Goal: Information Seeking & Learning: Learn about a topic

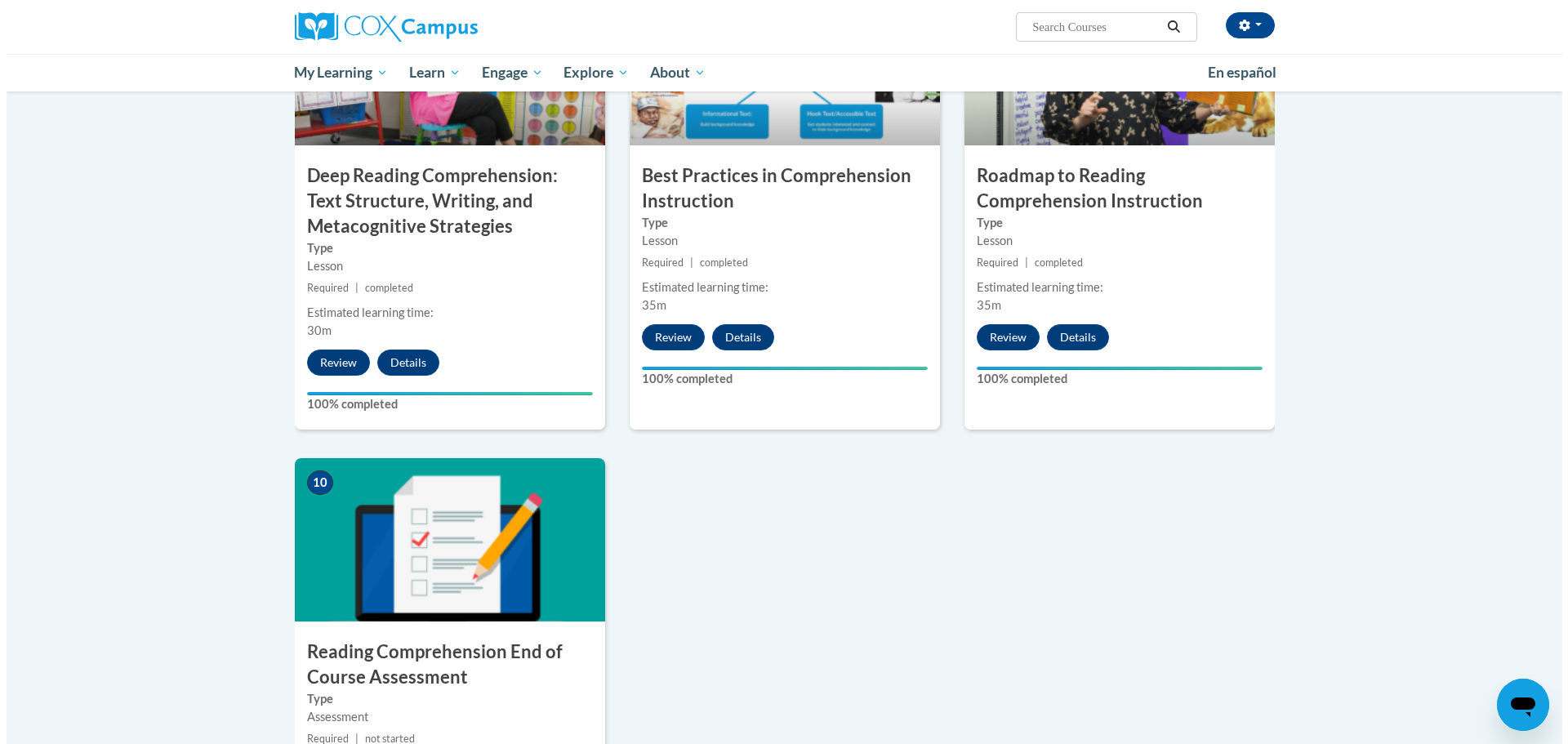
scroll to position [1551, 0]
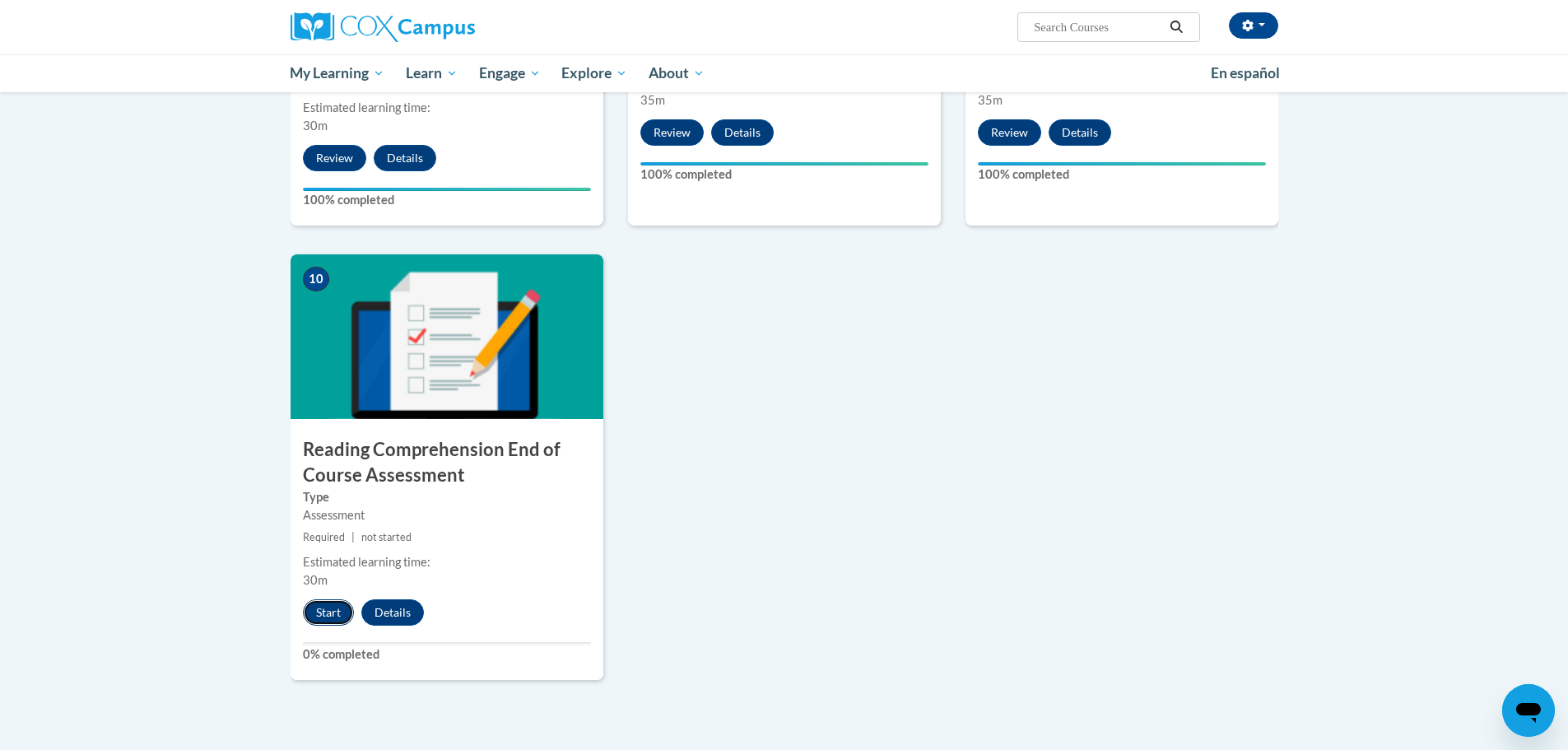
click at [337, 618] on button "Start" at bounding box center [328, 612] width 51 height 26
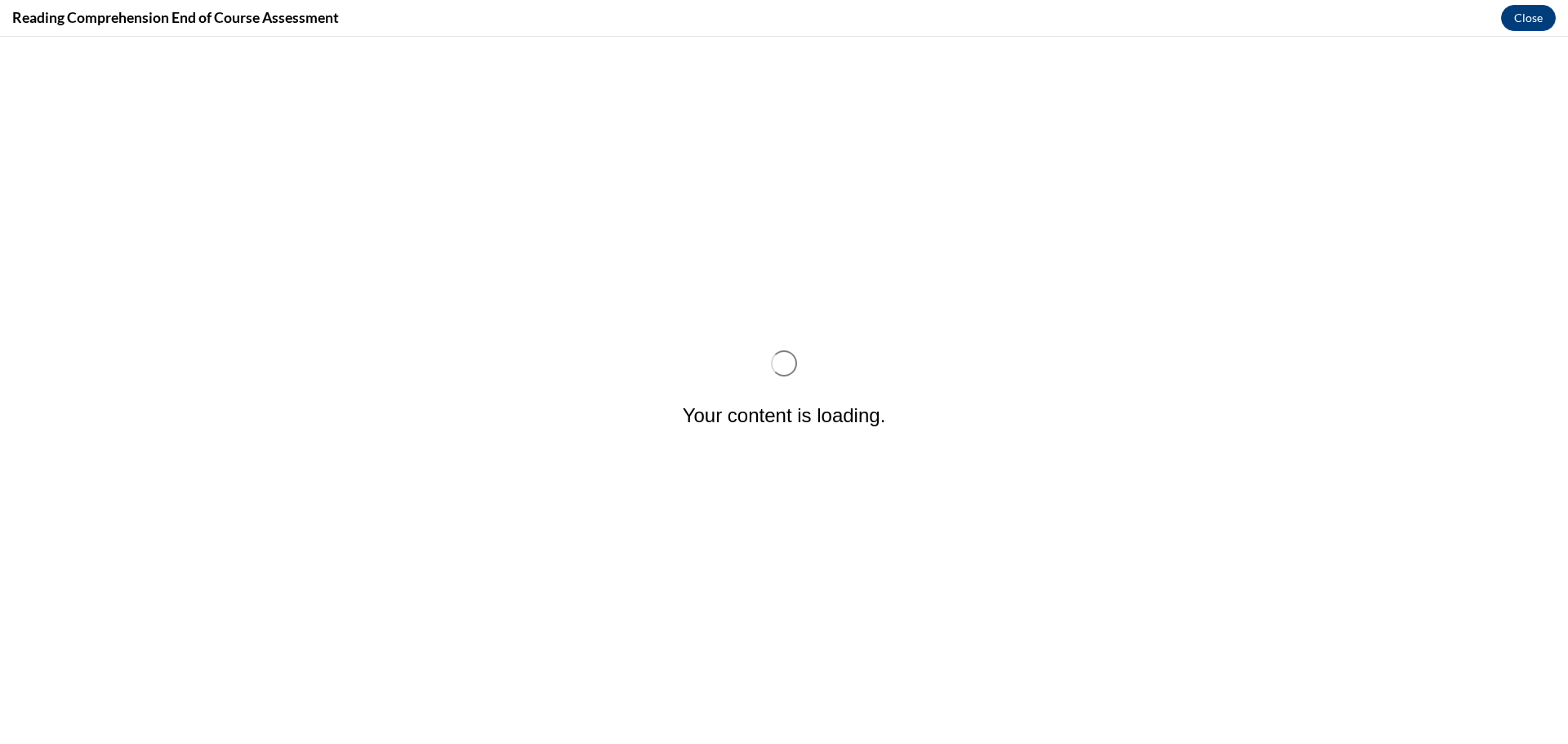
scroll to position [0, 0]
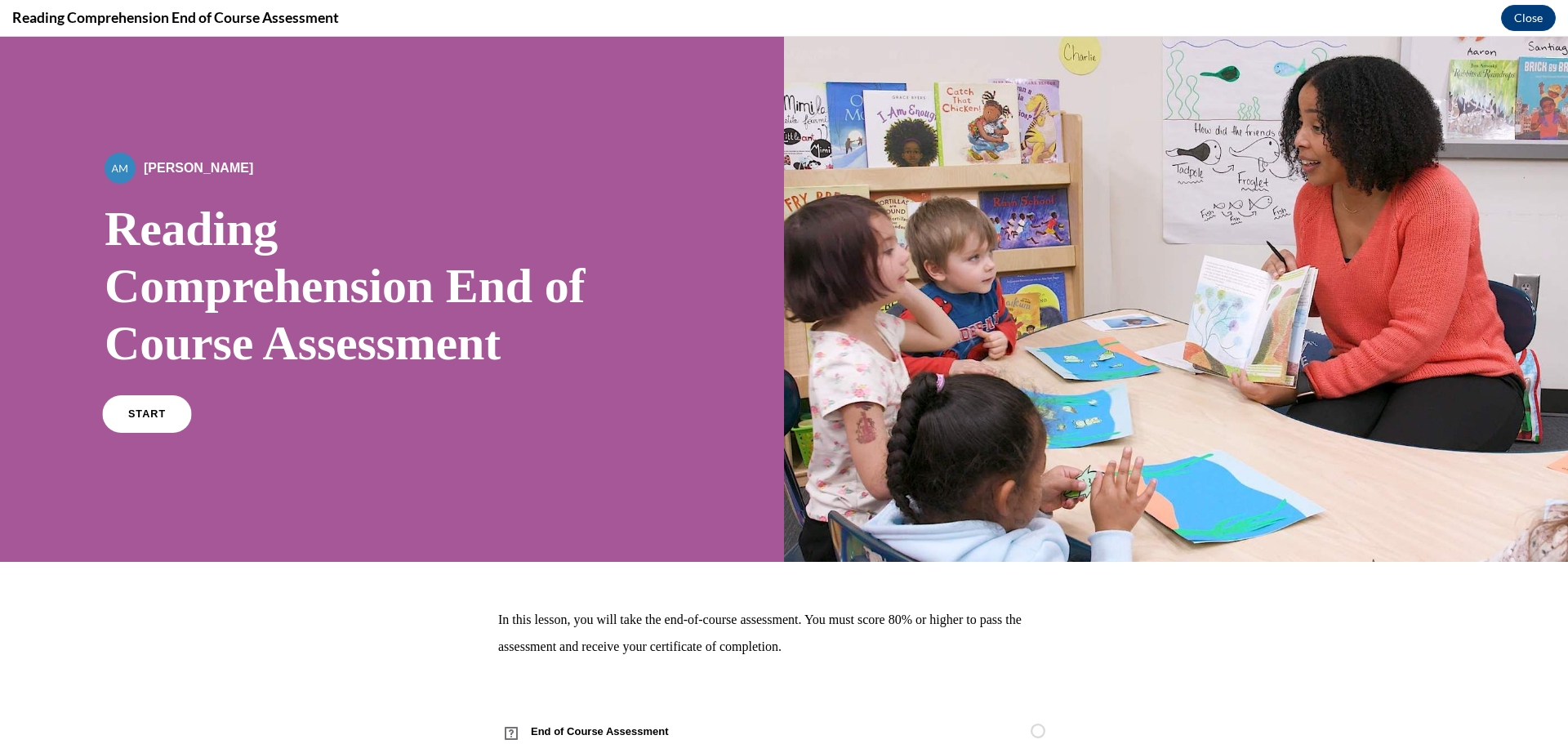
click at [115, 419] on link "START" at bounding box center [146, 414] width 89 height 38
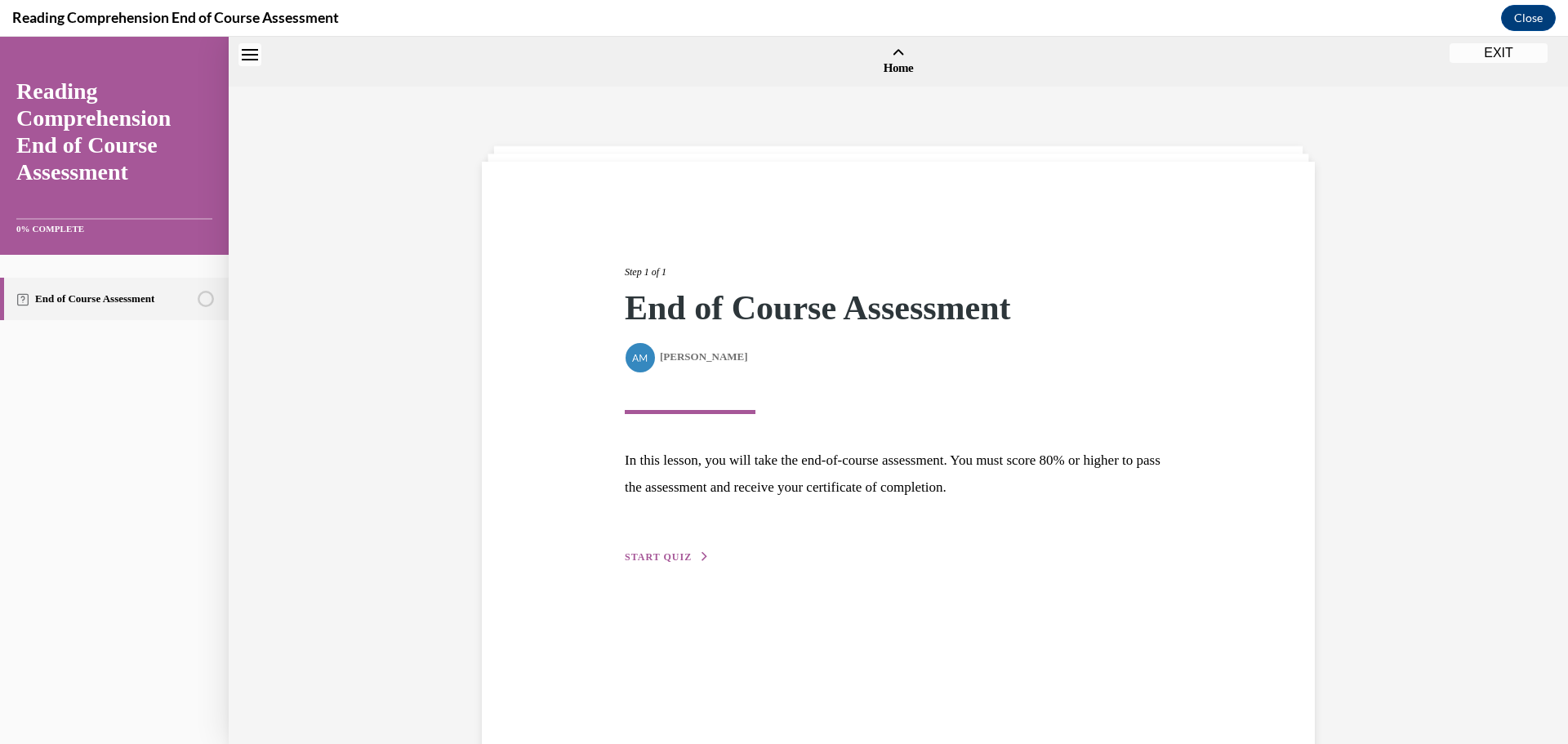
scroll to position [51, 0]
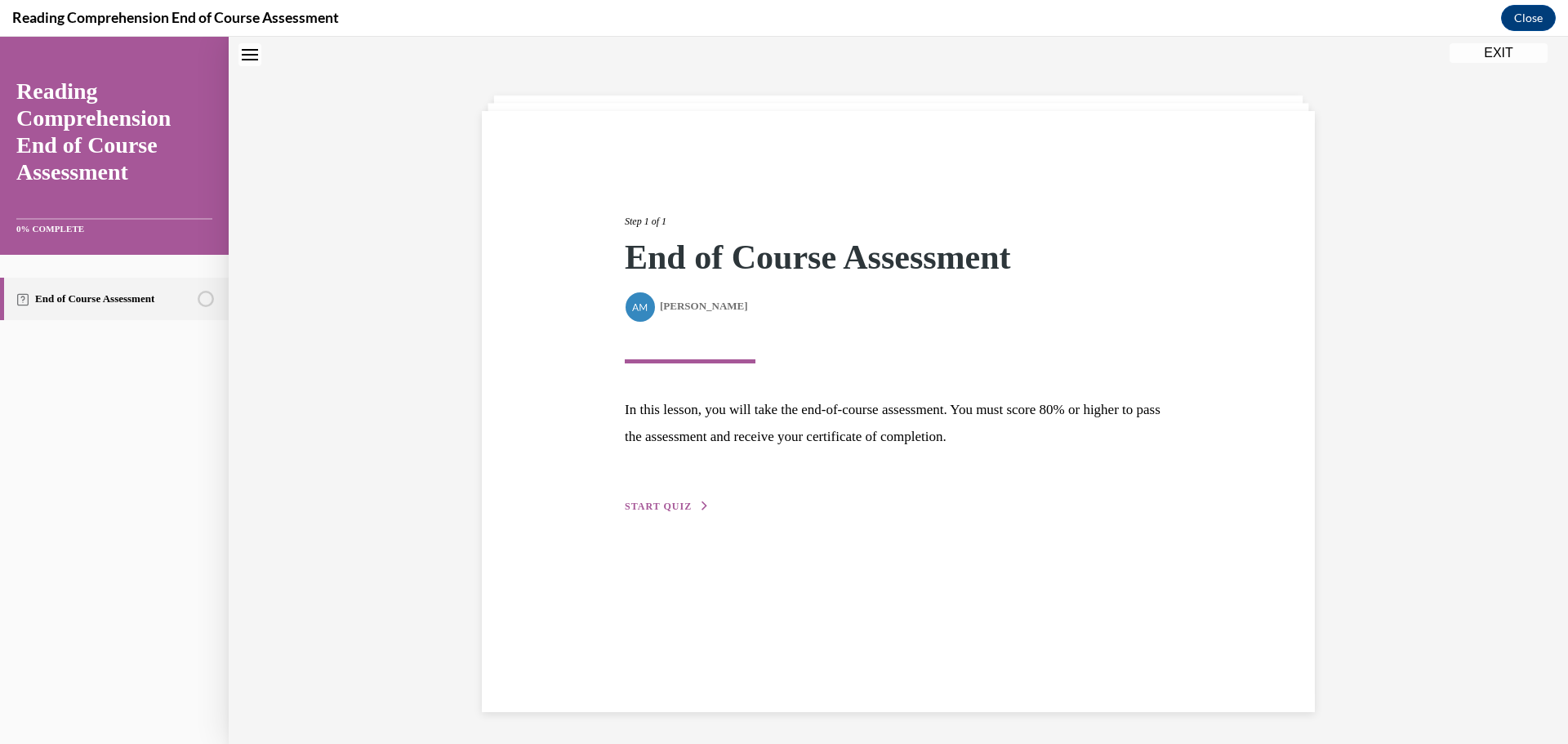
click at [656, 512] on button "START QUIZ" at bounding box center [666, 506] width 85 height 14
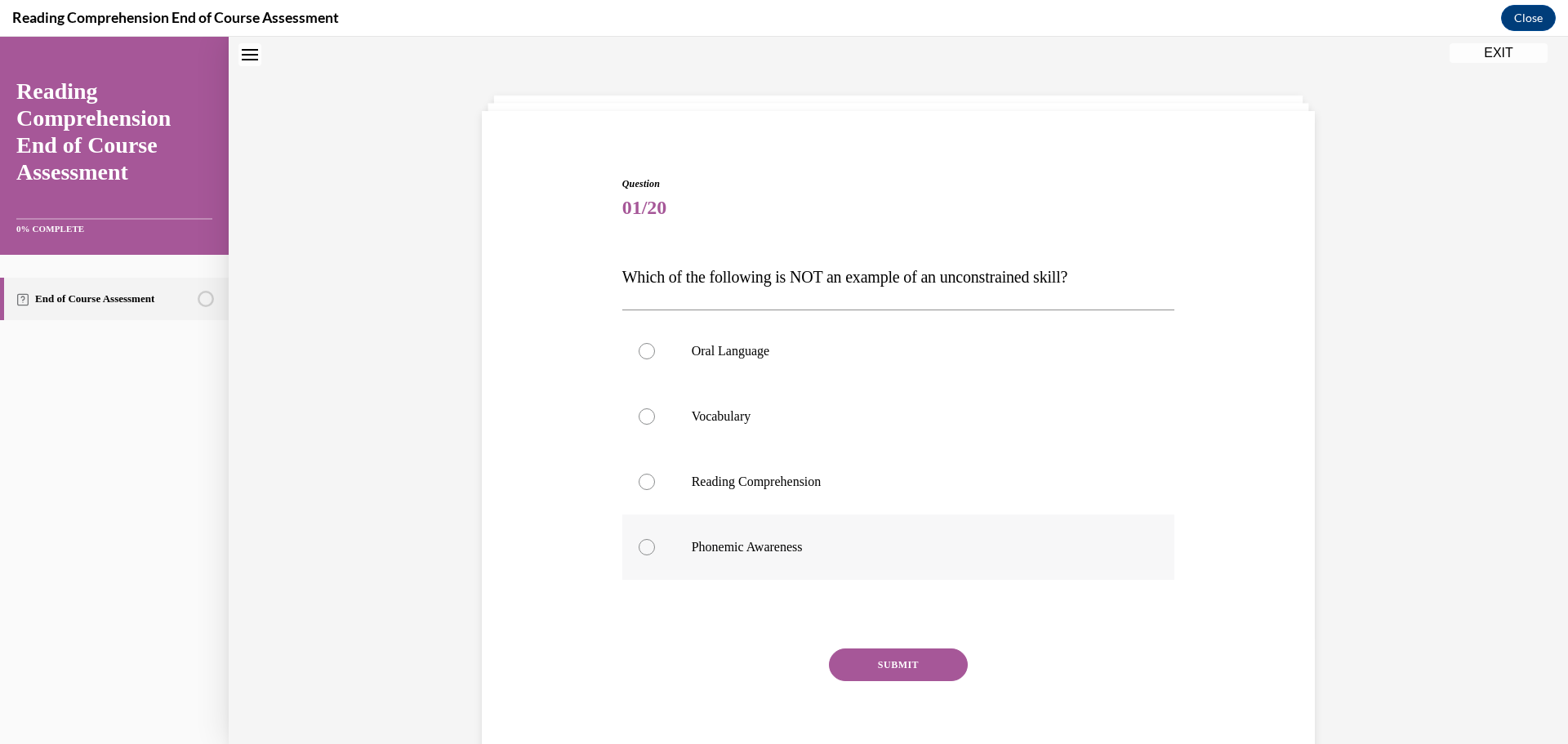
click at [873, 529] on label "Phonemic Awareness" at bounding box center [899, 546] width 553 height 65
click at [655, 538] on input "Phonemic Awareness" at bounding box center [647, 546] width 16 height 16
radio input "true"
click at [890, 656] on button "SUBMIT" at bounding box center [898, 664] width 139 height 33
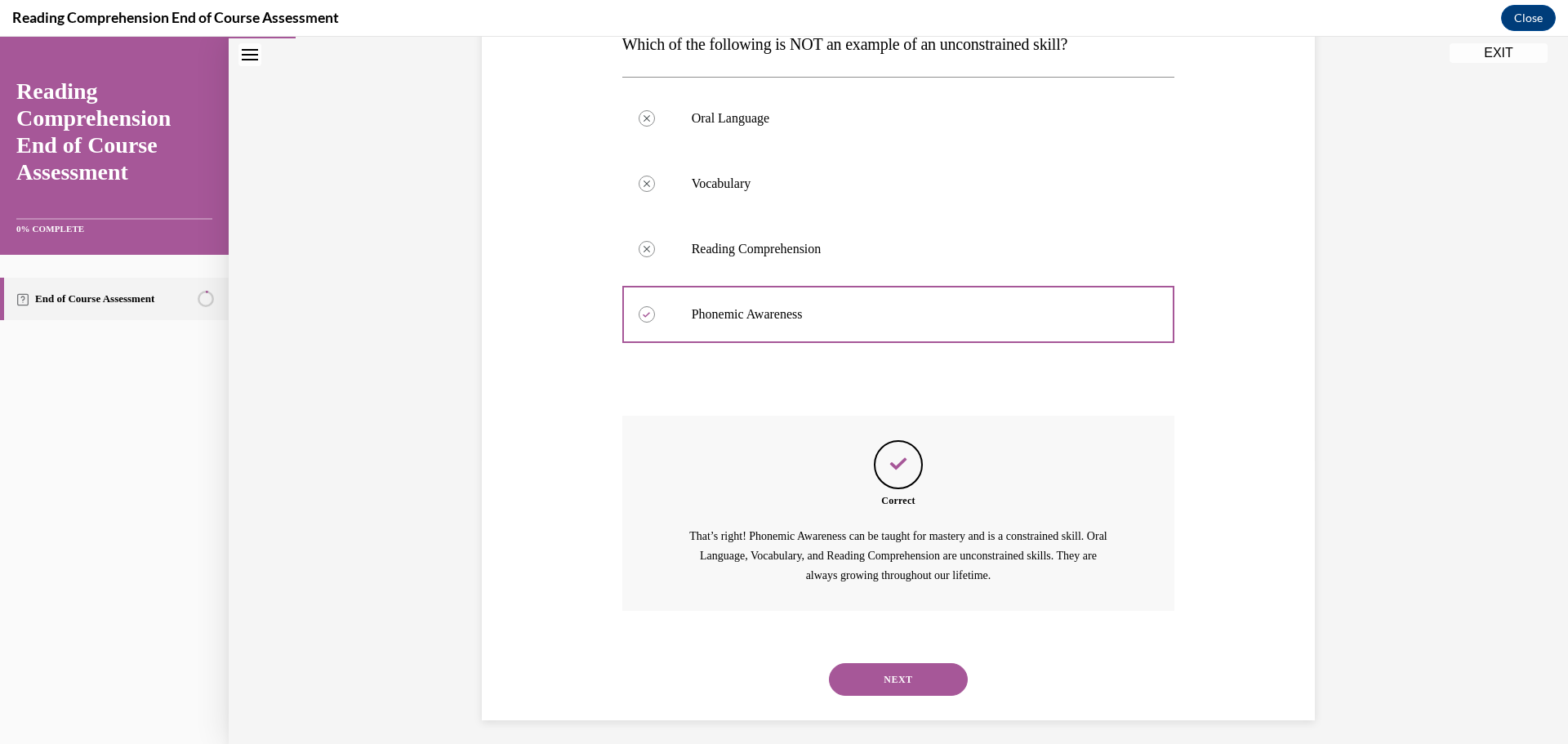
scroll to position [292, 0]
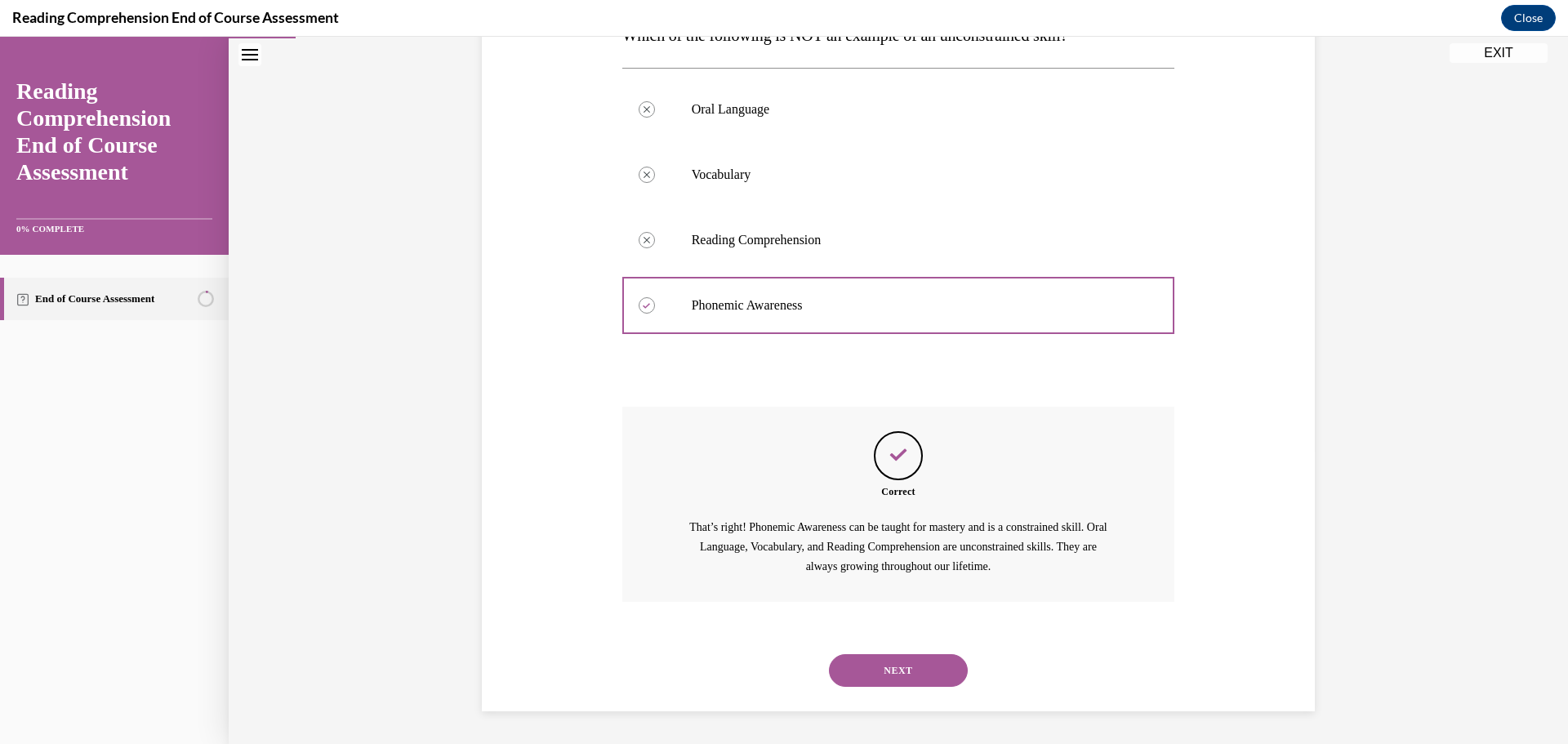
click at [904, 661] on button "NEXT" at bounding box center [898, 670] width 139 height 33
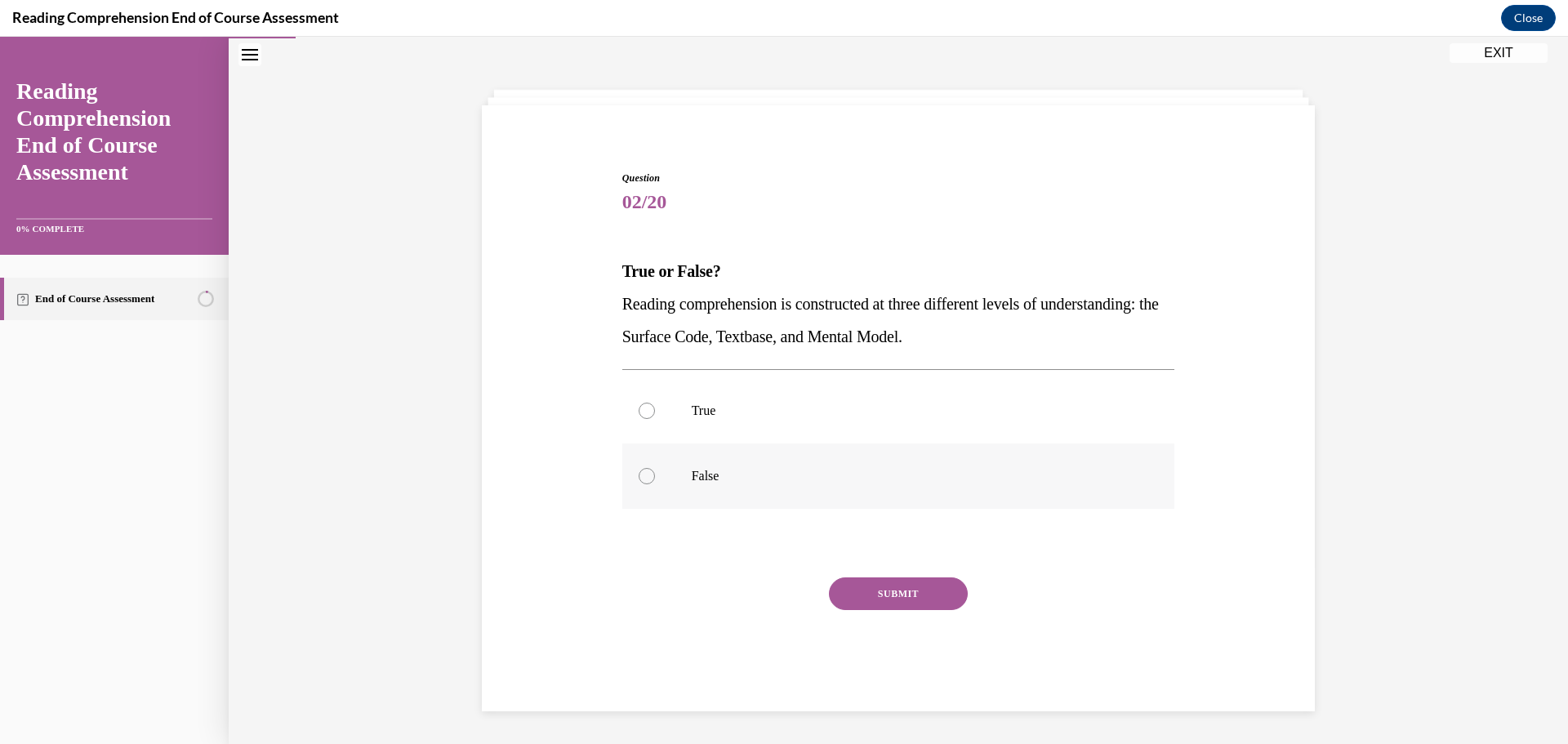
click at [792, 476] on p "False" at bounding box center [912, 476] width 443 height 16
click at [655, 476] on input "False" at bounding box center [647, 476] width 16 height 16
radio input "true"
click at [880, 593] on button "SUBMIT" at bounding box center [898, 593] width 139 height 33
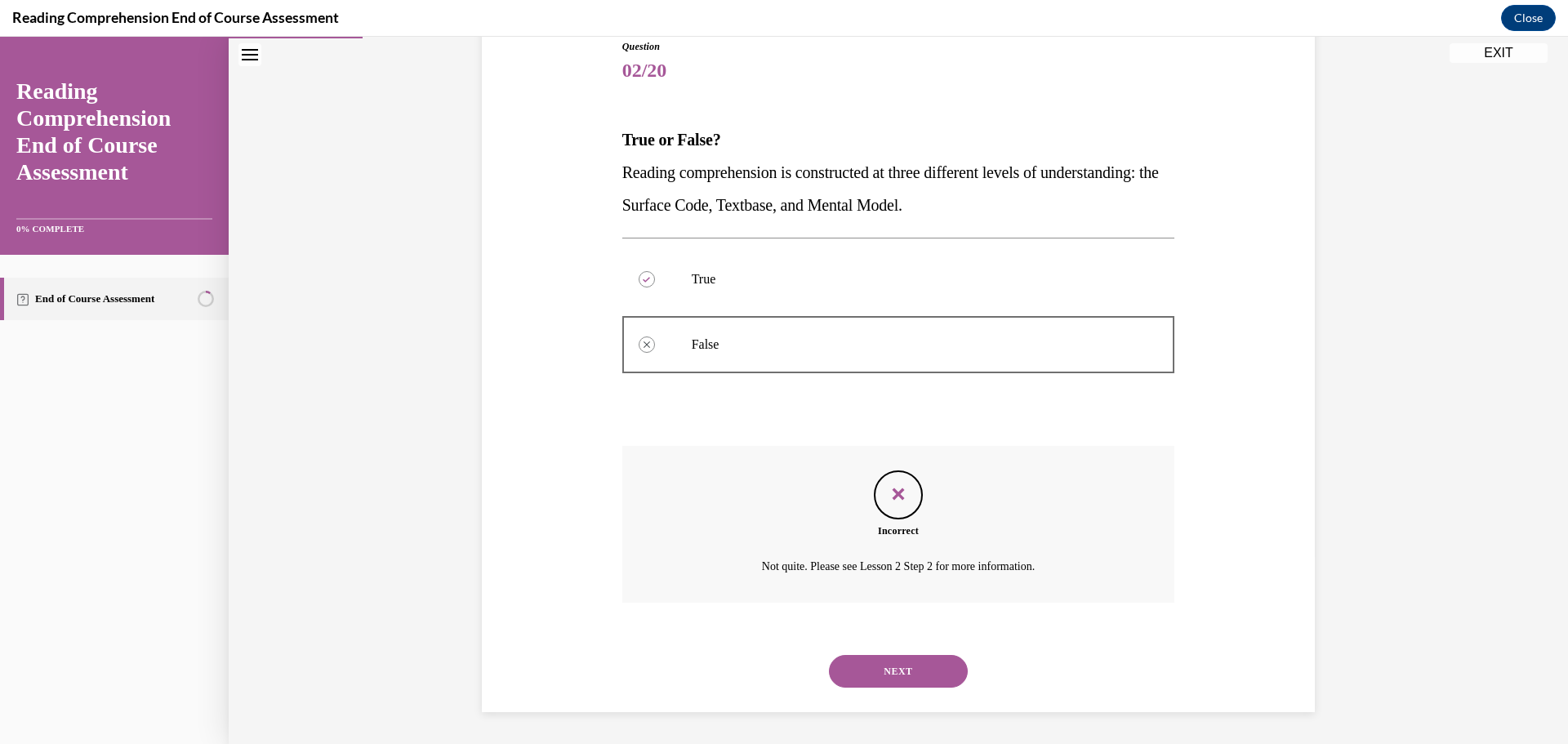
scroll to position [189, 0]
click at [876, 660] on button "NEXT" at bounding box center [898, 670] width 139 height 33
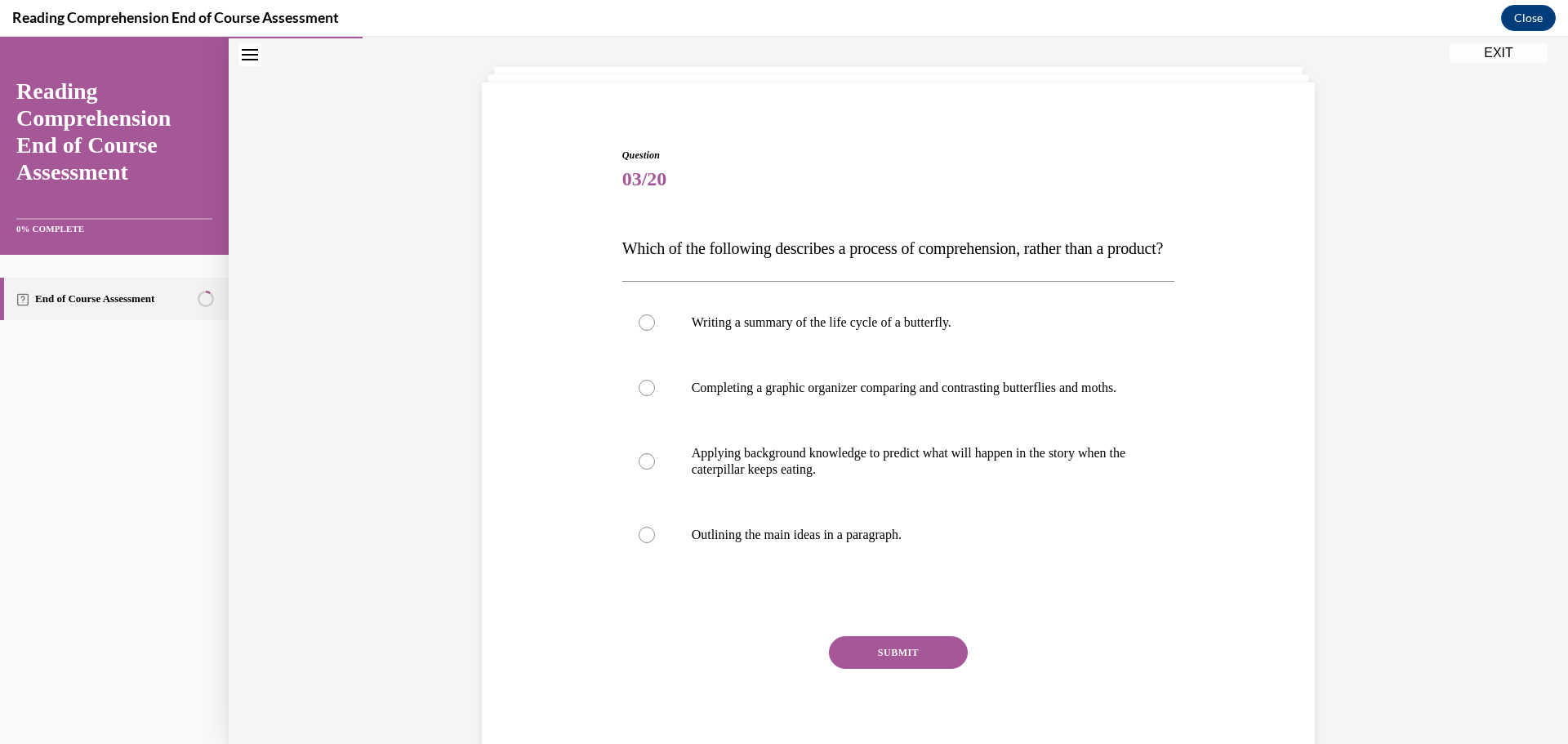
scroll to position [84, 0]
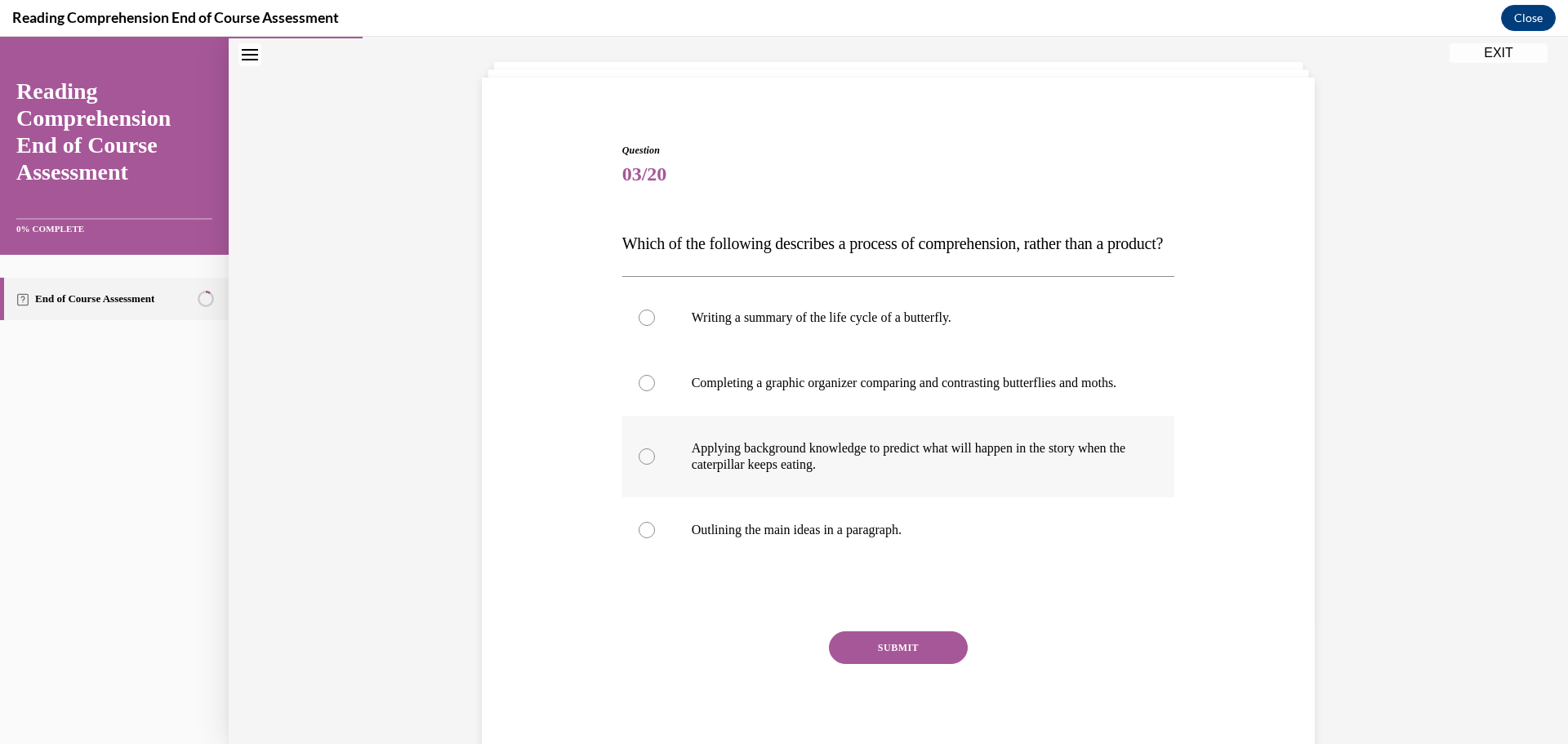
click at [710, 473] on p "Applying background knowledge to predict what will happen in the story when the…" at bounding box center [912, 456] width 443 height 33
click at [655, 464] on input "Applying background knowledge to predict what will happen in the story when the…" at bounding box center [647, 456] width 16 height 16
radio input "true"
click at [912, 664] on button "SUBMIT" at bounding box center [898, 647] width 139 height 33
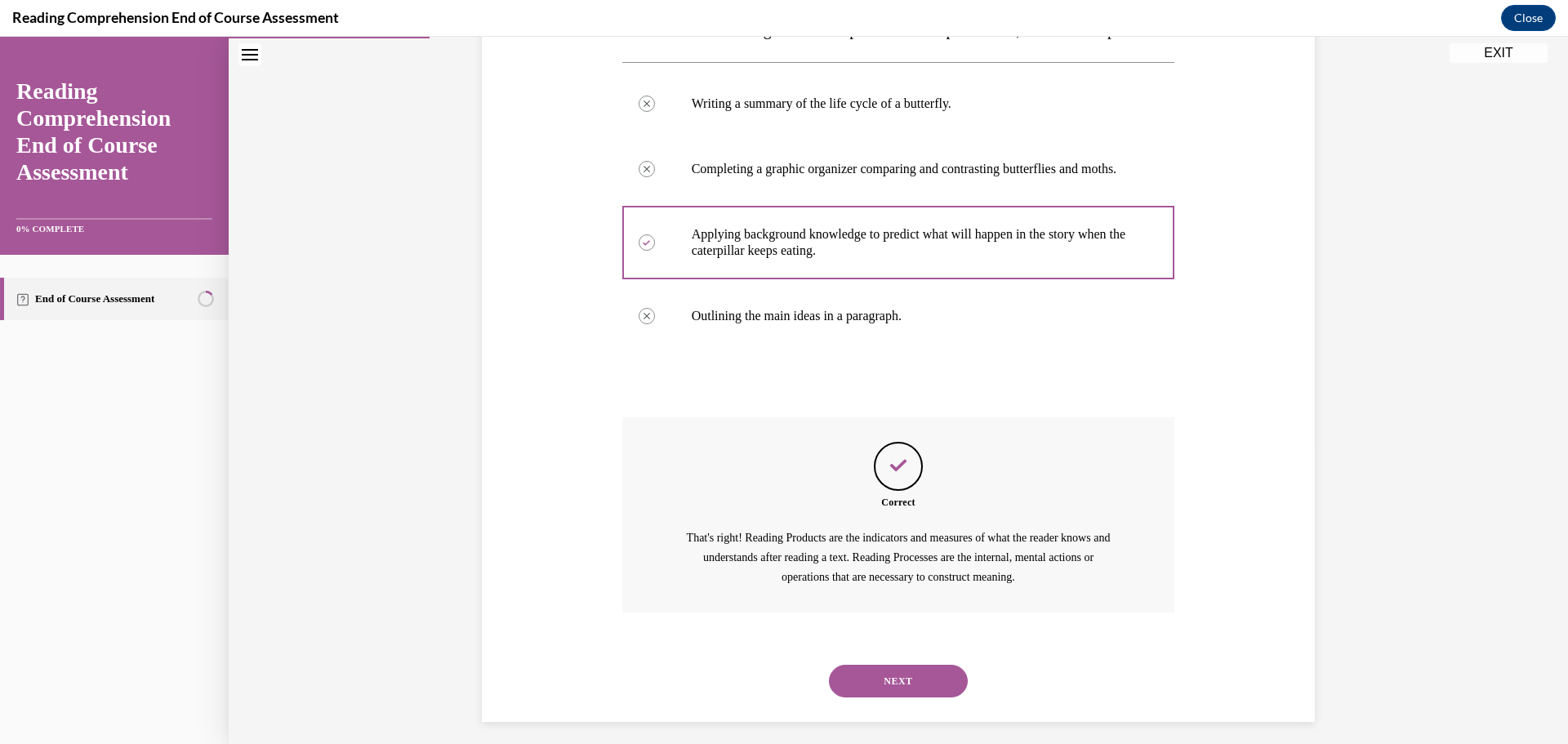
scroll to position [358, 0]
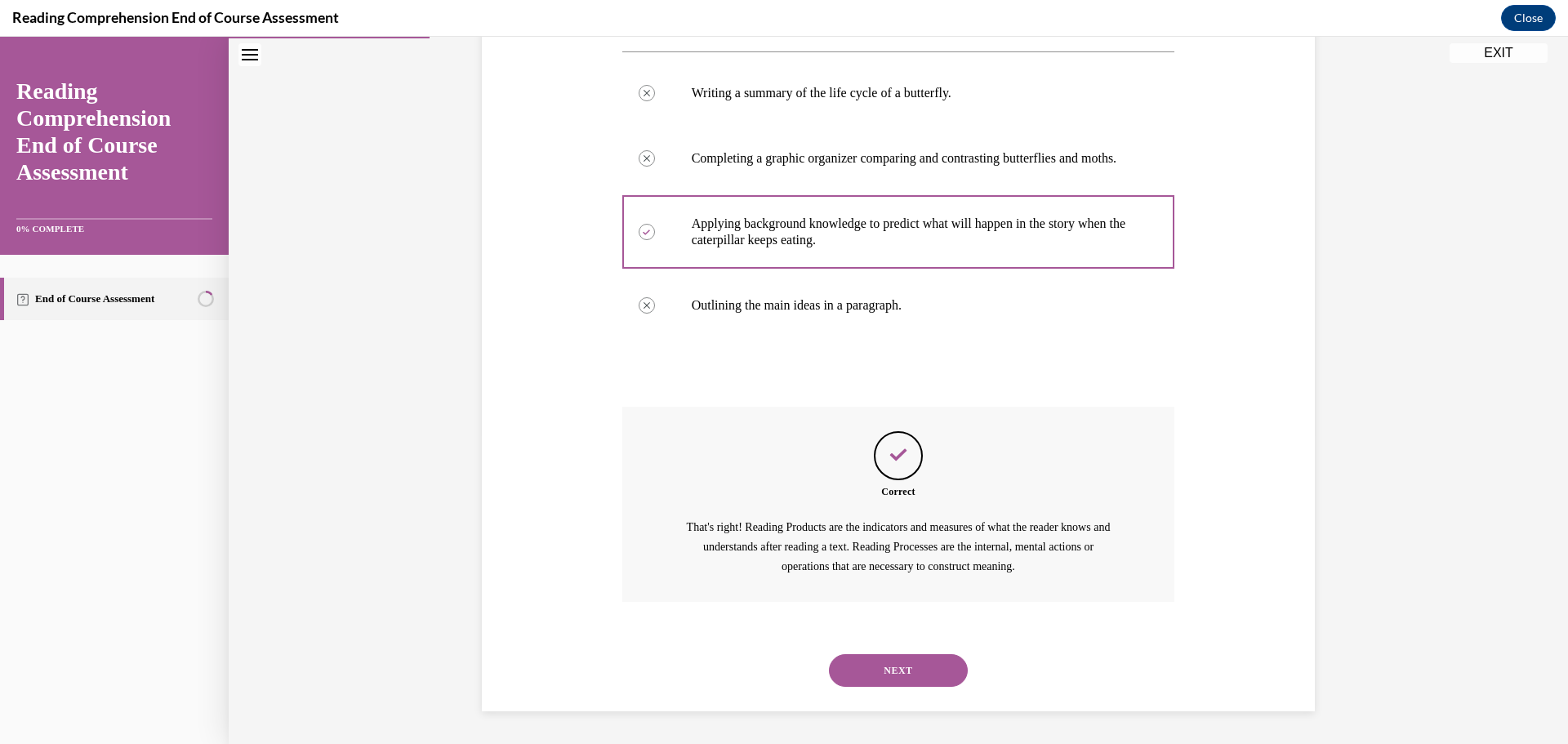
click at [900, 676] on button "NEXT" at bounding box center [898, 670] width 139 height 33
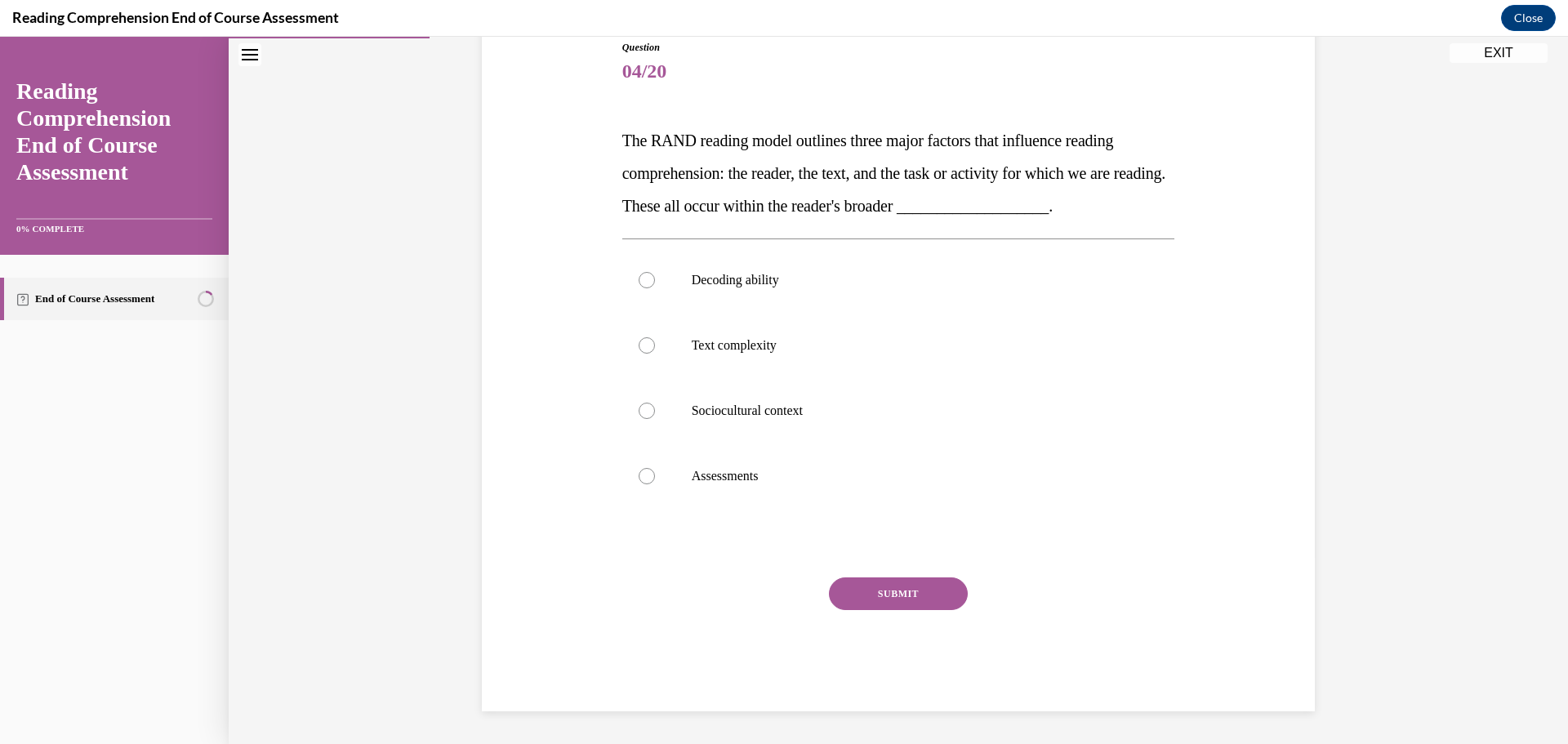
scroll to position [182, 0]
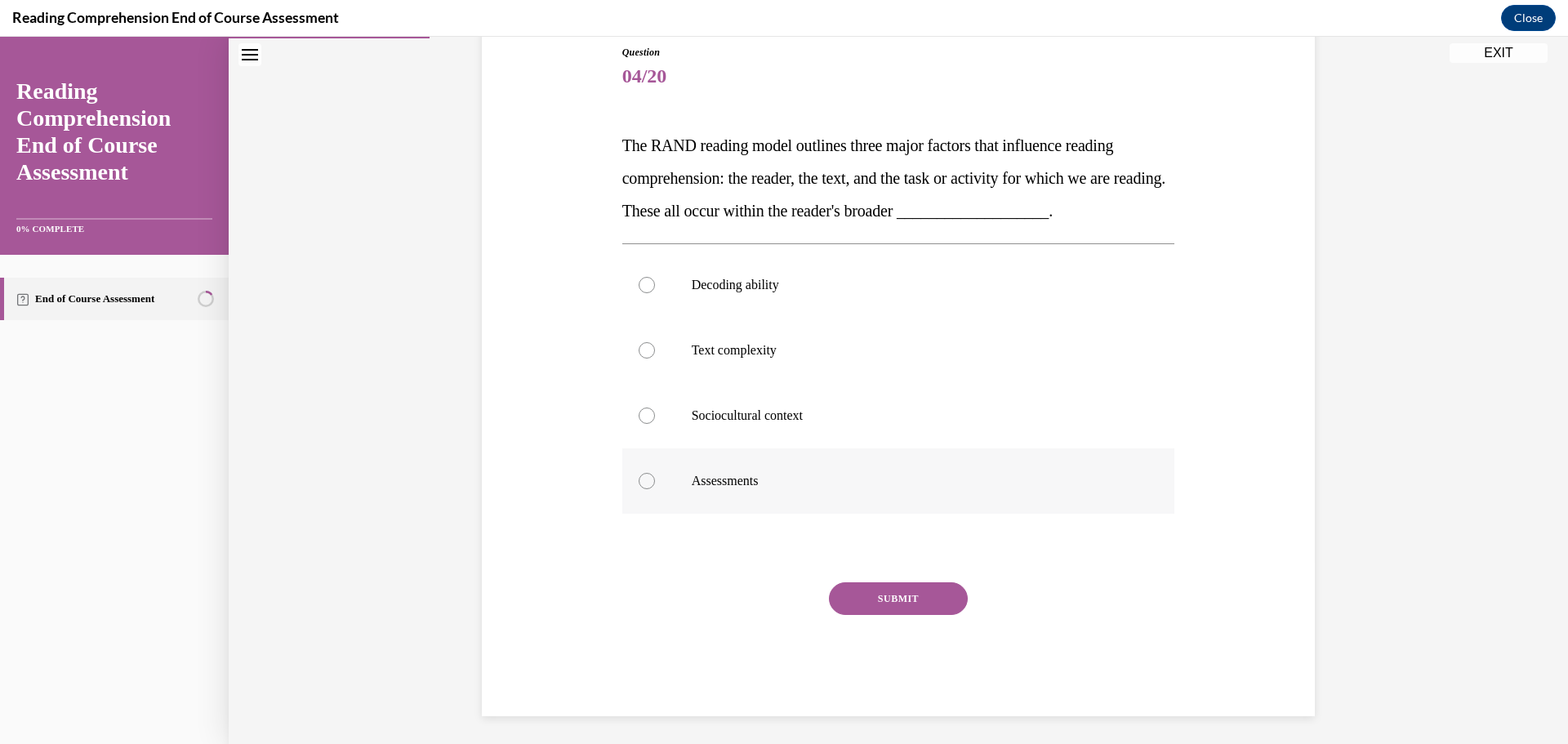
click at [944, 469] on label "Assessments" at bounding box center [899, 480] width 553 height 65
click at [655, 473] on input "Assessments" at bounding box center [647, 481] width 16 height 16
radio input "true"
click at [888, 587] on button "SUBMIT" at bounding box center [898, 598] width 139 height 33
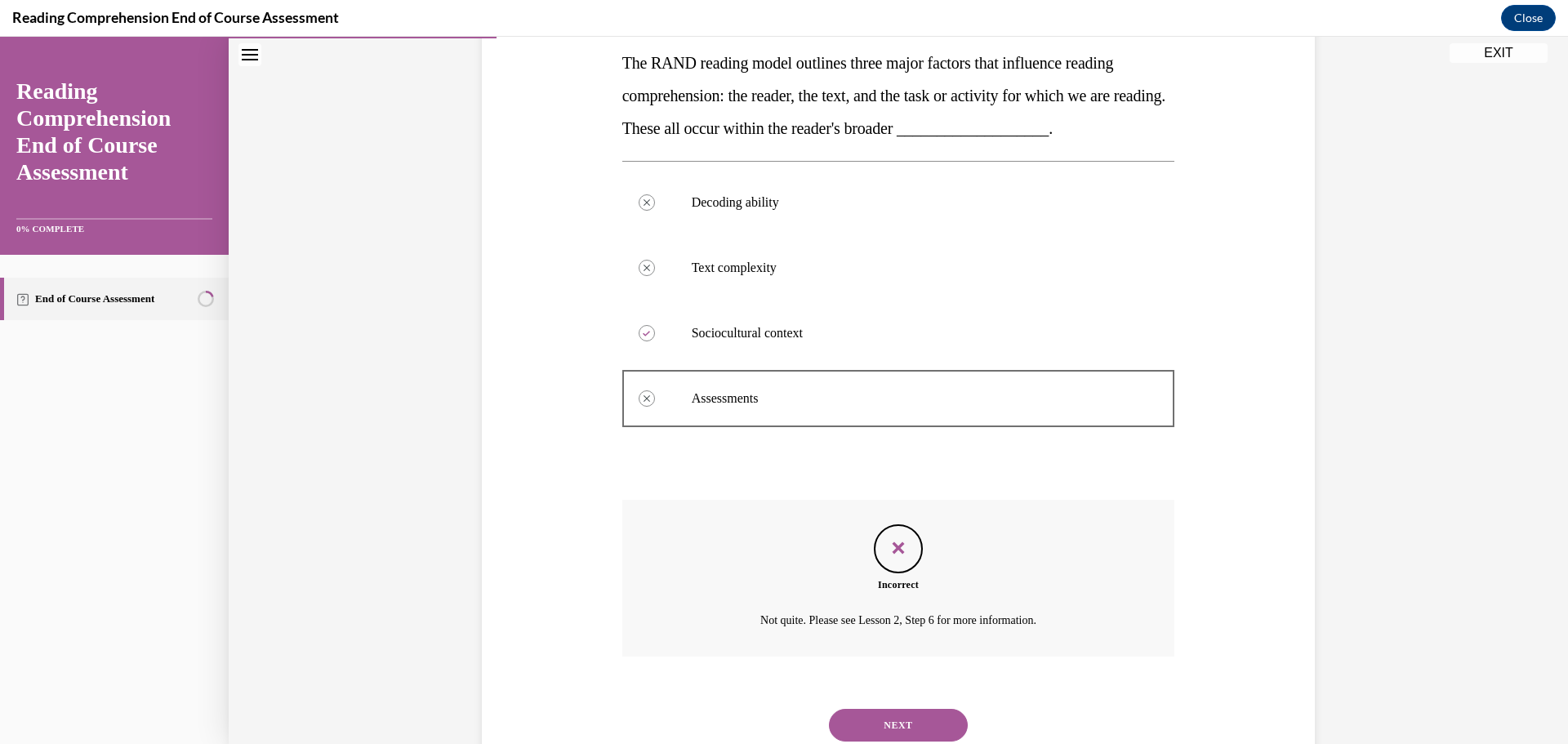
scroll to position [319, 0]
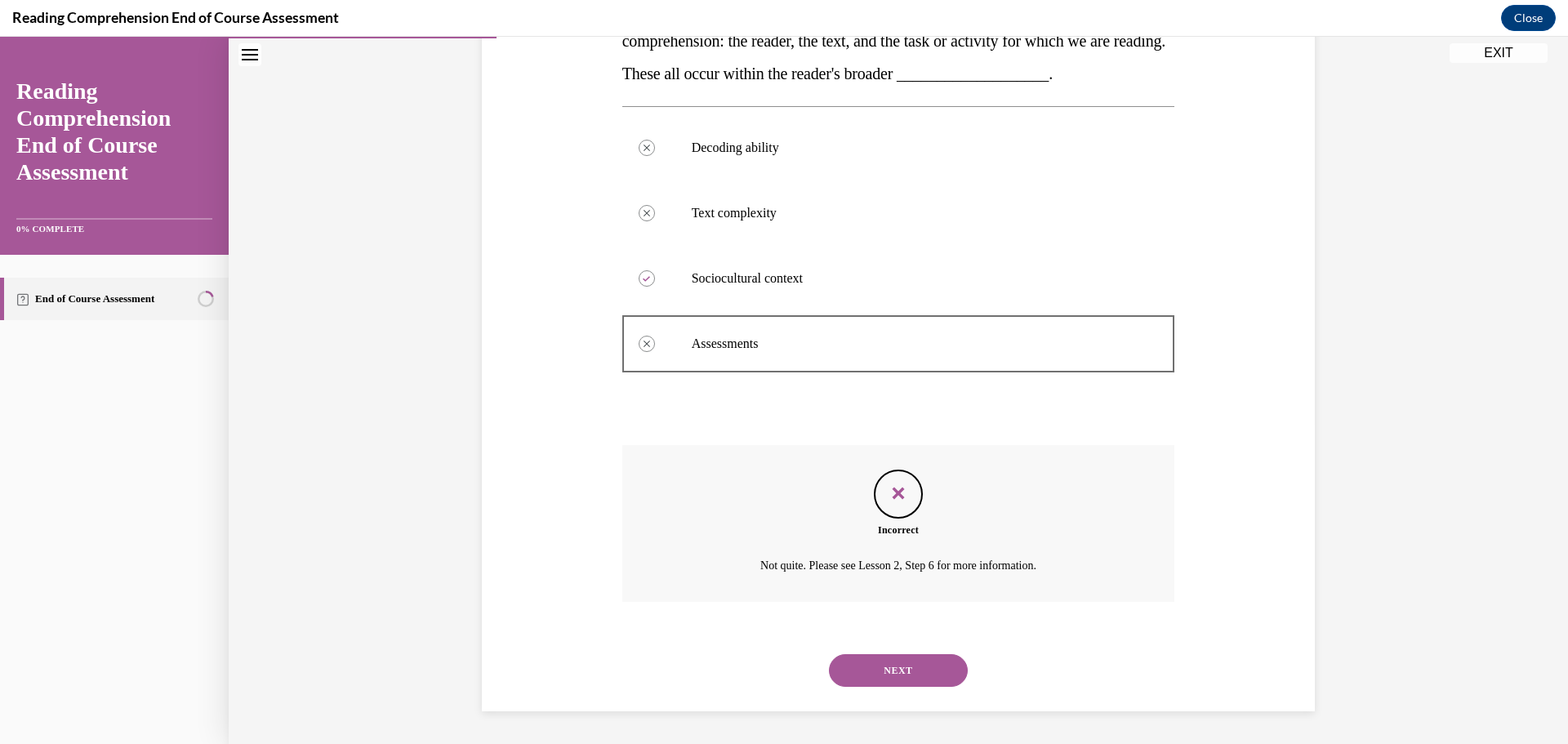
click at [892, 660] on button "NEXT" at bounding box center [898, 670] width 139 height 33
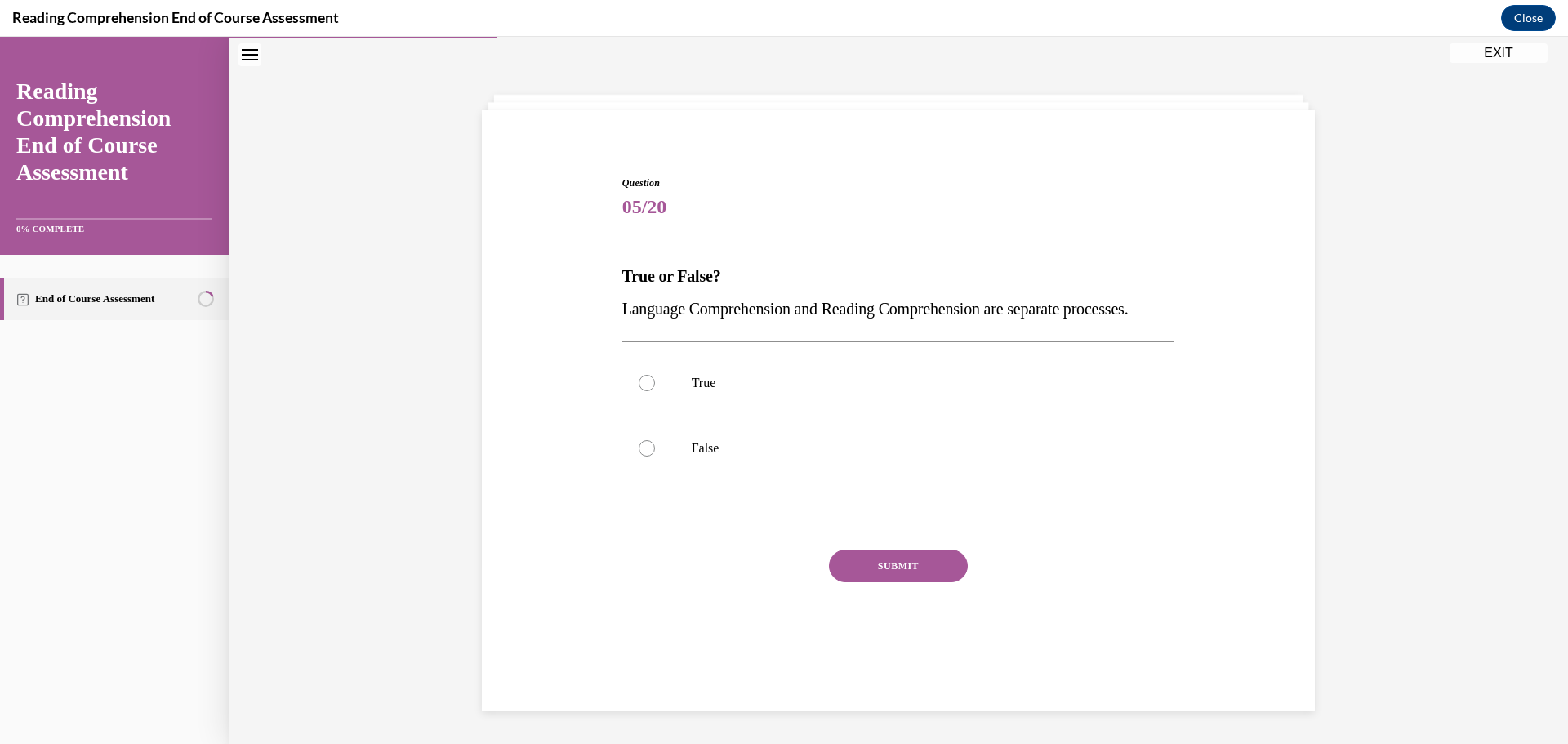
scroll to position [56, 0]
click at [767, 416] on label "True" at bounding box center [899, 383] width 553 height 65
click at [655, 391] on input "True" at bounding box center [647, 383] width 16 height 16
radio input "true"
click at [870, 582] on button "SUBMIT" at bounding box center [898, 565] width 139 height 33
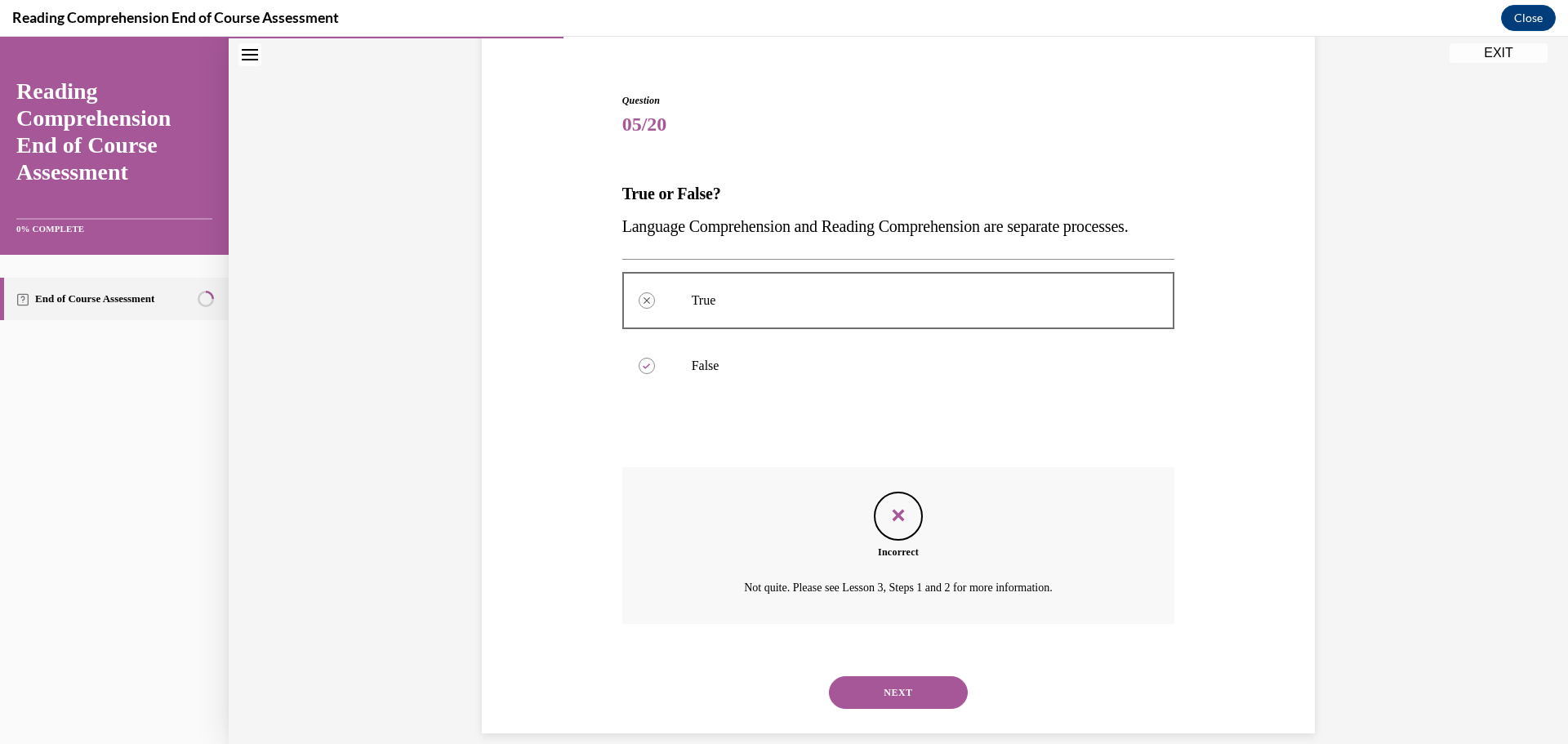
scroll to position [189, 0]
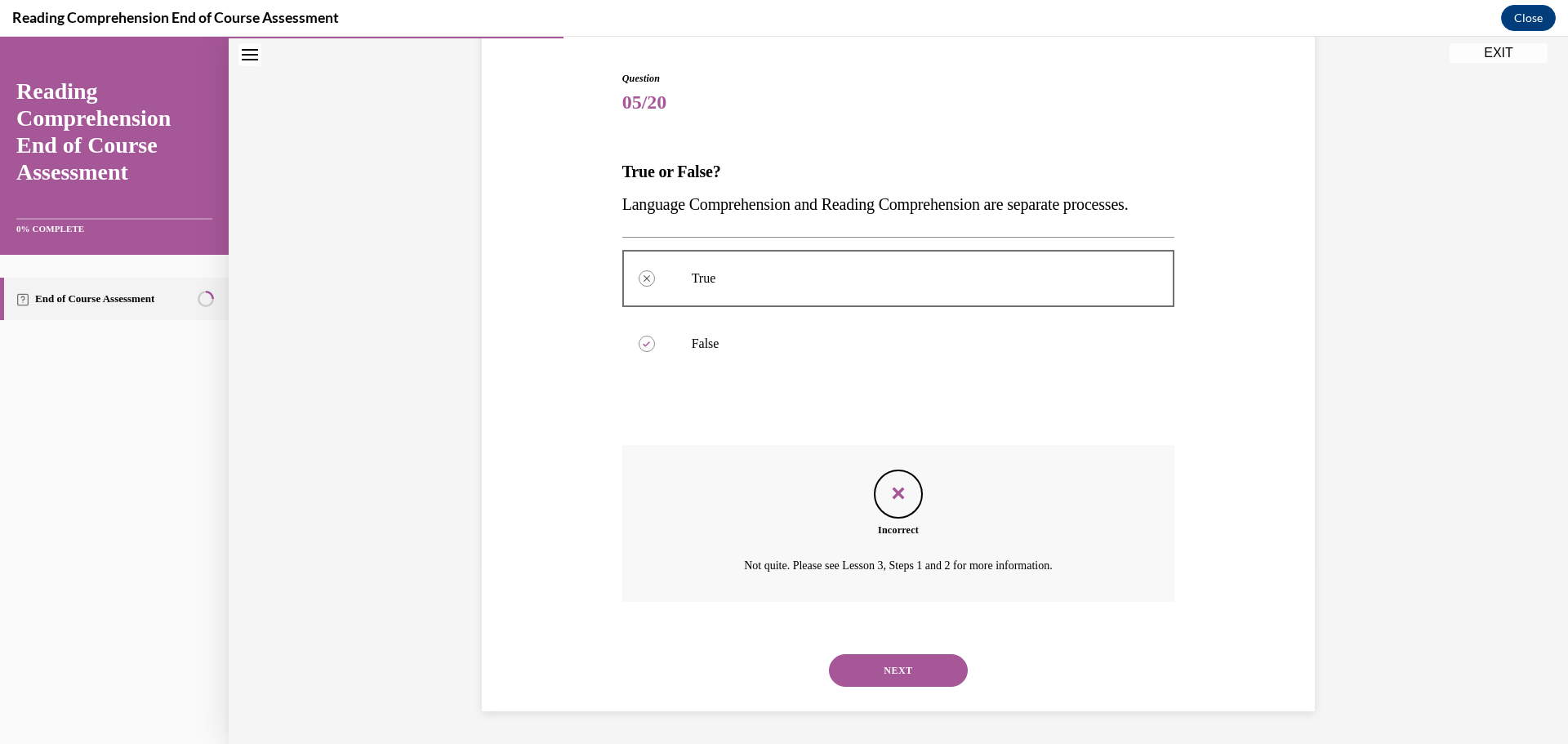
click at [867, 668] on button "NEXT" at bounding box center [898, 670] width 139 height 33
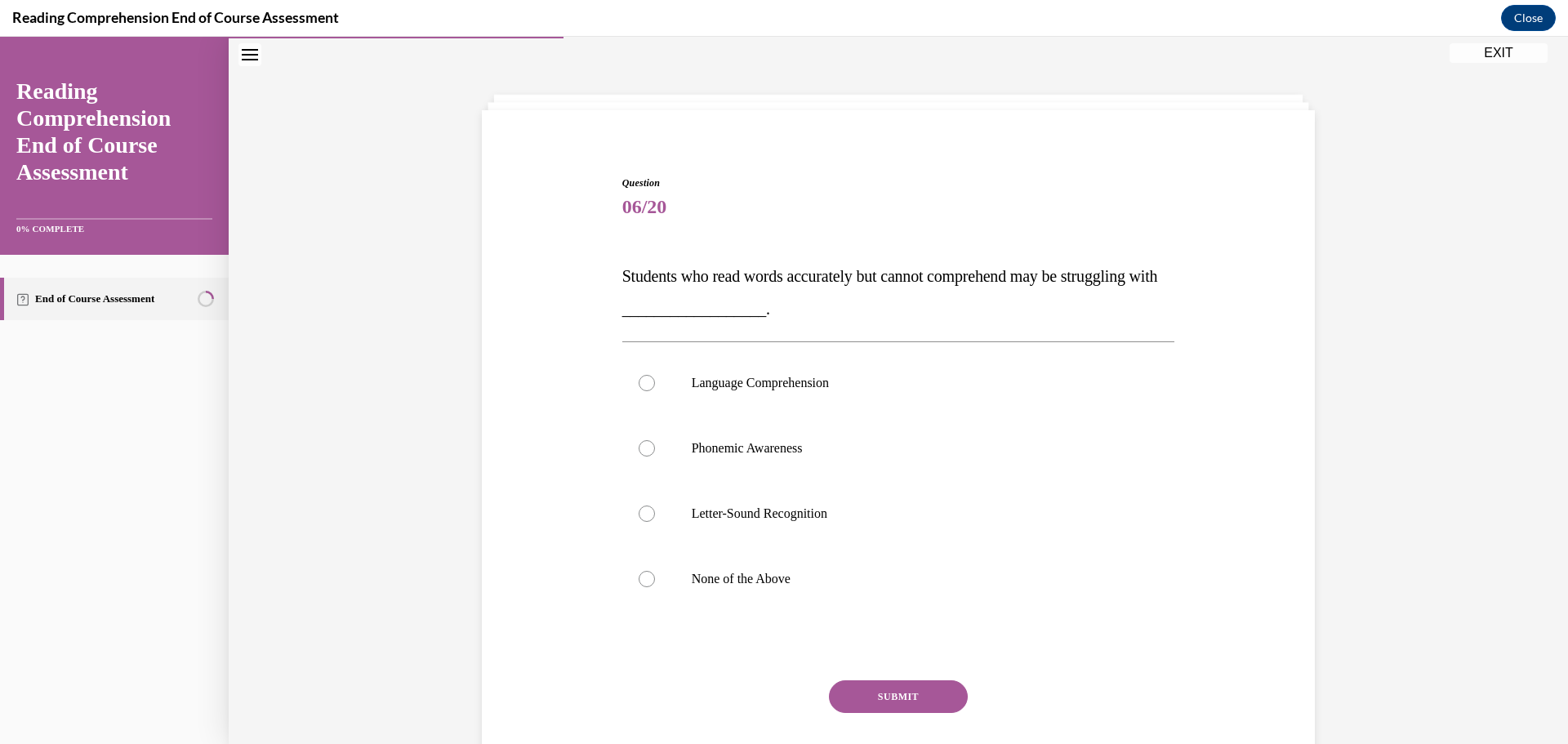
scroll to position [56, 0]
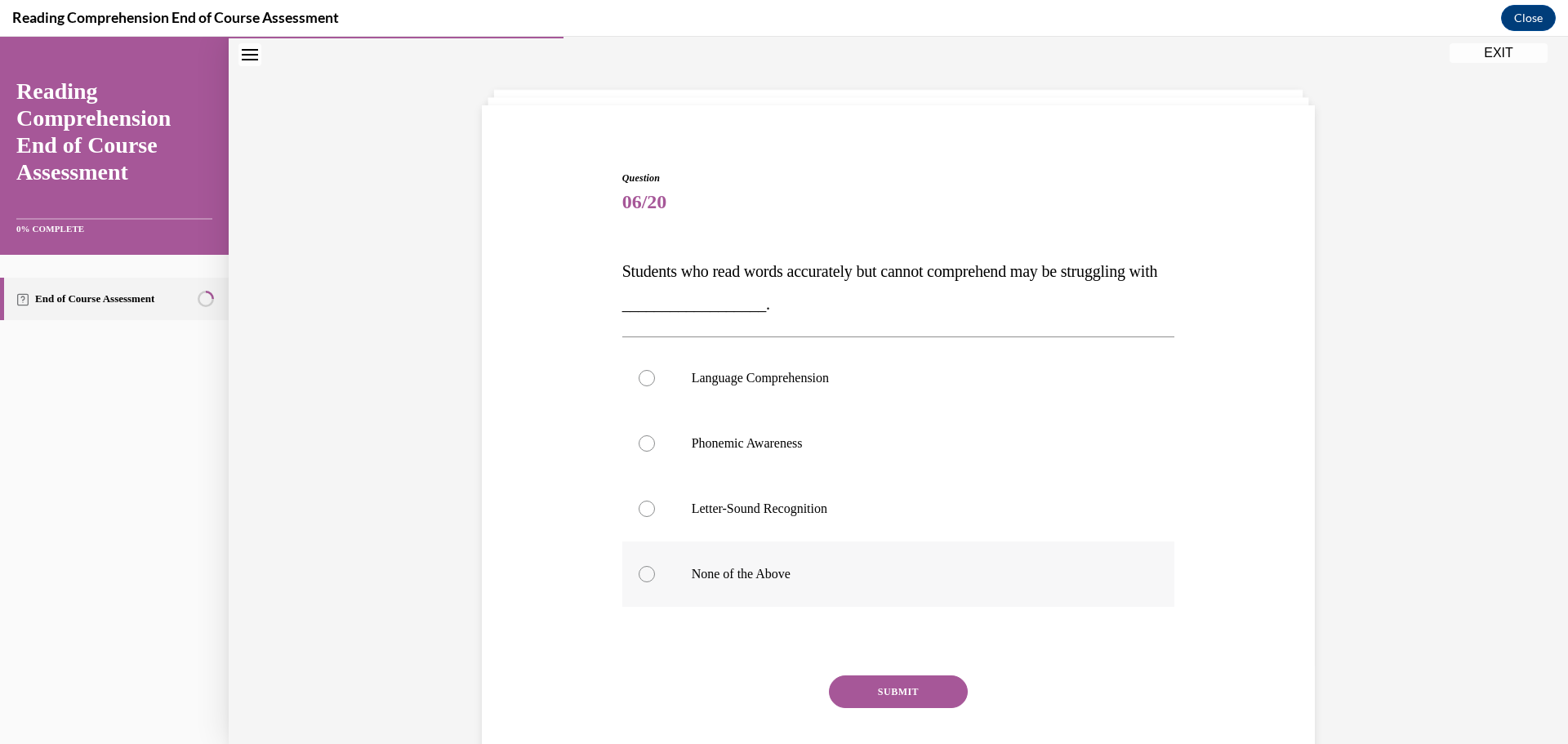
click at [822, 595] on label "None of the Above" at bounding box center [899, 573] width 553 height 65
click at [655, 582] on input "None of the Above" at bounding box center [647, 574] width 16 height 16
radio input "true"
click at [894, 703] on button "SUBMIT" at bounding box center [898, 691] width 139 height 33
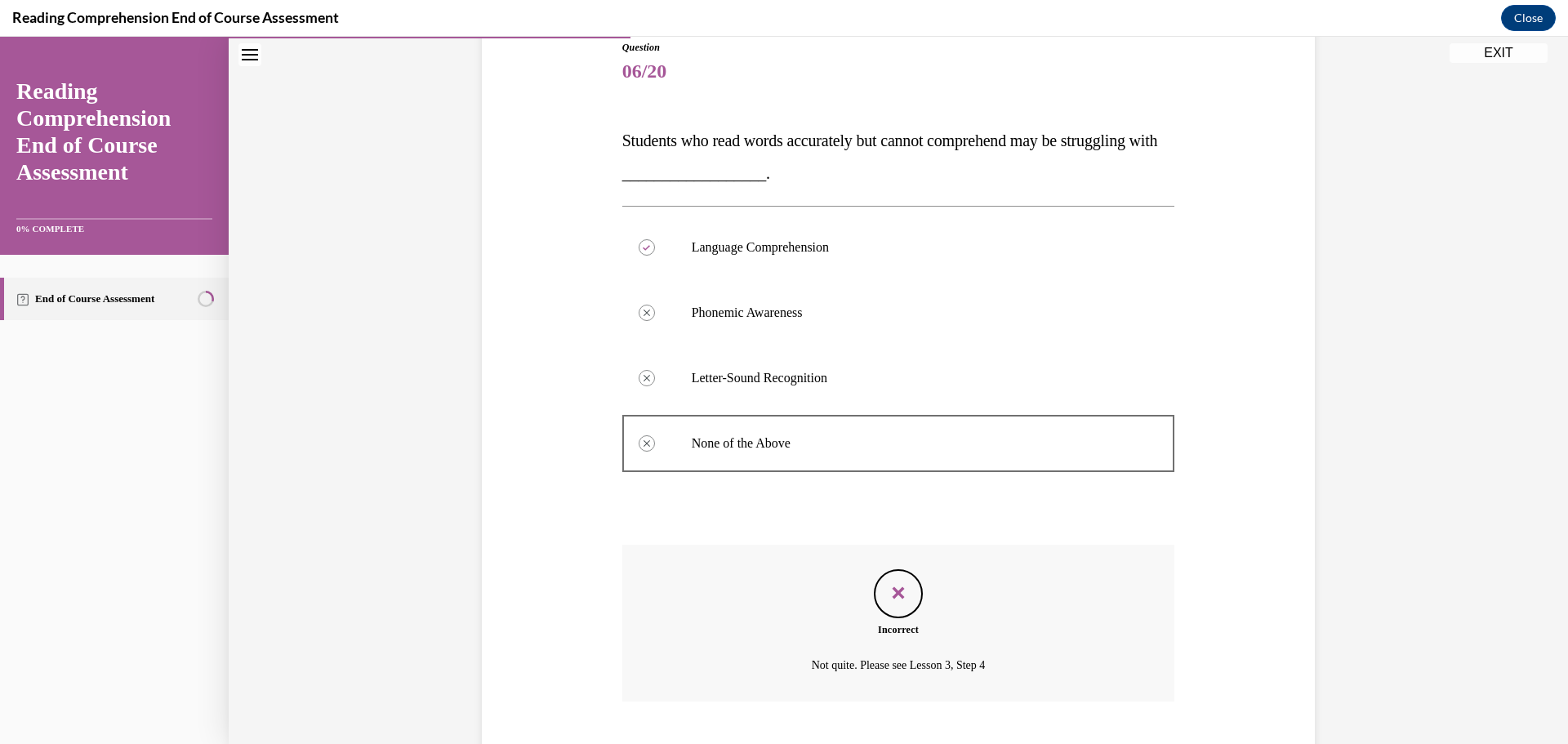
scroll to position [286, 0]
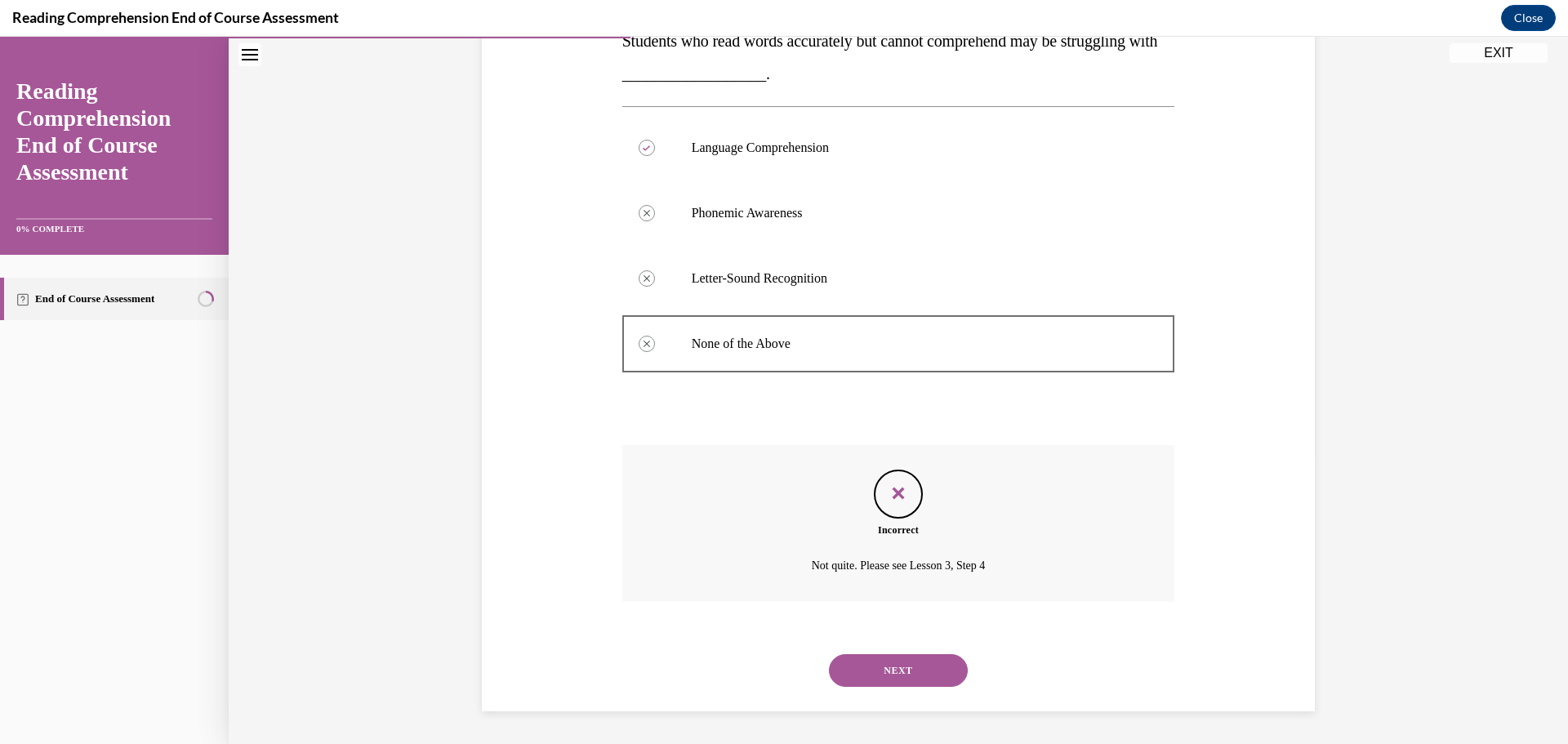
click at [871, 674] on button "NEXT" at bounding box center [898, 670] width 139 height 33
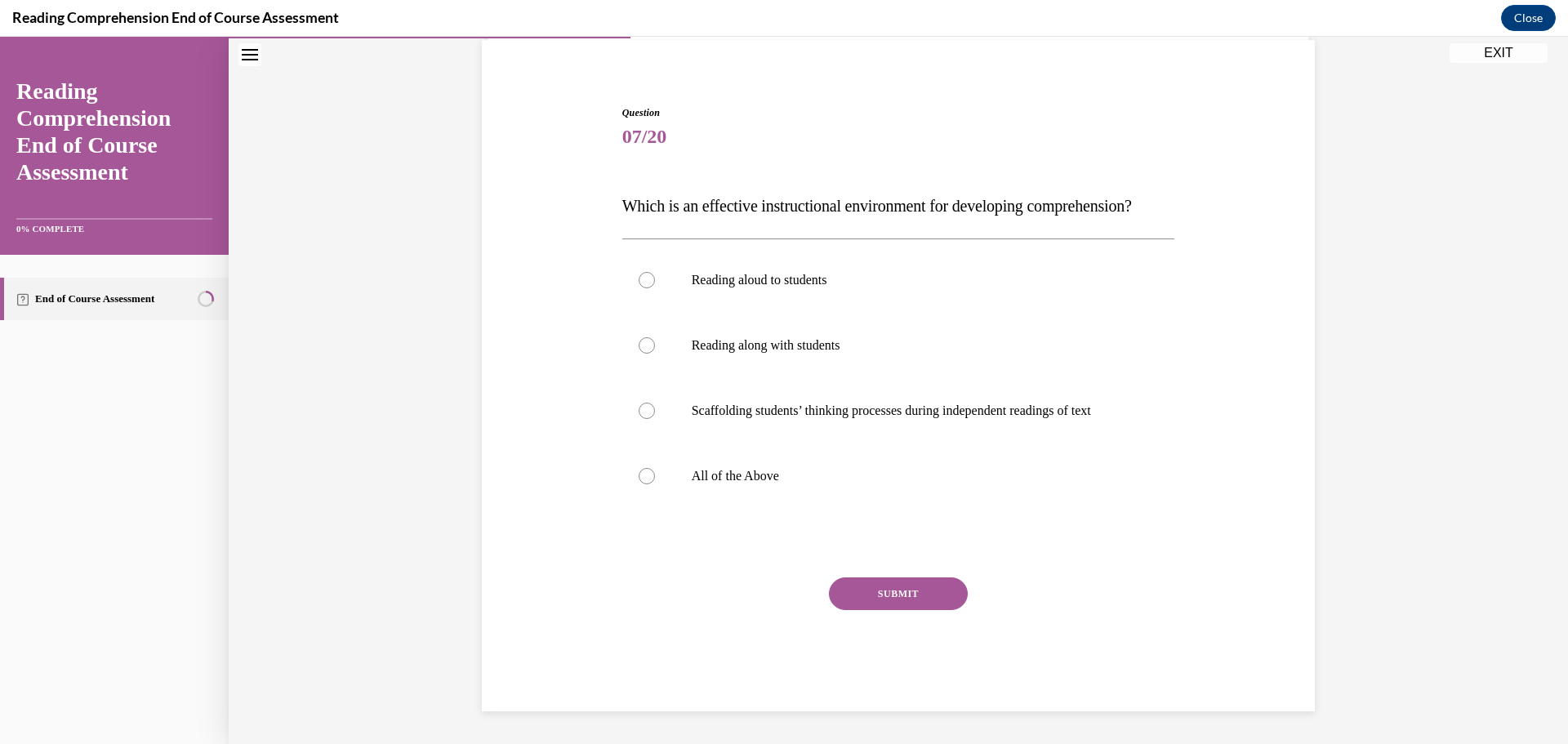
scroll to position [155, 0]
click at [730, 495] on label "All of the Above" at bounding box center [899, 476] width 553 height 65
click at [655, 484] on input "All of the Above" at bounding box center [647, 476] width 16 height 16
radio input "true"
click at [923, 600] on button "SUBMIT" at bounding box center [898, 593] width 139 height 33
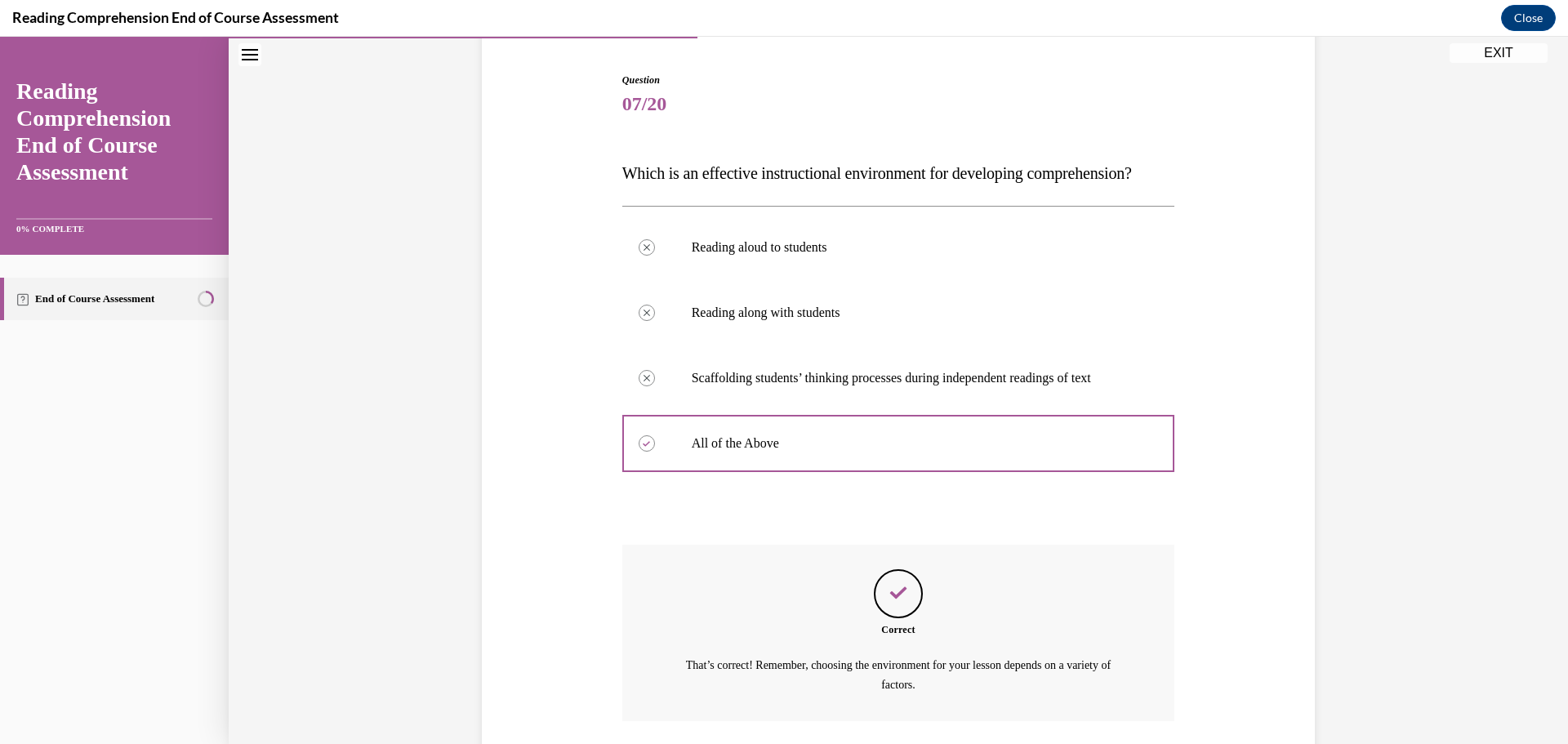
scroll to position [306, 0]
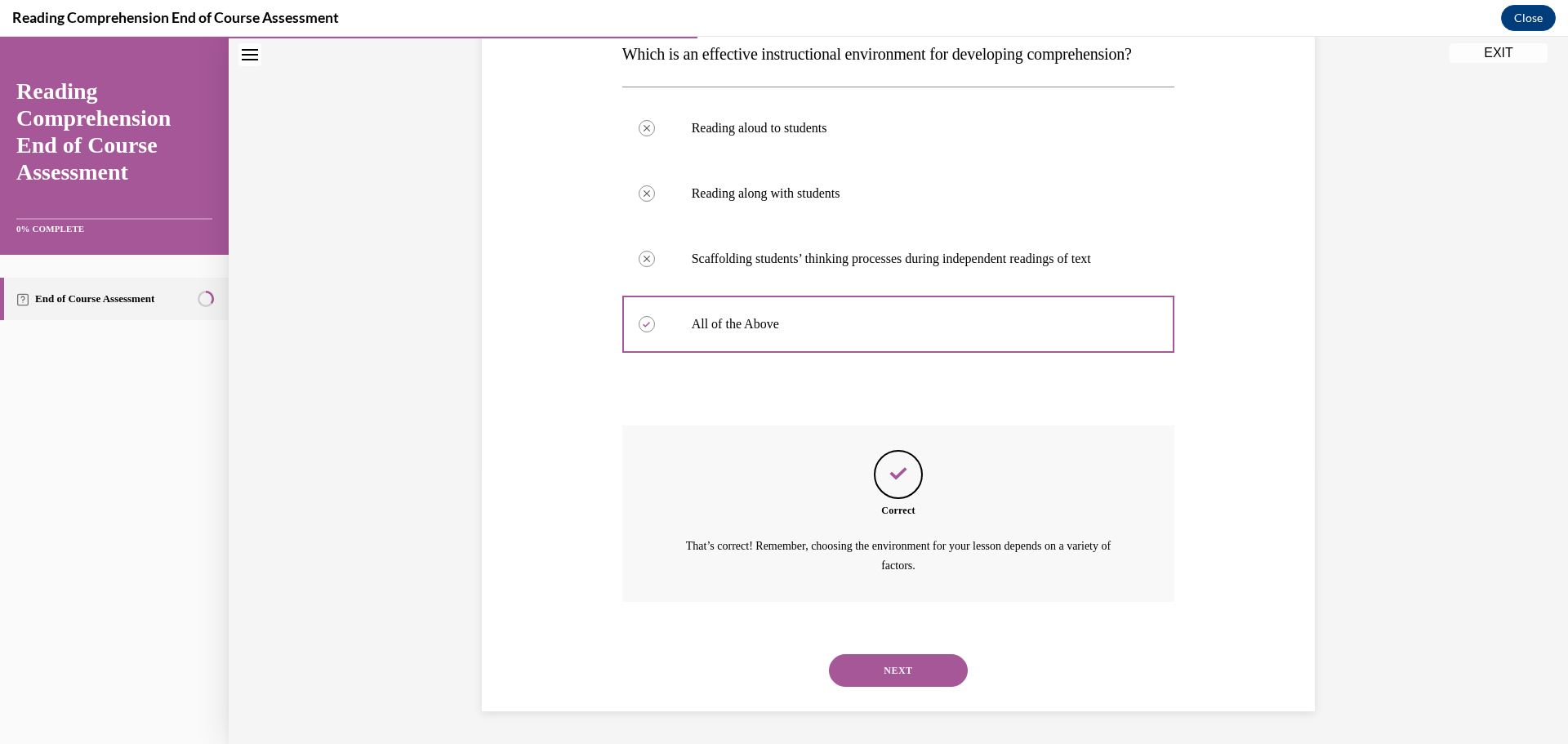
click at [885, 678] on button "NEXT" at bounding box center [898, 670] width 139 height 33
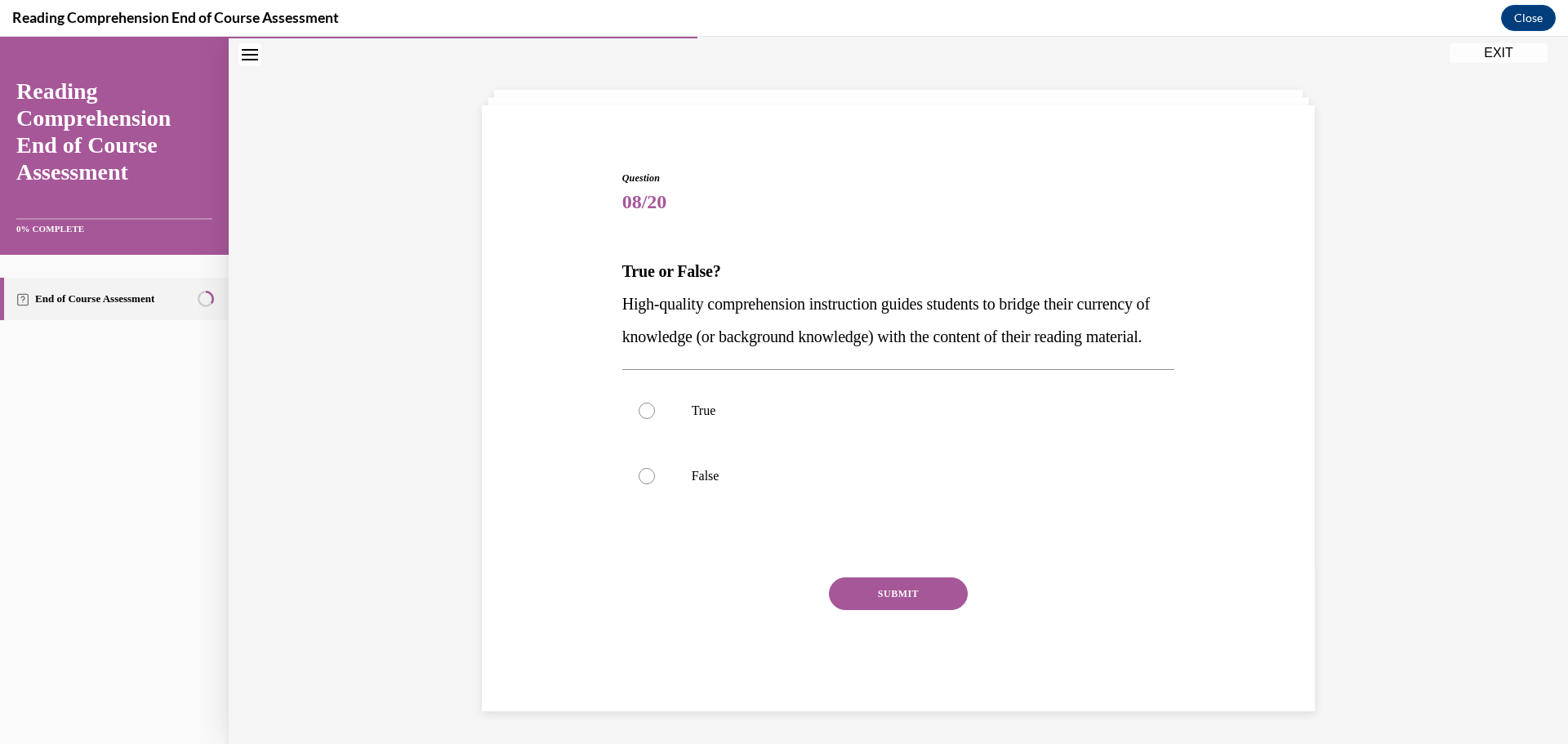
scroll to position [89, 0]
click at [726, 473] on p "False" at bounding box center [912, 476] width 443 height 16
click at [655, 473] on input "False" at bounding box center [647, 476] width 16 height 16
radio input "true"
click at [871, 584] on button "SUBMIT" at bounding box center [898, 593] width 139 height 33
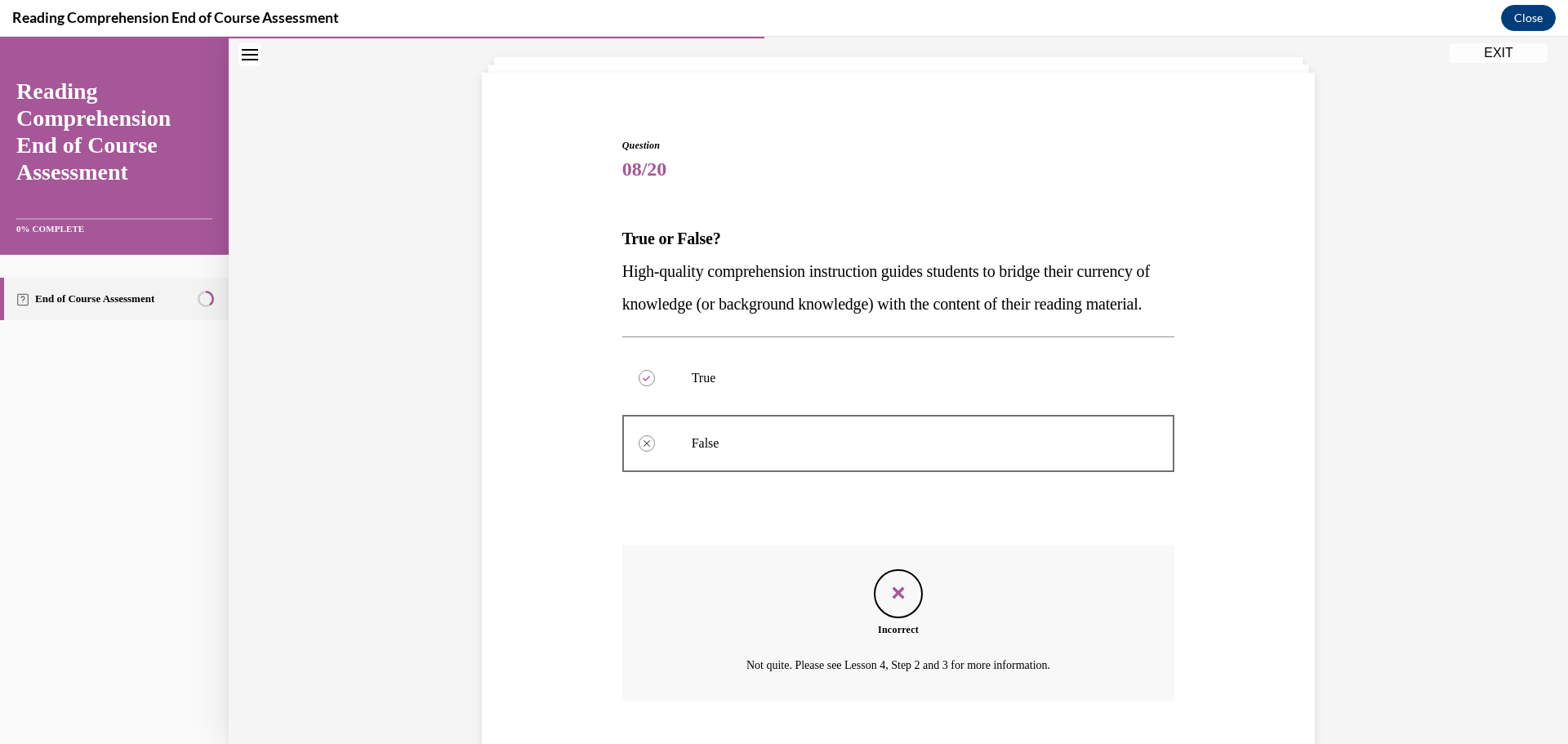
scroll to position [221, 0]
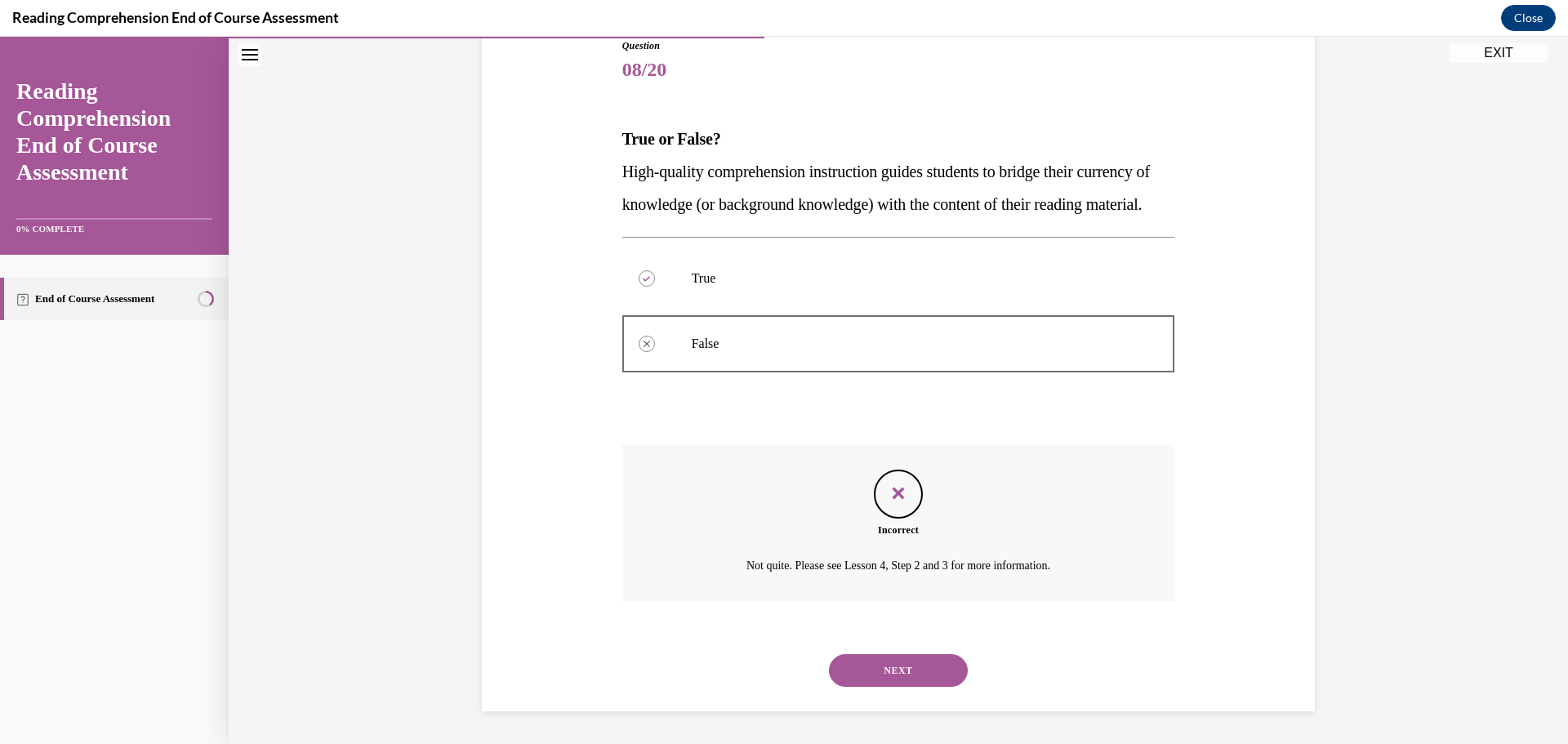
click at [895, 660] on button "NEXT" at bounding box center [898, 670] width 139 height 33
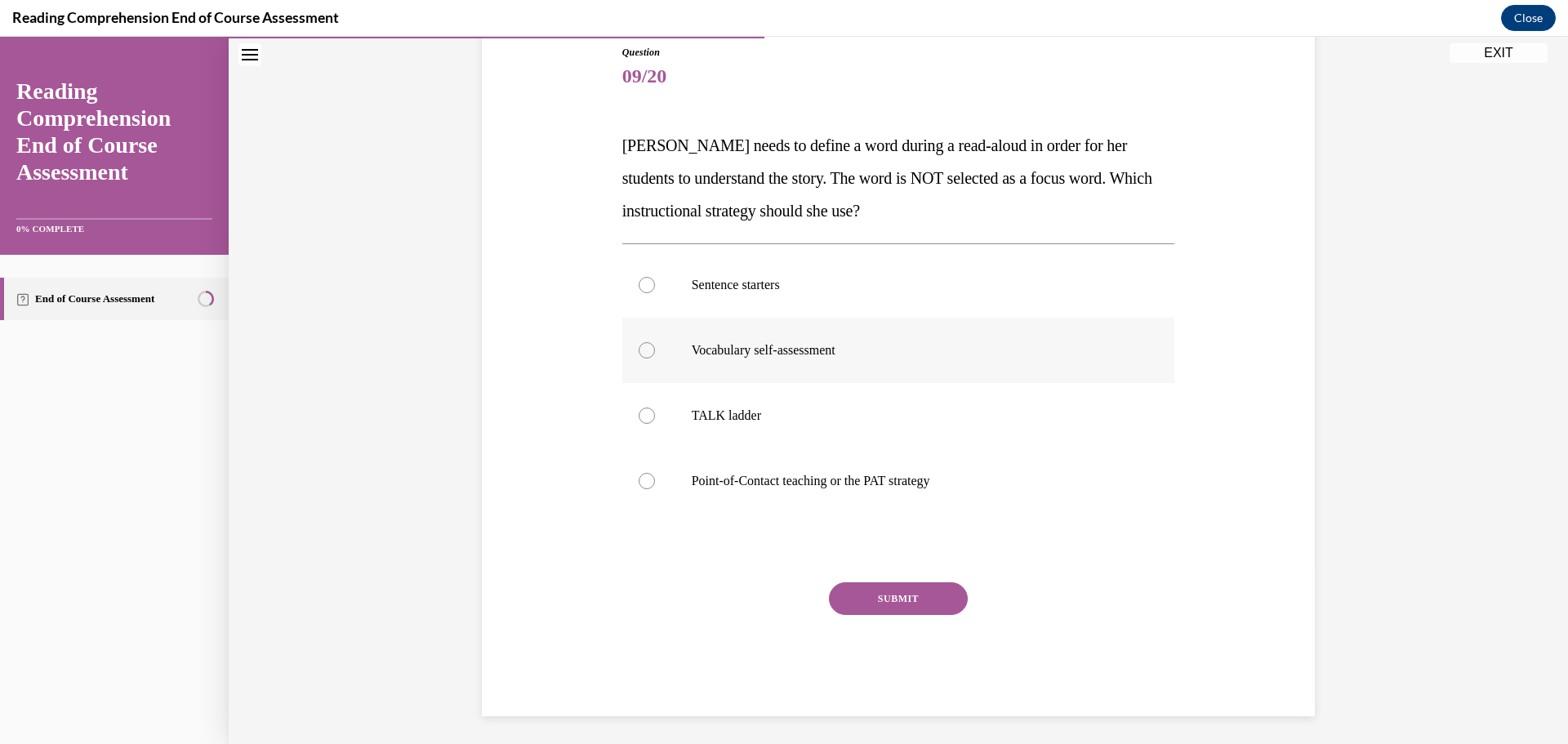
click at [726, 360] on label "Vocabulary self-assessment" at bounding box center [899, 350] width 553 height 65
click at [655, 359] on input "Vocabulary self-assessment" at bounding box center [647, 350] width 16 height 16
radio input "true"
click at [892, 596] on button "SUBMIT" at bounding box center [898, 598] width 139 height 33
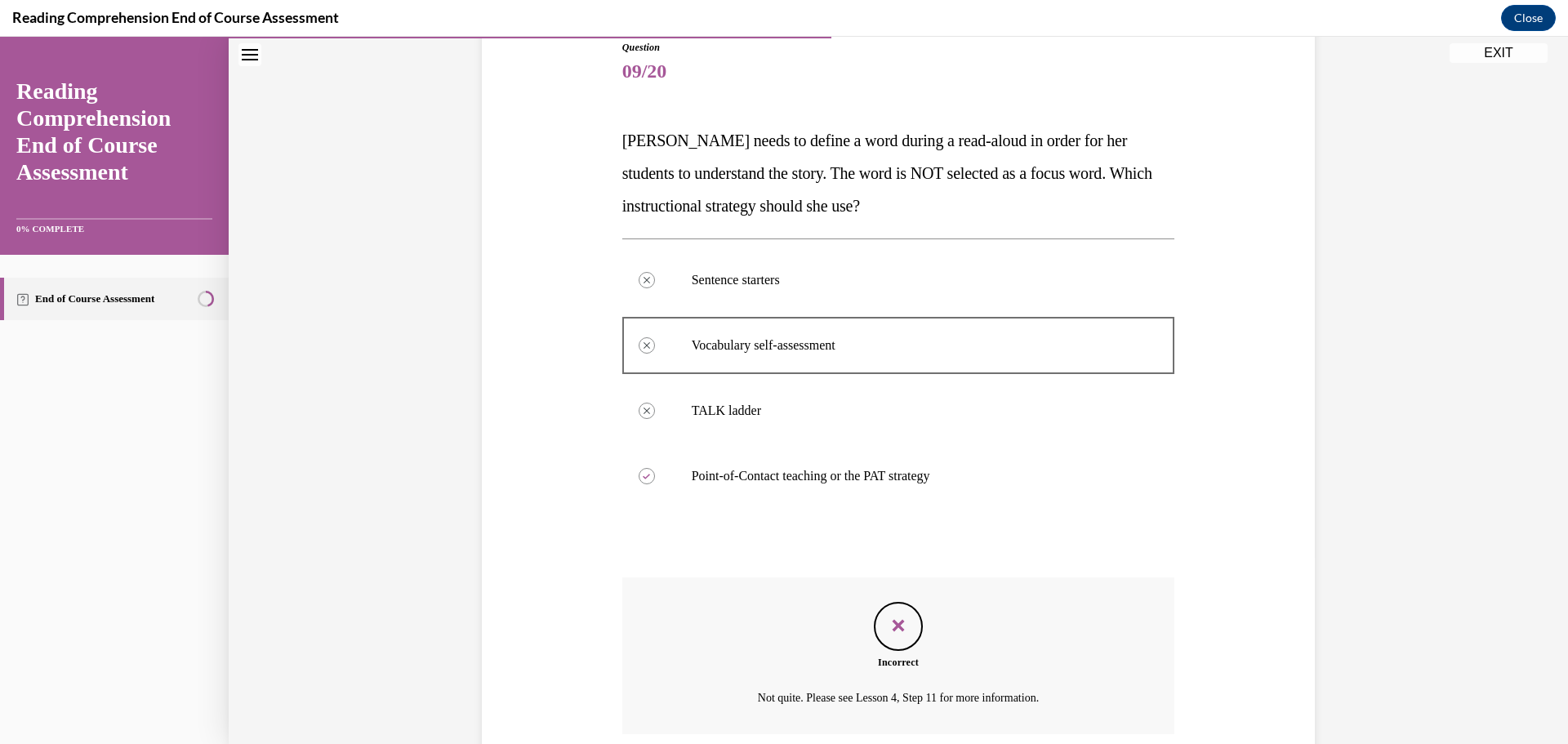
scroll to position [319, 0]
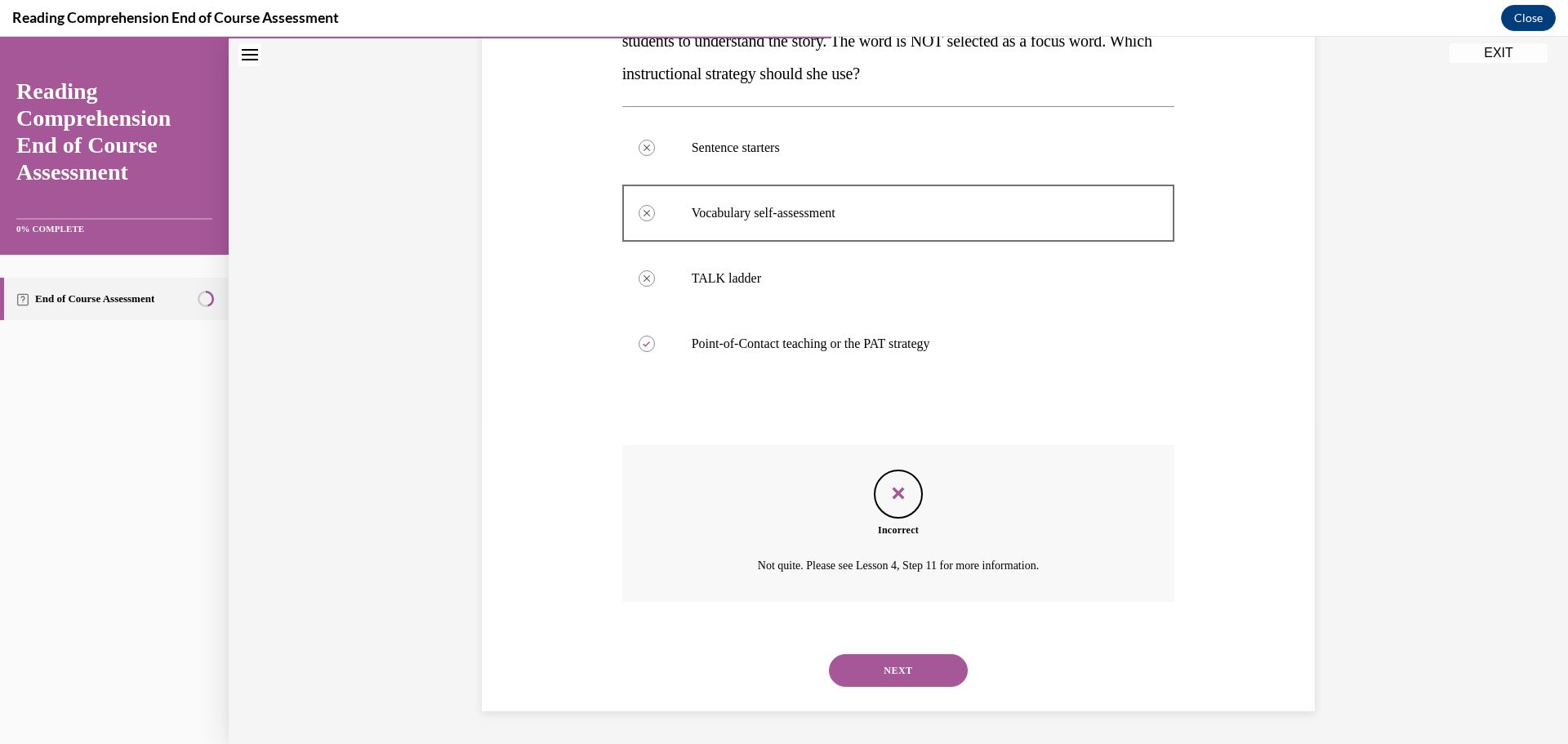
click at [895, 670] on button "NEXT" at bounding box center [898, 670] width 139 height 33
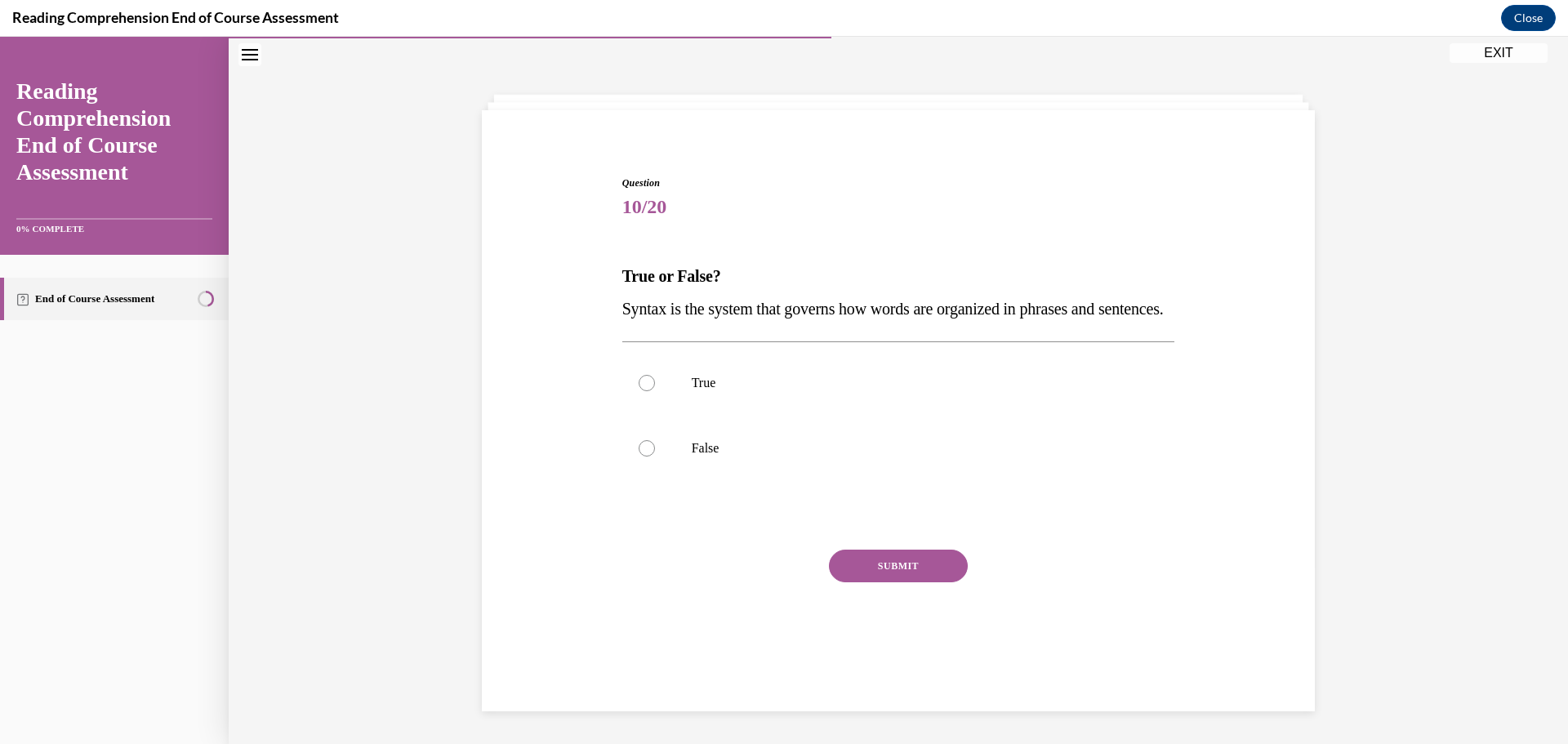
scroll to position [56, 0]
click at [742, 416] on label "True" at bounding box center [899, 383] width 553 height 65
click at [655, 391] on input "True" at bounding box center [647, 383] width 16 height 16
radio input "true"
click at [886, 582] on button "SUBMIT" at bounding box center [898, 565] width 139 height 33
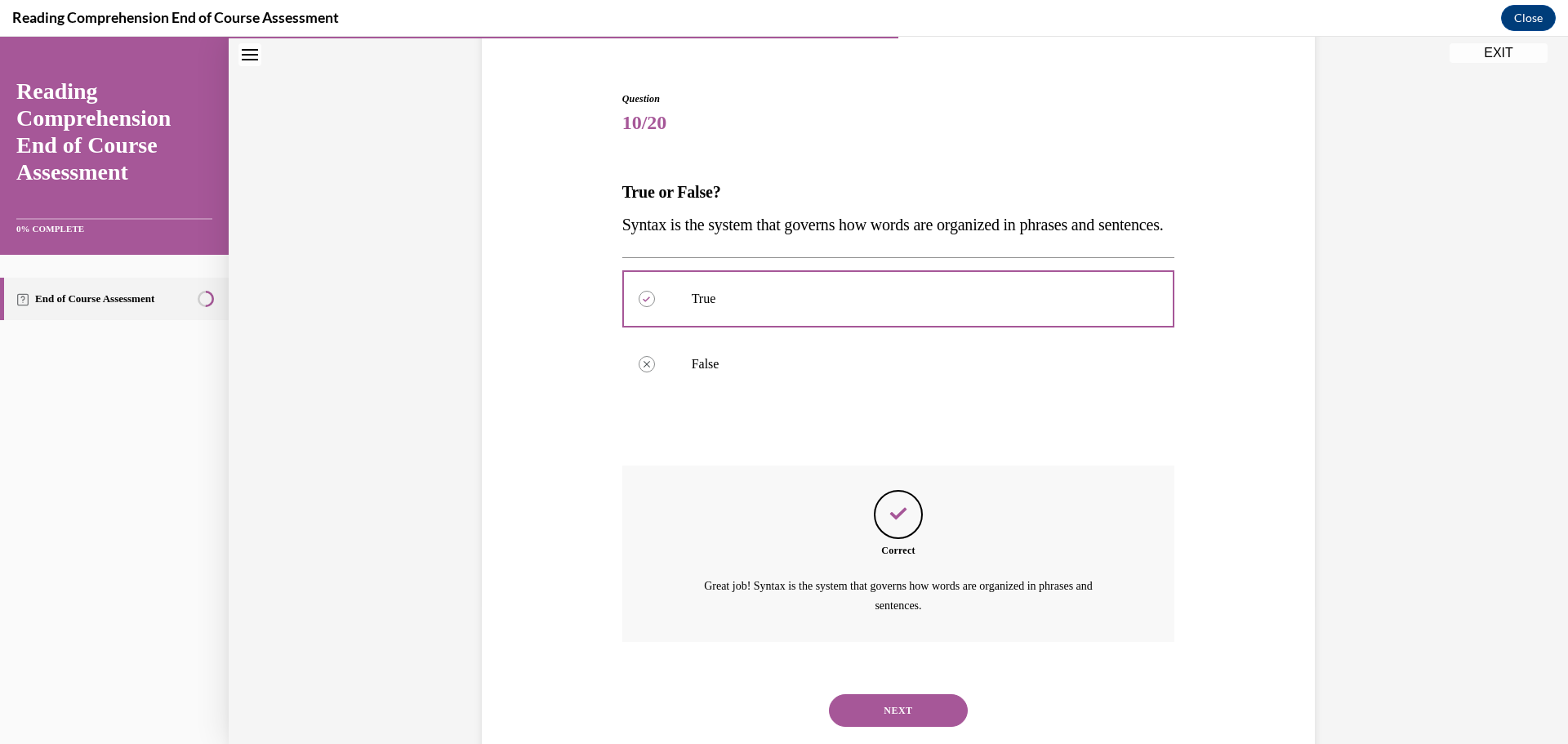
scroll to position [208, 0]
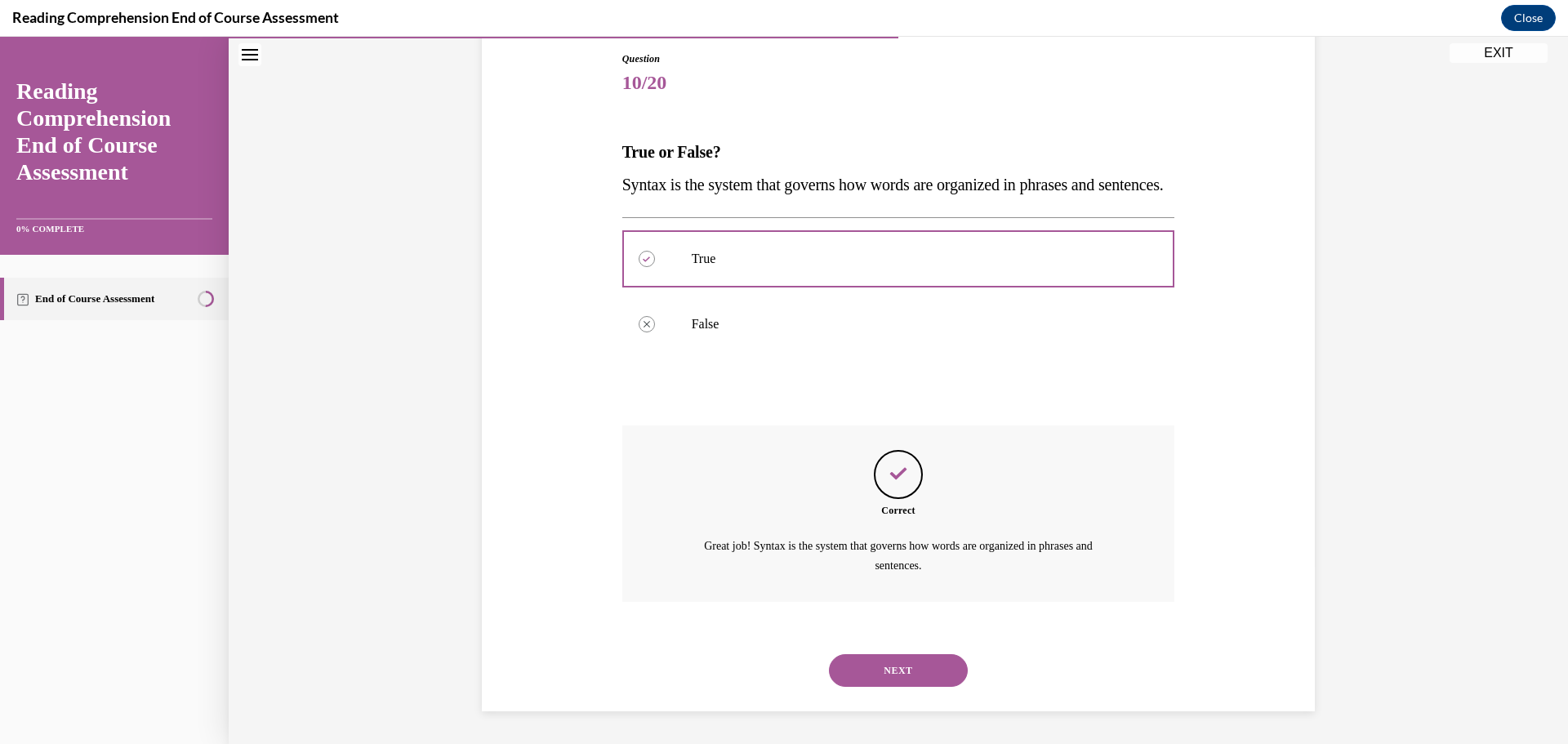
click at [890, 666] on button "NEXT" at bounding box center [898, 670] width 139 height 33
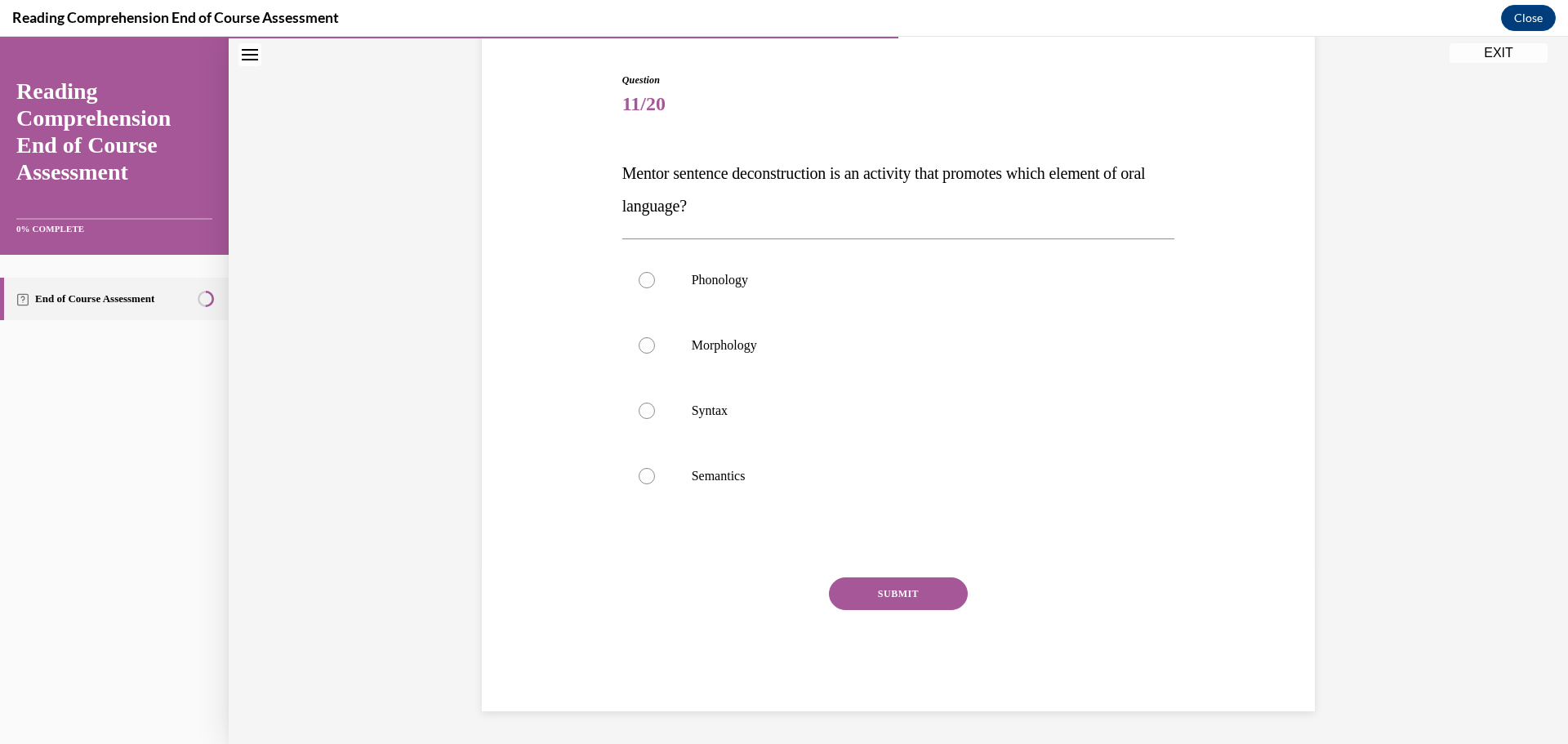
scroll to position [155, 0]
click at [779, 410] on p "Syntax" at bounding box center [912, 410] width 443 height 16
click at [655, 410] on input "Syntax" at bounding box center [647, 410] width 16 height 16
radio input "true"
click at [882, 588] on button "SUBMIT" at bounding box center [898, 593] width 139 height 33
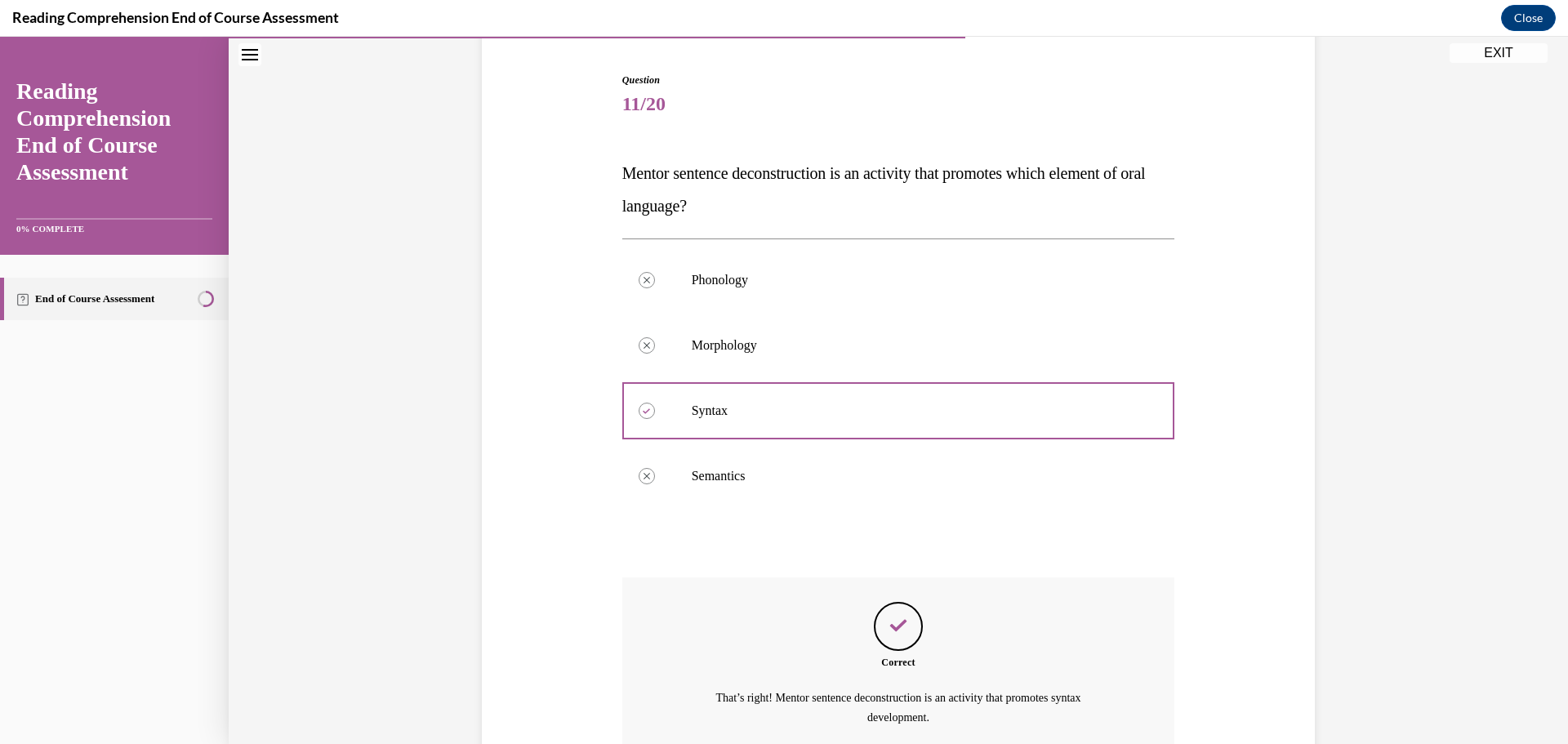
scroll to position [306, 0]
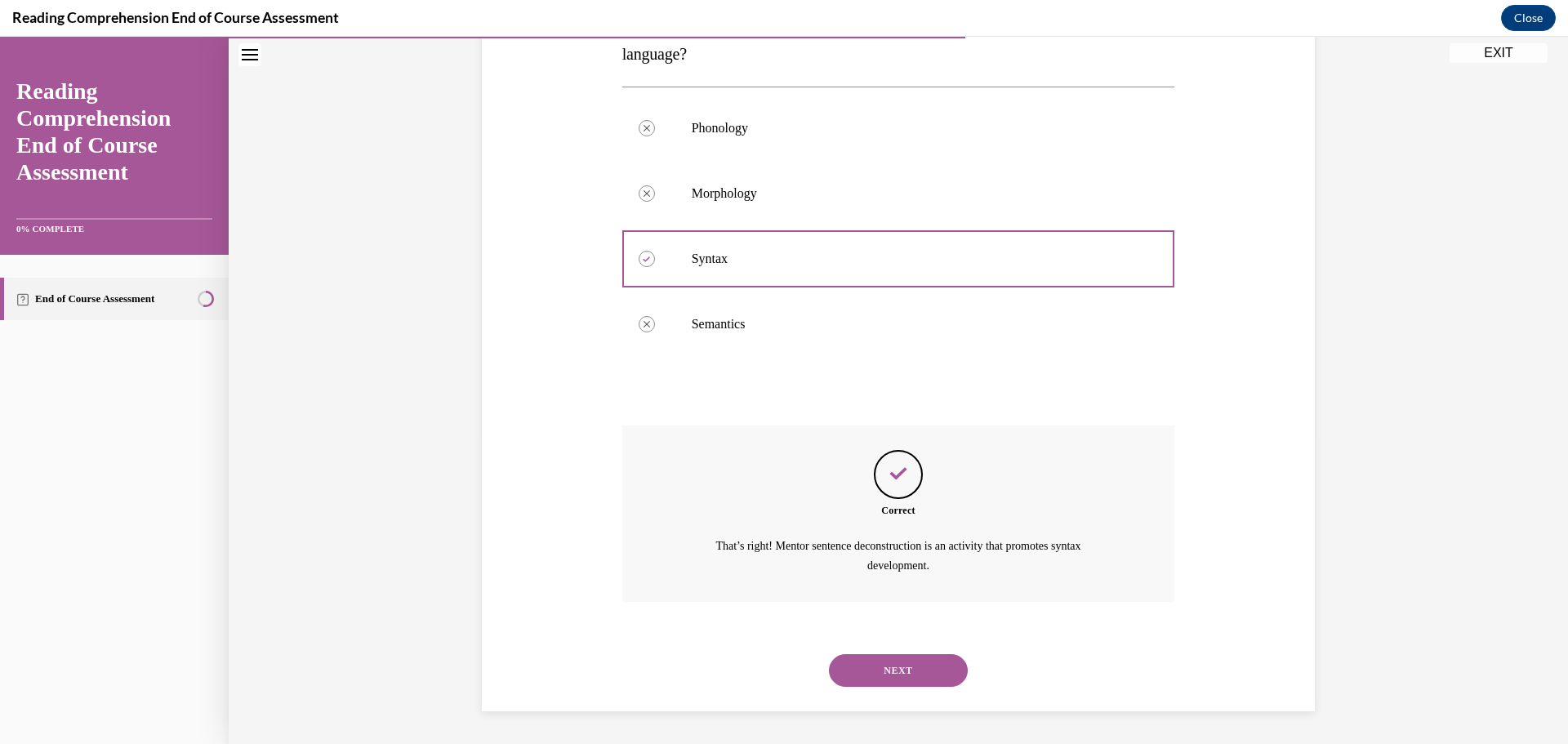
click at [886, 672] on button "NEXT" at bounding box center [898, 670] width 139 height 33
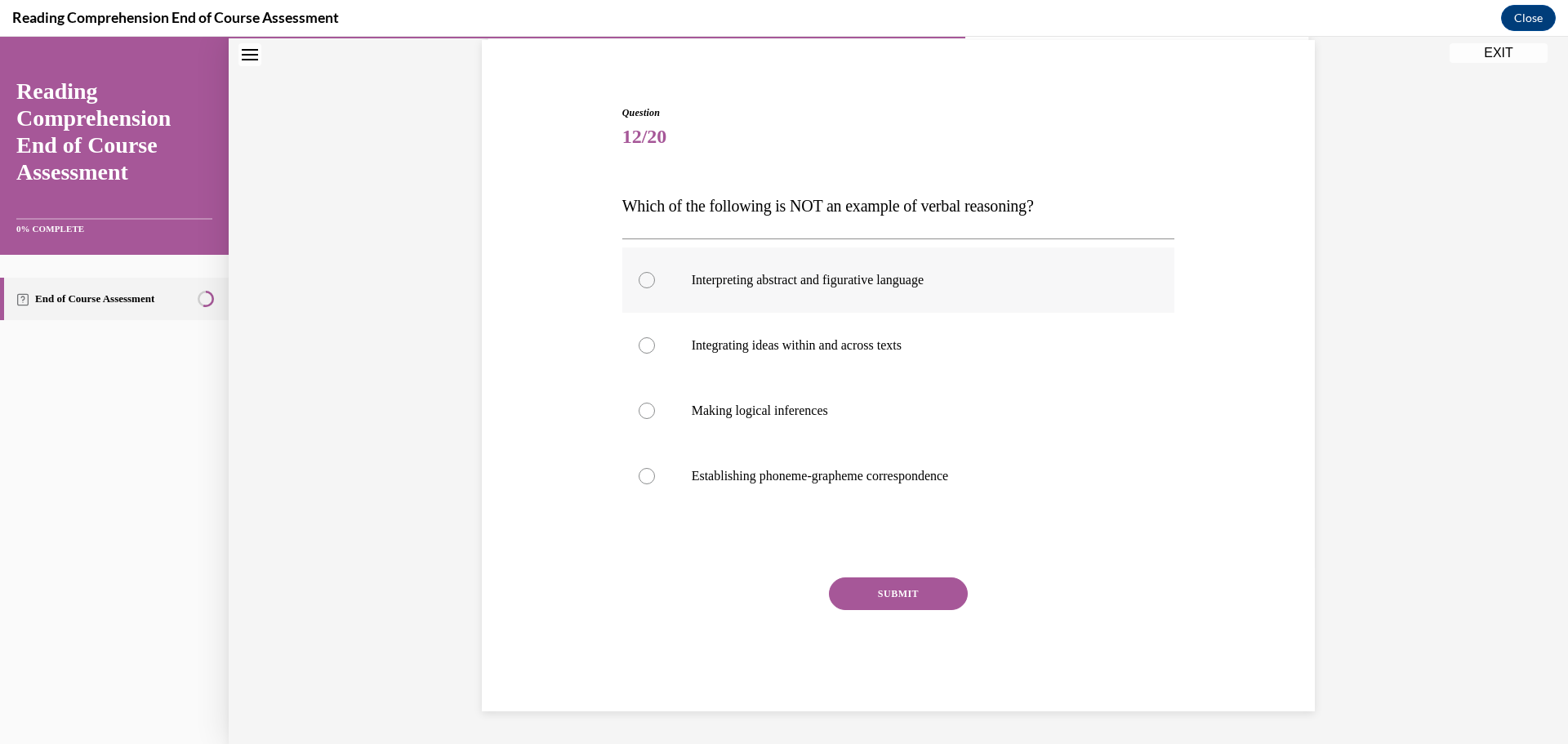
click at [850, 301] on label "Interpreting abstract and figurative language" at bounding box center [899, 280] width 553 height 65
click at [655, 288] on input "Interpreting abstract and figurative language" at bounding box center [647, 280] width 16 height 16
radio input "true"
click at [896, 588] on button "SUBMIT" at bounding box center [898, 593] width 139 height 33
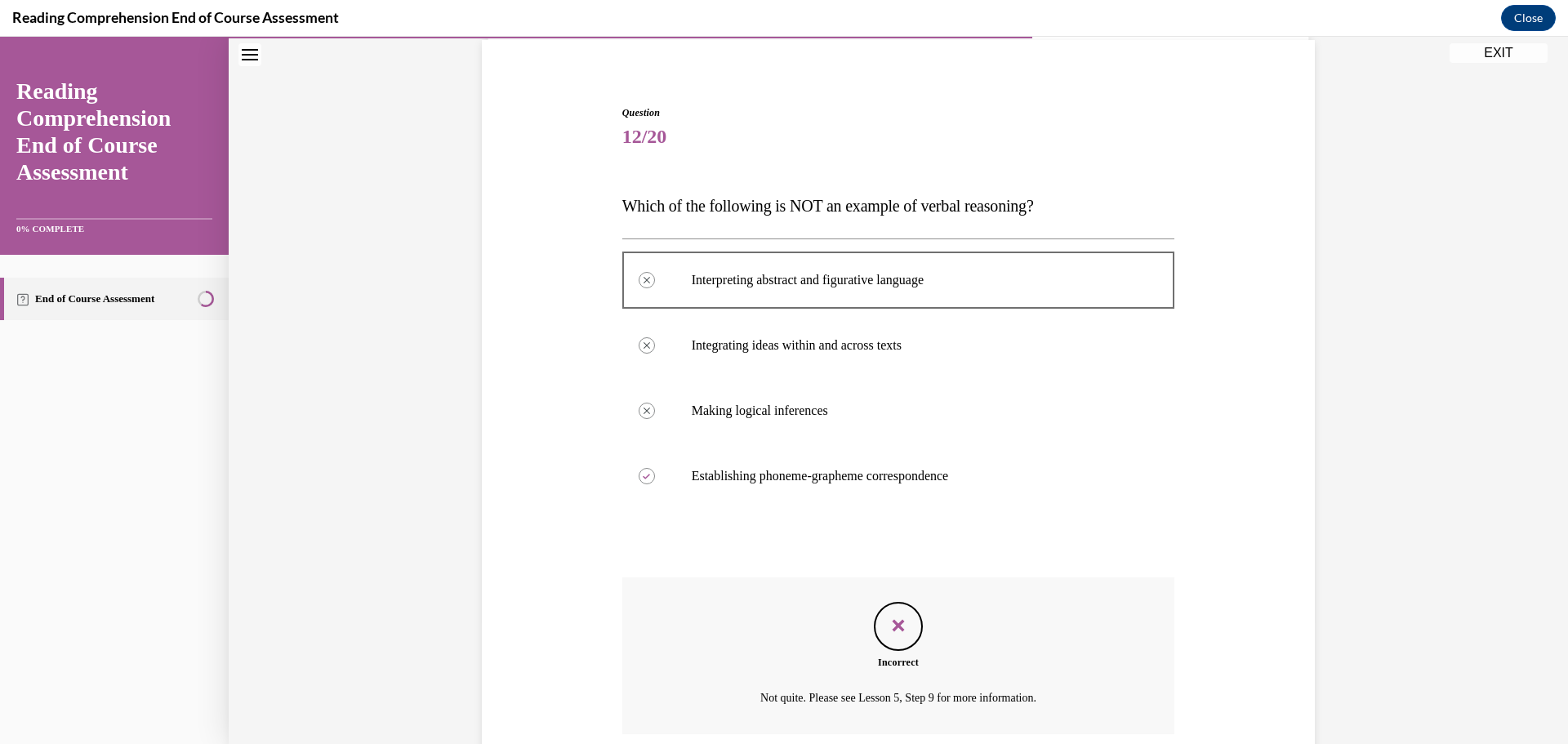
scroll to position [254, 0]
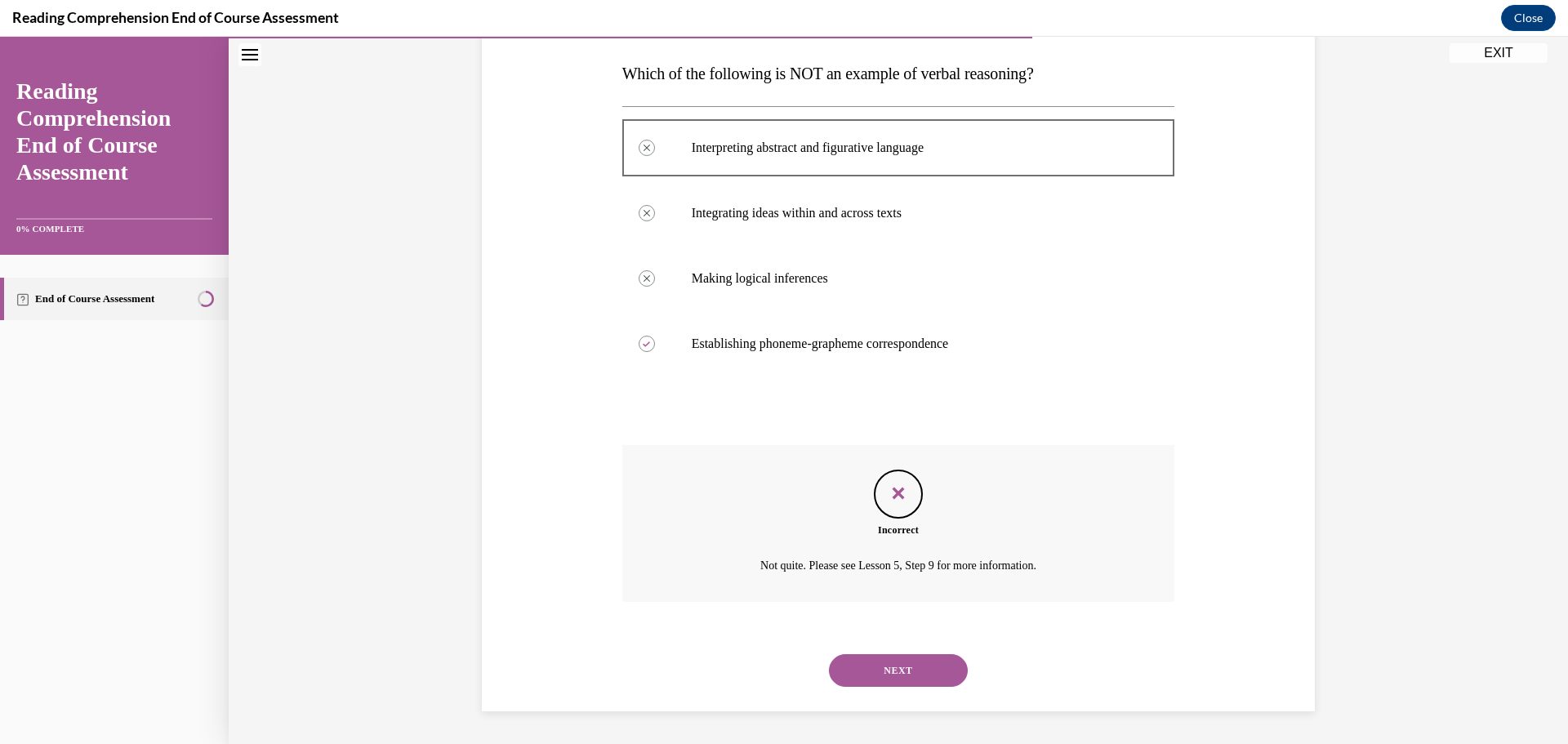
click at [875, 658] on button "NEXT" at bounding box center [898, 670] width 139 height 33
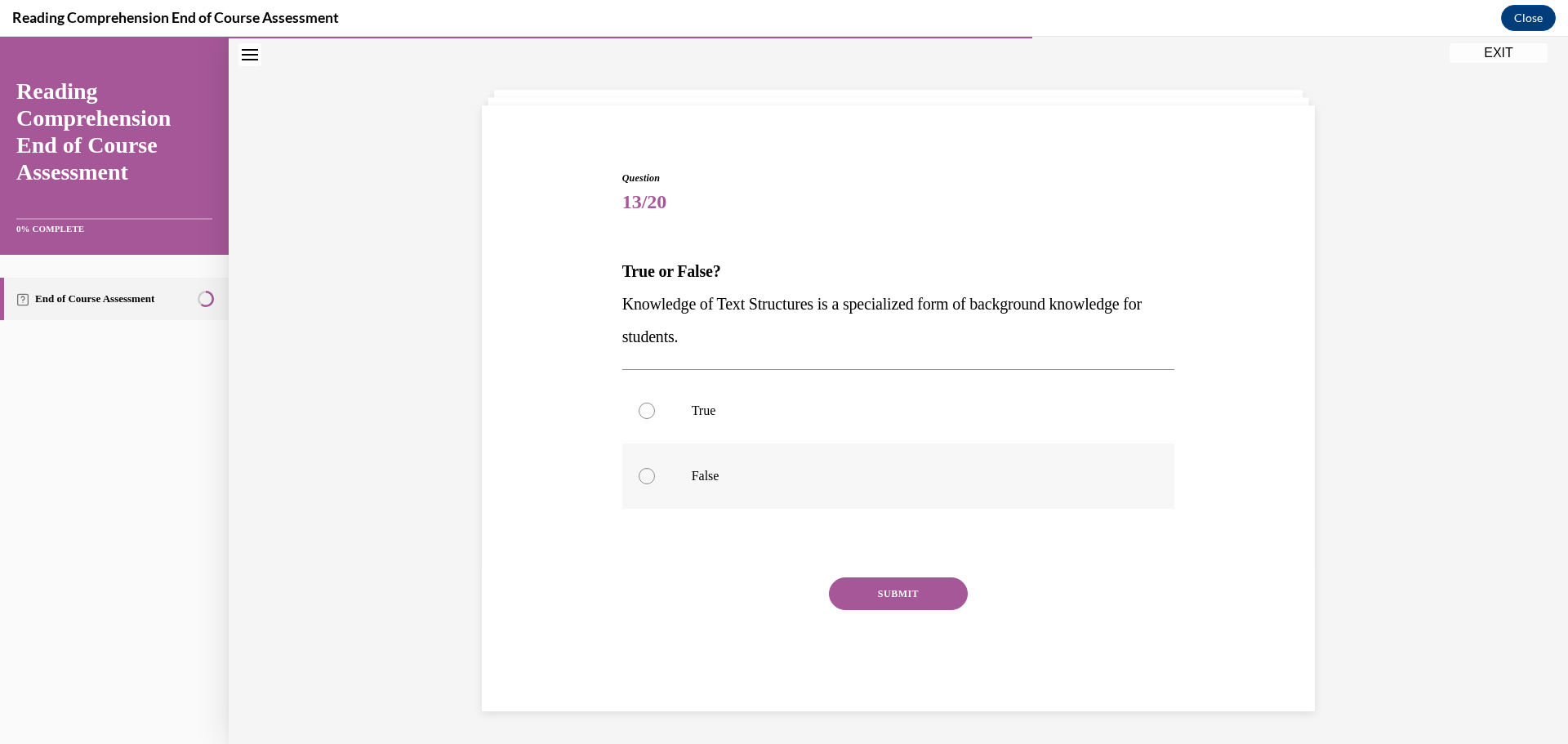
click at [671, 473] on label "False" at bounding box center [899, 476] width 553 height 65
click at [655, 473] on input "False" at bounding box center [647, 476] width 16 height 16
radio input "true"
click at [927, 584] on button "SUBMIT" at bounding box center [898, 593] width 139 height 33
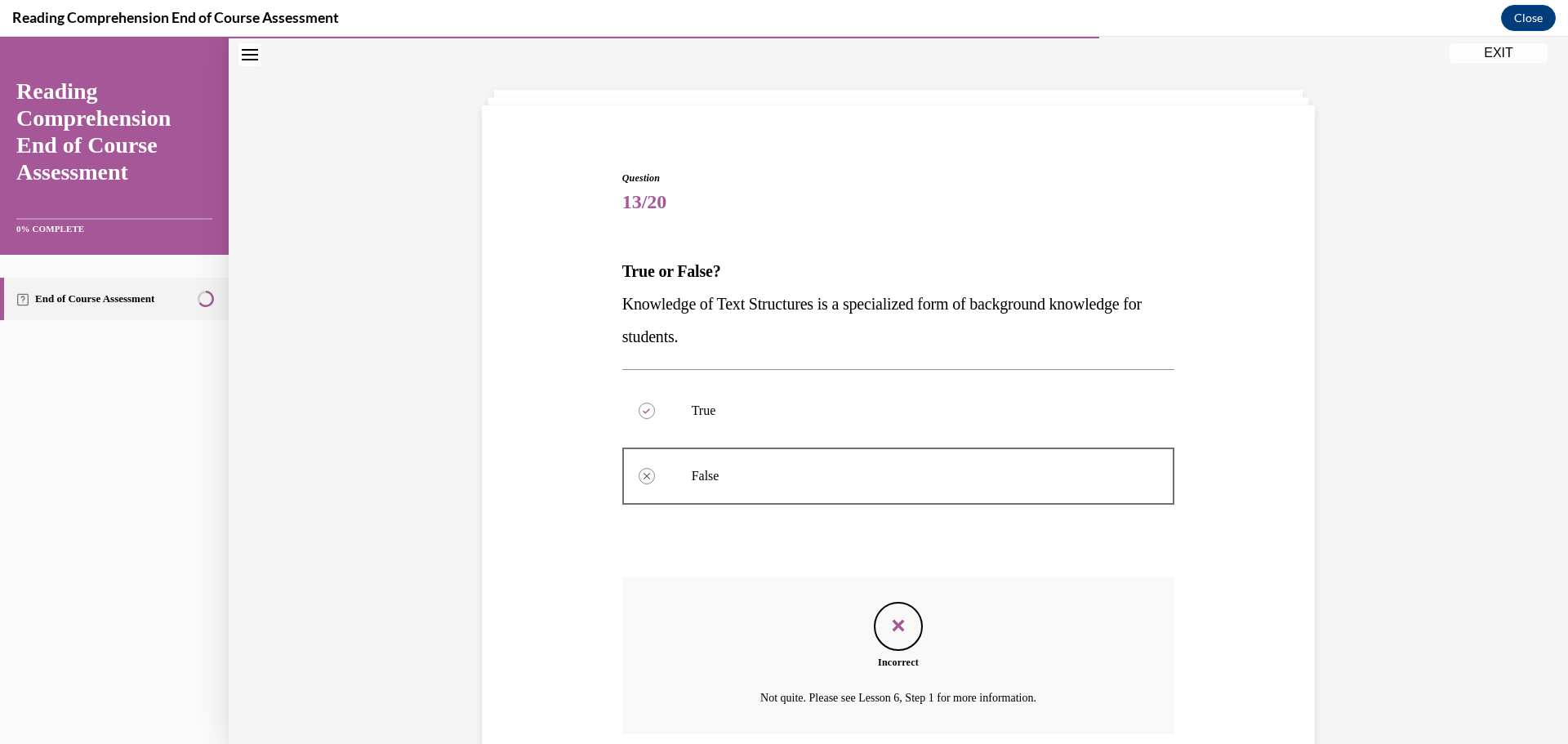
scroll to position [189, 0]
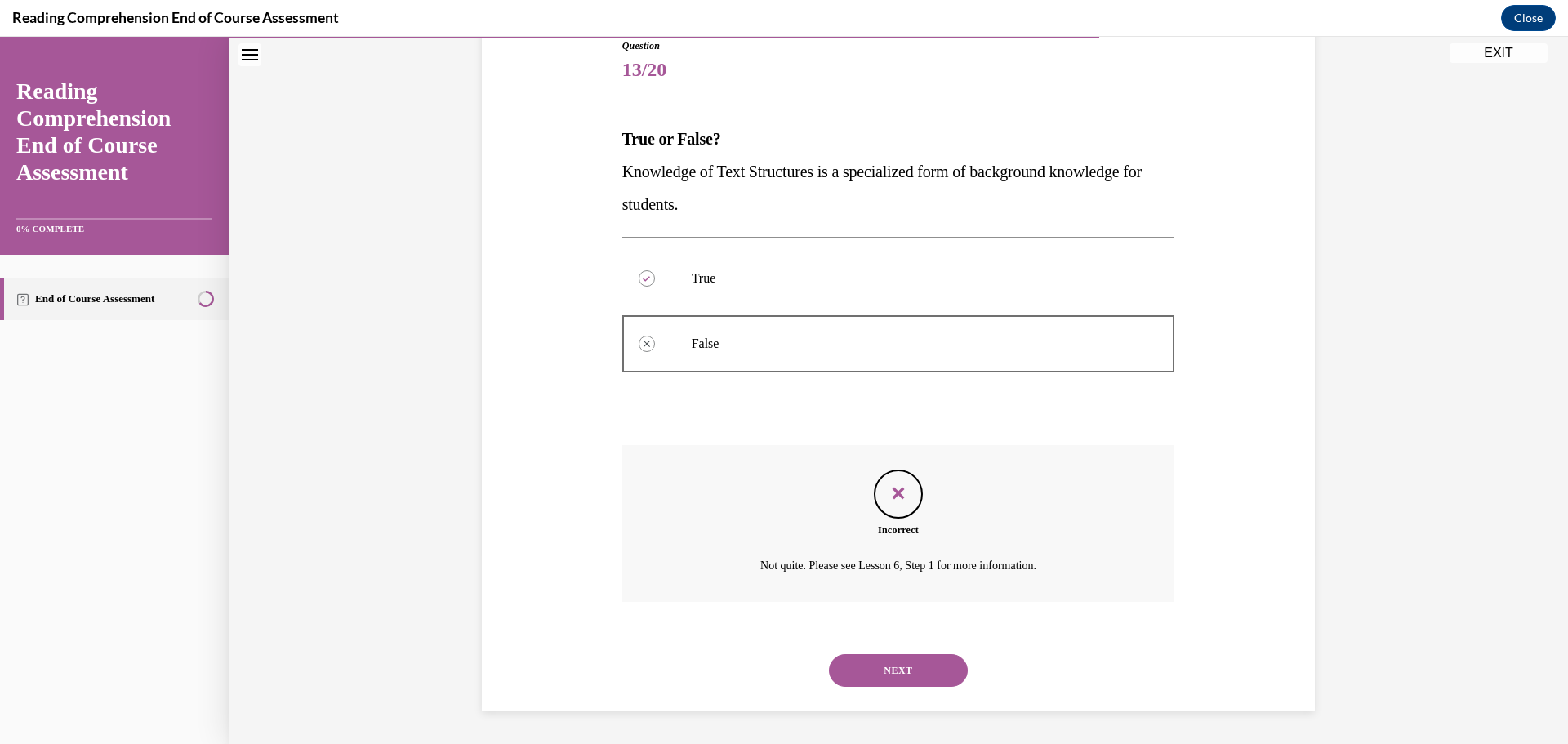
click at [894, 672] on button "NEXT" at bounding box center [898, 670] width 139 height 33
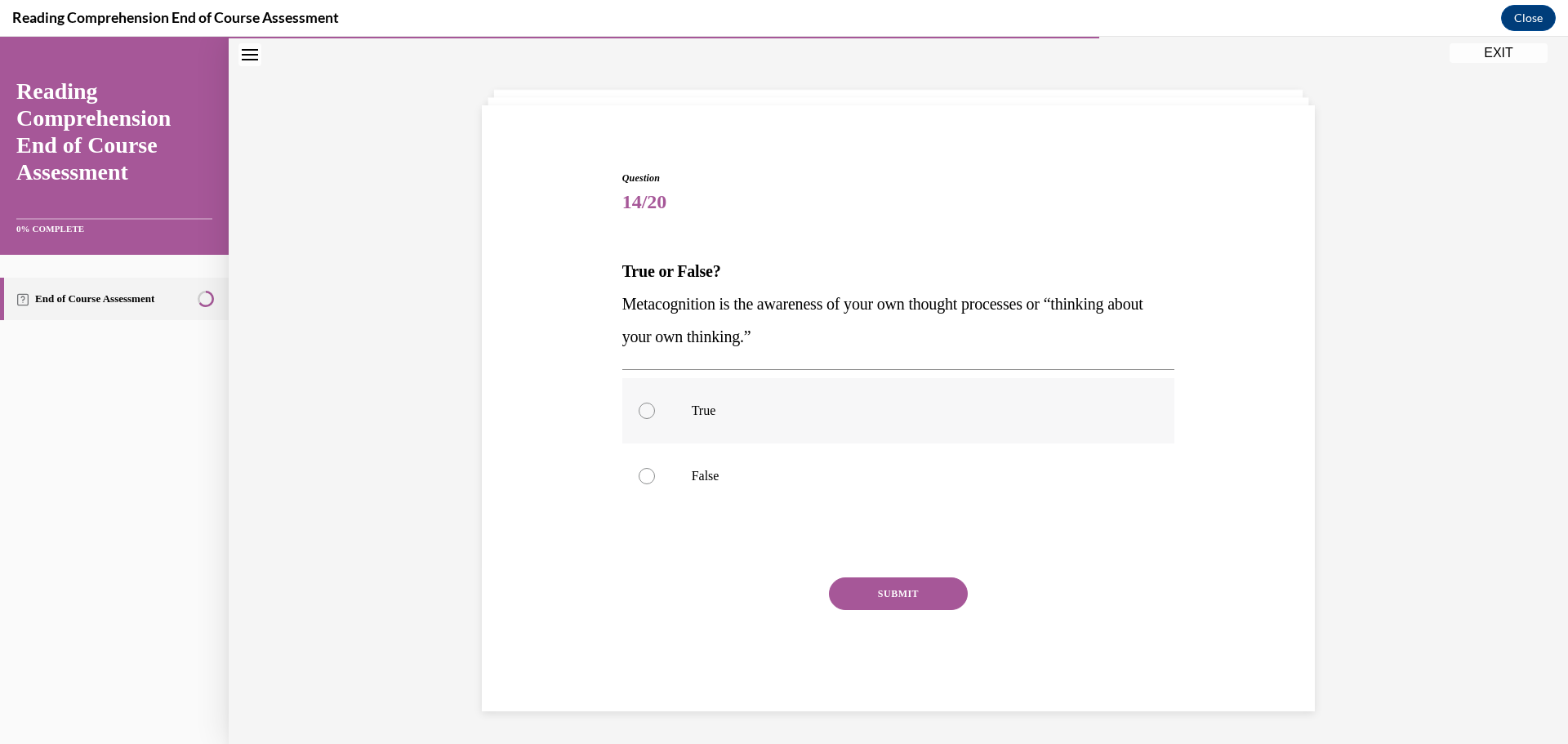
click at [719, 429] on label "True" at bounding box center [899, 410] width 553 height 65
click at [655, 418] on input "True" at bounding box center [647, 410] width 16 height 16
radio input "true"
click at [883, 591] on button "SUBMIT" at bounding box center [898, 593] width 139 height 33
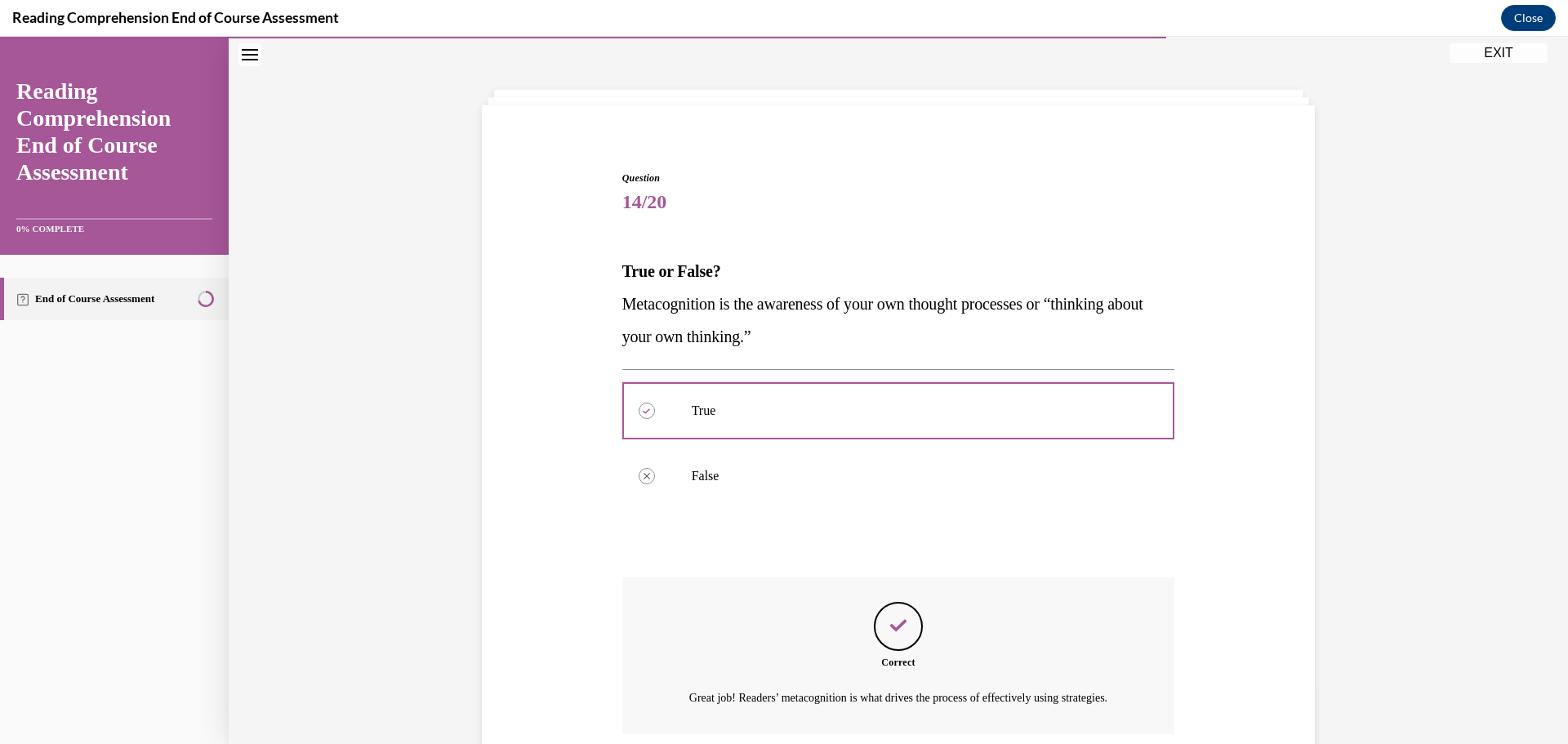
scroll to position [208, 0]
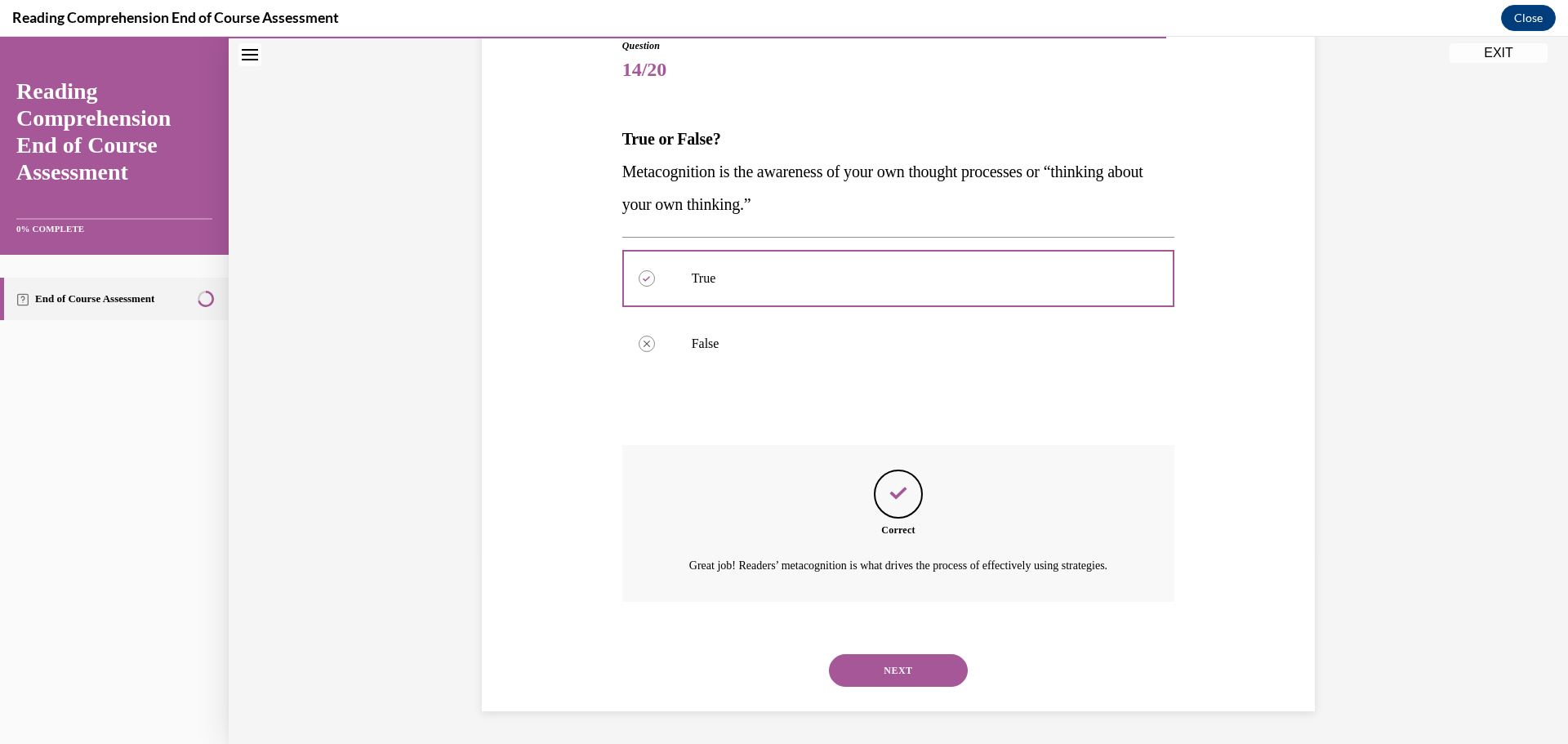
click at [897, 659] on button "NEXT" at bounding box center [898, 670] width 139 height 33
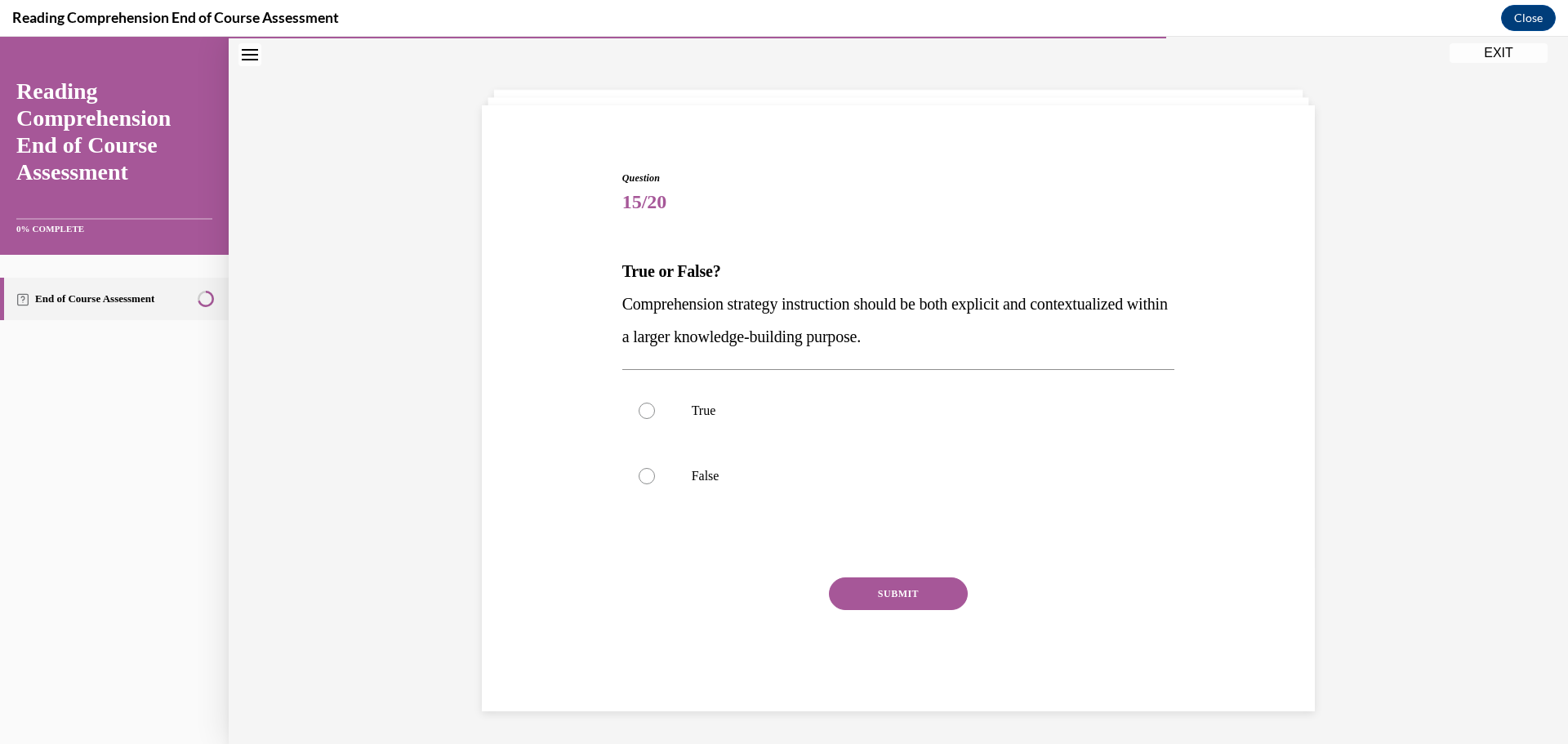
scroll to position [56, 0]
click at [809, 483] on p "False" at bounding box center [912, 476] width 443 height 16
click at [655, 483] on input "False" at bounding box center [647, 476] width 16 height 16
radio input "true"
click at [863, 591] on button "SUBMIT" at bounding box center [898, 593] width 139 height 33
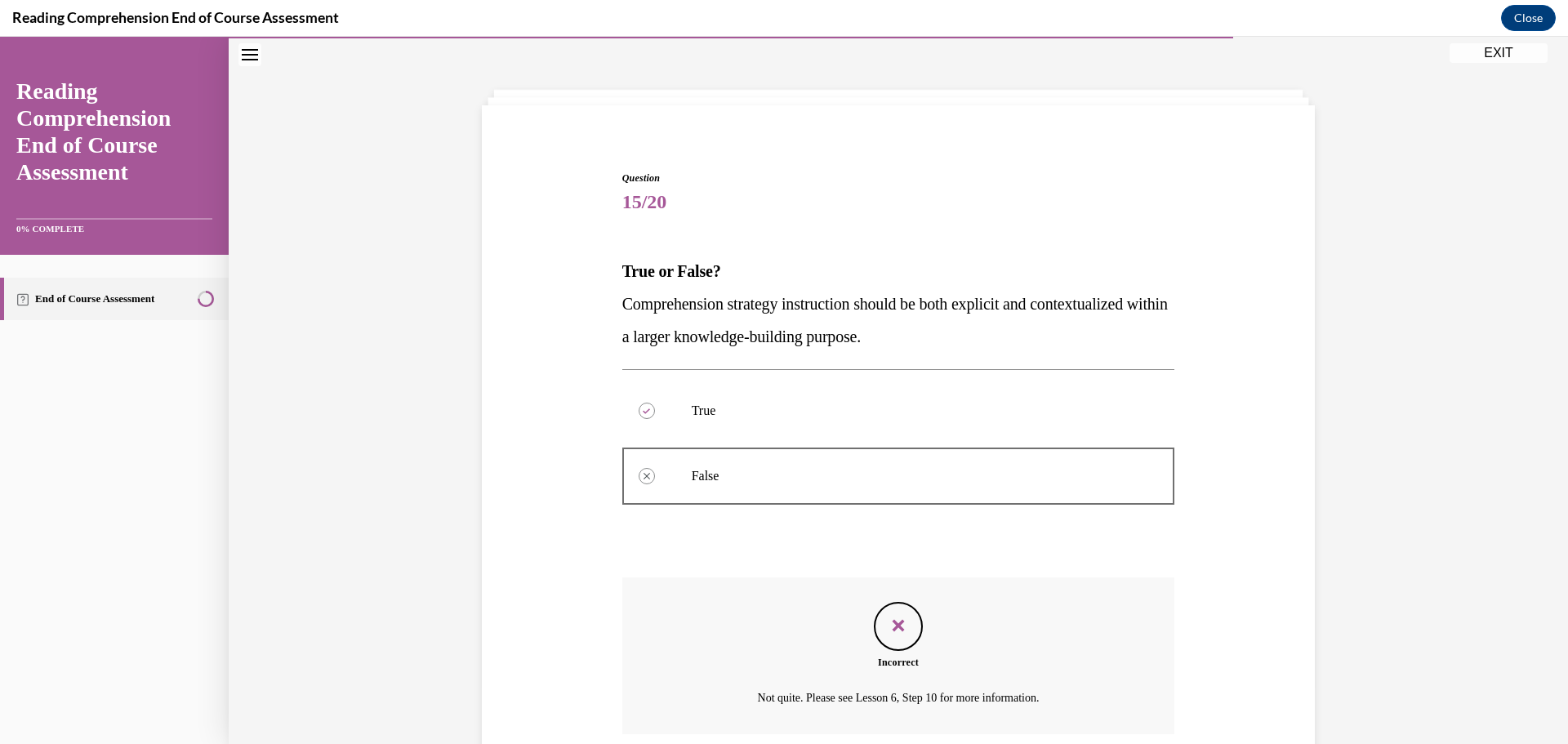
scroll to position [189, 0]
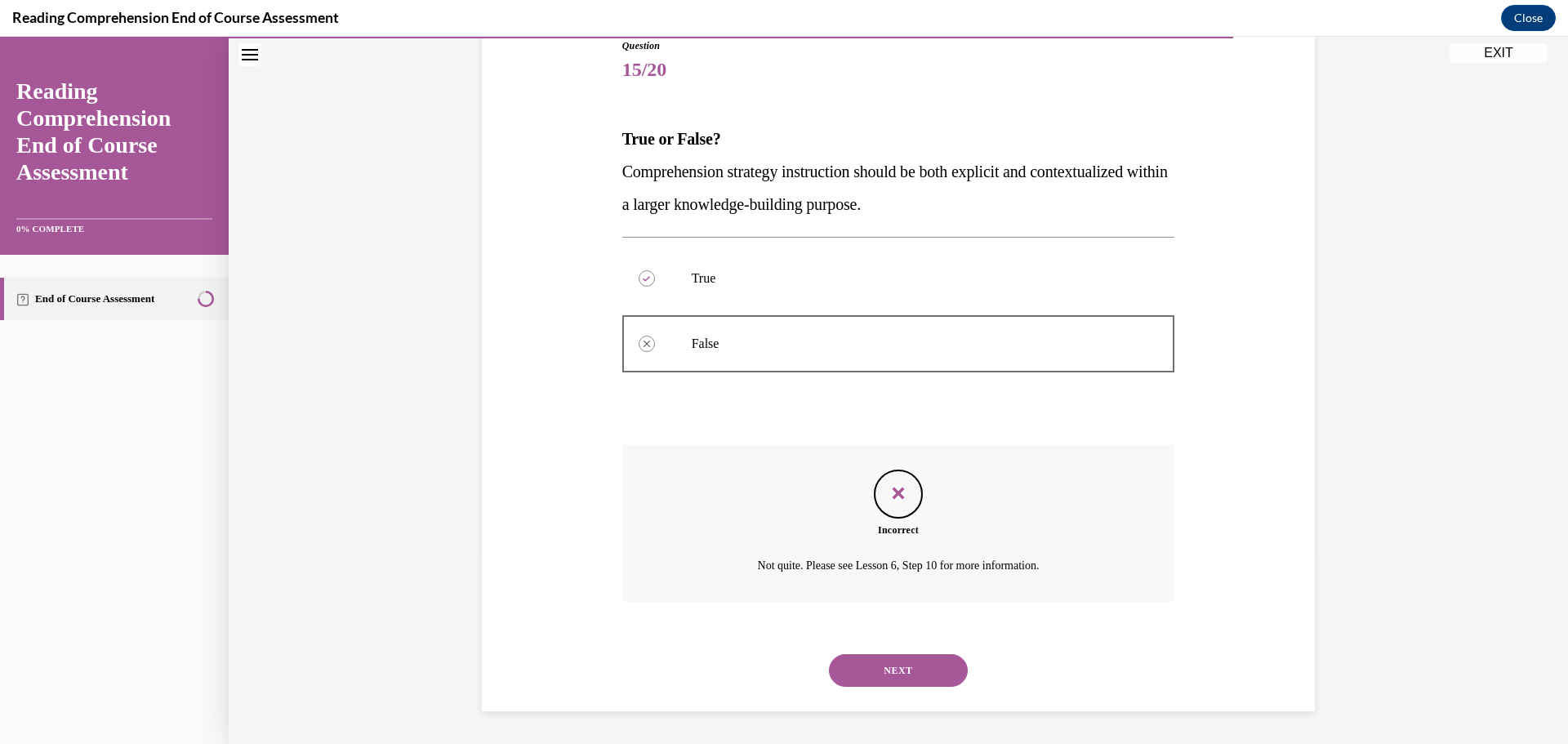
click at [877, 674] on button "NEXT" at bounding box center [898, 670] width 139 height 33
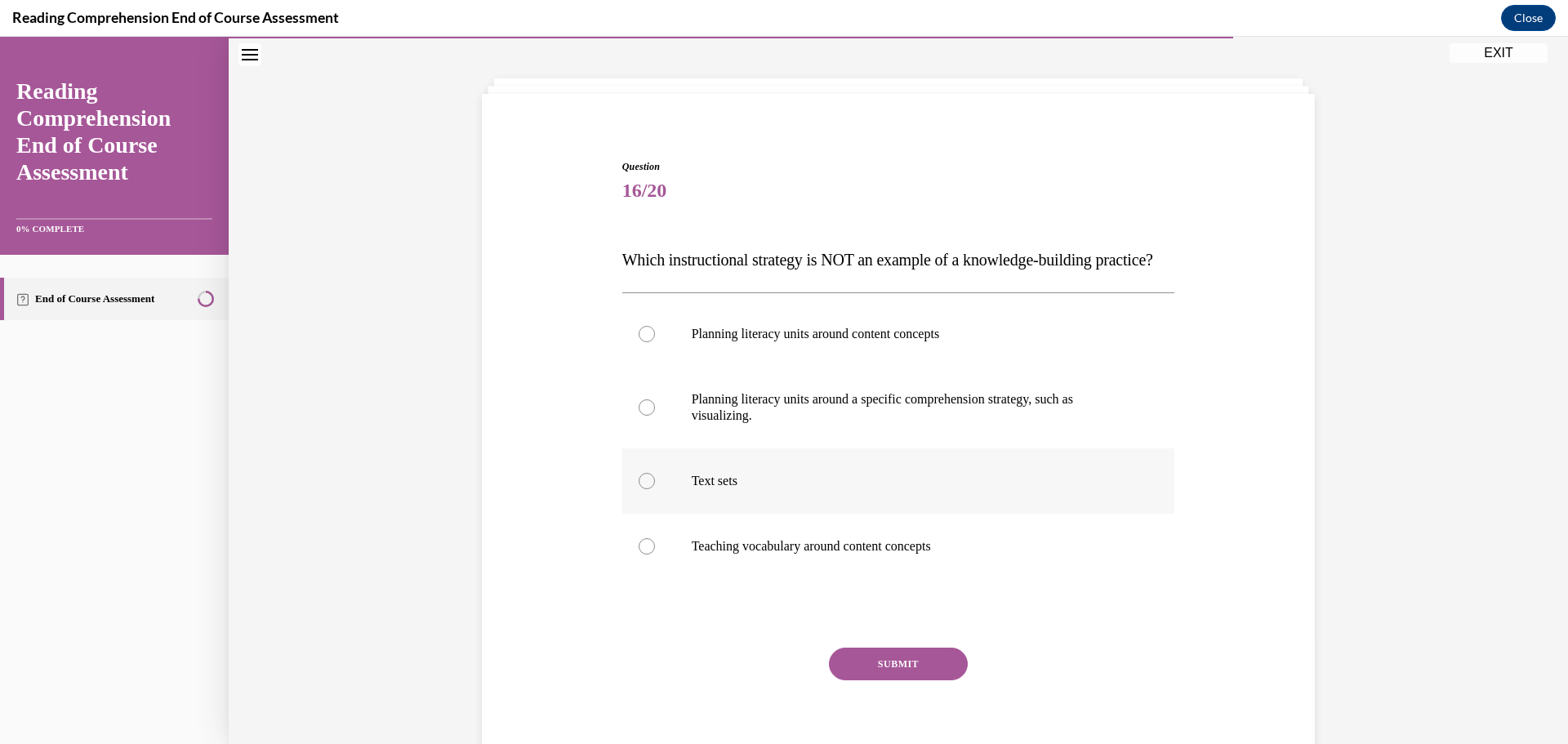
scroll to position [72, 0]
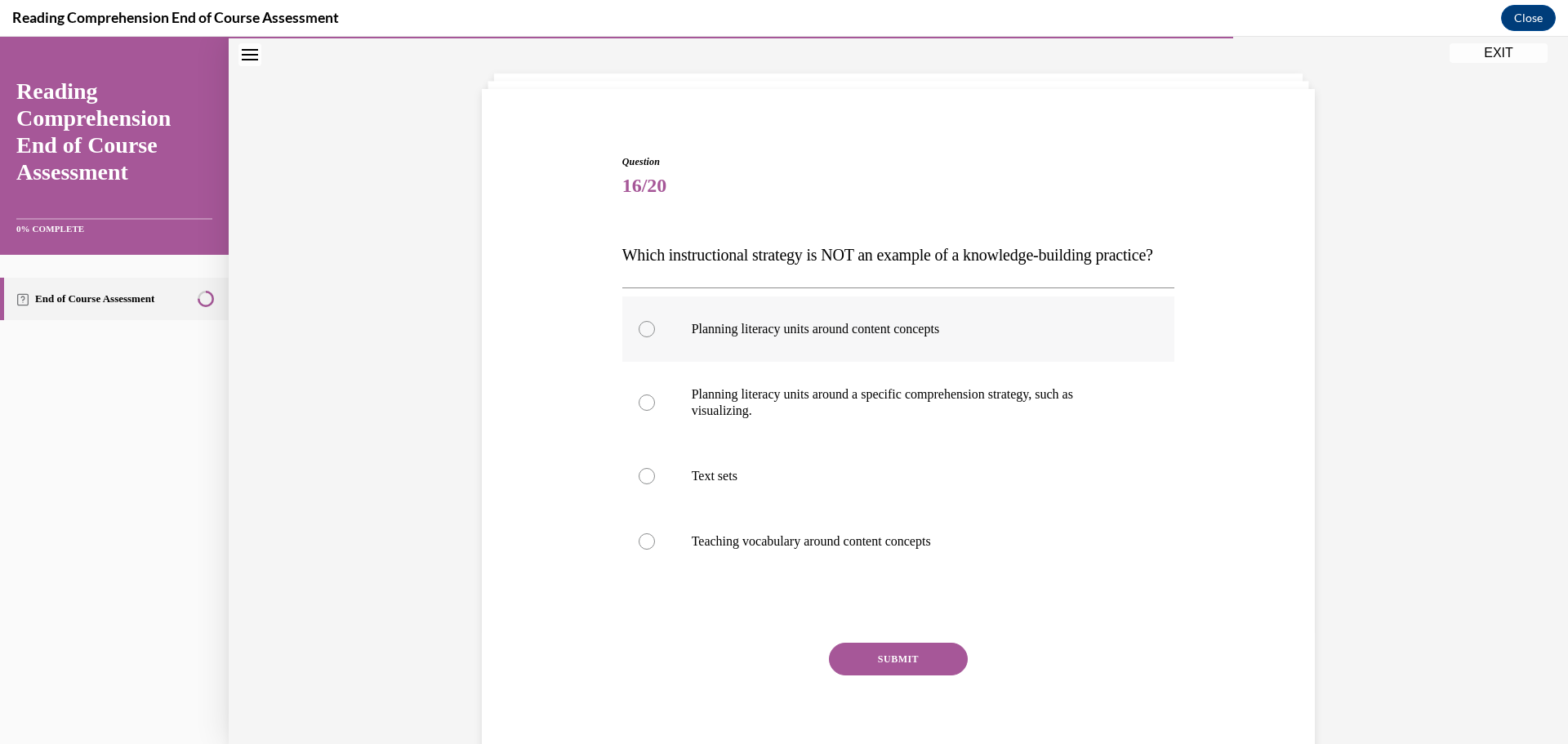
click at [752, 361] on label "Planning literacy units around content concepts" at bounding box center [899, 328] width 553 height 65
click at [655, 337] on input "Planning literacy units around content concepts" at bounding box center [647, 329] width 16 height 16
radio input "true"
click at [920, 675] on button "SUBMIT" at bounding box center [898, 658] width 139 height 33
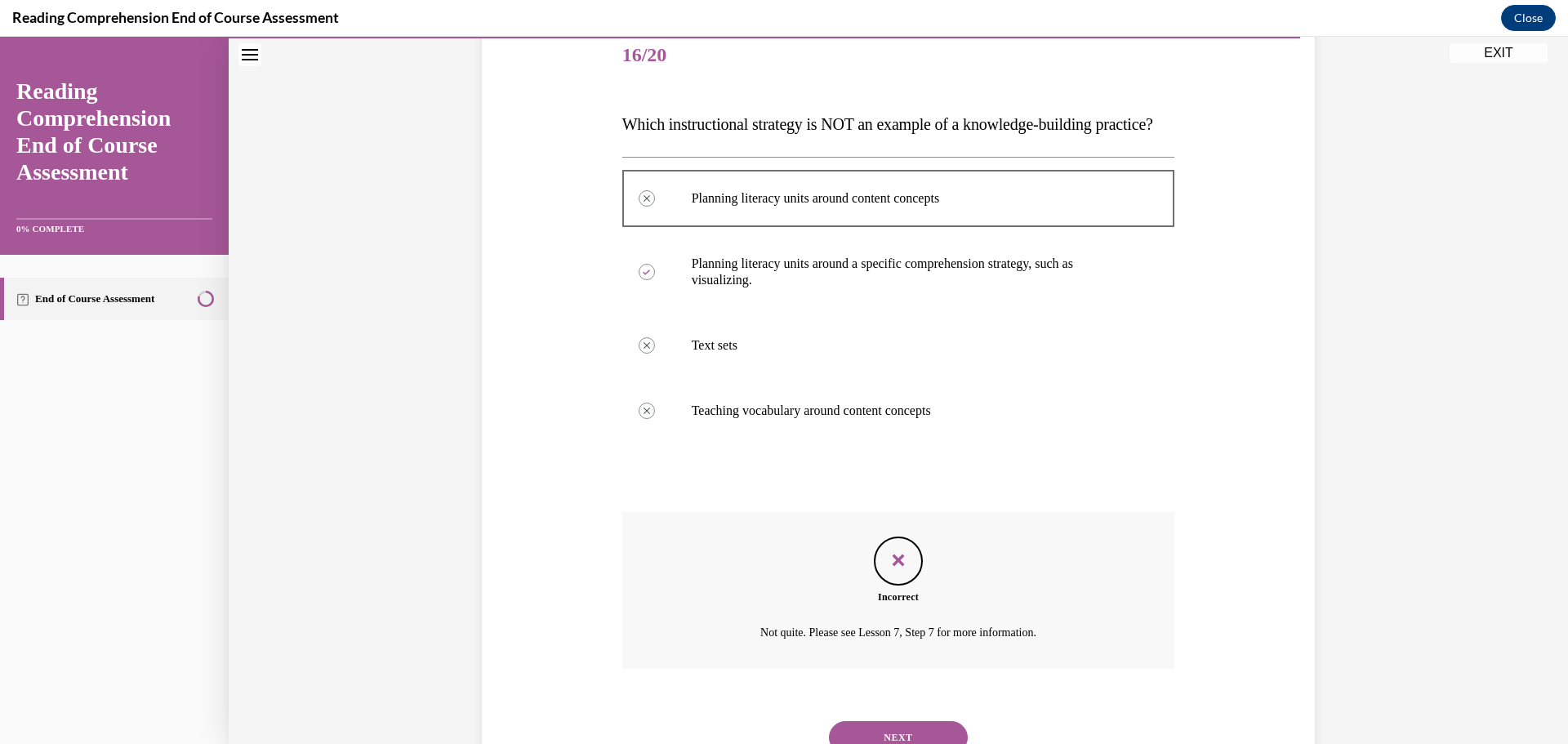
scroll to position [303, 0]
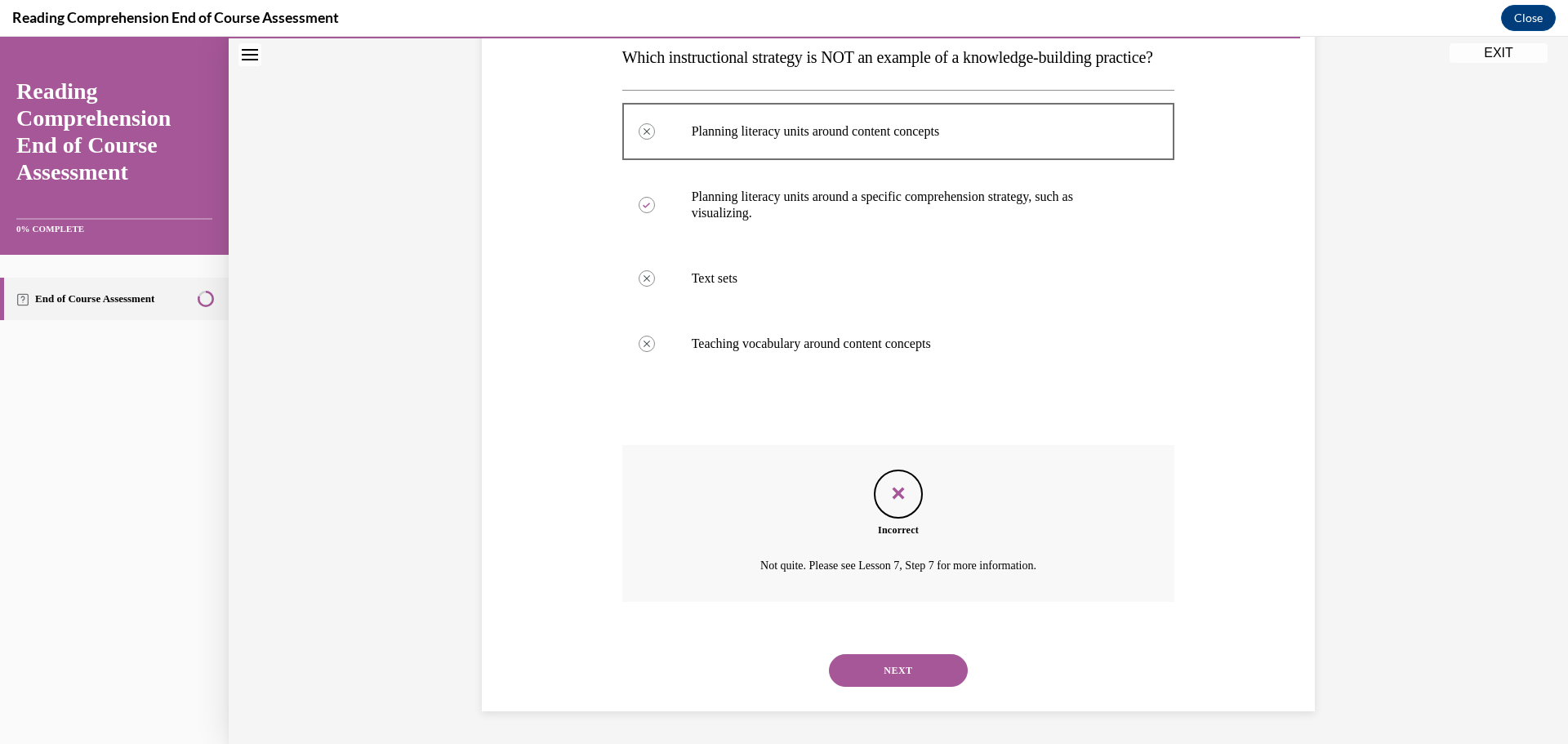
click at [908, 679] on button "NEXT" at bounding box center [898, 670] width 139 height 33
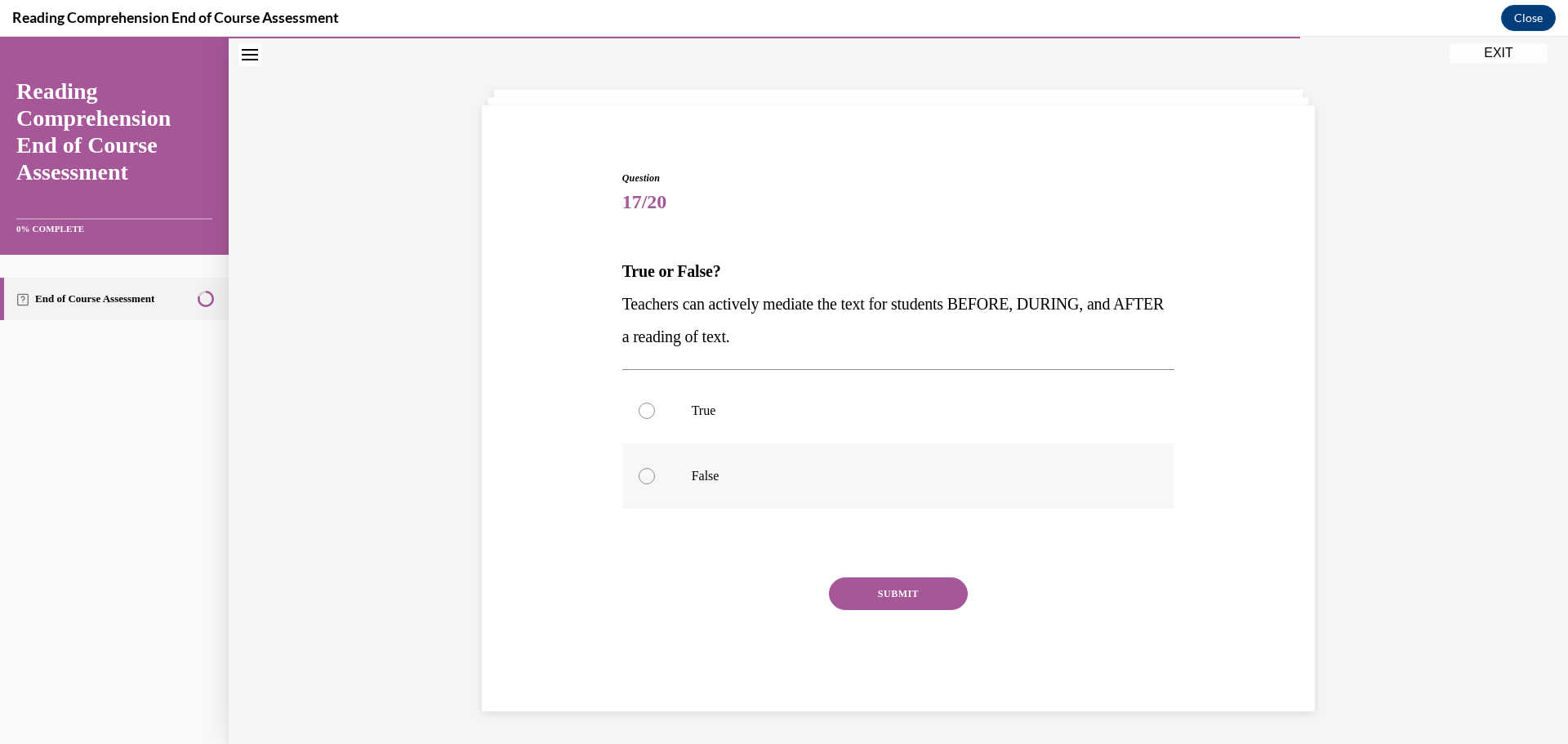
click at [749, 492] on label "False" at bounding box center [899, 476] width 553 height 65
click at [655, 484] on input "False" at bounding box center [647, 476] width 16 height 16
radio input "true"
click at [928, 585] on button "SUBMIT" at bounding box center [898, 593] width 139 height 33
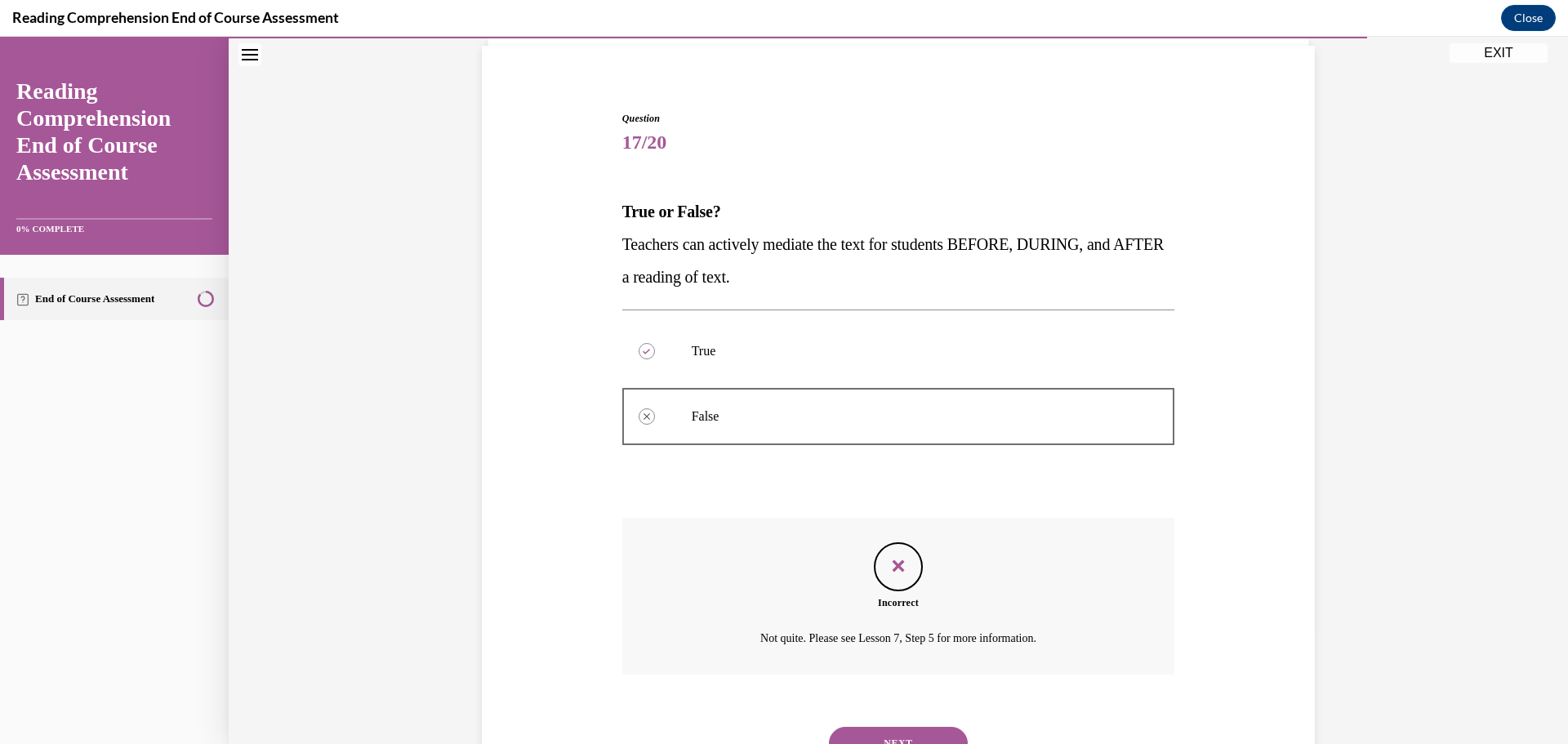
scroll to position [189, 0]
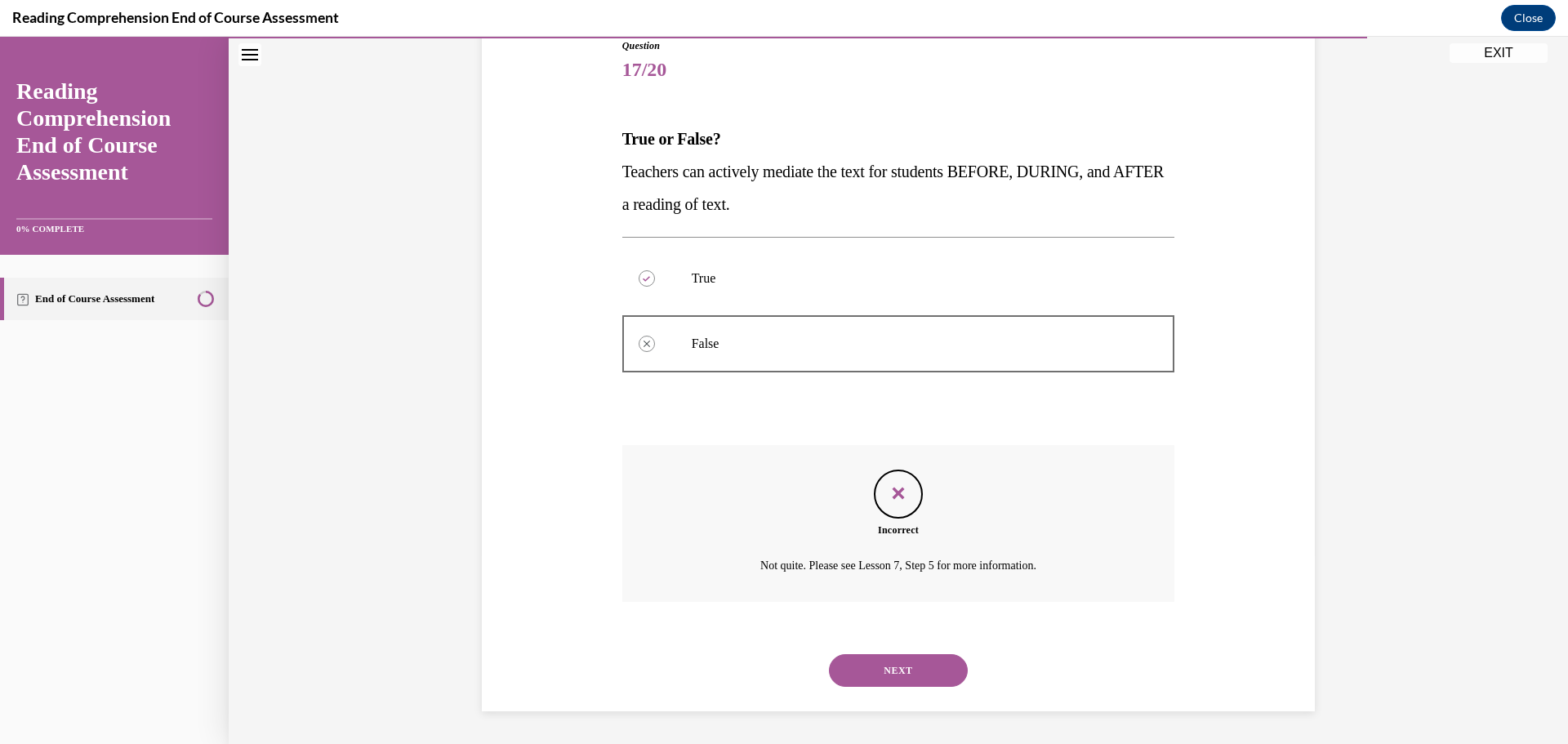
click at [889, 670] on button "NEXT" at bounding box center [898, 670] width 139 height 33
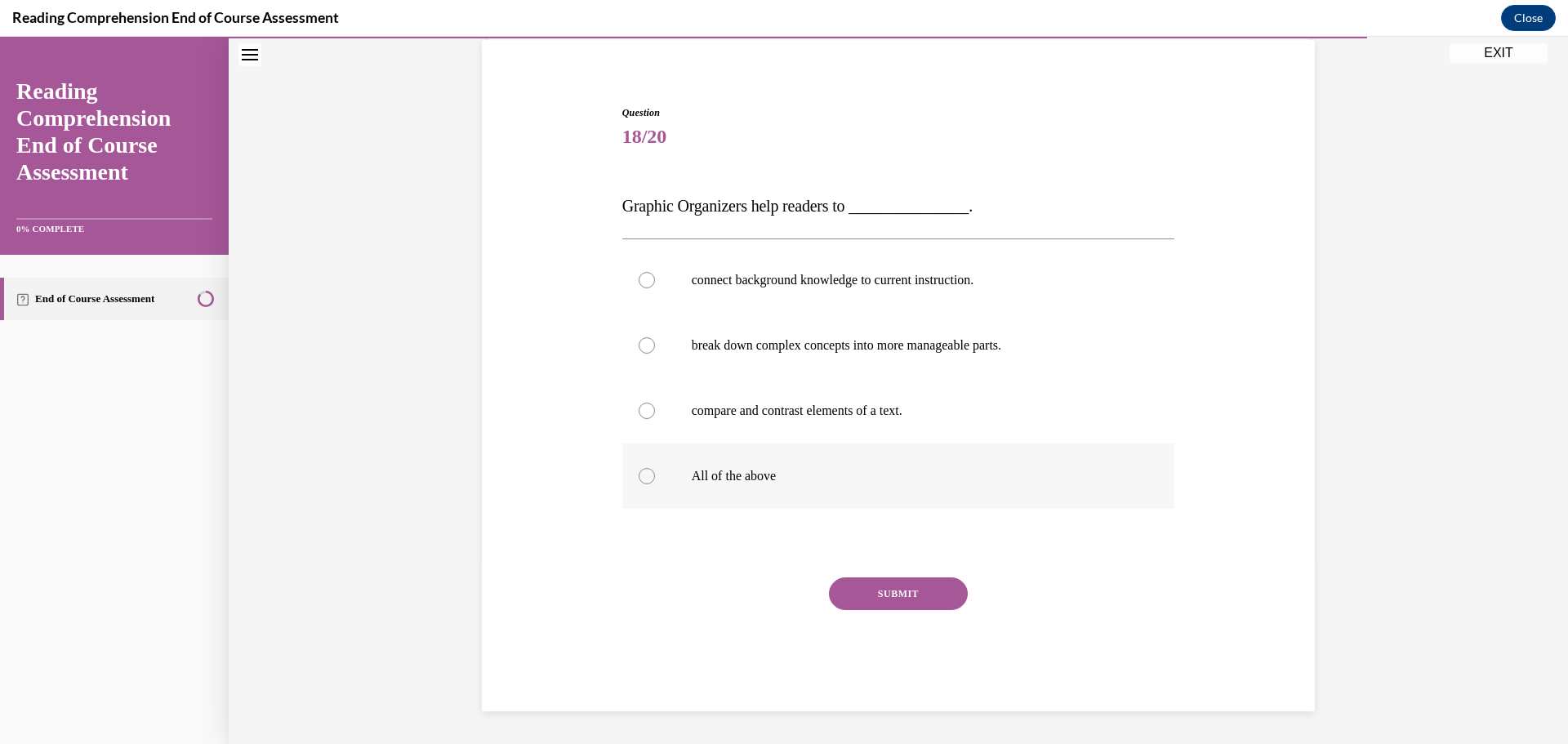
click at [742, 481] on p "All of the above" at bounding box center [912, 476] width 443 height 16
click at [655, 481] on input "All of the above" at bounding box center [647, 476] width 16 height 16
radio input "true"
click at [913, 583] on button "SUBMIT" at bounding box center [898, 593] width 139 height 33
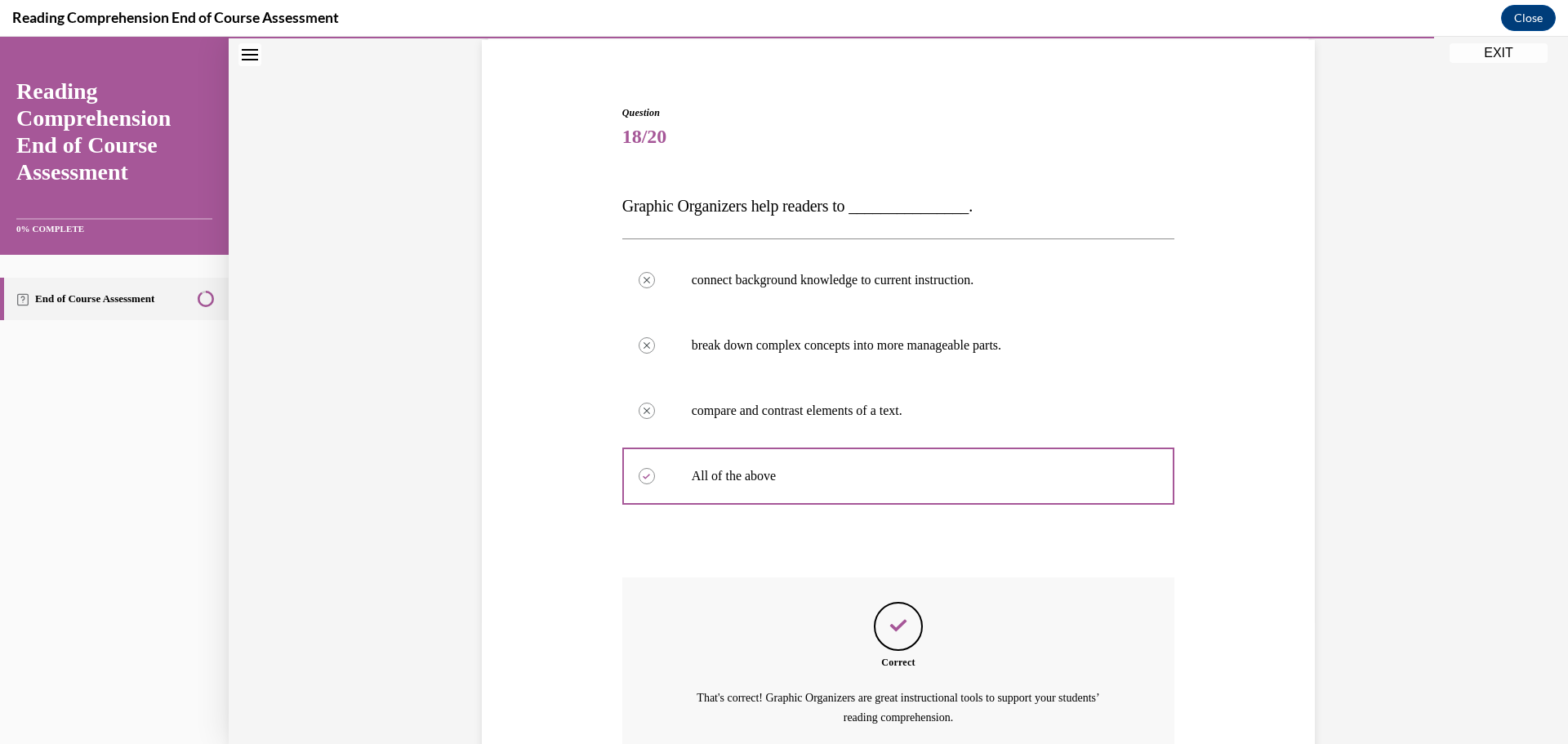
scroll to position [274, 0]
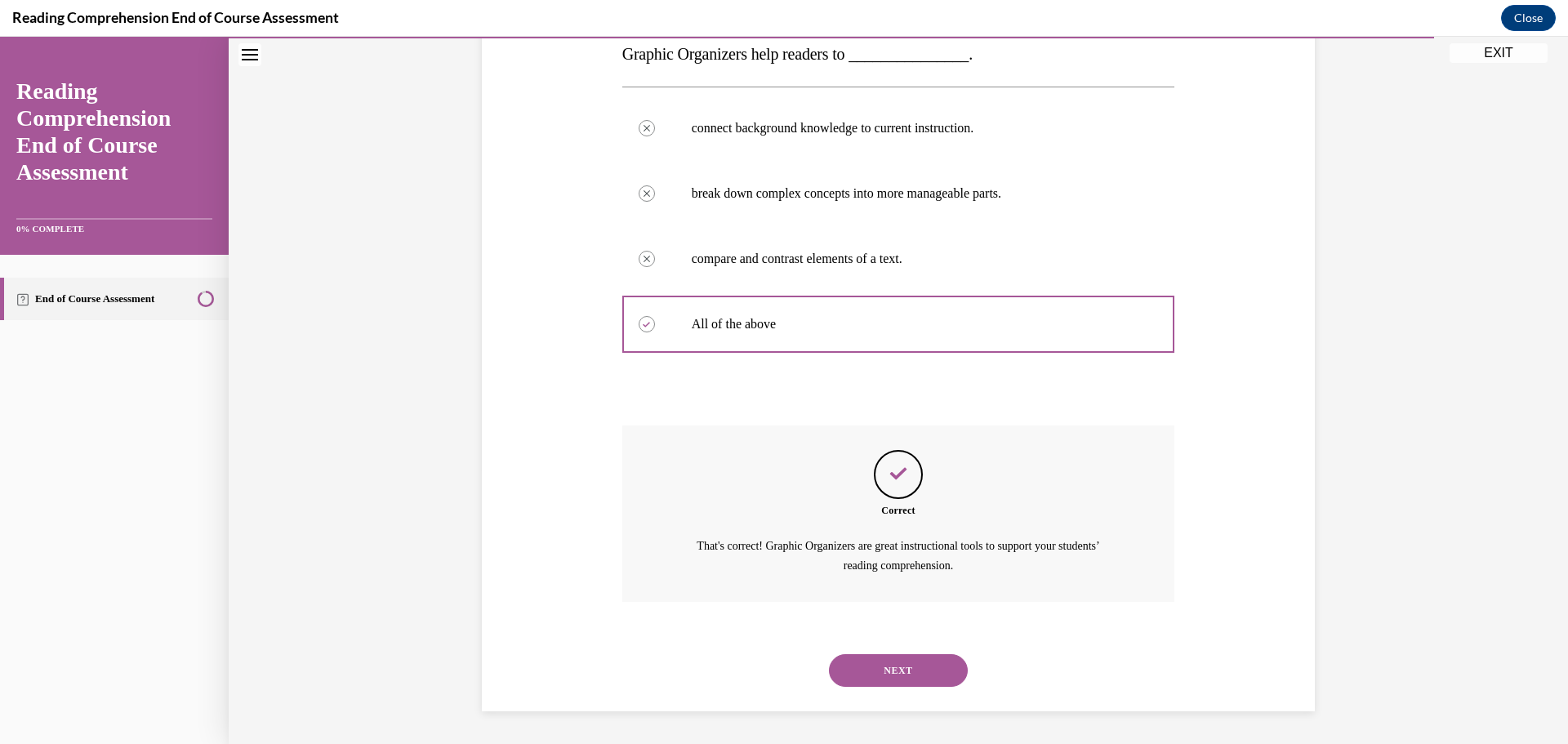
click at [880, 660] on button "NEXT" at bounding box center [898, 670] width 139 height 33
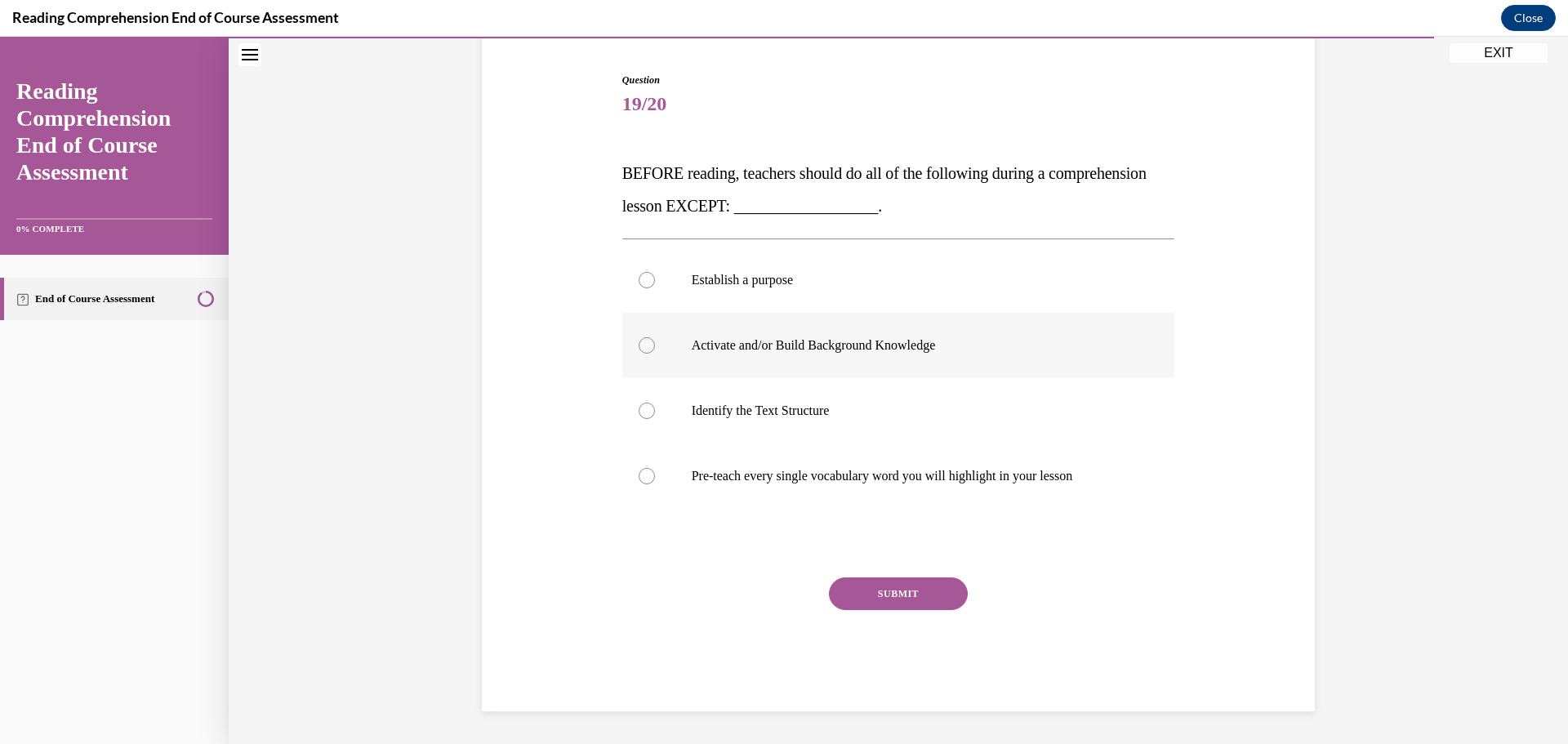
click at [801, 355] on label "Activate and/or Build Background Knowledge" at bounding box center [899, 345] width 553 height 65
click at [655, 353] on input "Activate and/or Build Background Knowledge" at bounding box center [647, 345] width 16 height 16
radio input "true"
click at [875, 589] on button "SUBMIT" at bounding box center [898, 593] width 139 height 33
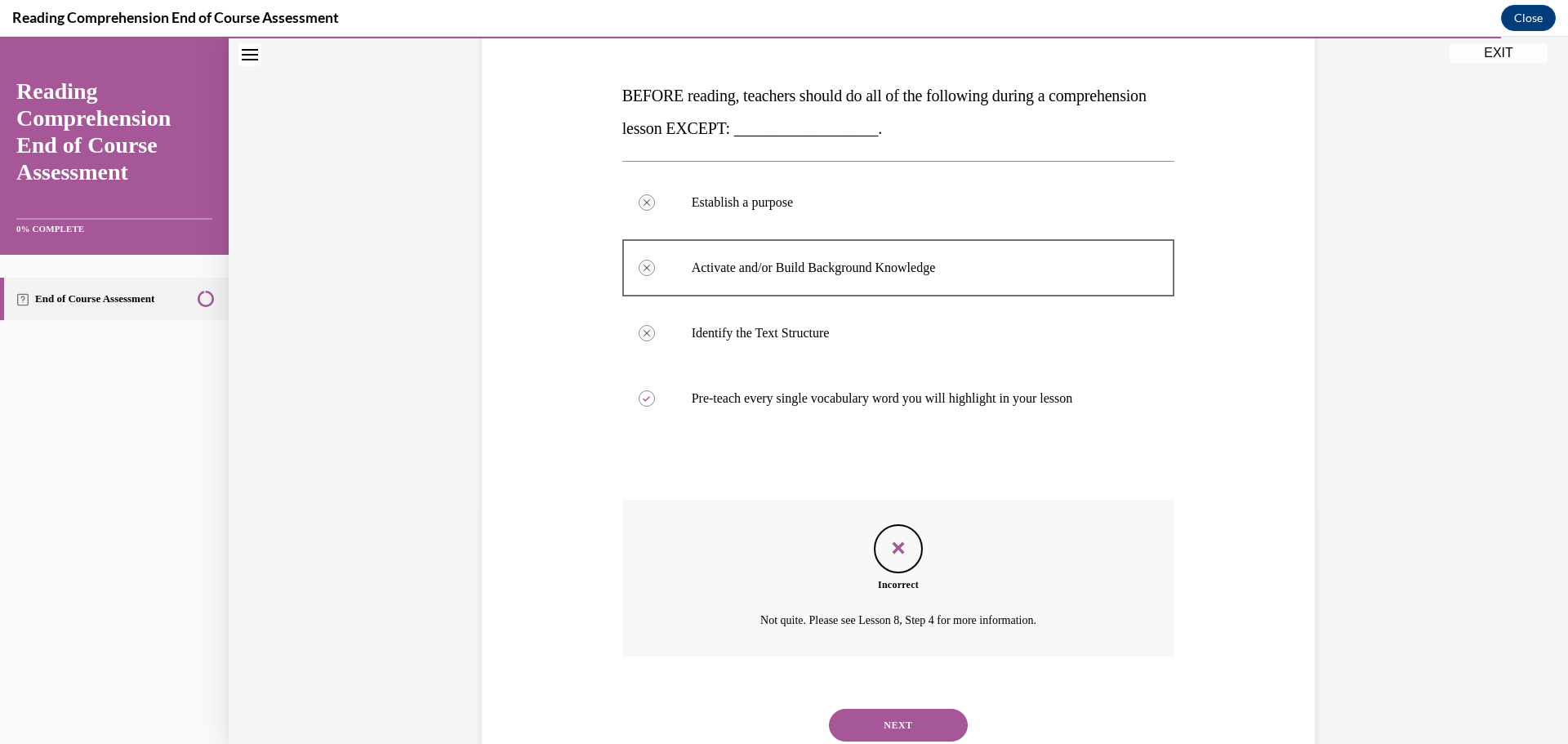
scroll to position [286, 0]
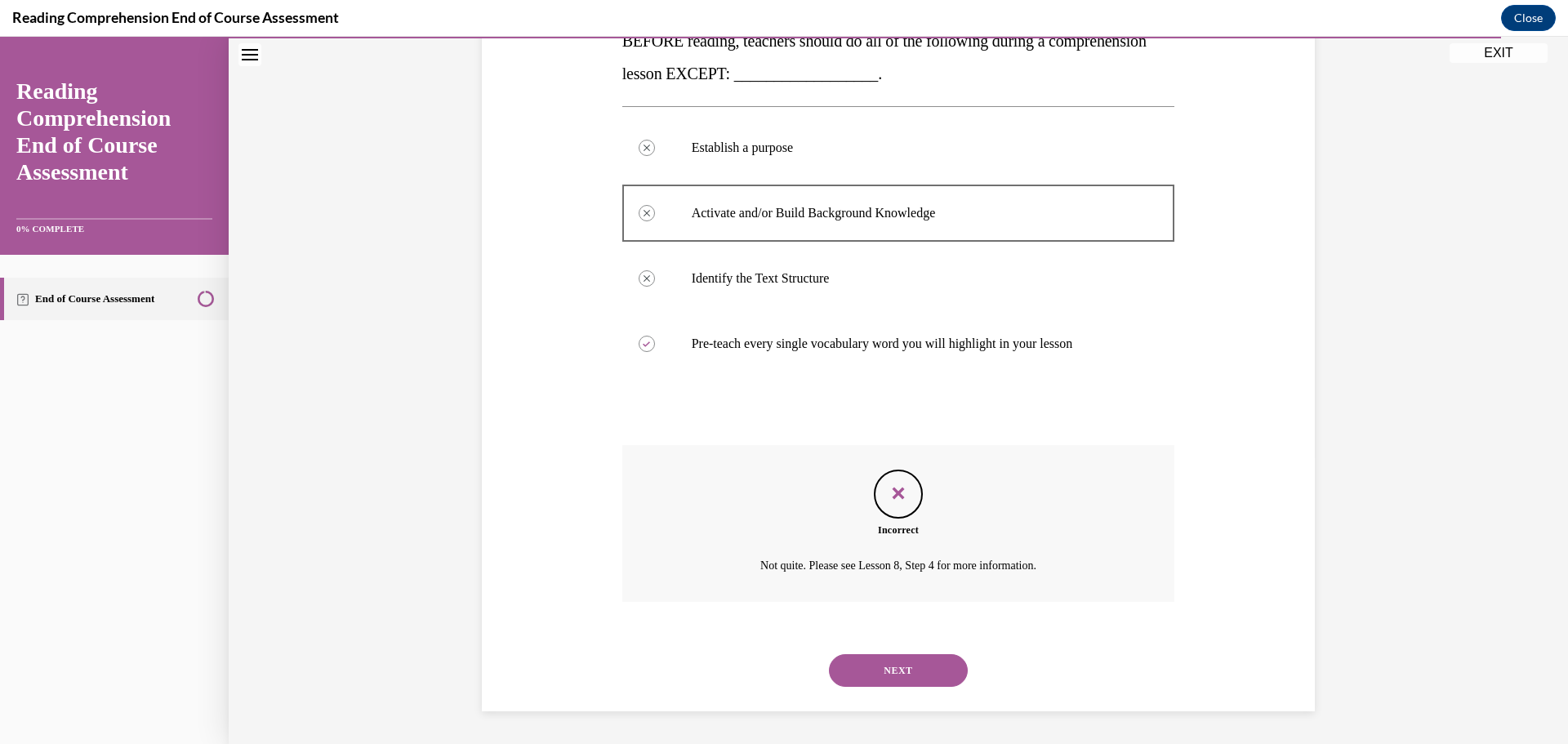
click at [900, 679] on button "NEXT" at bounding box center [898, 670] width 139 height 33
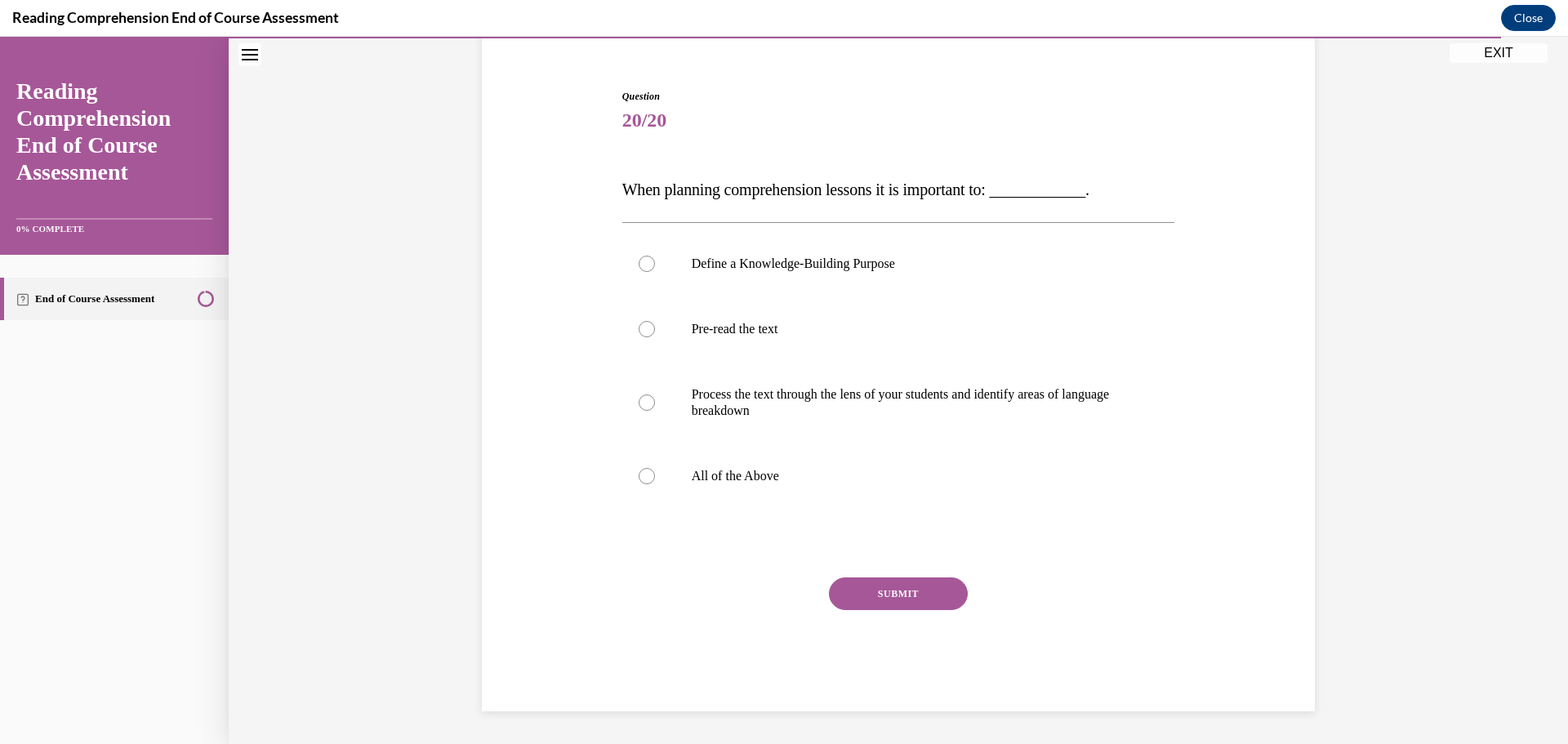
scroll to position [138, 0]
click at [773, 484] on label "All of the Above" at bounding box center [899, 476] width 553 height 65
click at [655, 484] on input "All of the Above" at bounding box center [647, 476] width 16 height 16
radio input "true"
click at [954, 603] on button "SUBMIT" at bounding box center [898, 593] width 139 height 33
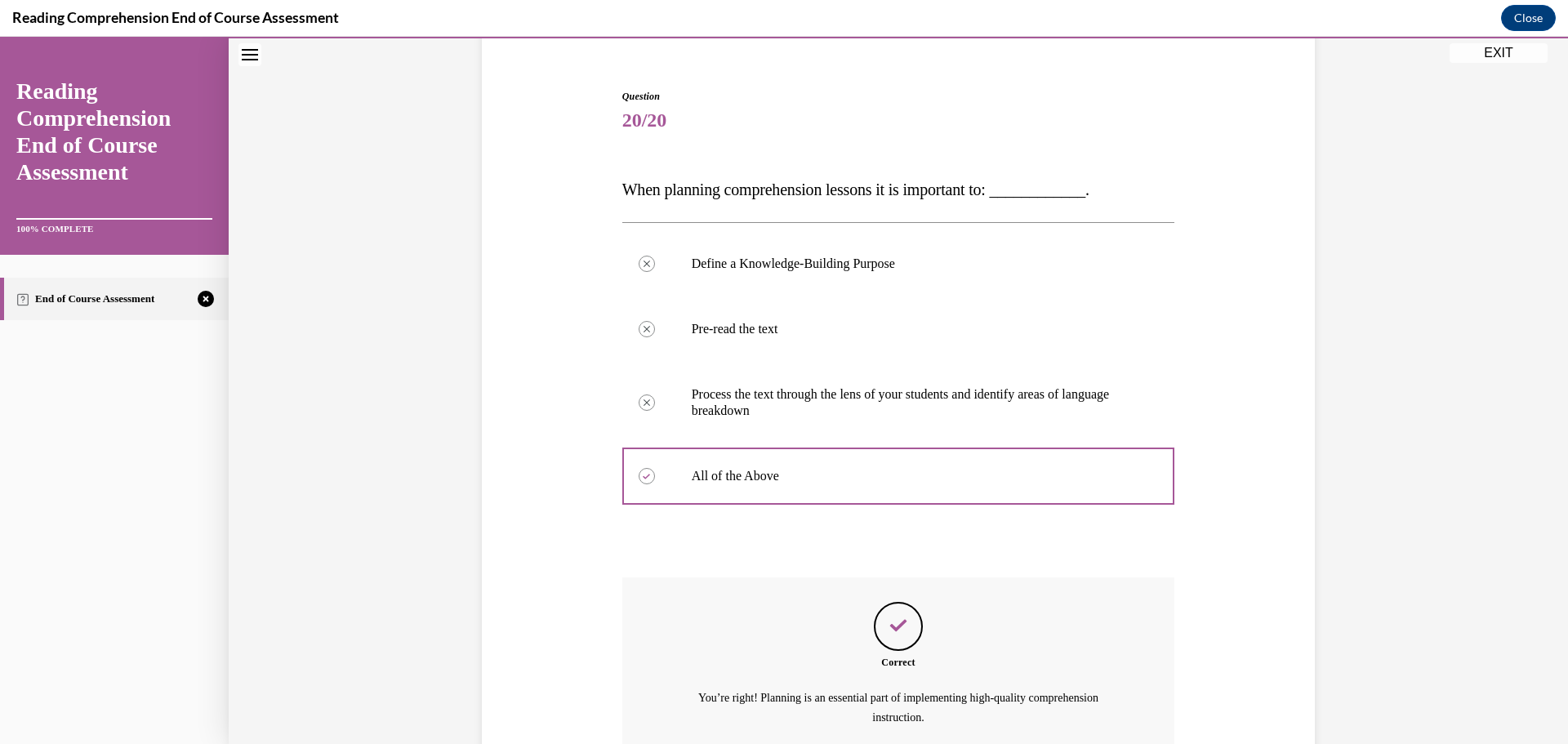
scroll to position [290, 0]
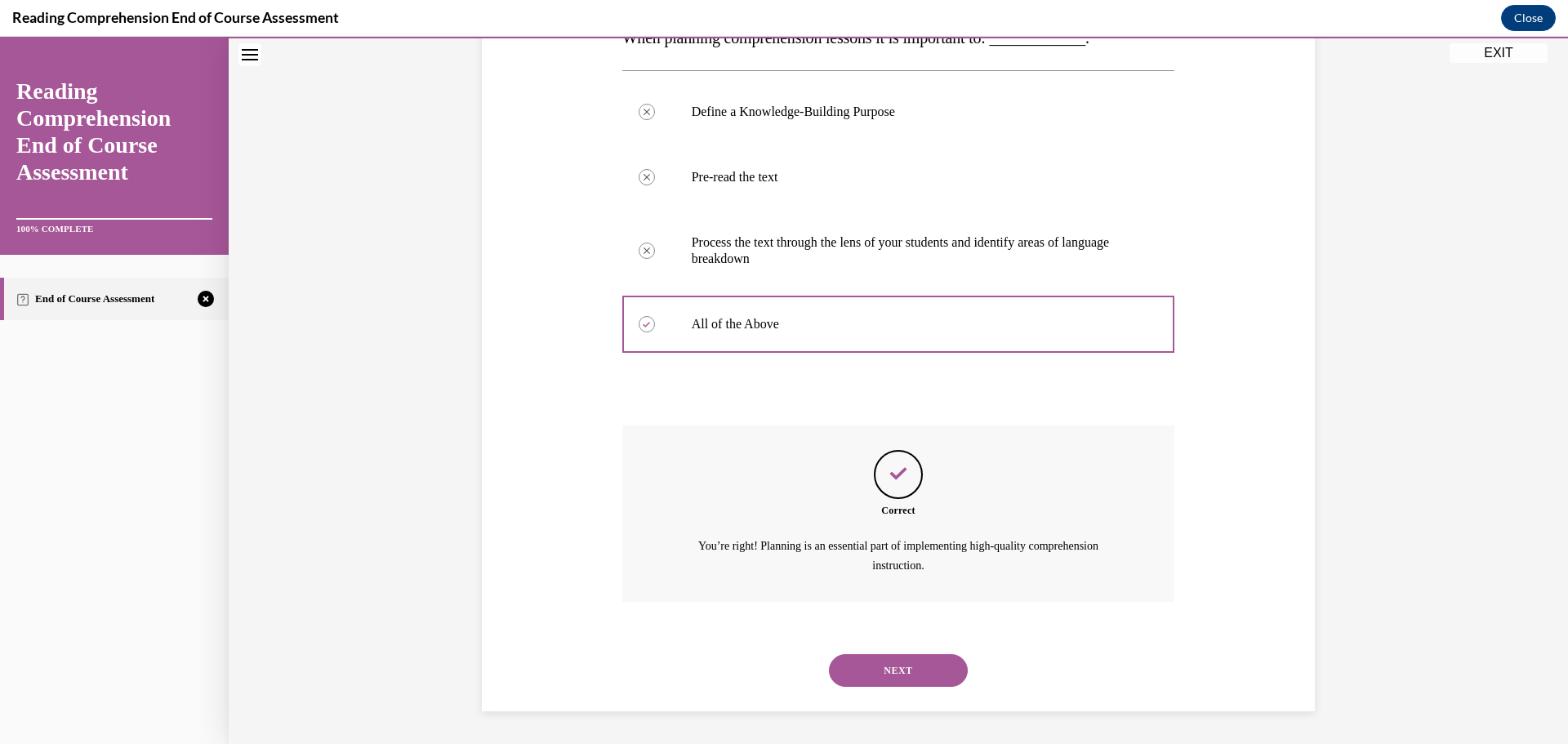
click at [924, 659] on button "NEXT" at bounding box center [898, 670] width 139 height 33
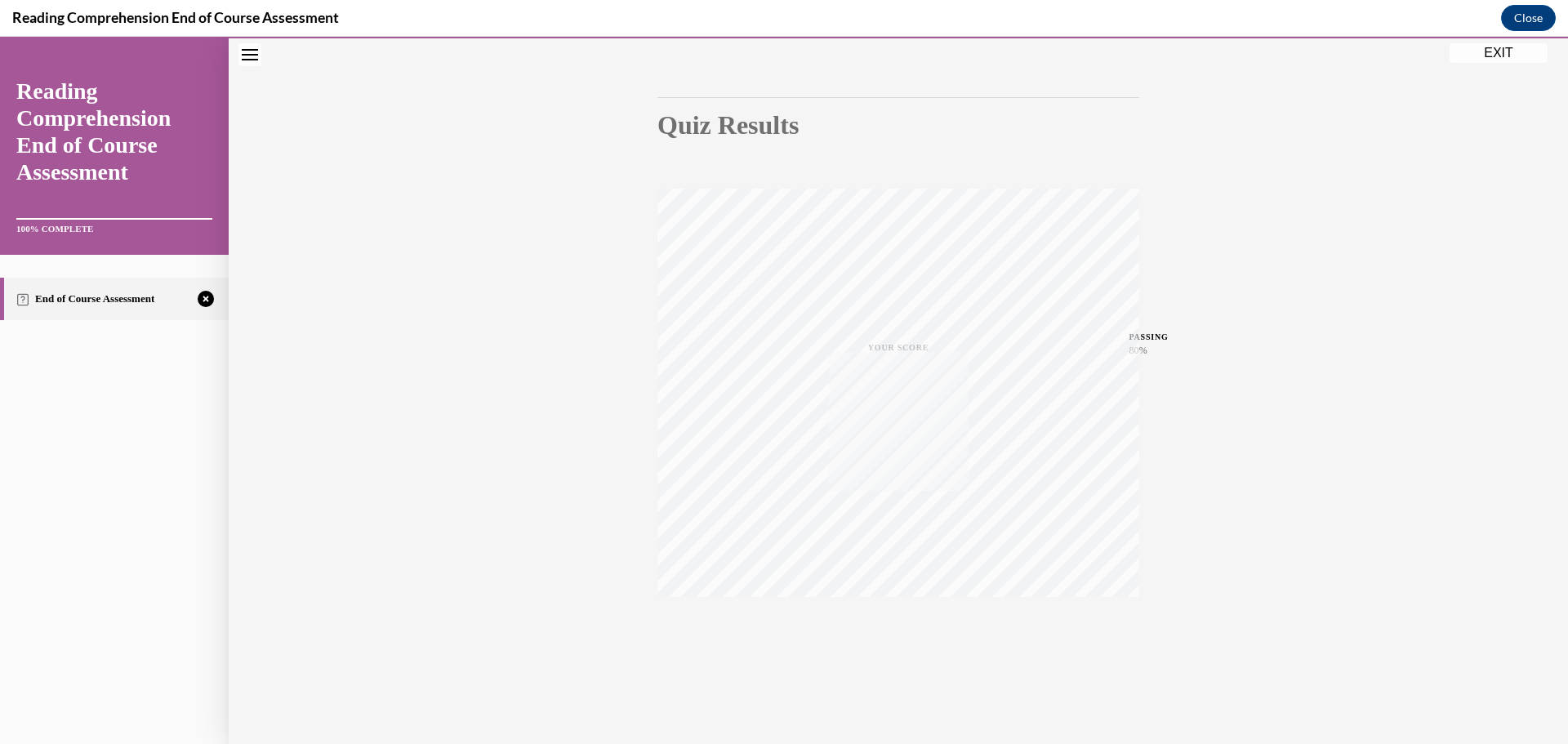
scroll to position [130, 0]
click at [895, 620] on span "TAKE AGAIN" at bounding box center [898, 621] width 58 height 9
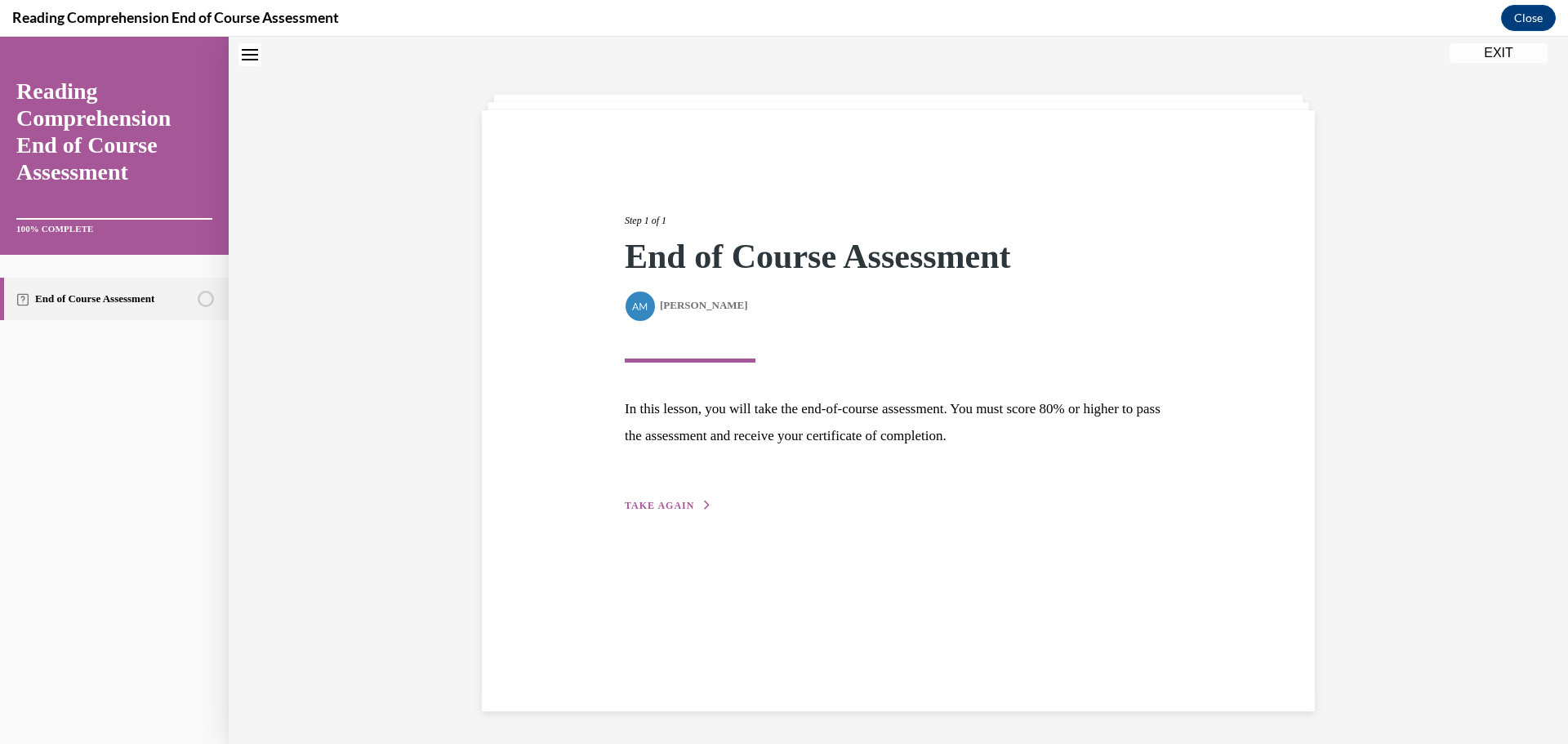
click at [674, 492] on div "Step 1 of 1 End of Course Assessment By Alexander Mackey Alexander Mackey In th…" at bounding box center [898, 344] width 572 height 339
click at [670, 509] on span "TAKE AGAIN" at bounding box center [659, 505] width 70 height 12
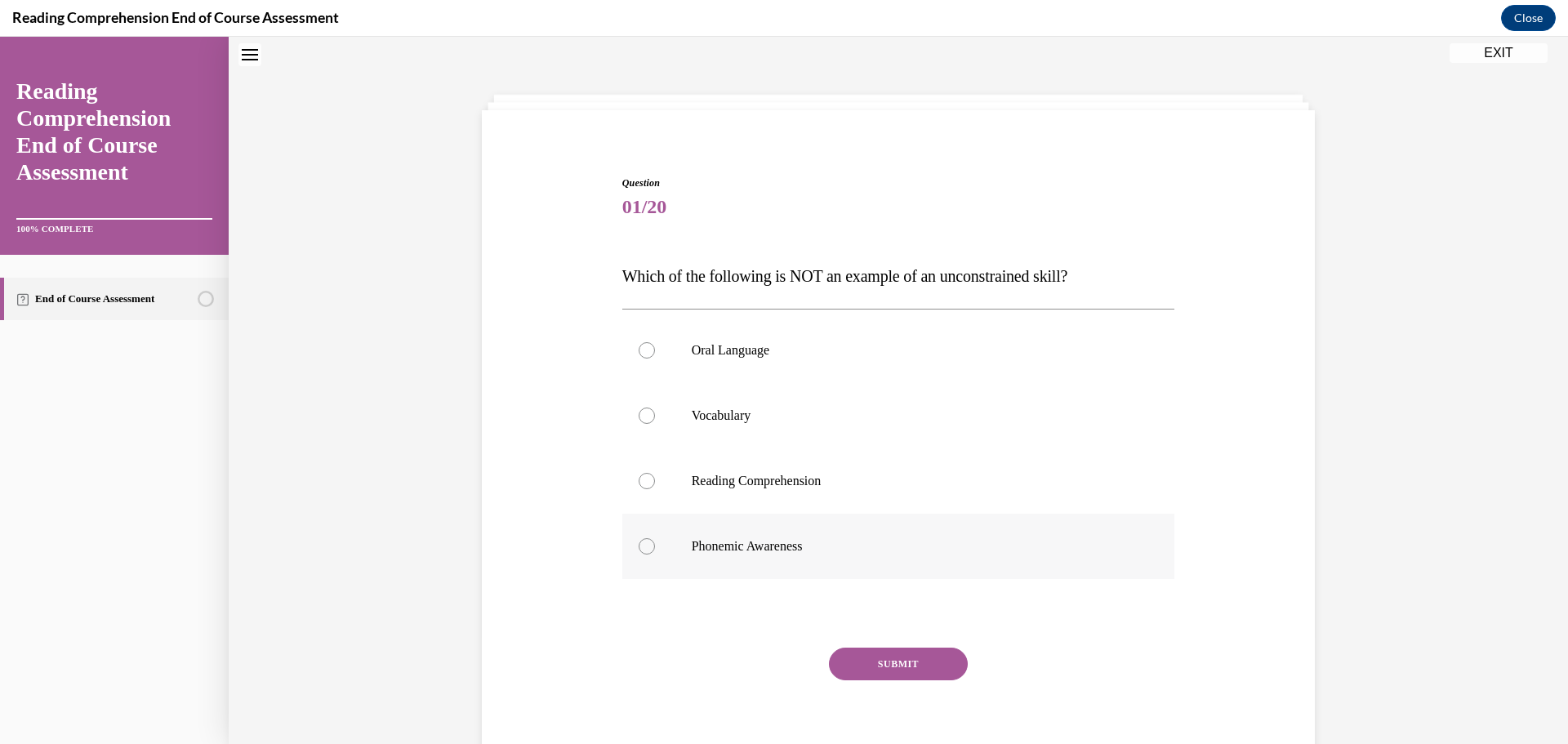
click at [854, 554] on label "Phonemic Awareness" at bounding box center [899, 545] width 553 height 65
click at [655, 554] on input "Phonemic Awareness" at bounding box center [647, 546] width 16 height 16
radio input "true"
click at [887, 662] on button "SUBMIT" at bounding box center [898, 664] width 139 height 33
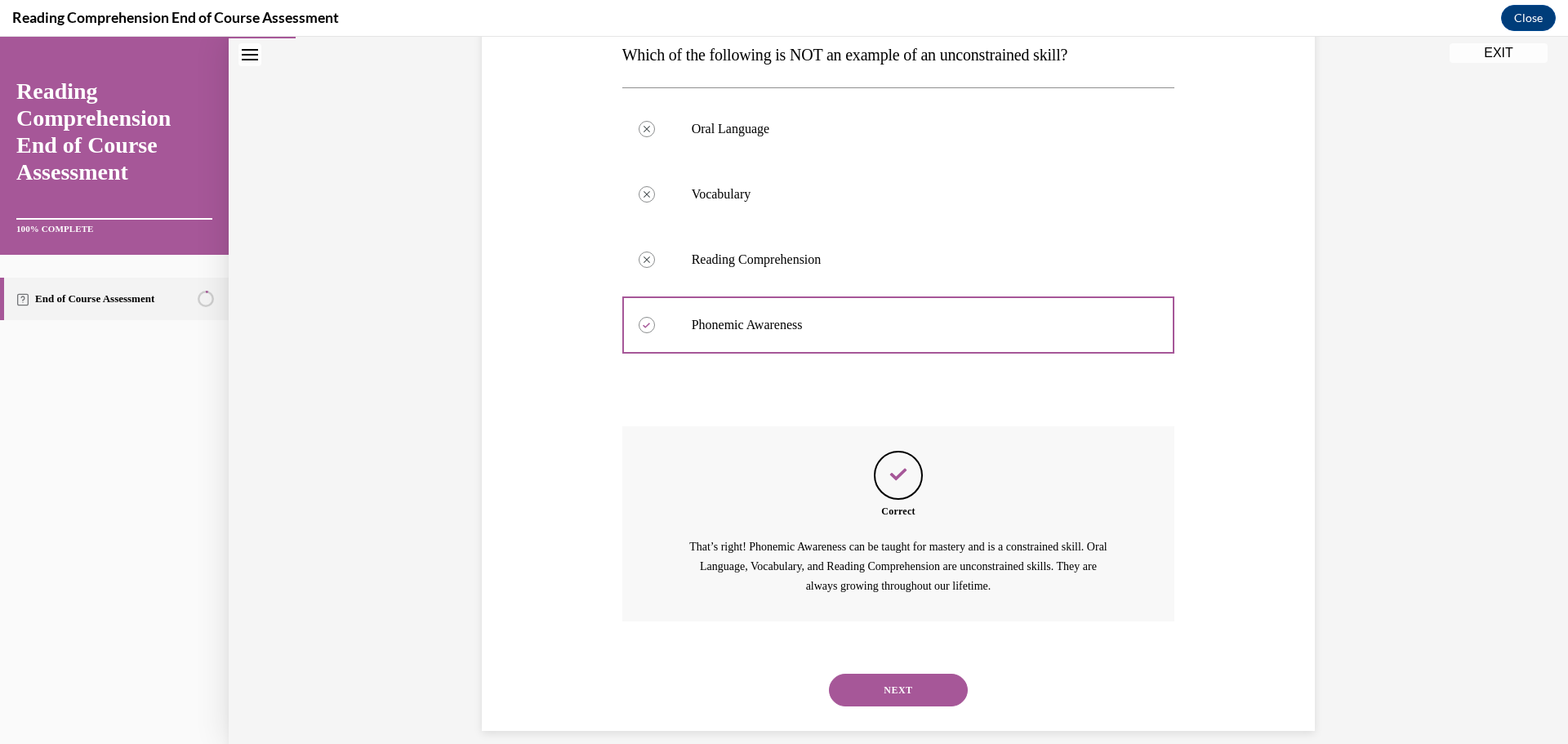
scroll to position [292, 0]
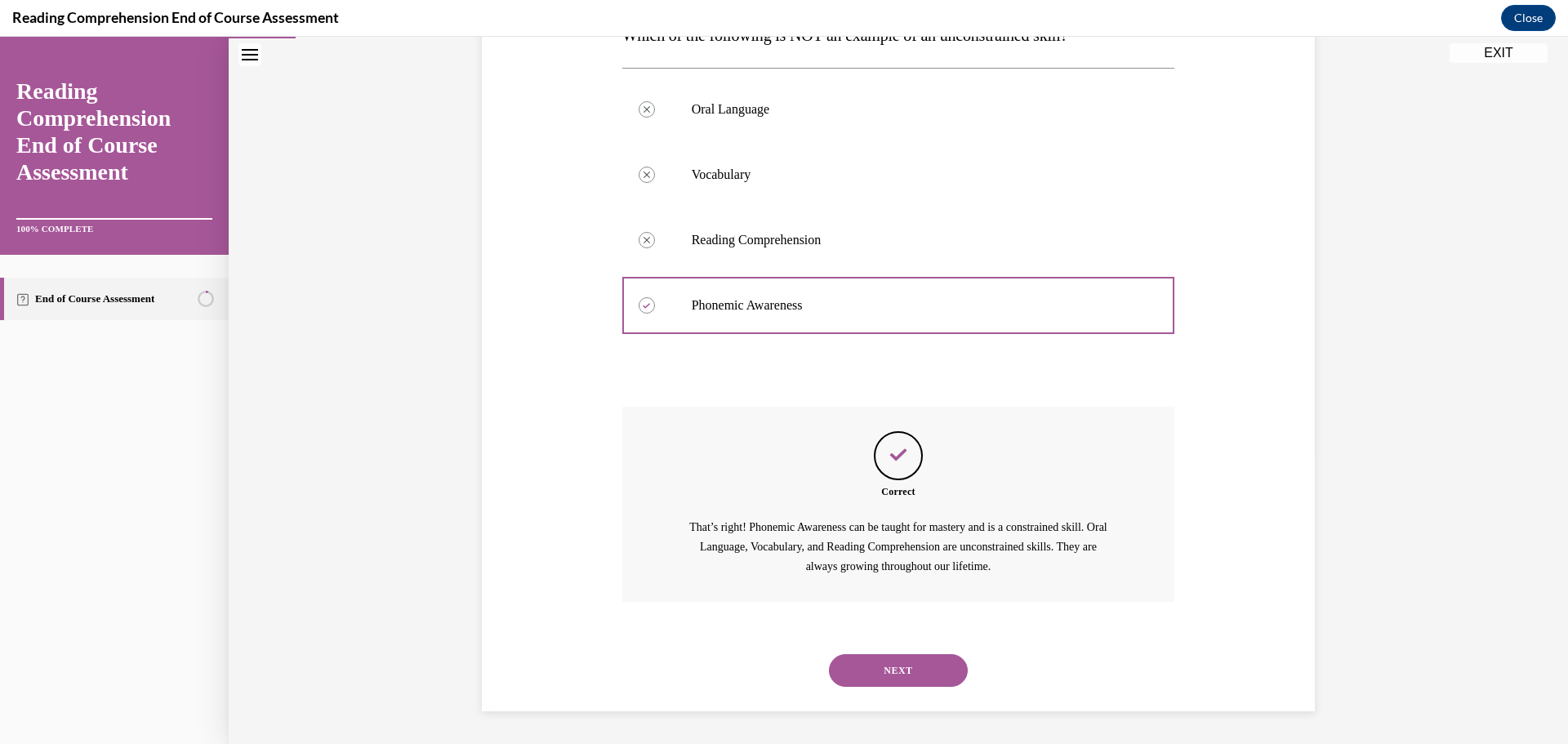
click at [880, 655] on button "NEXT" at bounding box center [898, 670] width 139 height 33
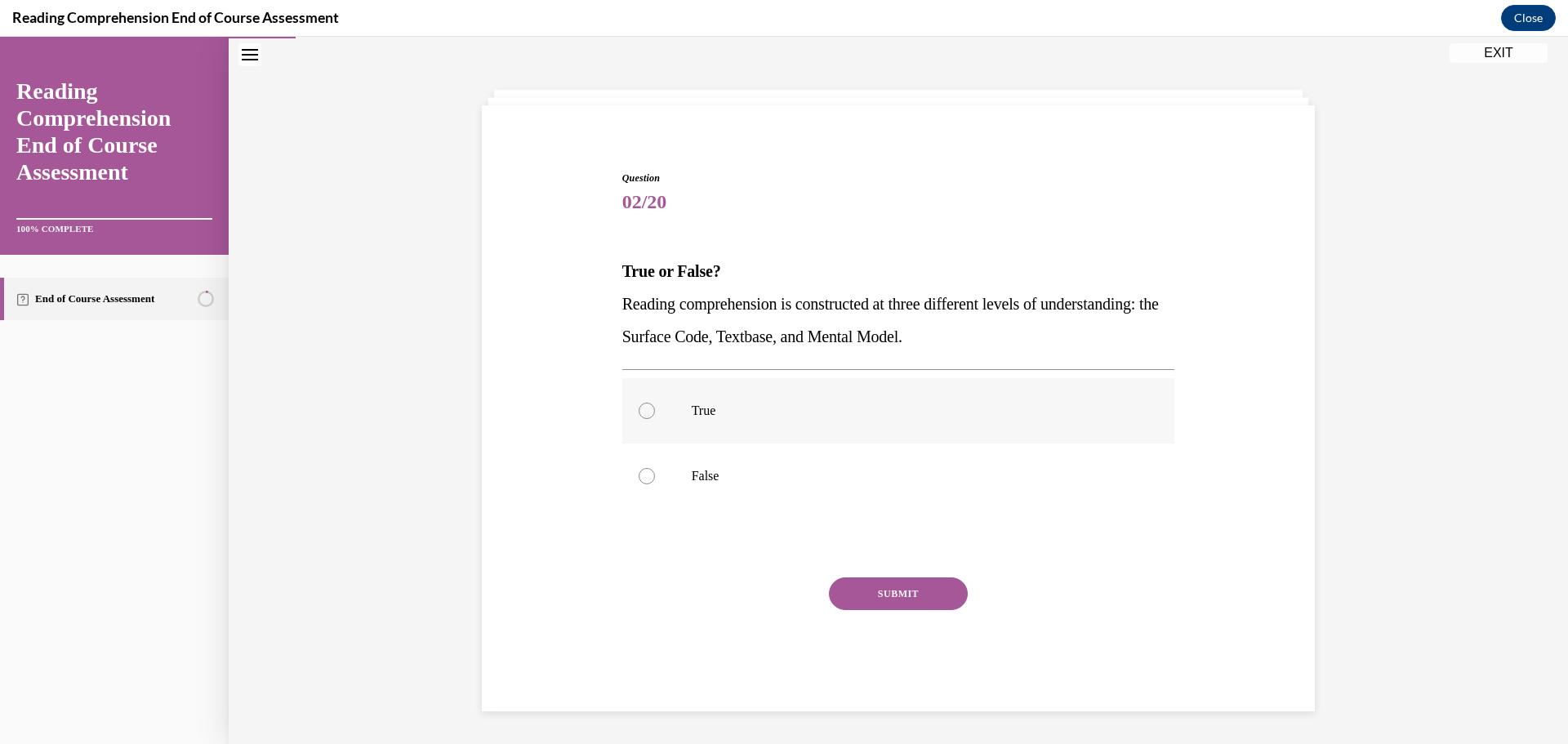
click at [736, 425] on label "True" at bounding box center [899, 410] width 553 height 65
click at [655, 418] on input "True" at bounding box center [647, 410] width 16 height 16
radio input "true"
click at [861, 585] on button "SUBMIT" at bounding box center [898, 593] width 139 height 33
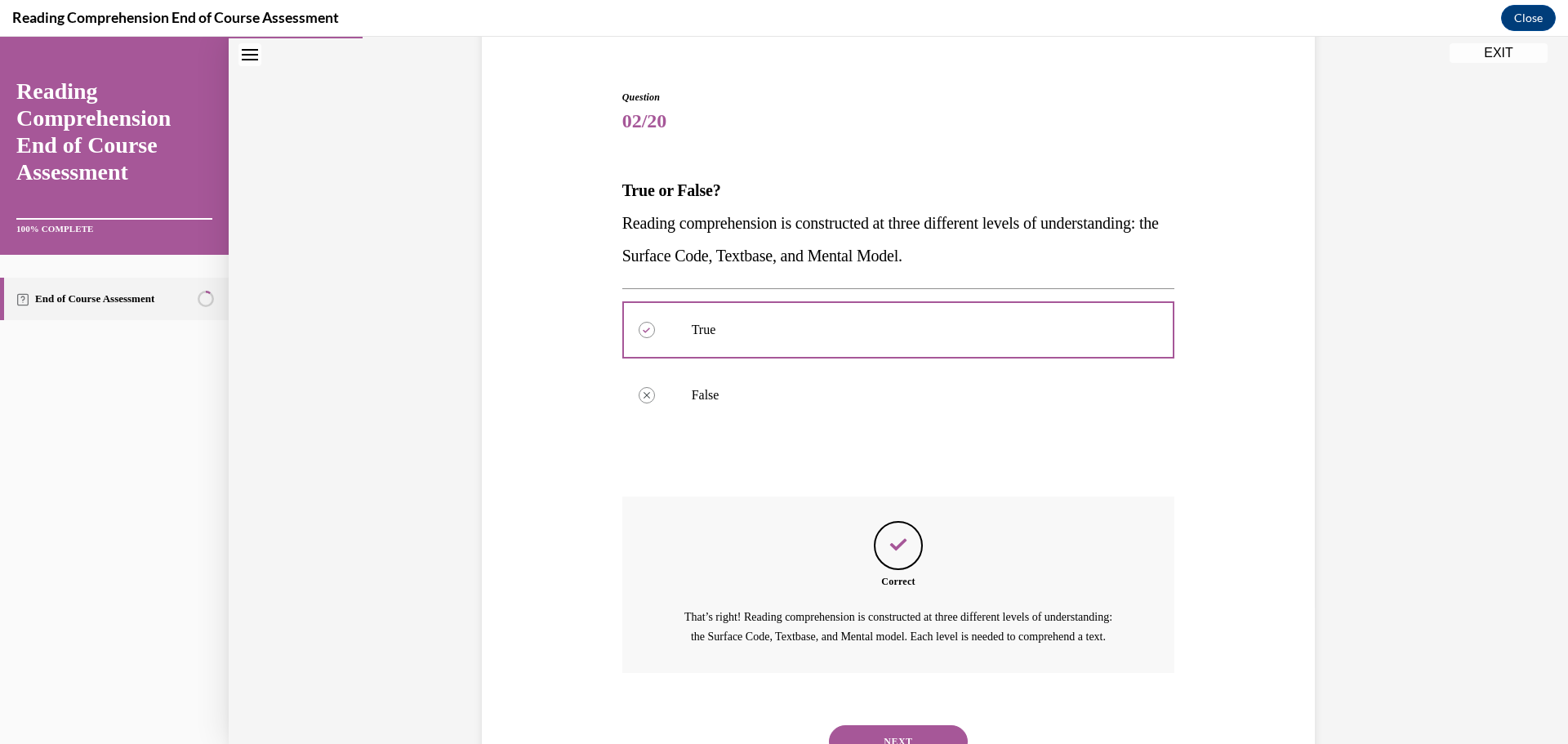
scroll to position [227, 0]
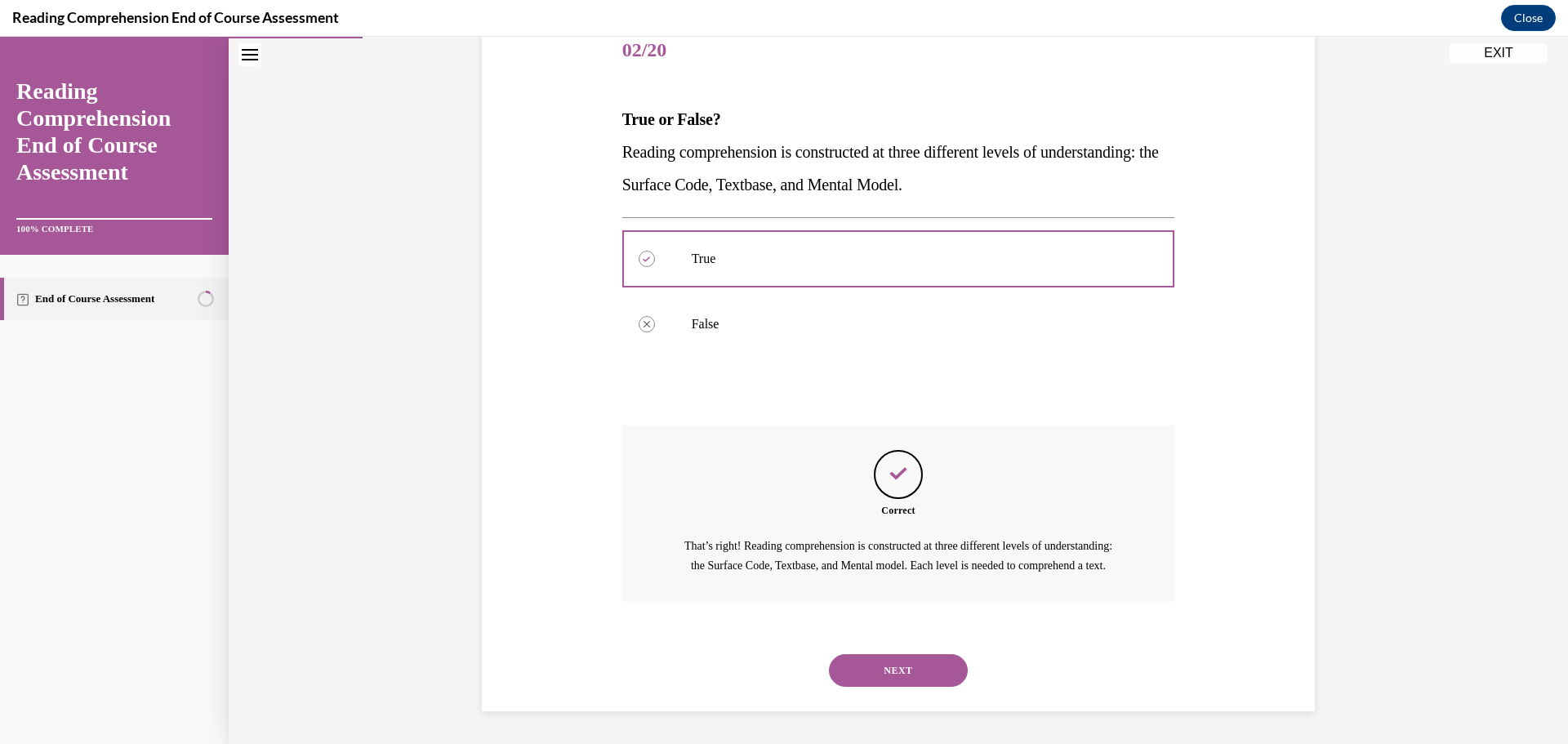
click at [906, 663] on button "NEXT" at bounding box center [898, 670] width 139 height 33
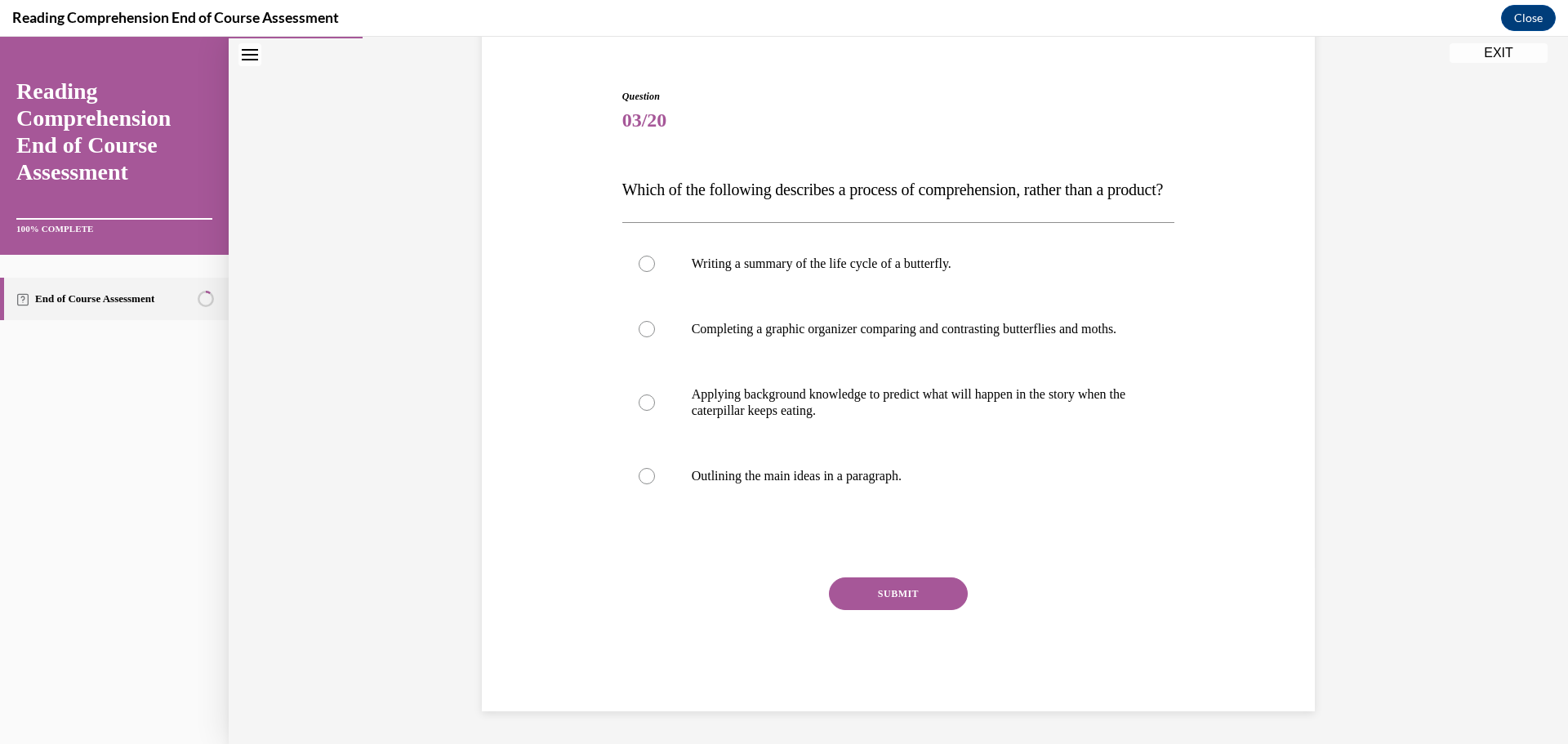
scroll to position [182, 0]
click at [814, 484] on p "Outlining the main ideas in a paragraph." at bounding box center [912, 476] width 443 height 16
click at [655, 484] on input "Outlining the main ideas in a paragraph." at bounding box center [647, 476] width 16 height 16
radio input "true"
click at [860, 598] on button "SUBMIT" at bounding box center [898, 593] width 139 height 33
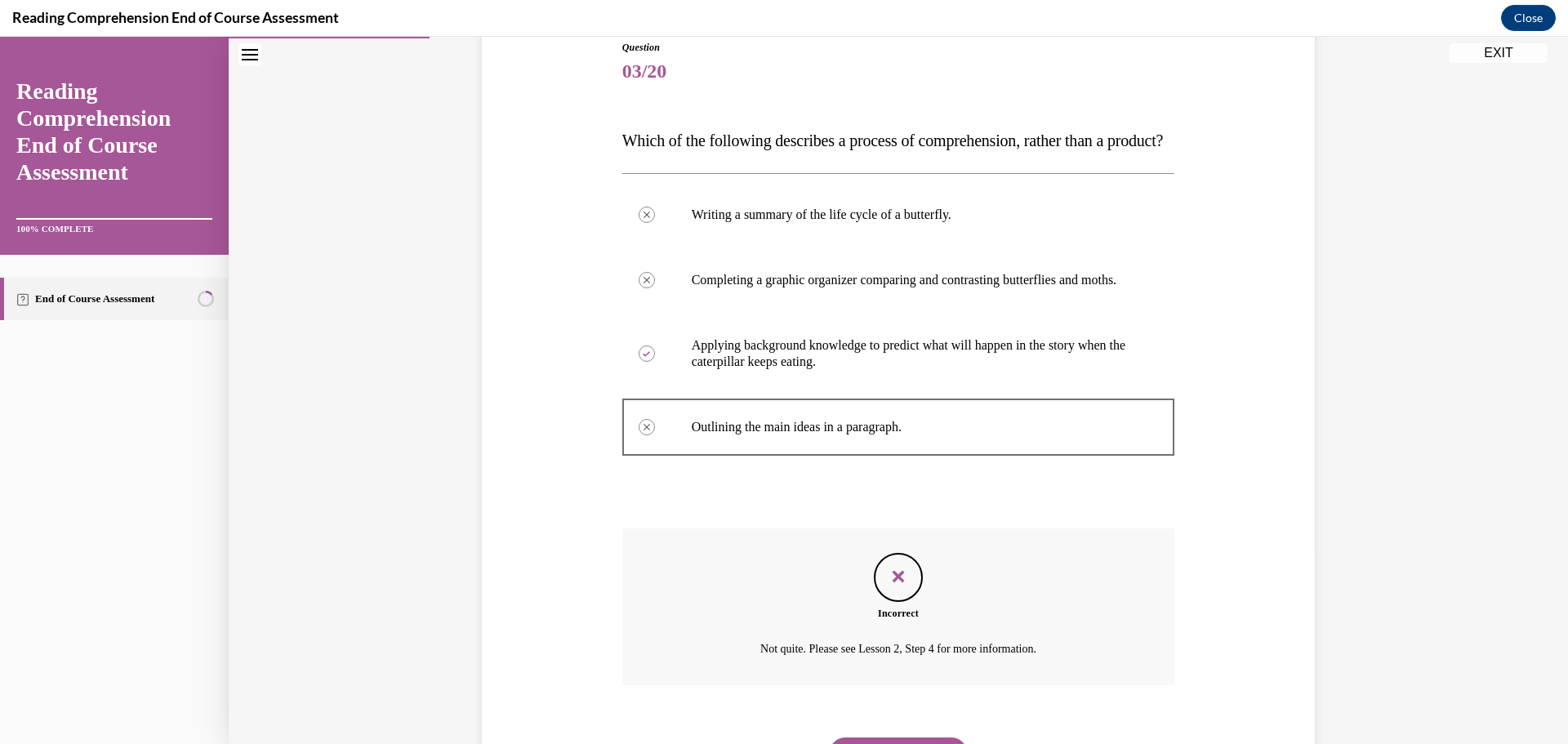
scroll to position [319, 0]
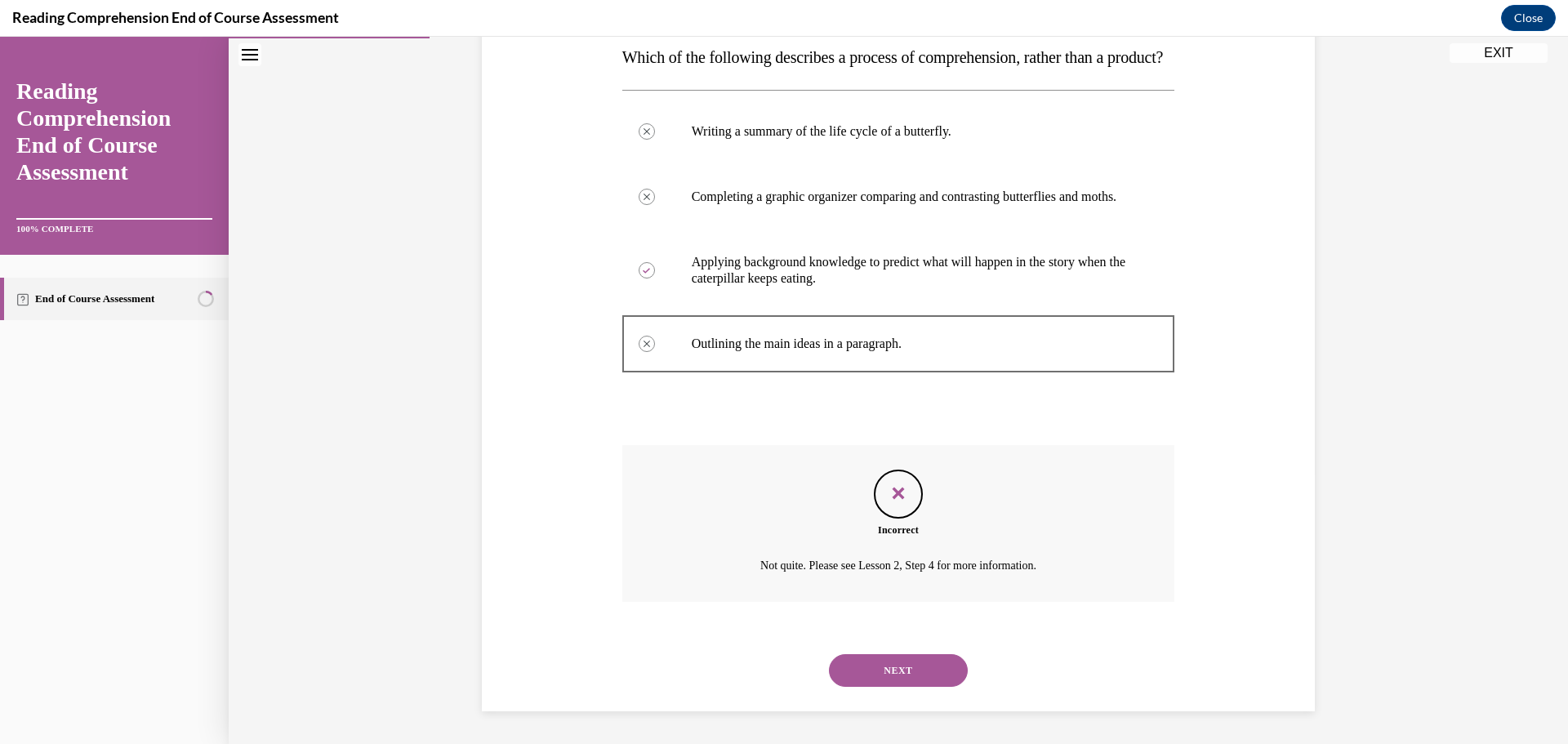
click at [867, 662] on button "NEXT" at bounding box center [898, 670] width 139 height 33
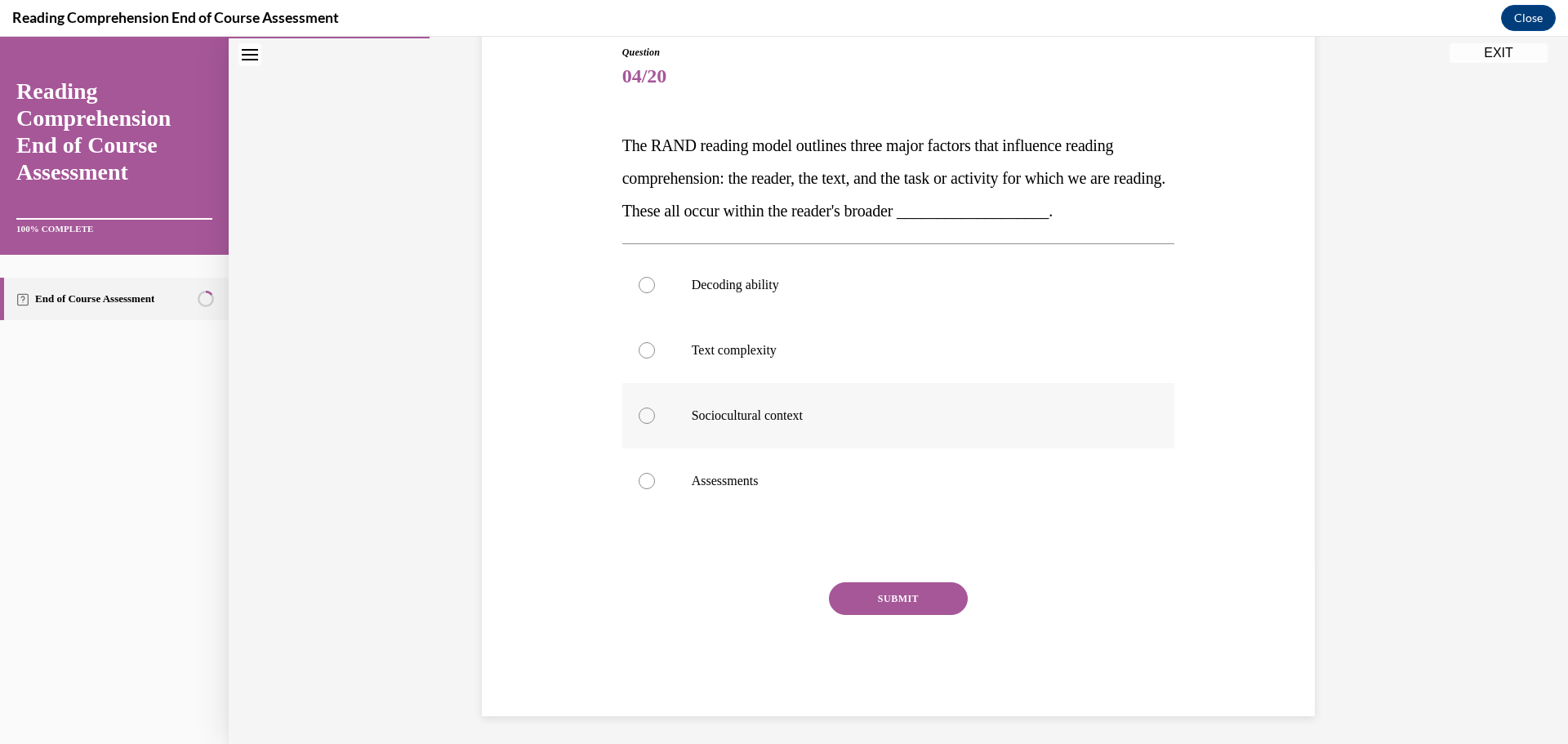
click at [812, 439] on label "Sociocultural context" at bounding box center [899, 415] width 553 height 65
click at [655, 424] on input "Sociocultural context" at bounding box center [647, 416] width 16 height 16
radio input "true"
click at [876, 594] on button "SUBMIT" at bounding box center [898, 598] width 139 height 33
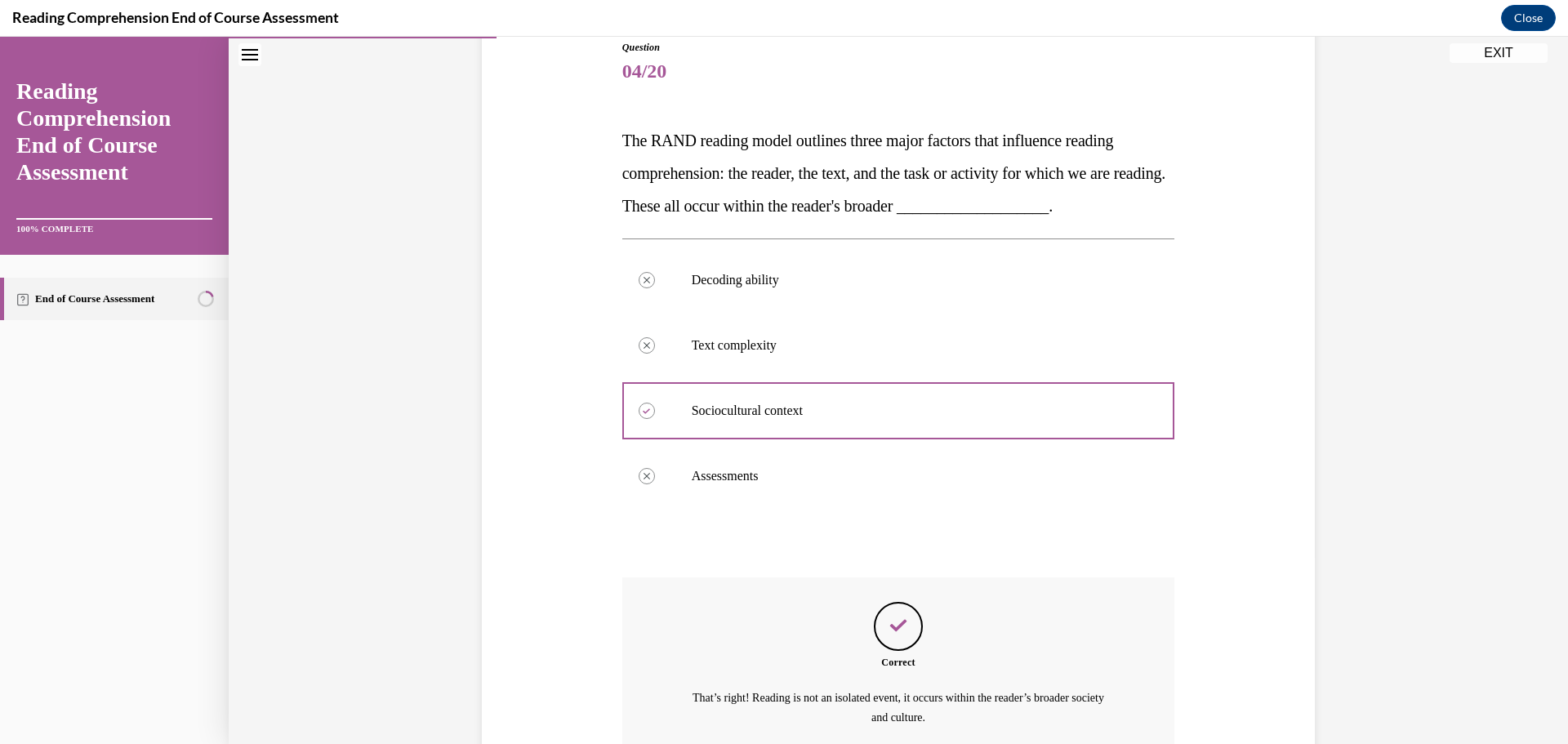
scroll to position [339, 0]
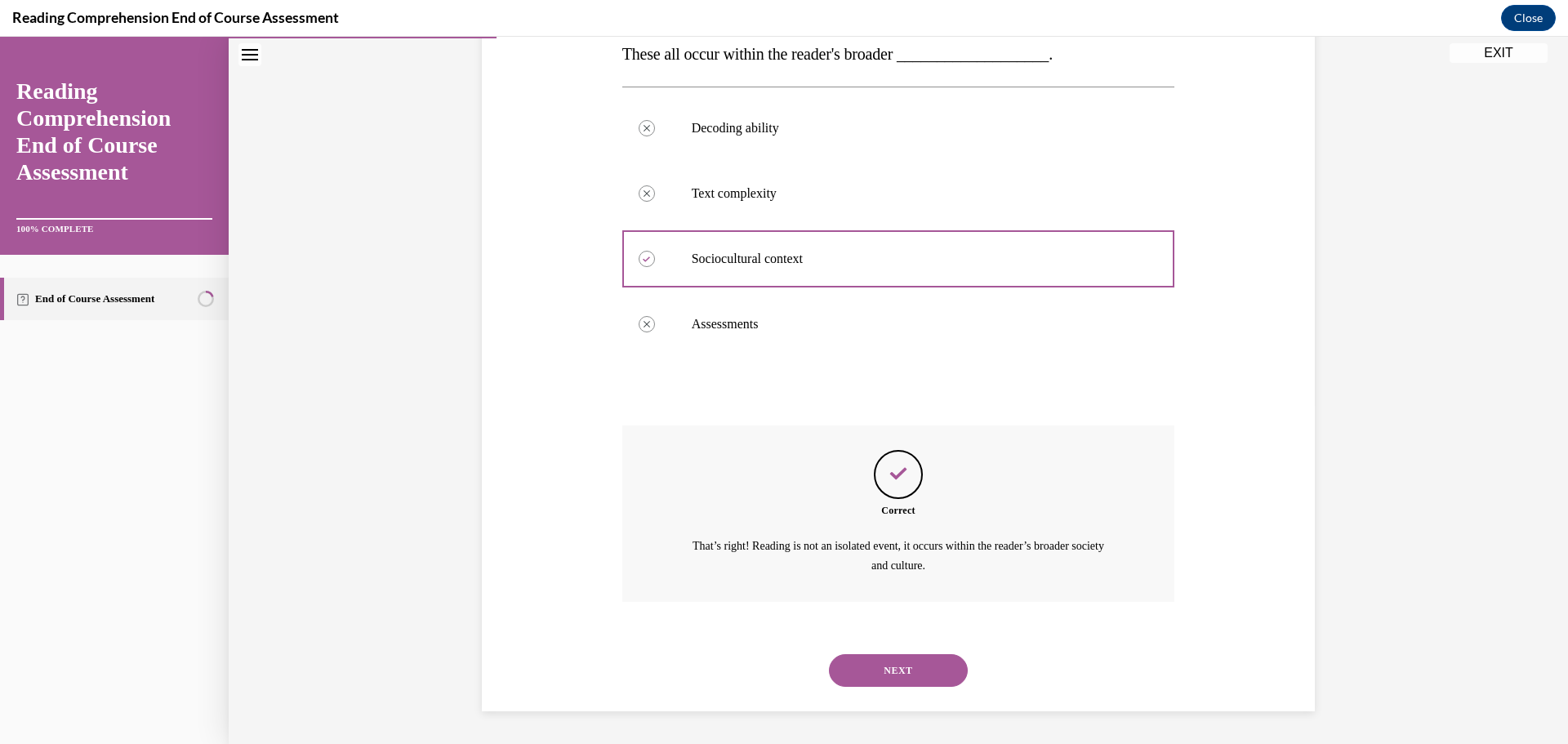
click at [877, 659] on button "NEXT" at bounding box center [898, 670] width 139 height 33
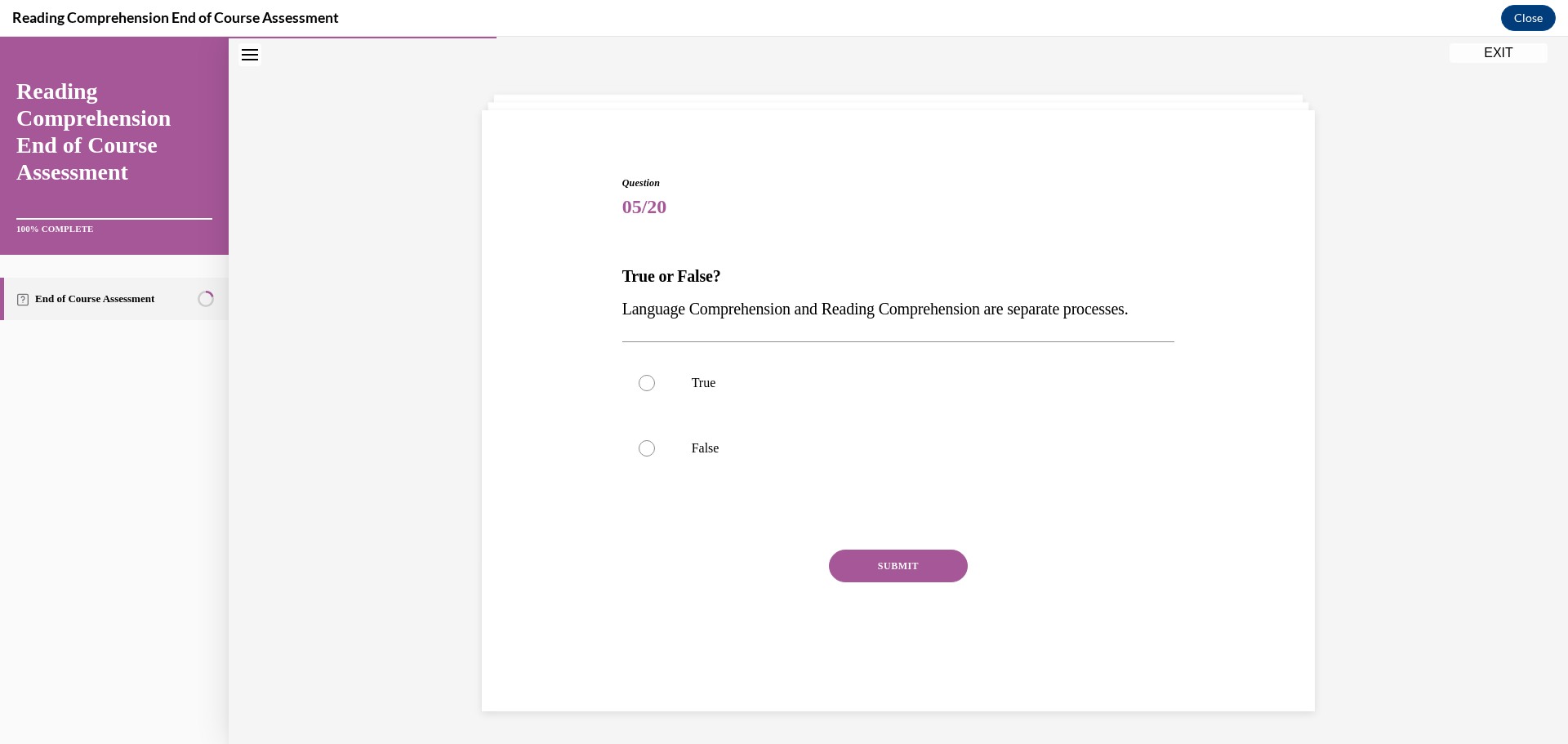
scroll to position [56, 0]
click at [816, 416] on label "True" at bounding box center [899, 383] width 553 height 65
click at [655, 391] on input "True" at bounding box center [647, 383] width 16 height 16
radio input "true"
click at [890, 582] on button "SUBMIT" at bounding box center [898, 565] width 139 height 33
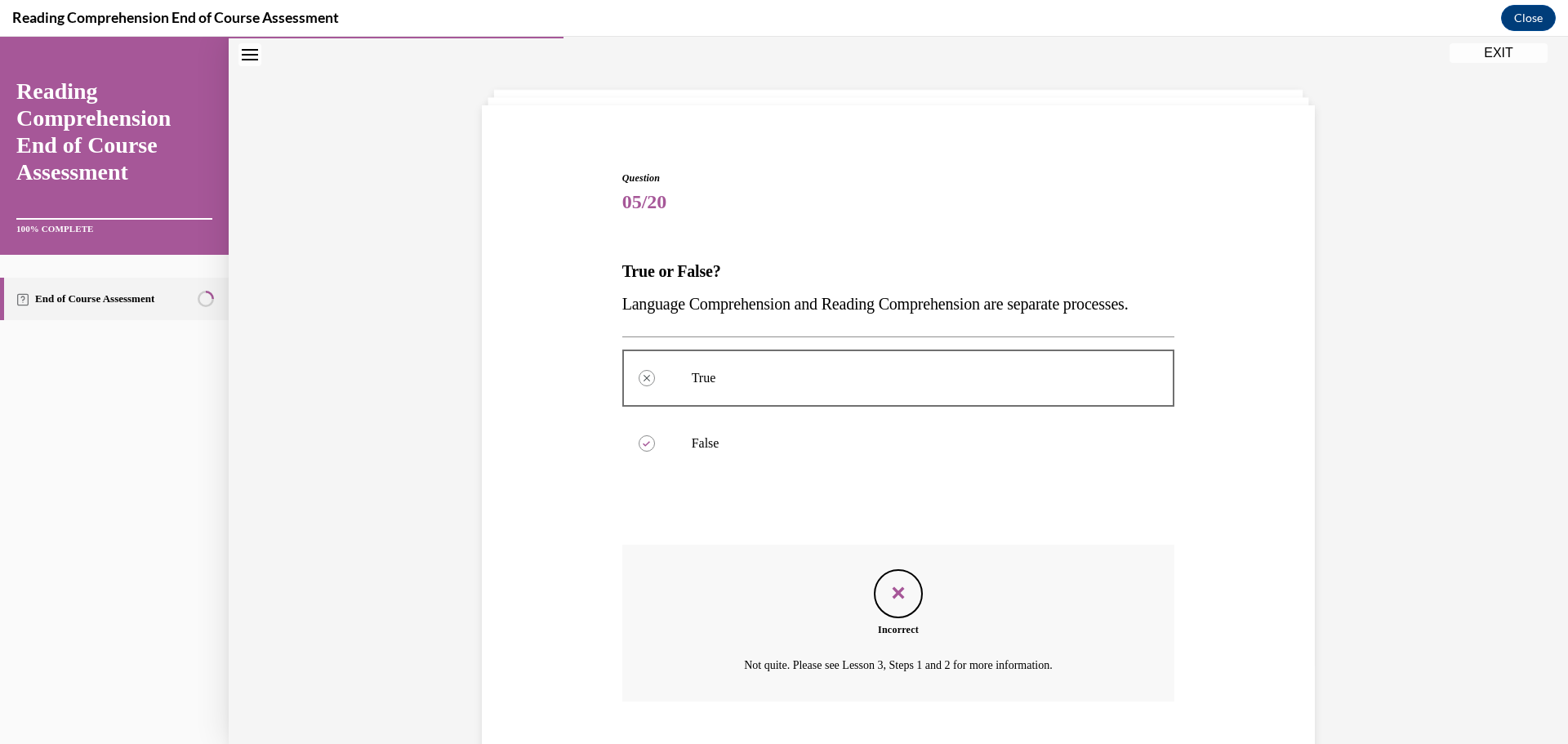
scroll to position [189, 0]
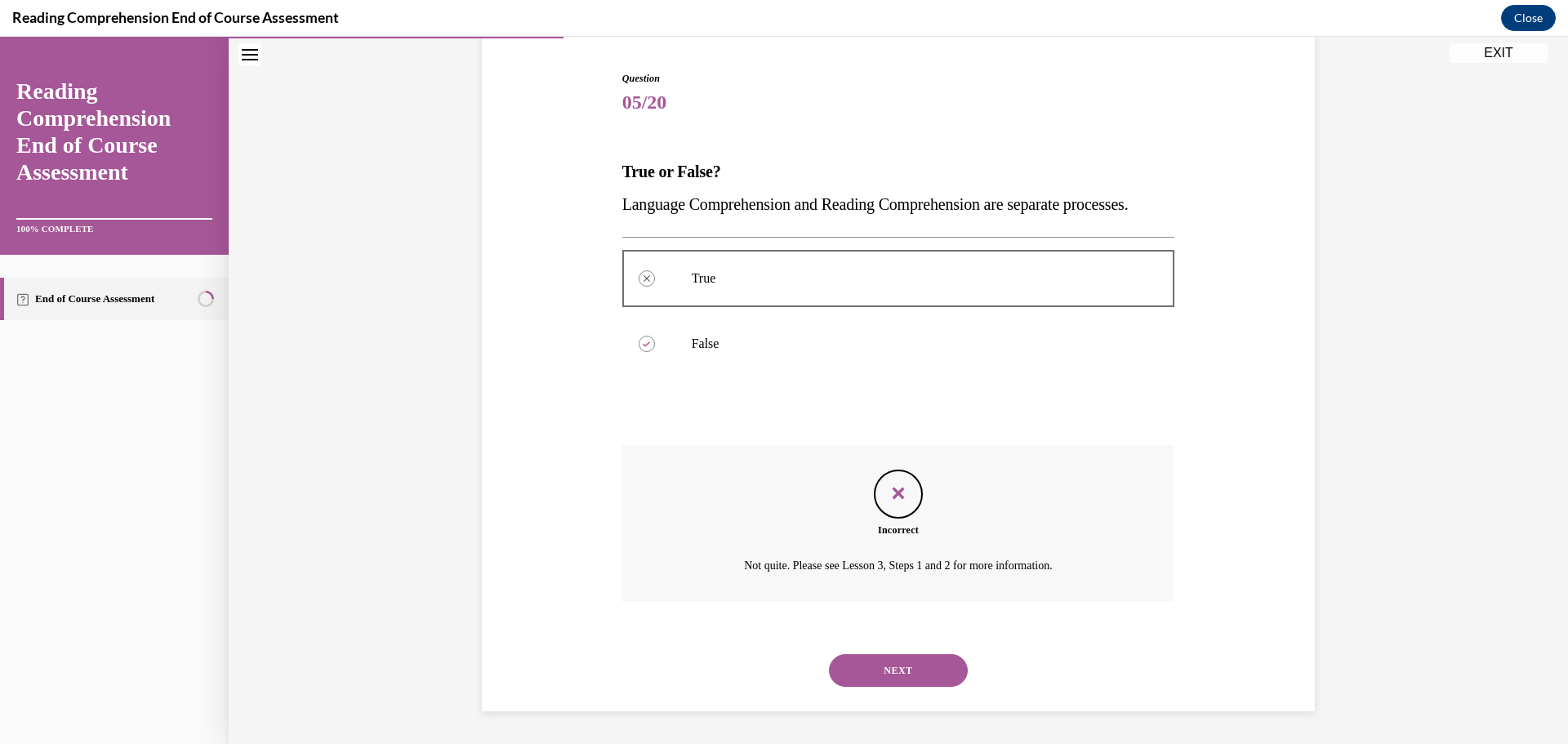
click at [886, 672] on button "NEXT" at bounding box center [898, 670] width 139 height 33
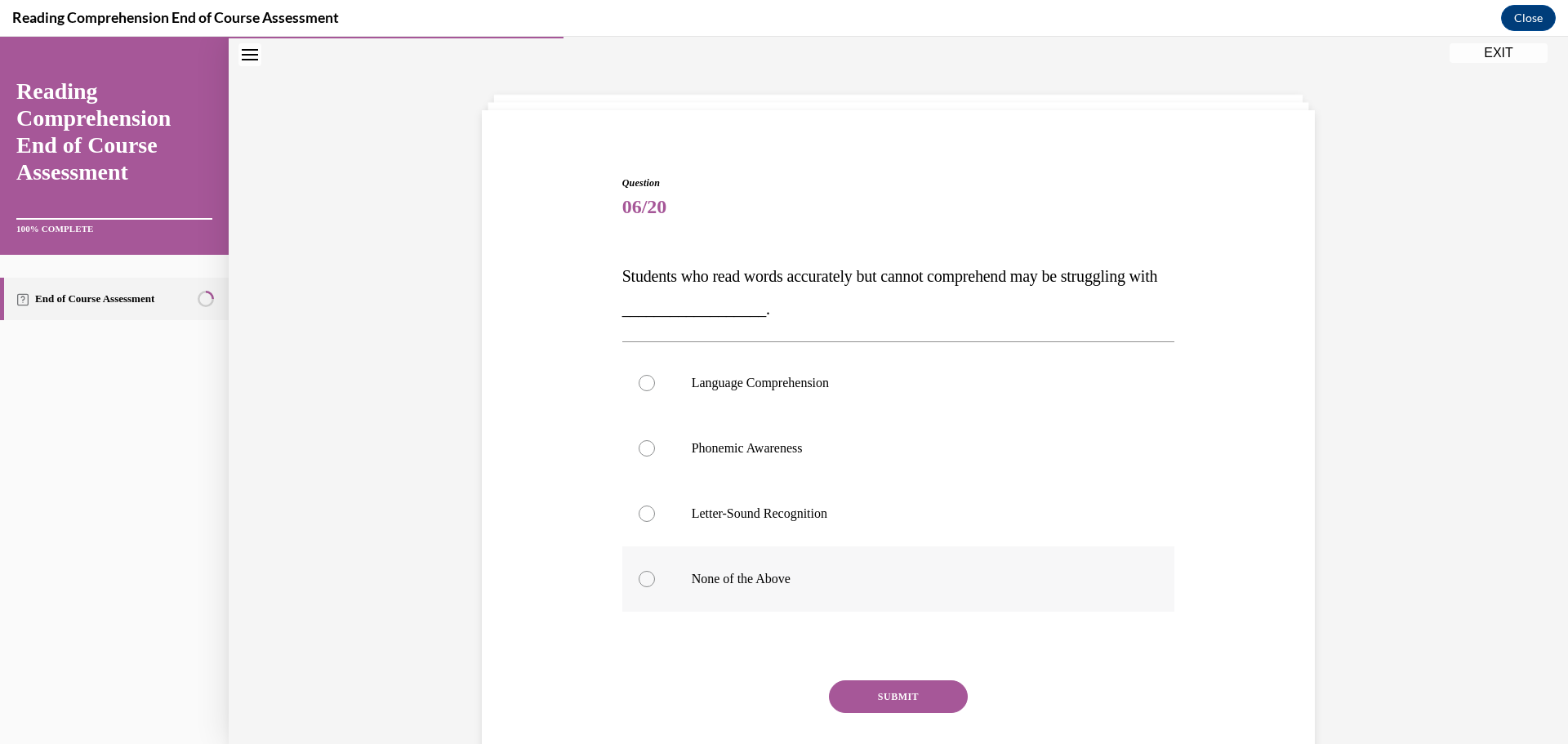
scroll to position [56, 0]
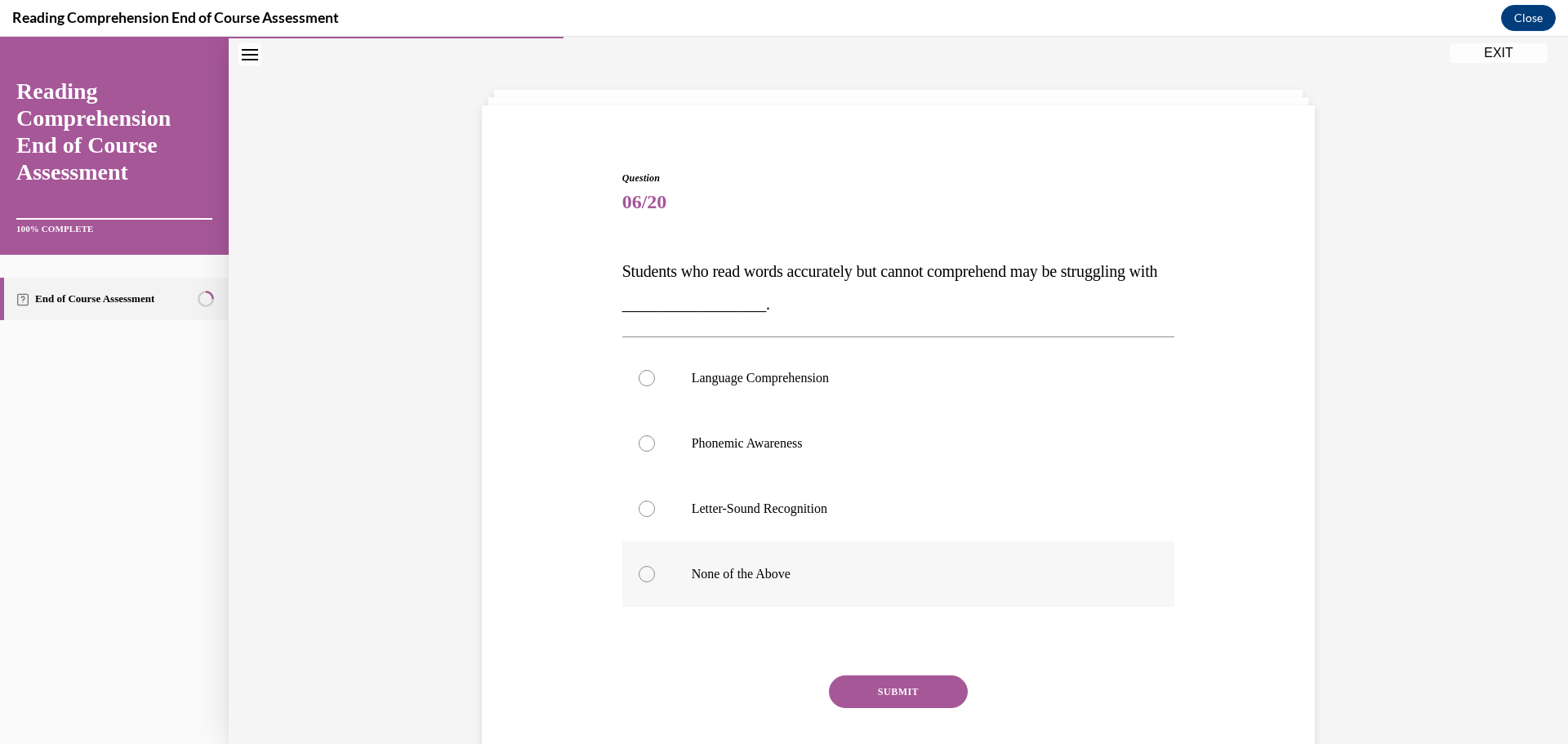
click at [775, 558] on label "None of the Above" at bounding box center [899, 573] width 553 height 65
click at [655, 566] on input "None of the Above" at bounding box center [647, 574] width 16 height 16
radio input "true"
drag, startPoint x: 886, startPoint y: 688, endPoint x: 923, endPoint y: 501, distance: 190.6
click at [923, 532] on div "Question 06/20 Students who read words accurately but cannot comprehend may be …" at bounding box center [899, 490] width 553 height 638
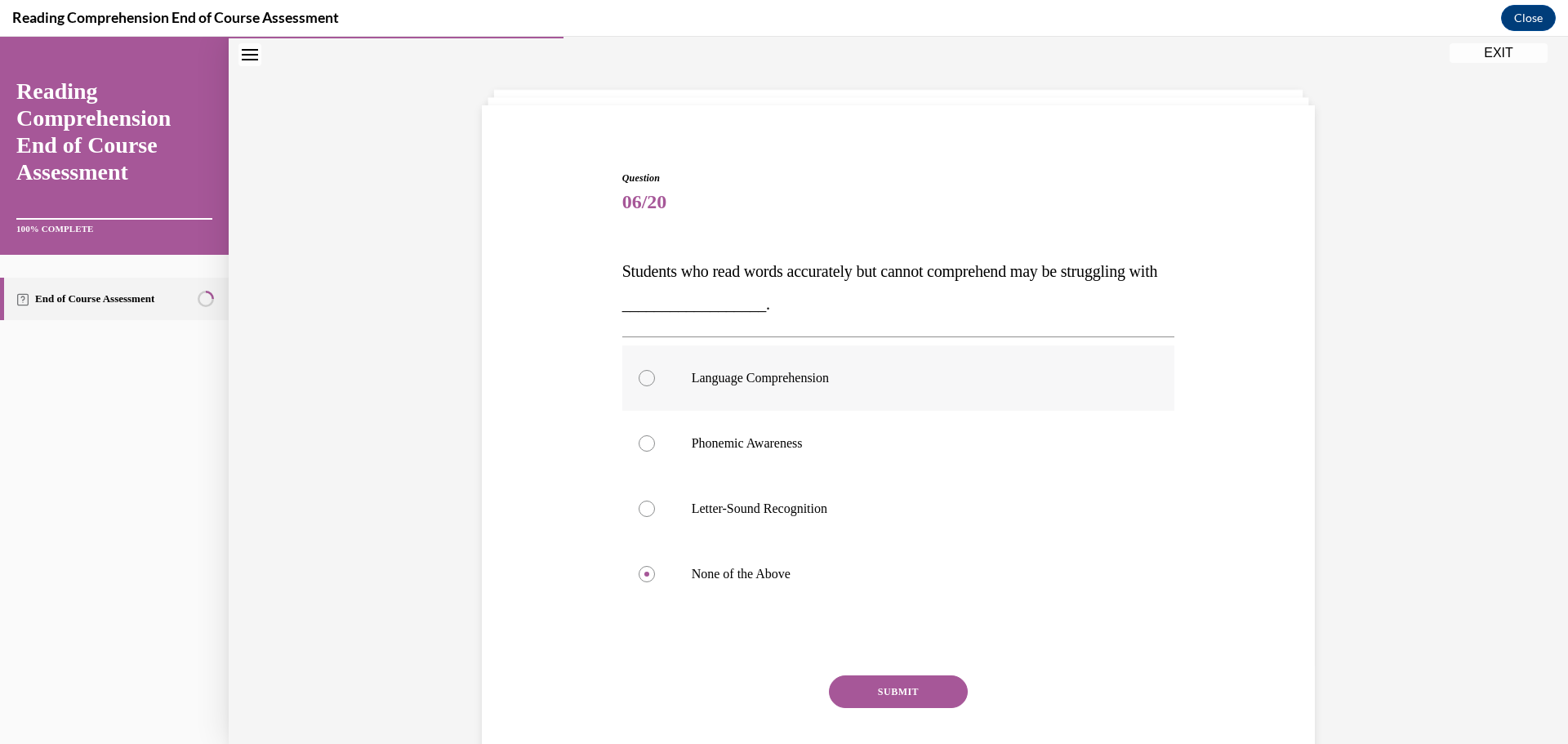
click at [808, 371] on p "Language Comprehension" at bounding box center [912, 378] width 443 height 16
click at [655, 371] on input "Language Comprehension" at bounding box center [647, 378] width 16 height 16
radio input "true"
click at [878, 679] on button "SUBMIT" at bounding box center [898, 691] width 139 height 33
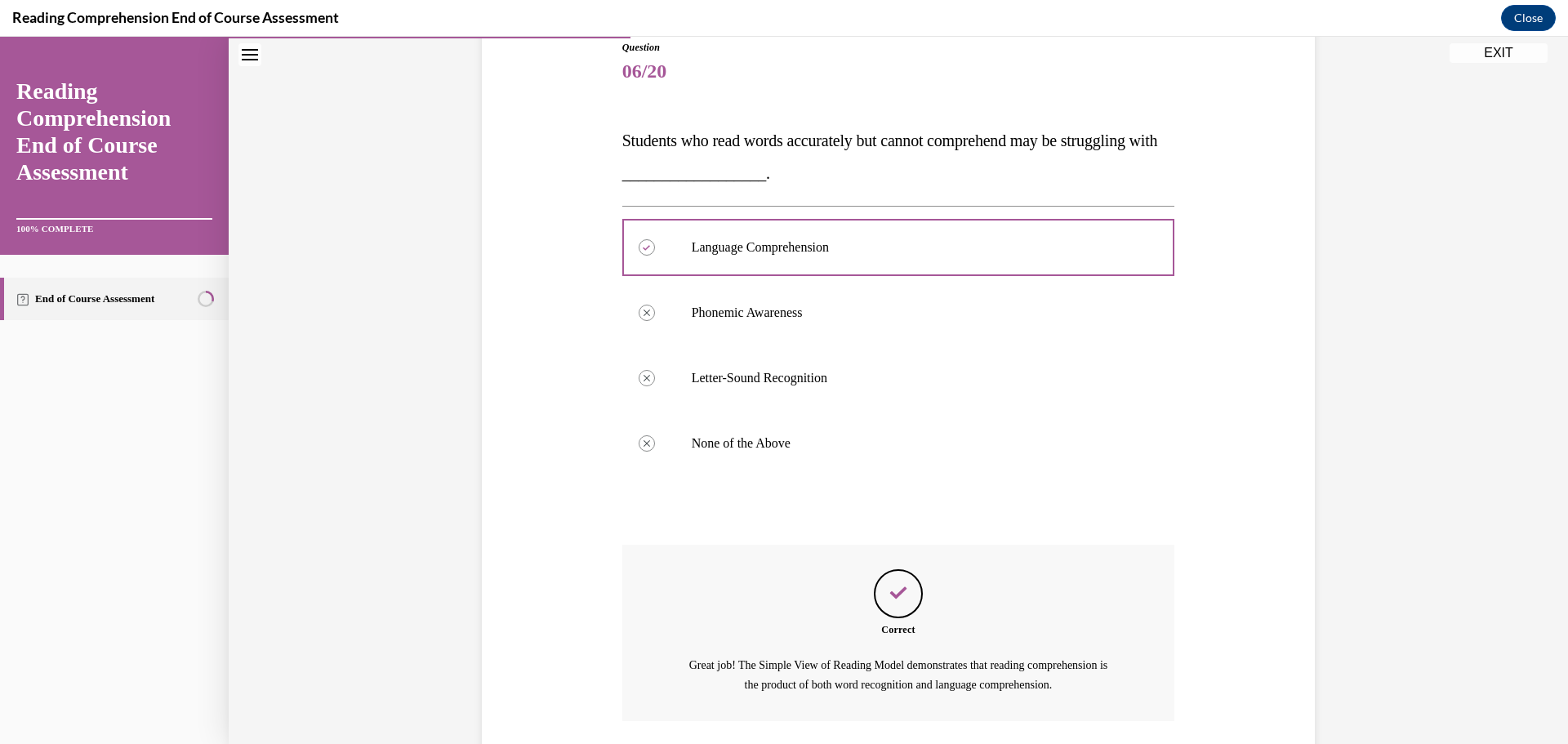
scroll to position [306, 0]
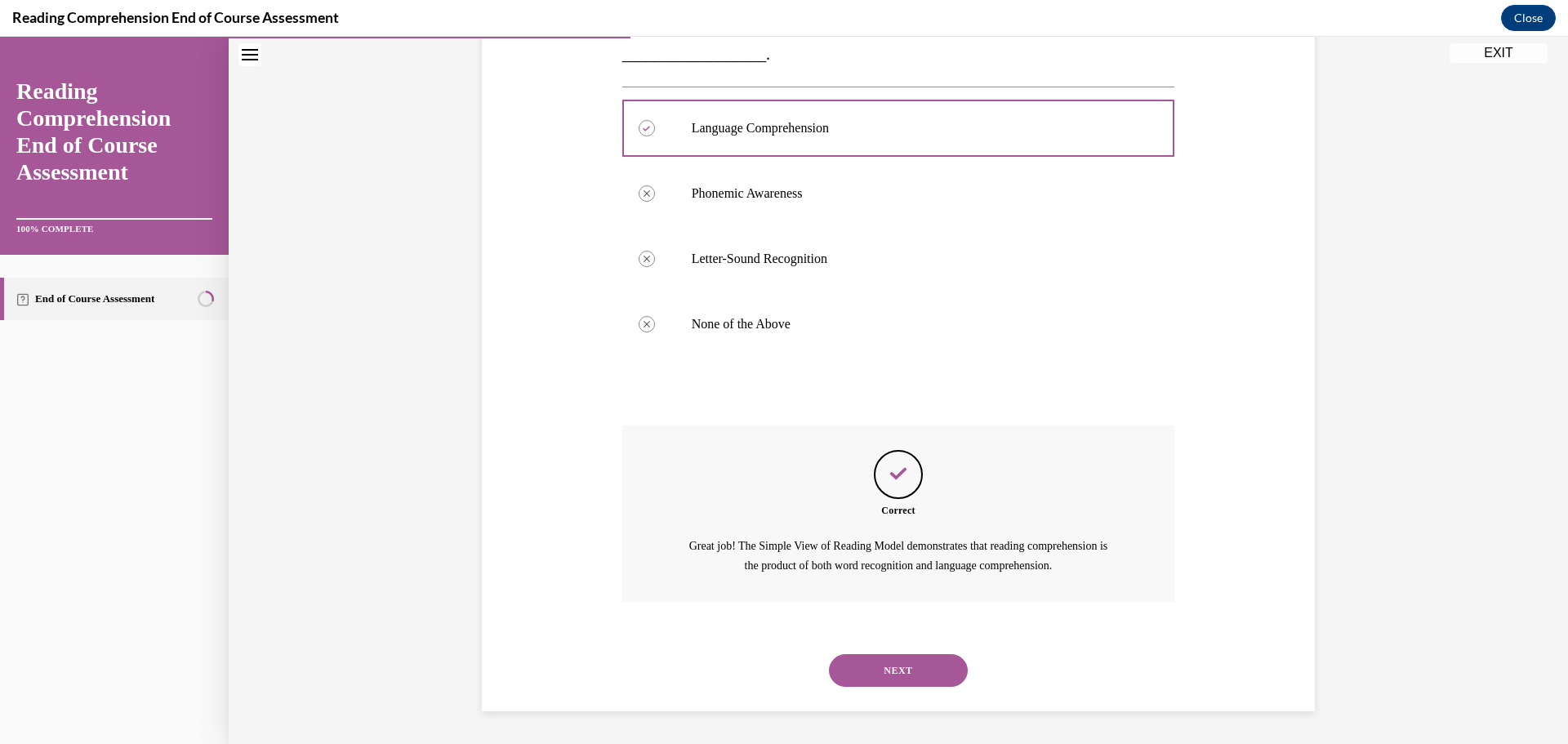
click at [878, 679] on button "NEXT" at bounding box center [898, 670] width 139 height 33
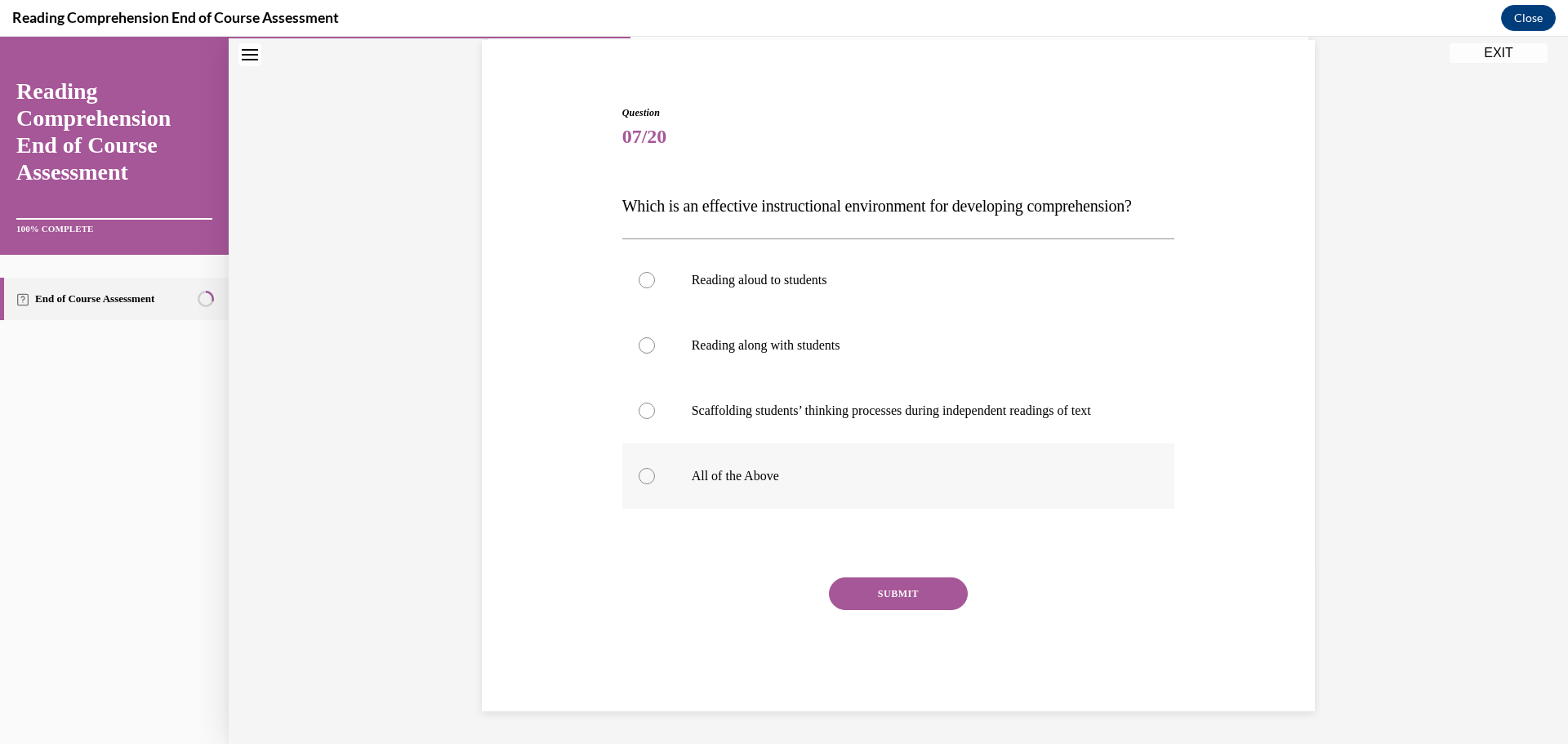
click at [755, 496] on label "All of the Above" at bounding box center [899, 476] width 553 height 65
click at [655, 484] on input "All of the Above" at bounding box center [647, 476] width 16 height 16
radio input "true"
click at [886, 588] on button "SUBMIT" at bounding box center [898, 593] width 139 height 33
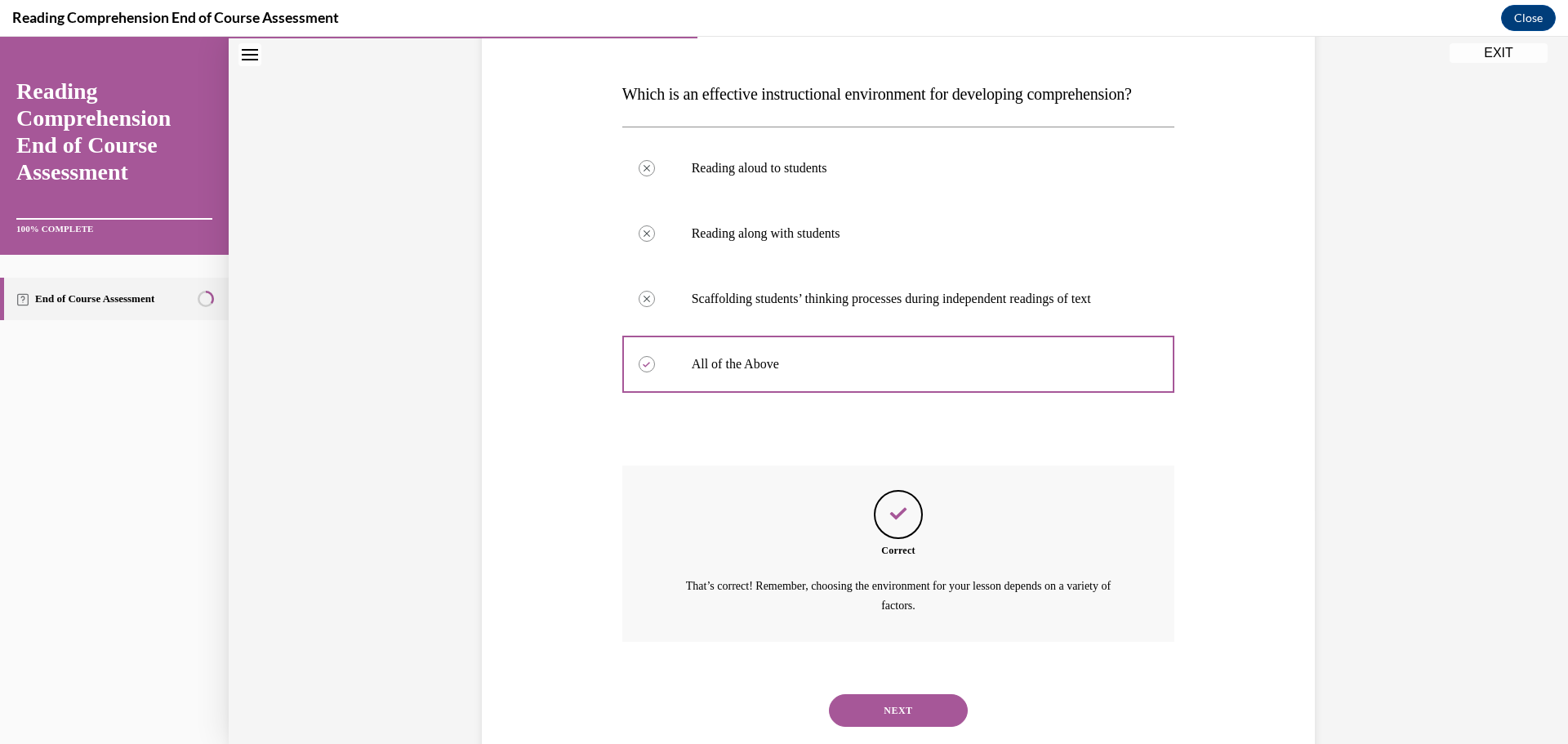
scroll to position [306, 0]
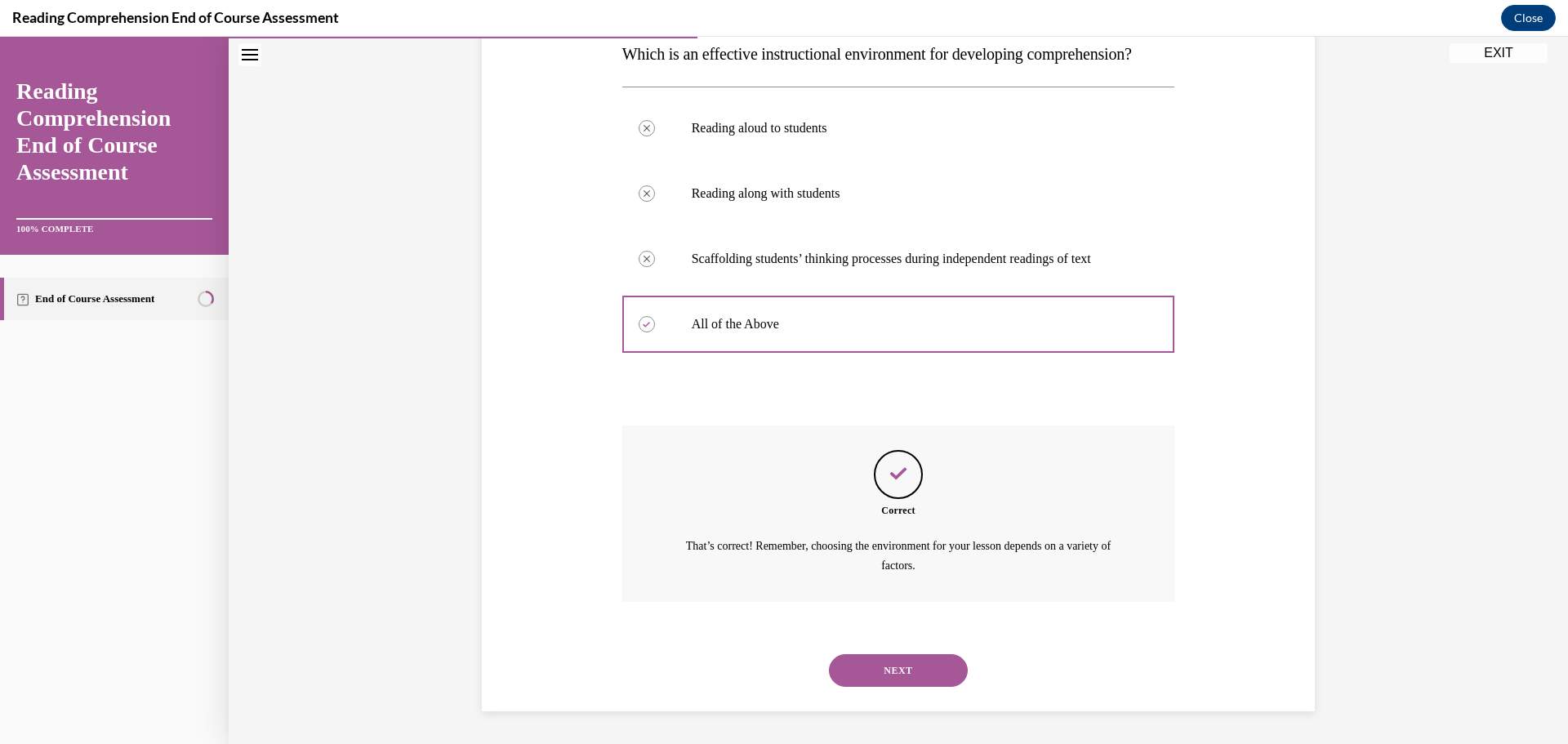
click at [867, 663] on button "NEXT" at bounding box center [898, 670] width 139 height 33
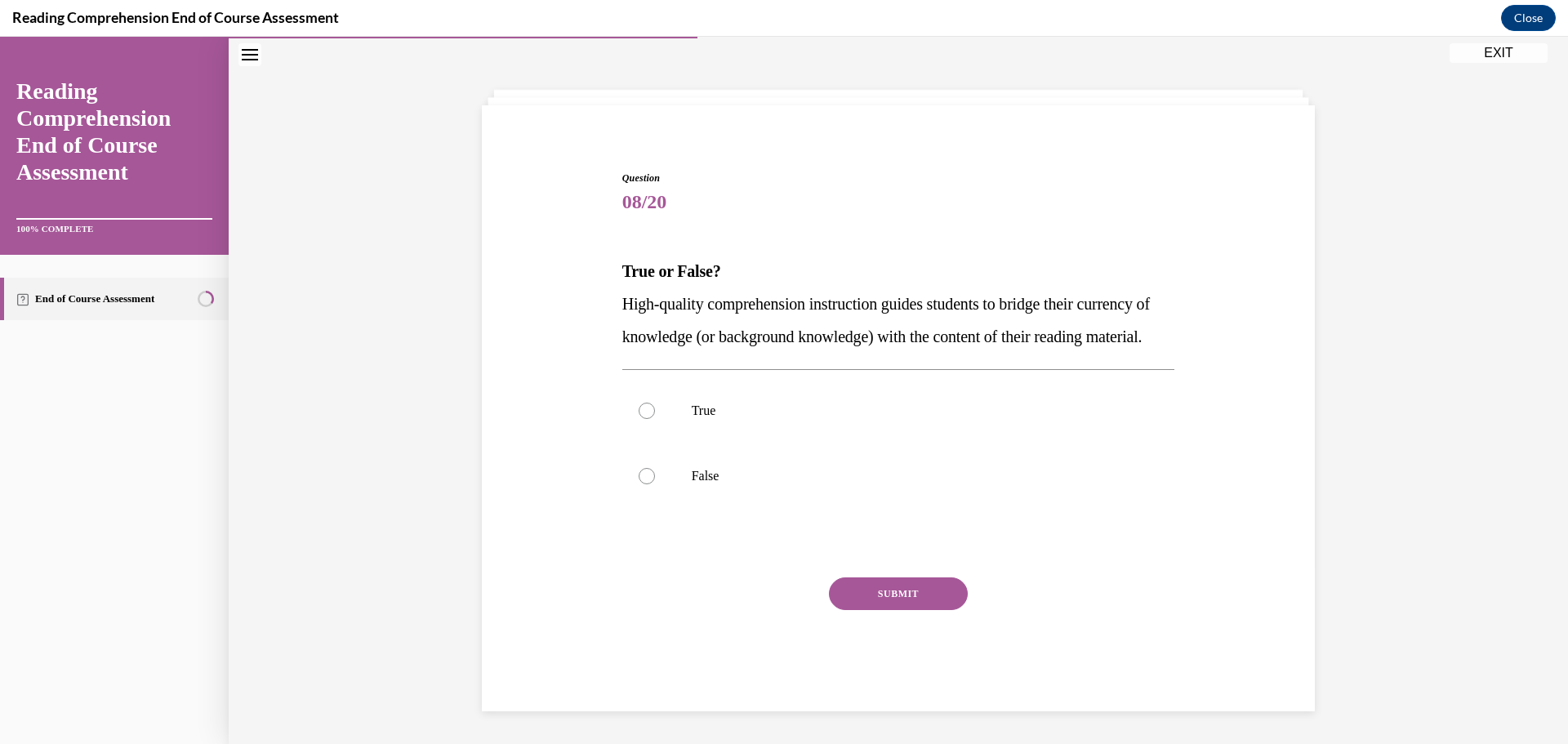
scroll to position [89, 0]
click at [748, 426] on label "True" at bounding box center [899, 410] width 553 height 65
click at [655, 418] on input "True" at bounding box center [647, 410] width 16 height 16
radio input "true"
click at [873, 596] on button "SUBMIT" at bounding box center [898, 593] width 139 height 33
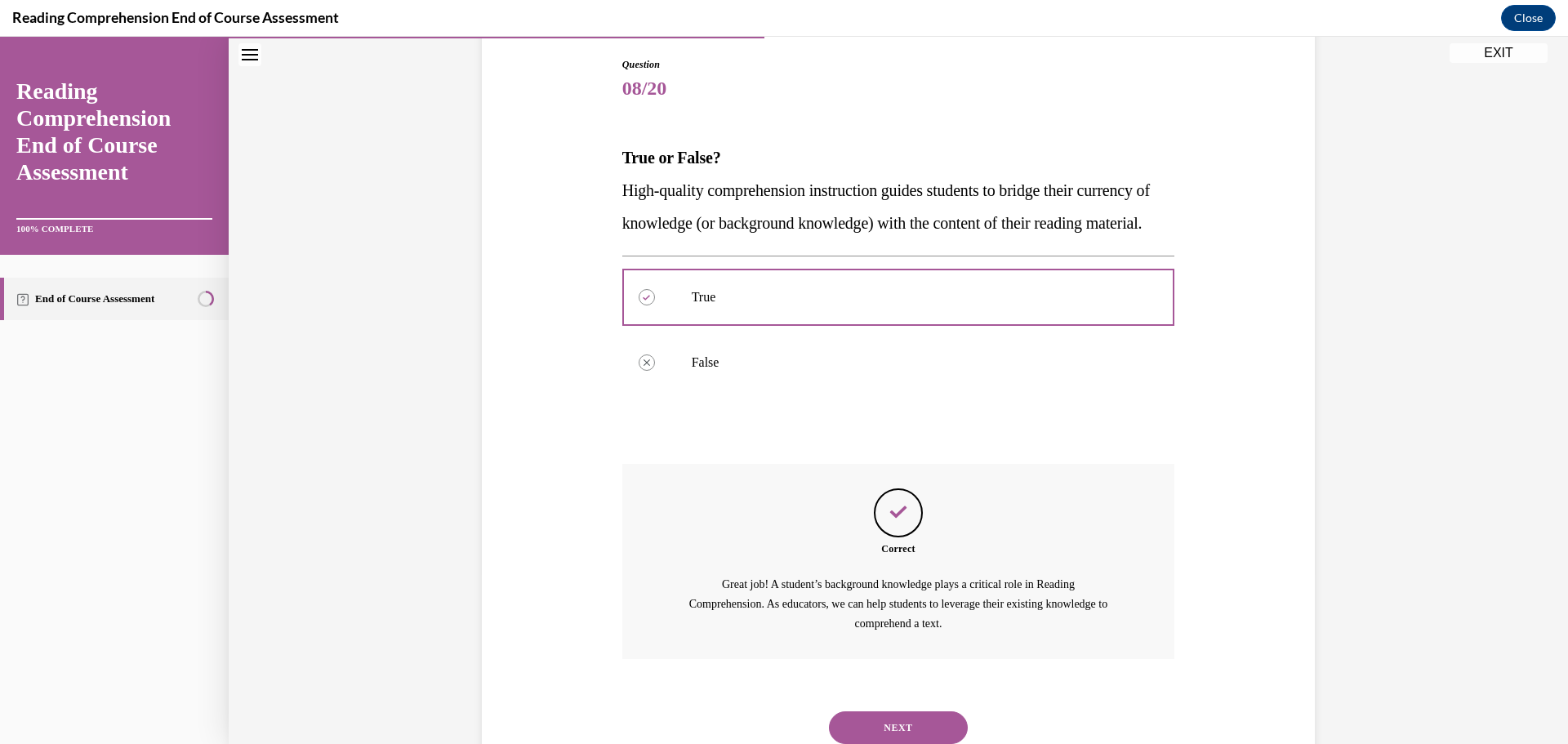
scroll to position [259, 0]
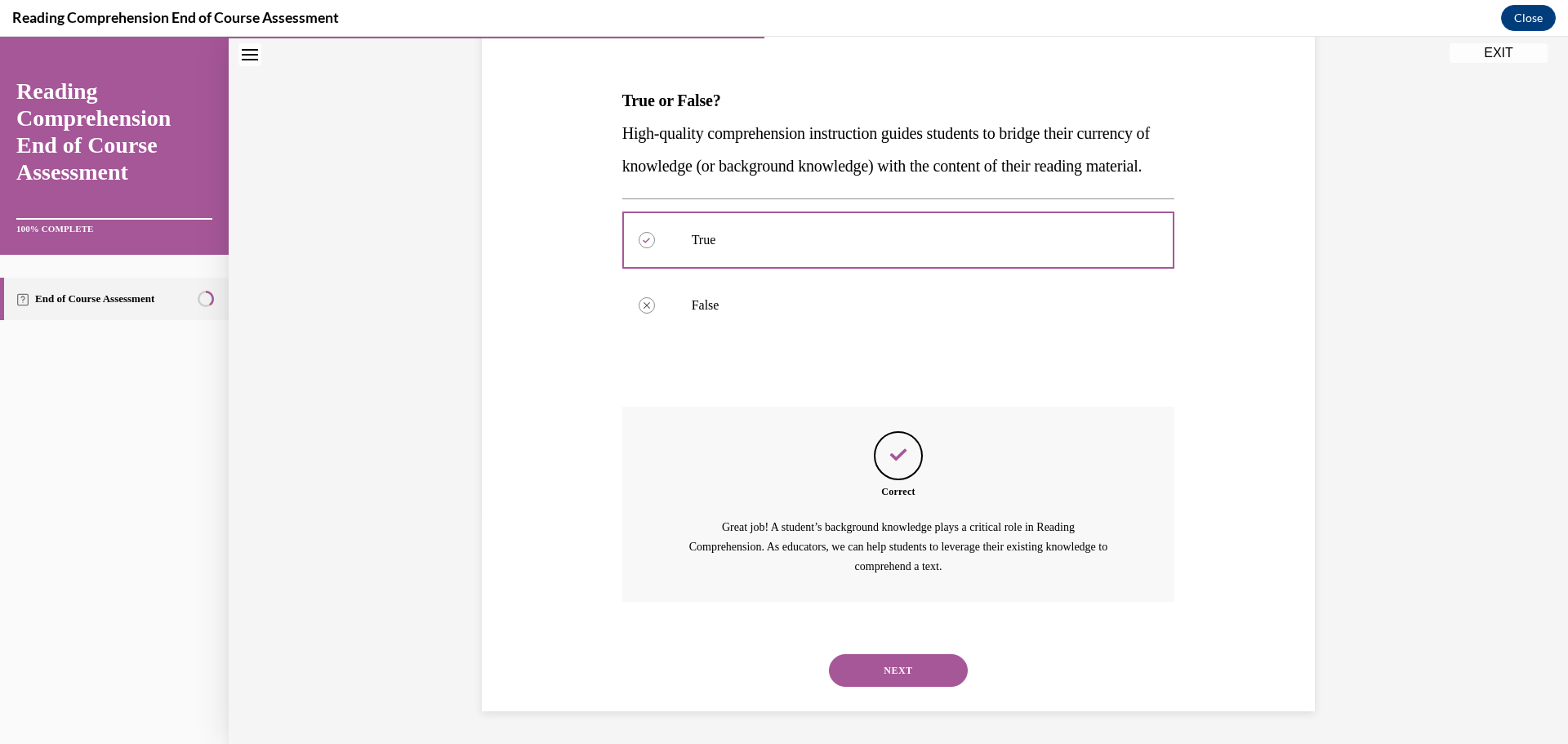
click at [876, 666] on button "NEXT" at bounding box center [898, 670] width 139 height 33
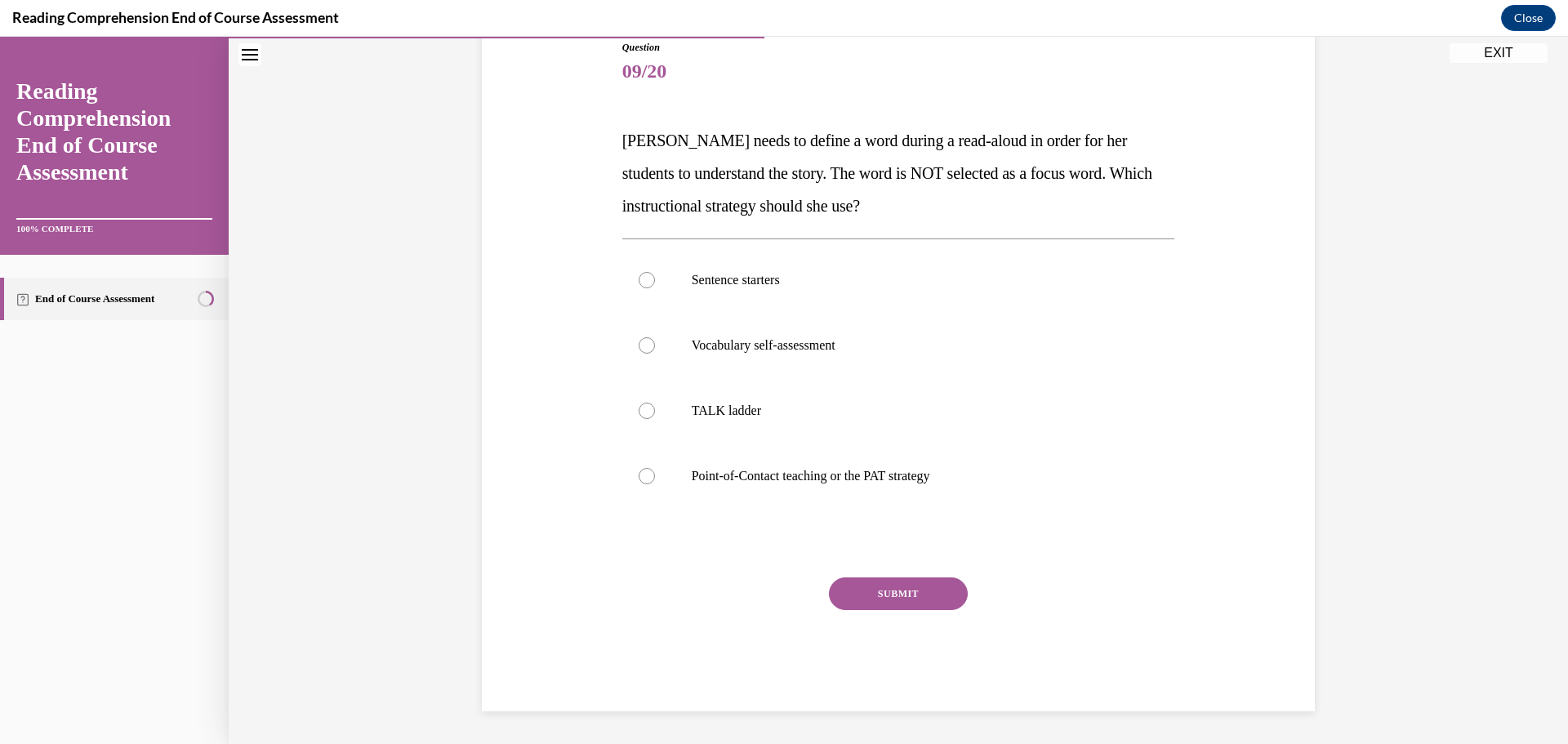
scroll to position [182, 0]
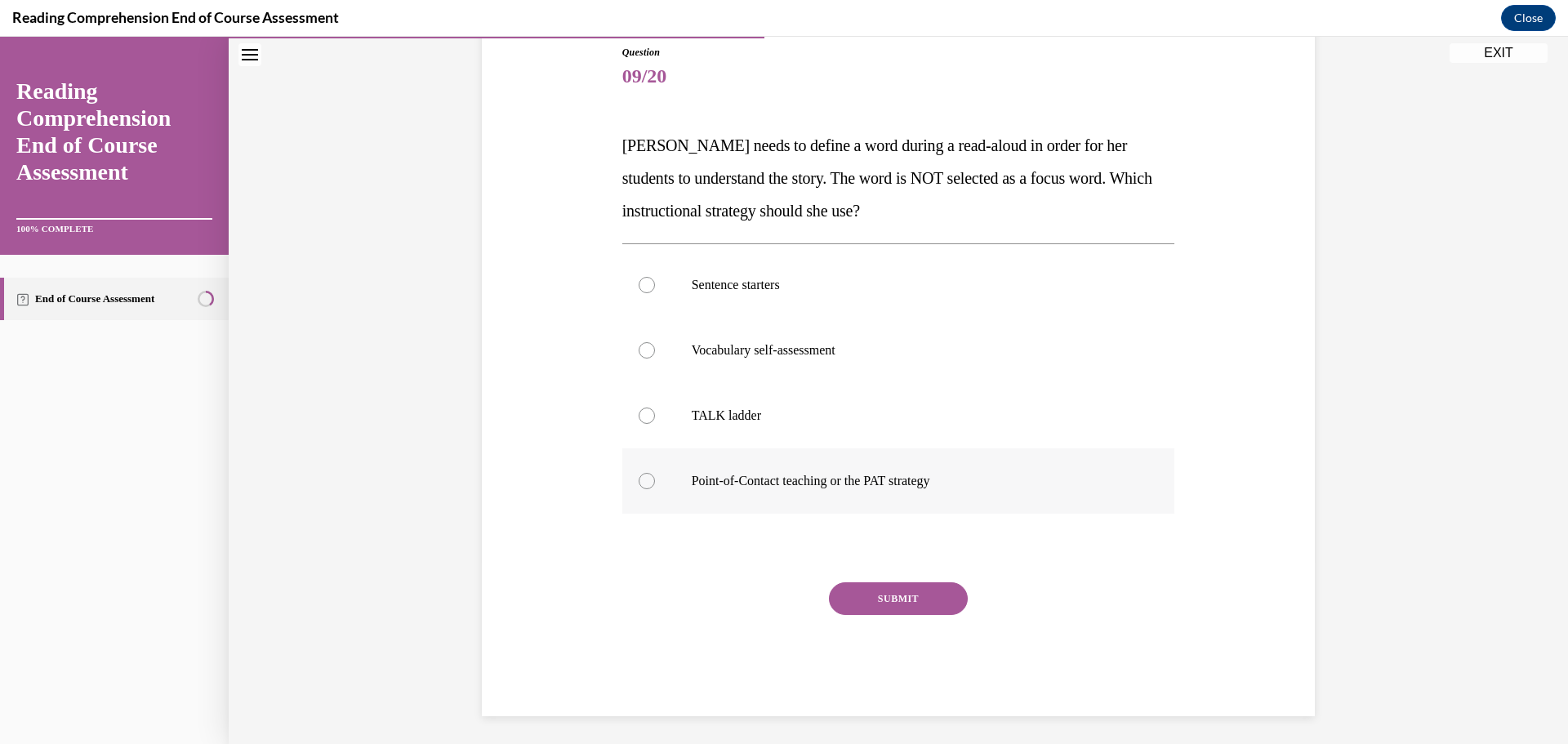
click at [786, 487] on p "Point-of-Contact teaching or the PAT strategy" at bounding box center [912, 481] width 443 height 16
click at [655, 487] on input "Point-of-Contact teaching or the PAT strategy" at bounding box center [647, 481] width 16 height 16
radio input "true"
click at [879, 594] on button "SUBMIT" at bounding box center [898, 598] width 139 height 33
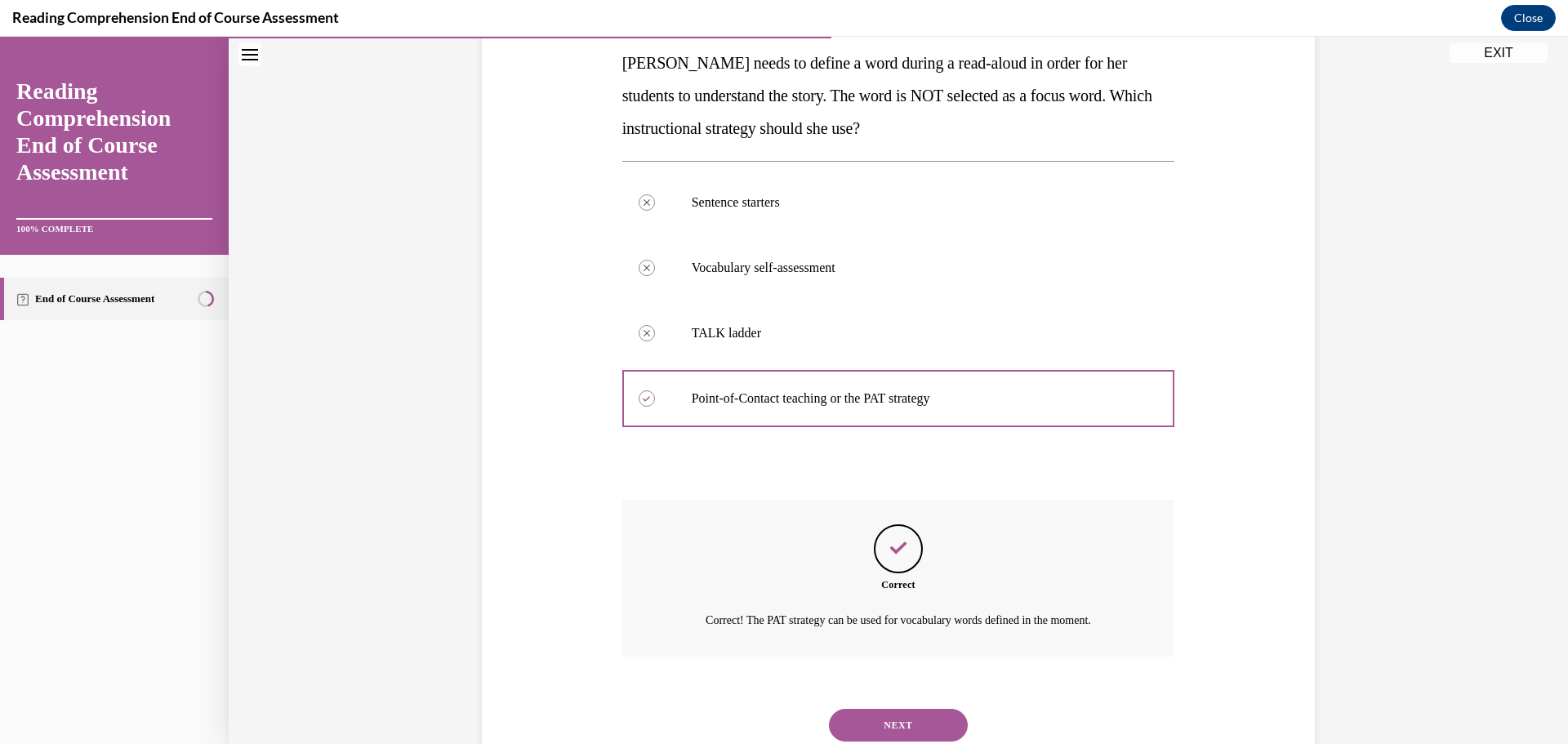
scroll to position [319, 0]
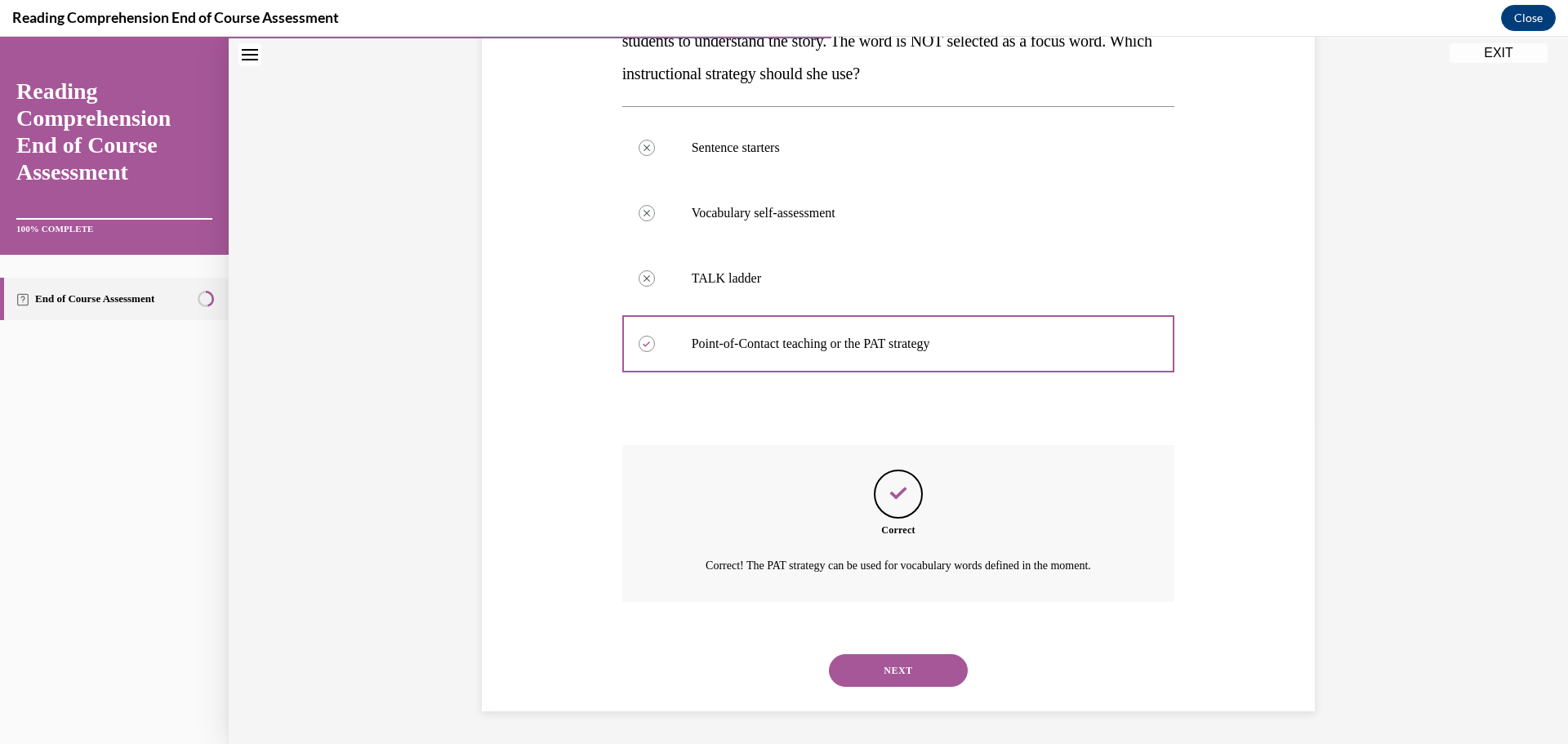
click at [880, 665] on button "NEXT" at bounding box center [898, 670] width 139 height 33
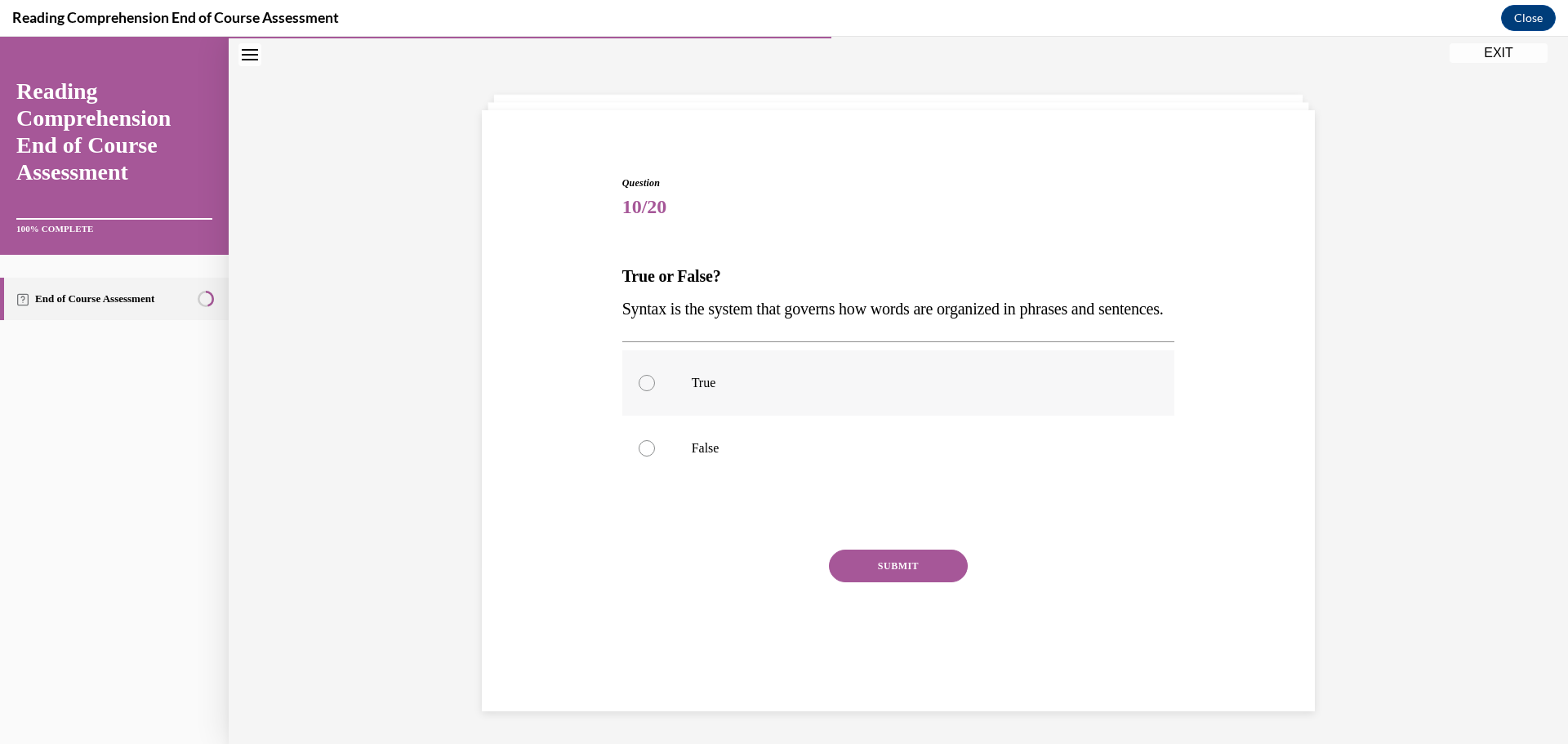
click at [691, 391] on p "True" at bounding box center [912, 383] width 443 height 16
click at [655, 391] on input "True" at bounding box center [647, 383] width 16 height 16
radio input "true"
click at [897, 582] on button "SUBMIT" at bounding box center [898, 565] width 139 height 33
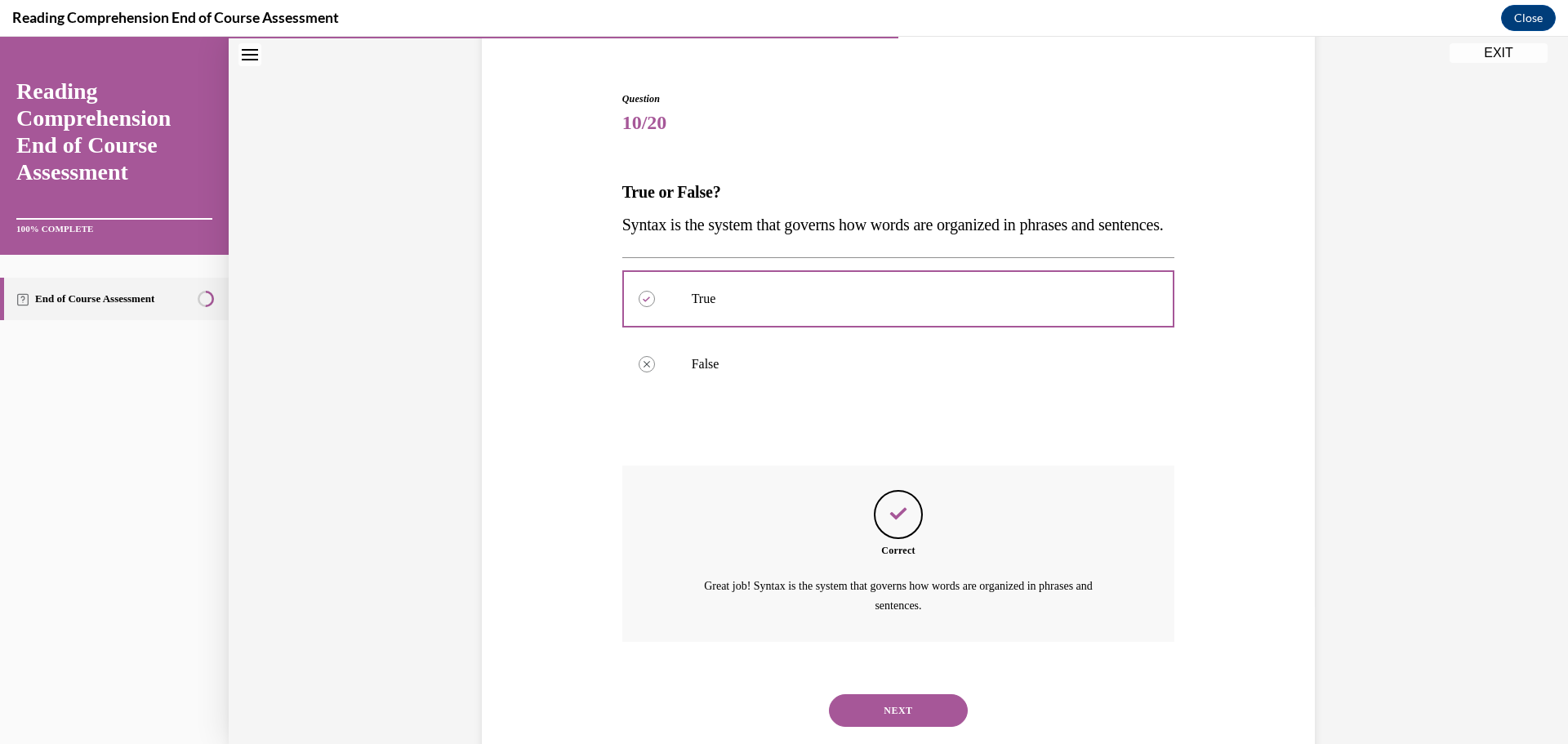
scroll to position [208, 0]
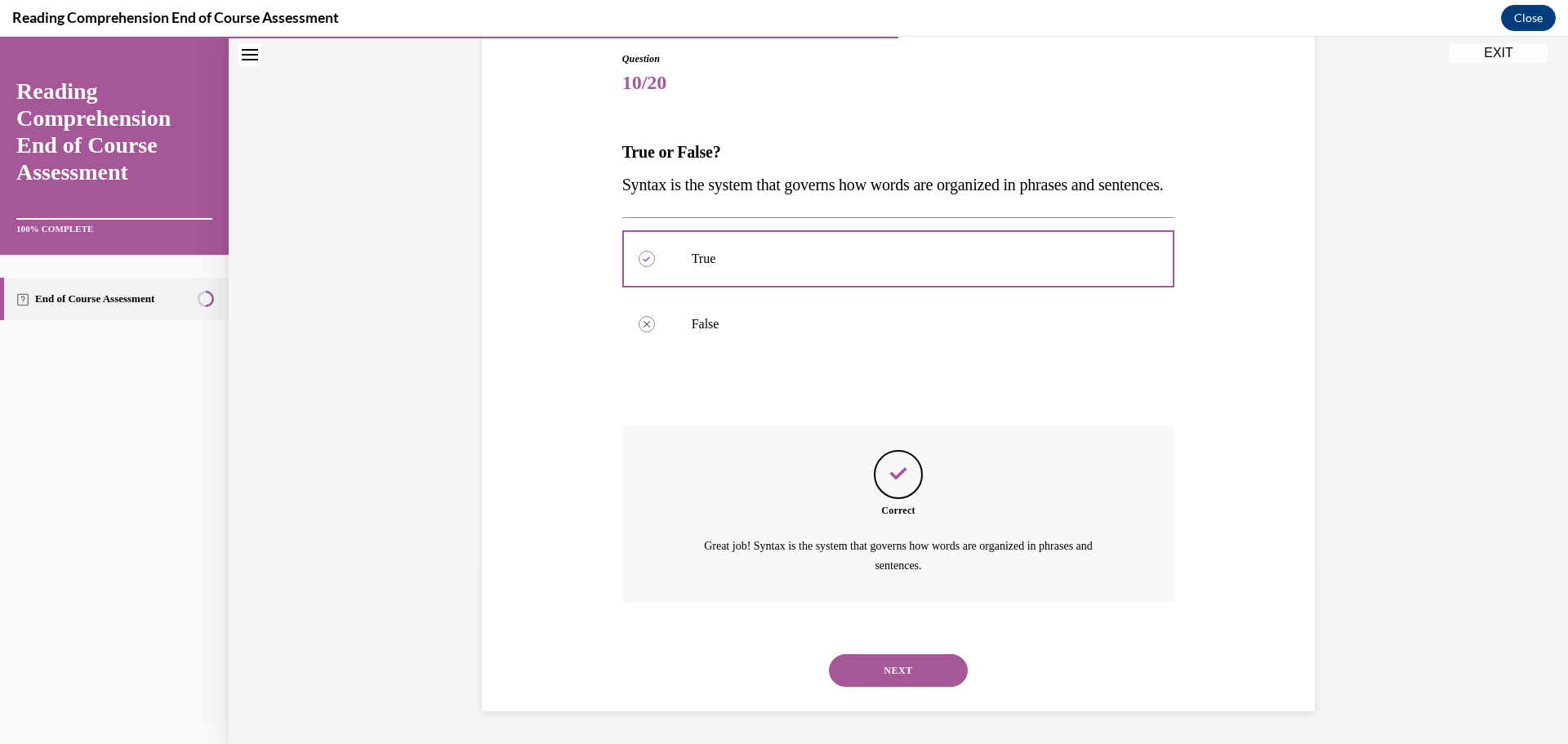
click at [891, 661] on button "NEXT" at bounding box center [898, 670] width 139 height 33
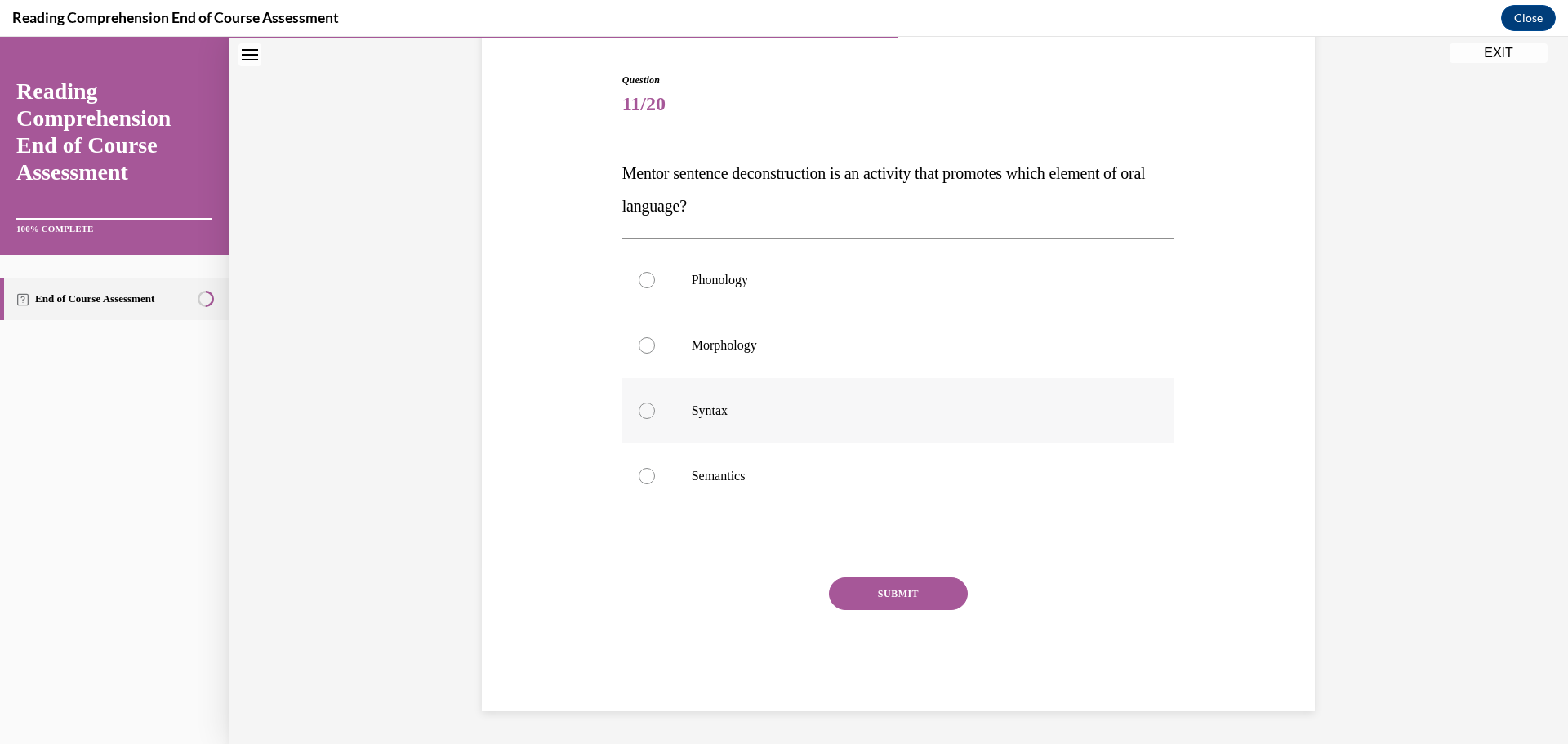
click at [767, 418] on p "Syntax" at bounding box center [912, 410] width 443 height 16
click at [655, 418] on input "Syntax" at bounding box center [647, 410] width 16 height 16
radio input "true"
click at [867, 590] on button "SUBMIT" at bounding box center [898, 593] width 139 height 33
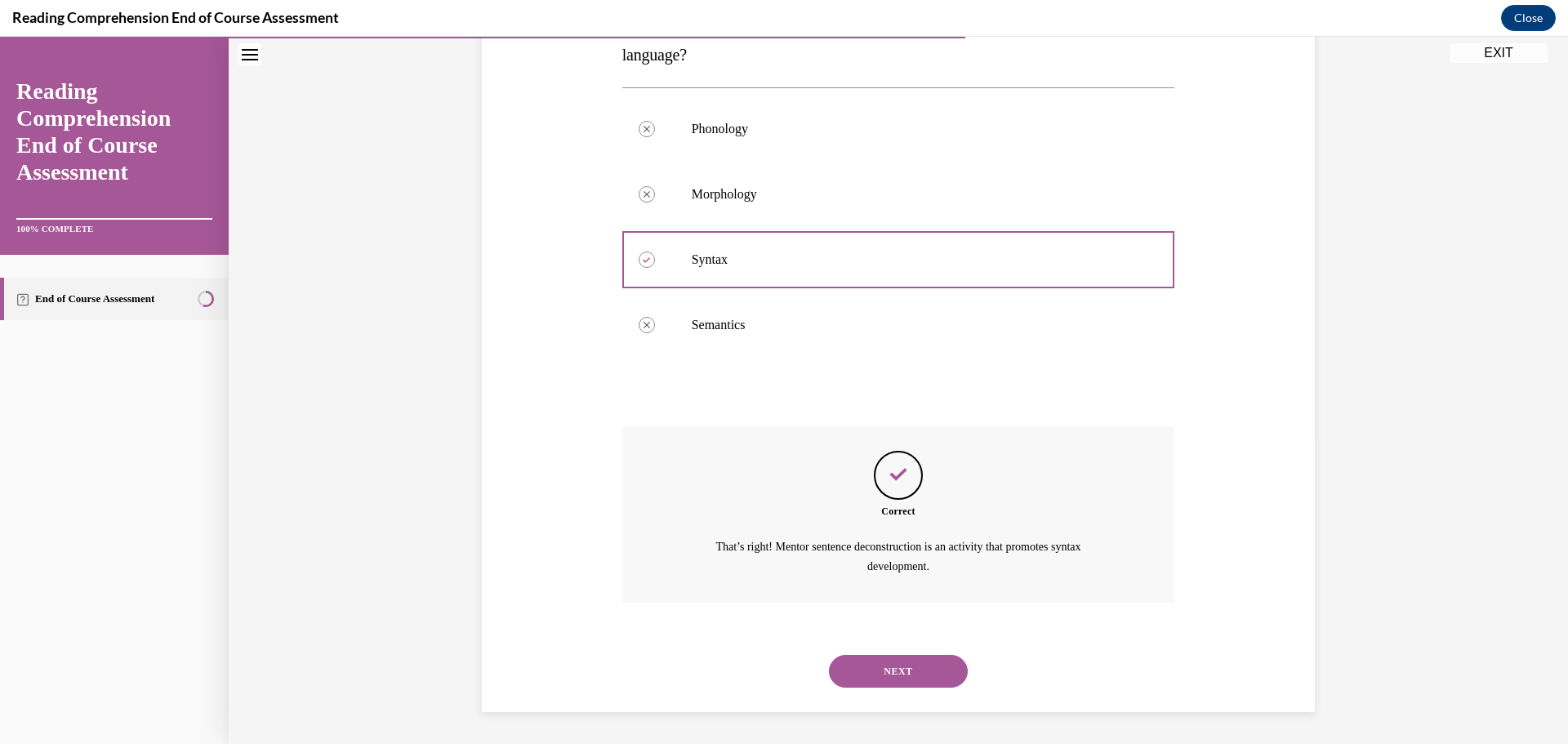
scroll to position [306, 0]
click at [885, 675] on button "NEXT" at bounding box center [898, 670] width 139 height 33
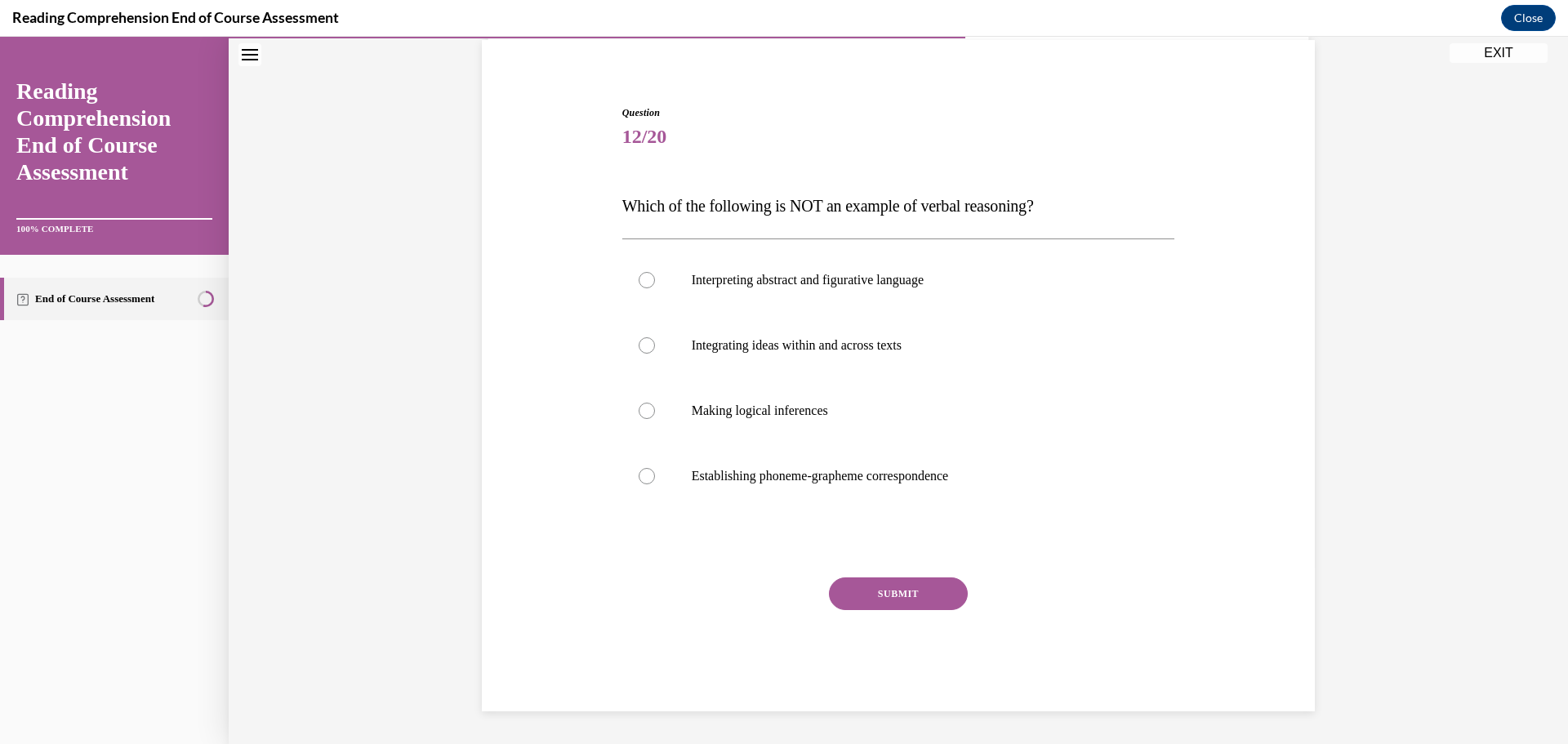
scroll to position [122, 0]
drag, startPoint x: 728, startPoint y: 484, endPoint x: 868, endPoint y: 512, distance: 142.8
click at [729, 486] on label "Establishing phoneme-grapheme correspondence" at bounding box center [899, 476] width 553 height 65
click at [655, 484] on input "Establishing phoneme-grapheme correspondence" at bounding box center [647, 476] width 16 height 16
radio input "true"
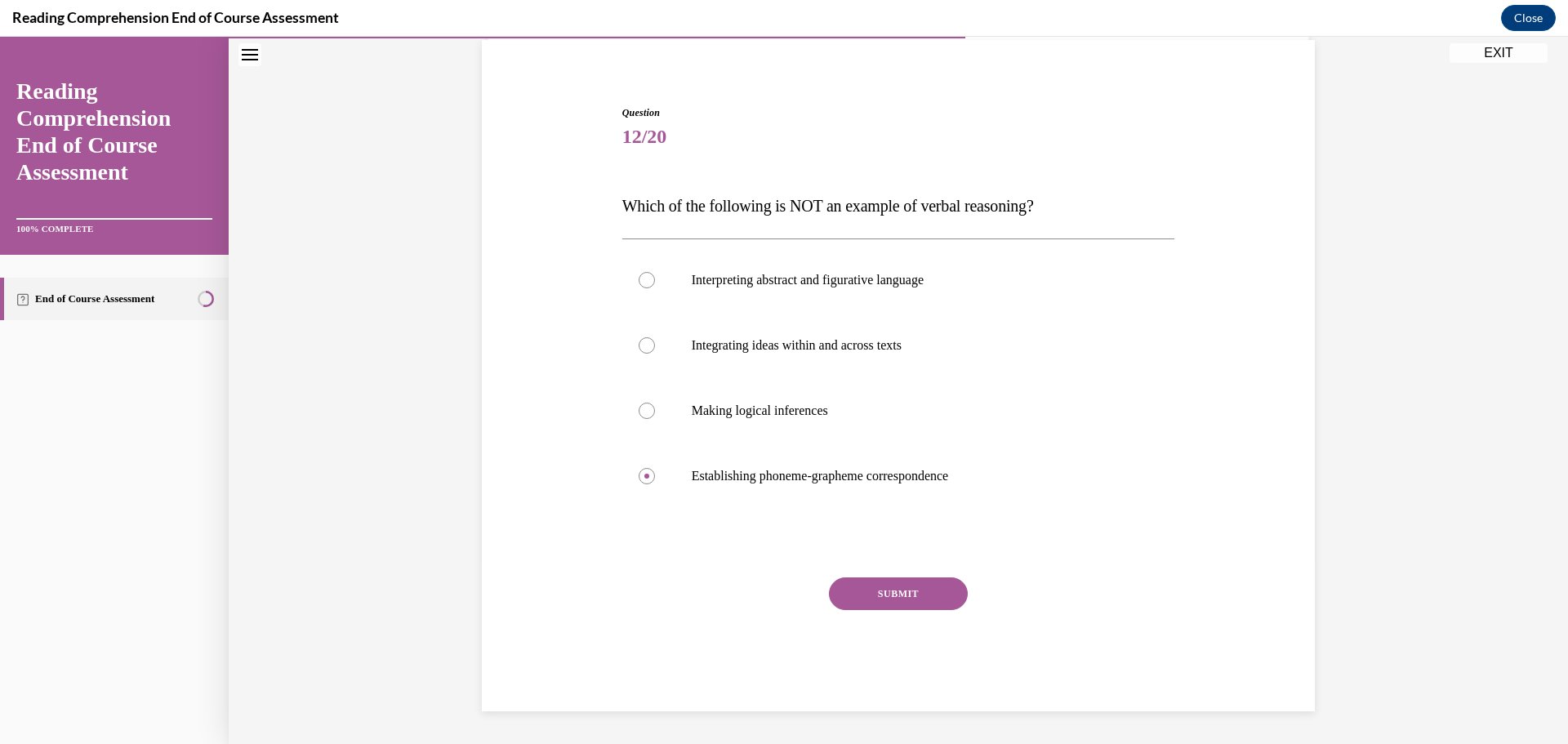
click at [926, 586] on button "SUBMIT" at bounding box center [898, 593] width 139 height 33
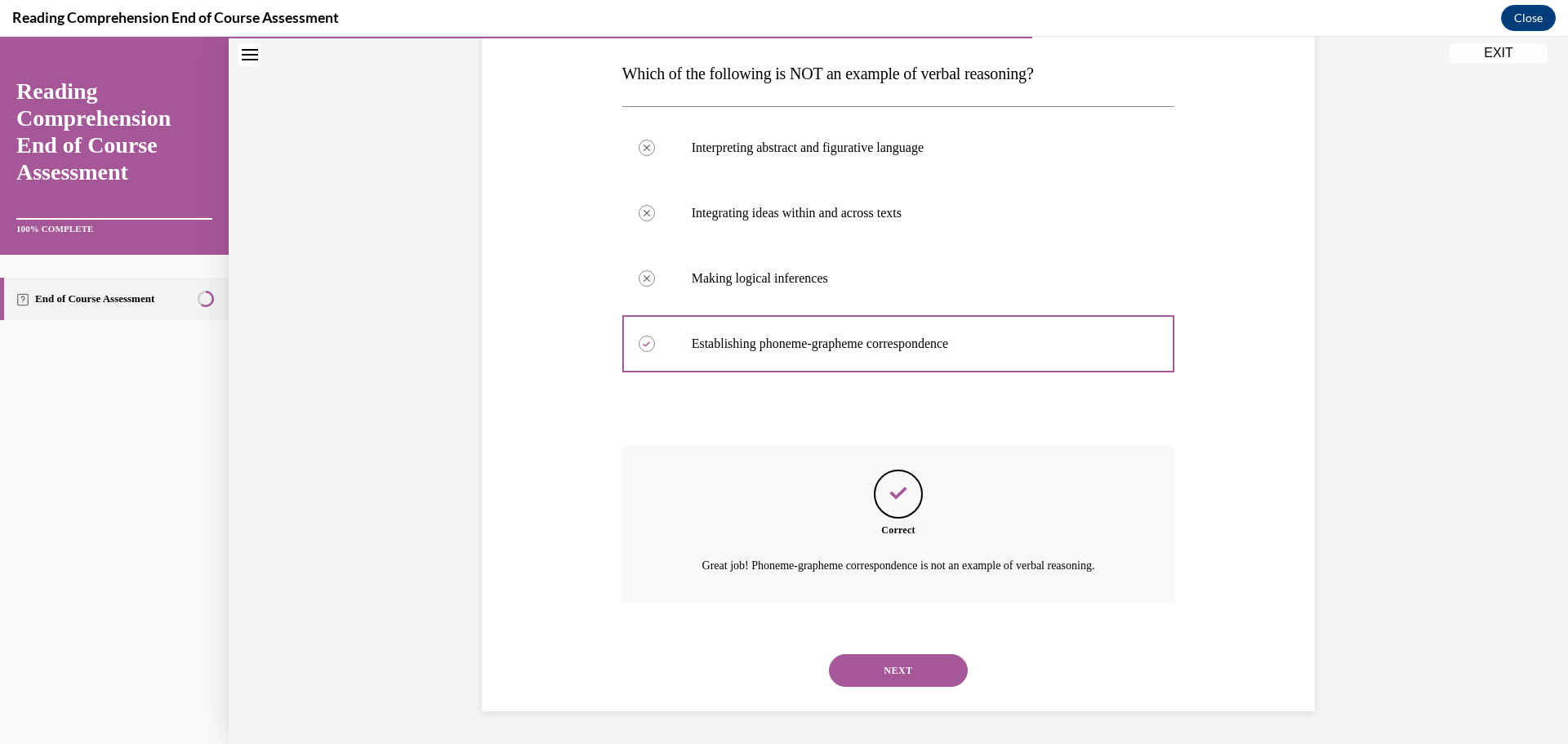
click at [924, 672] on button "NEXT" at bounding box center [898, 670] width 139 height 33
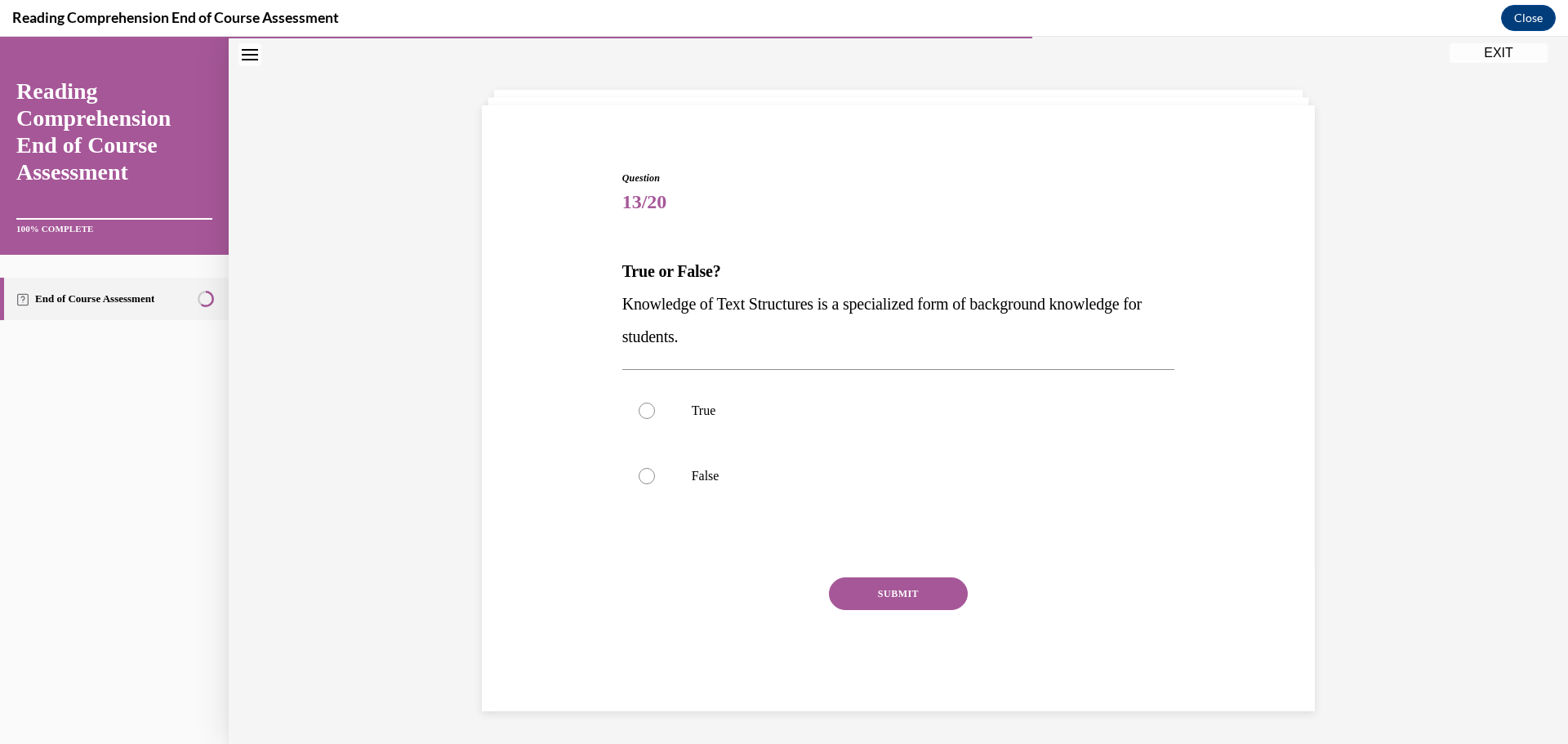
scroll to position [56, 0]
click at [805, 451] on label "False" at bounding box center [899, 476] width 553 height 65
click at [655, 468] on input "False" at bounding box center [647, 476] width 16 height 16
radio input "true"
click at [905, 584] on button "SUBMIT" at bounding box center [898, 593] width 139 height 33
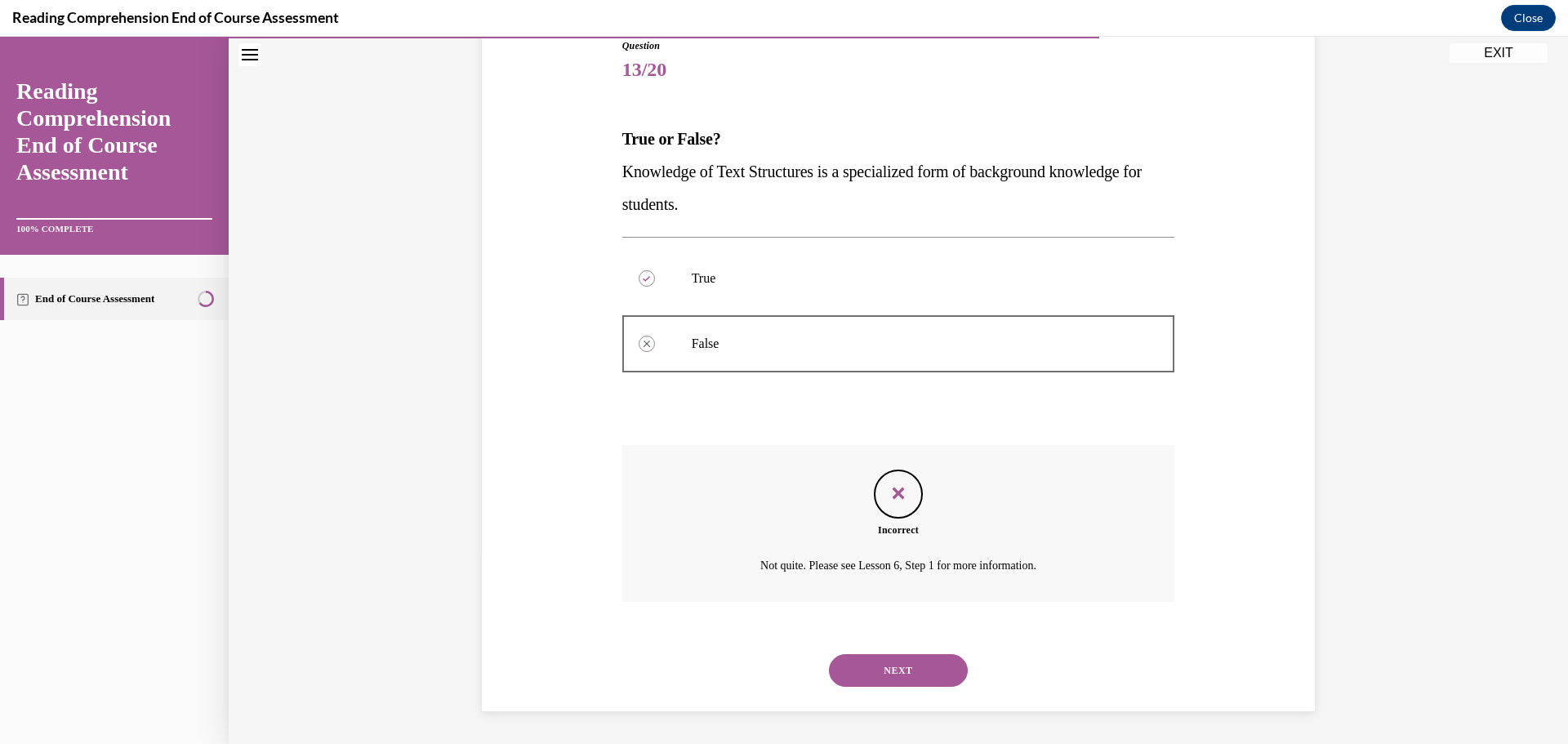
click at [904, 666] on button "NEXT" at bounding box center [898, 670] width 139 height 33
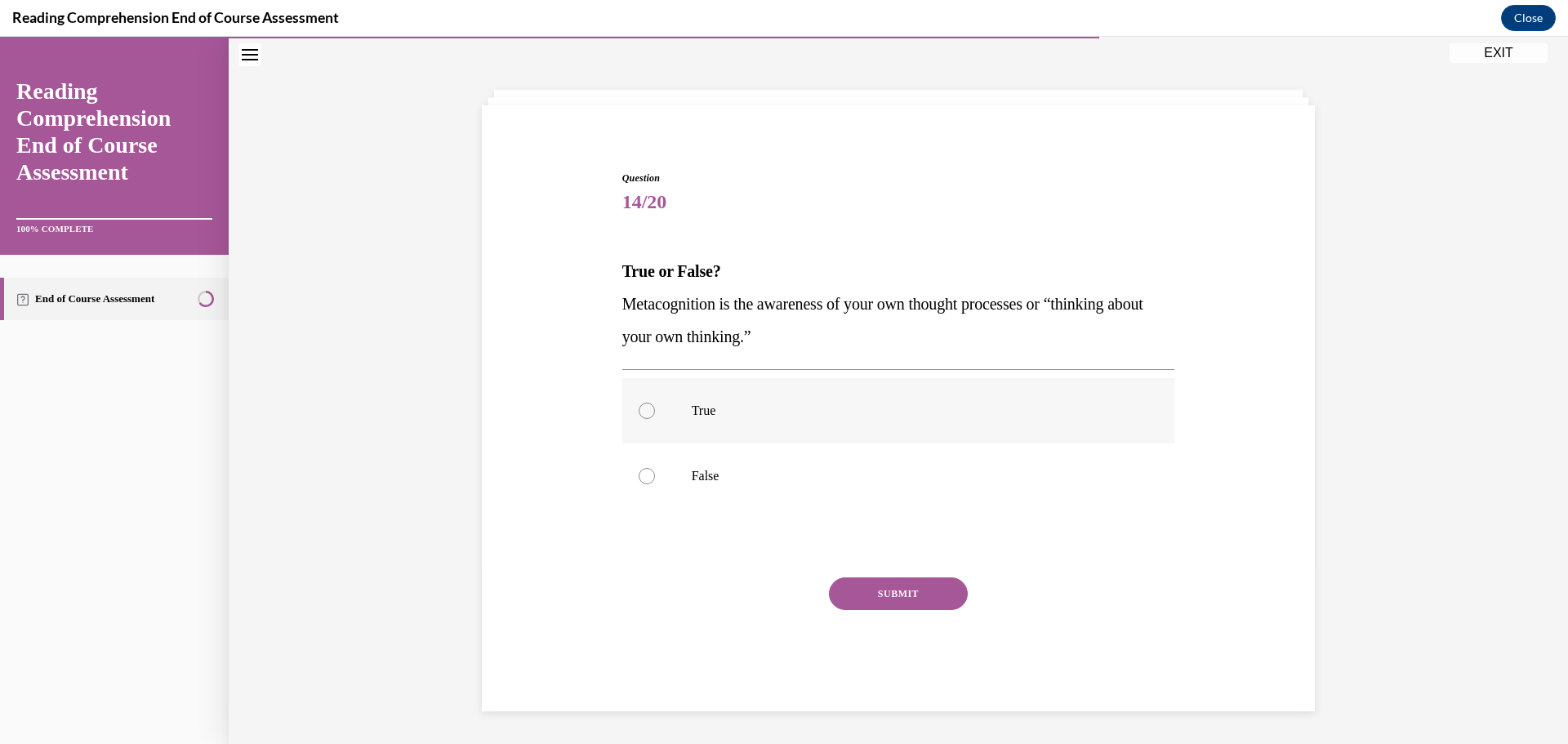
click at [849, 410] on p "True" at bounding box center [912, 410] width 443 height 16
click at [655, 410] on input "True" at bounding box center [647, 410] width 16 height 16
radio input "true"
click at [894, 576] on div "Question 14/20 True or False? Metacognition is the awareness of your own though…" at bounding box center [899, 441] width 553 height 540
click at [893, 576] on div "Question 14/20 True or False? Metacognition is the awareness of your own though…" at bounding box center [899, 441] width 553 height 540
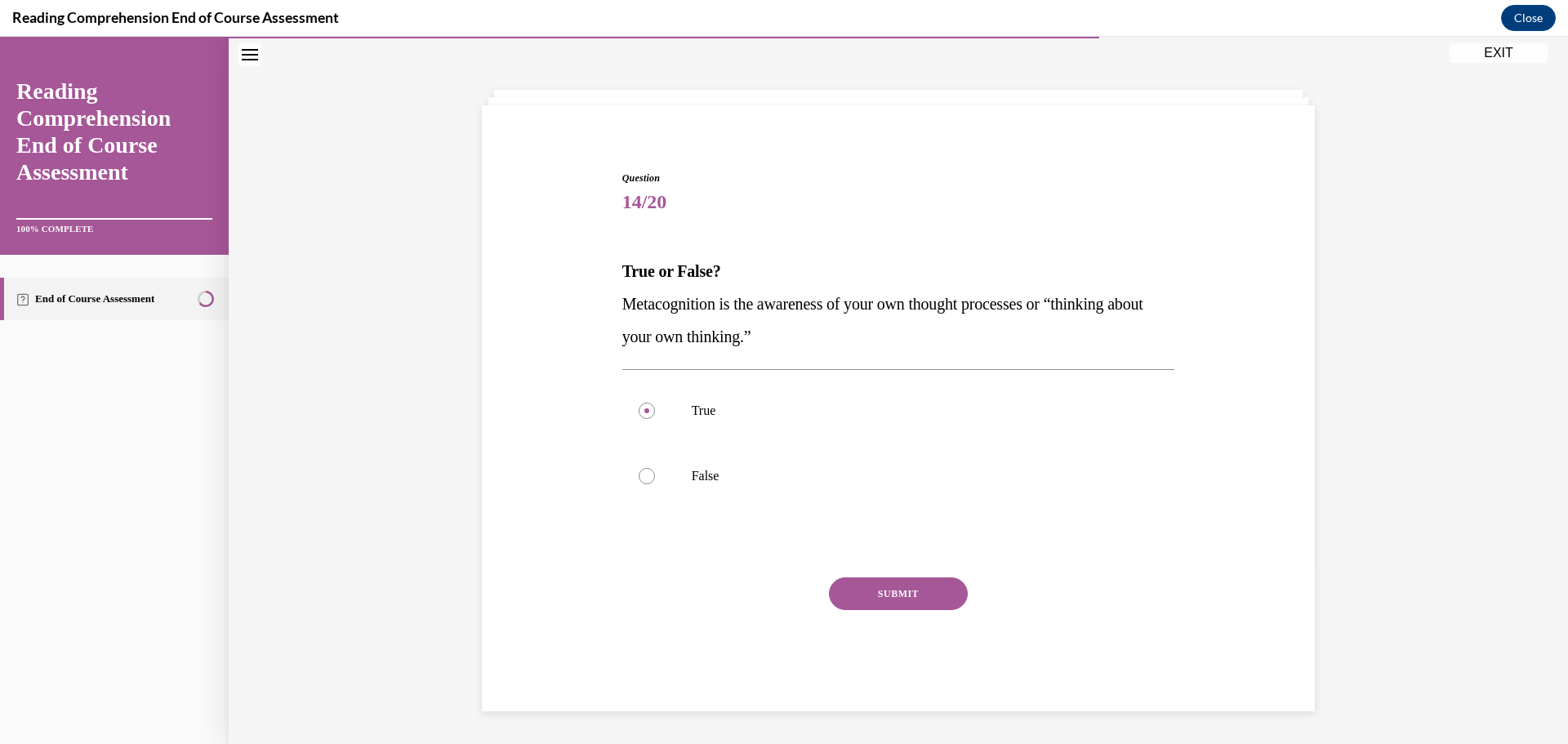
click at [893, 586] on button "SUBMIT" at bounding box center [898, 593] width 139 height 33
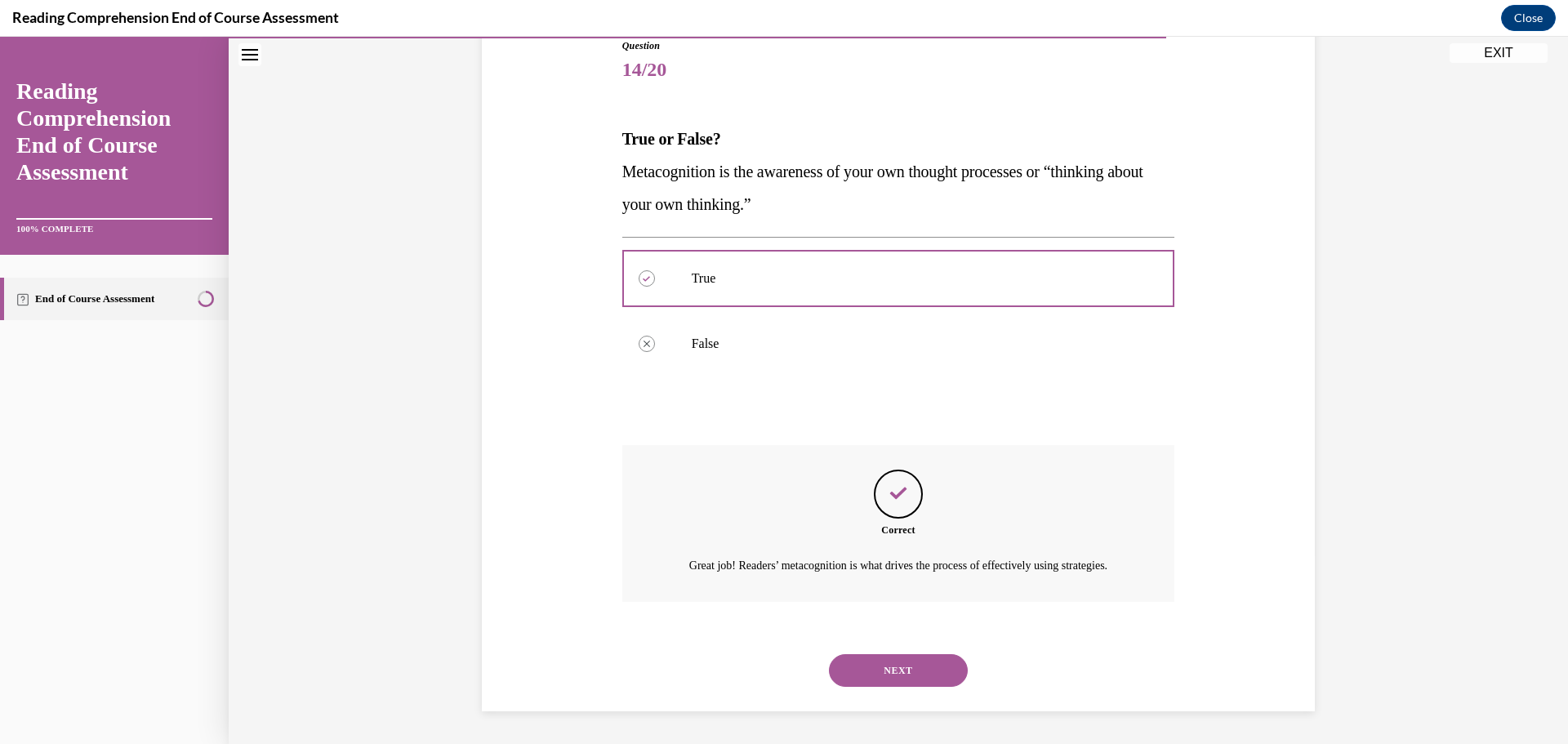
click at [886, 667] on button "NEXT" at bounding box center [898, 670] width 139 height 33
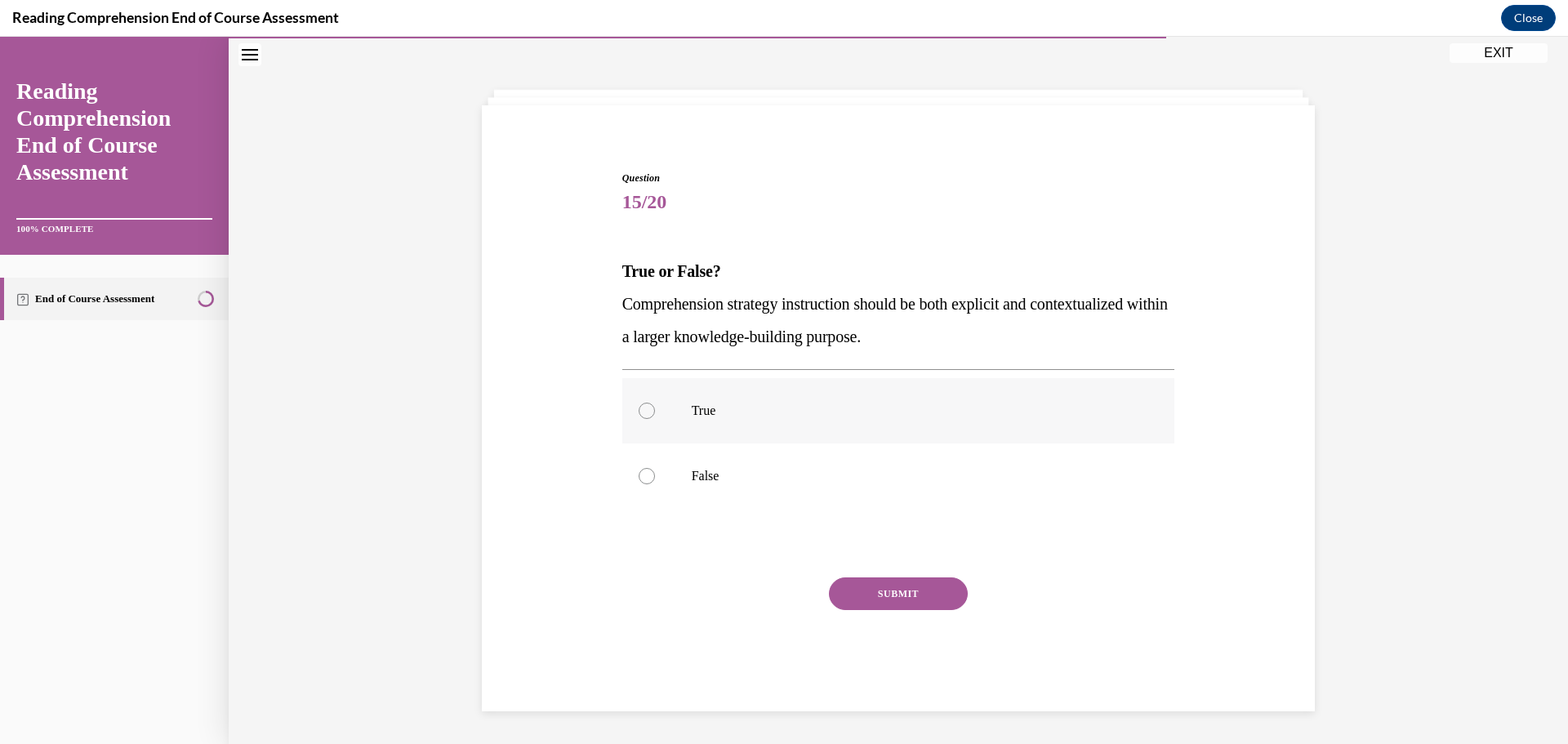
click at [818, 434] on label "True" at bounding box center [899, 410] width 553 height 65
click at [655, 418] on input "True" at bounding box center [647, 410] width 16 height 16
radio input "true"
click at [864, 575] on div "Question 15/20 True or False? Comprehension strategy instruction should be both…" at bounding box center [899, 441] width 553 height 540
click at [867, 585] on button "SUBMIT" at bounding box center [898, 593] width 139 height 33
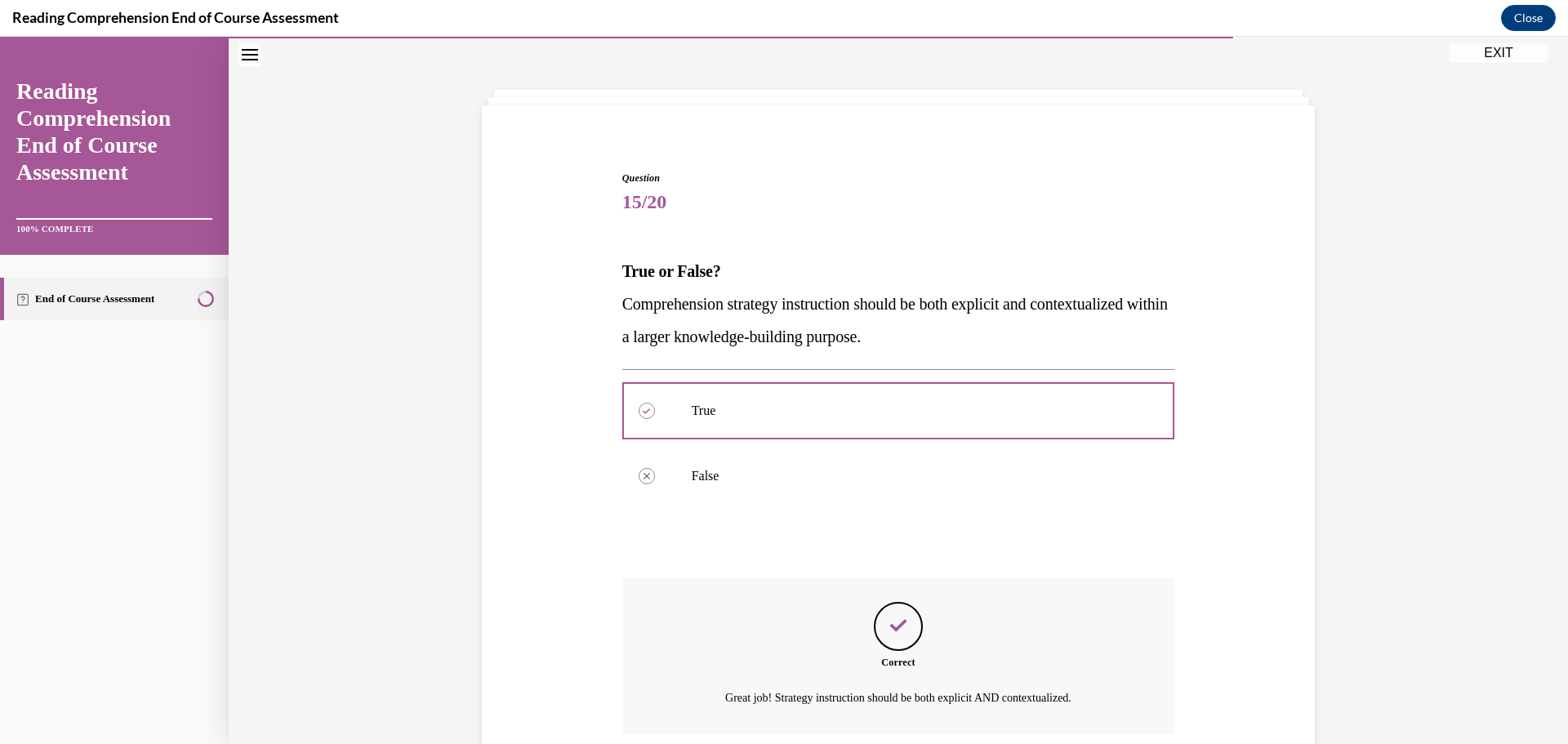
scroll to position [189, 0]
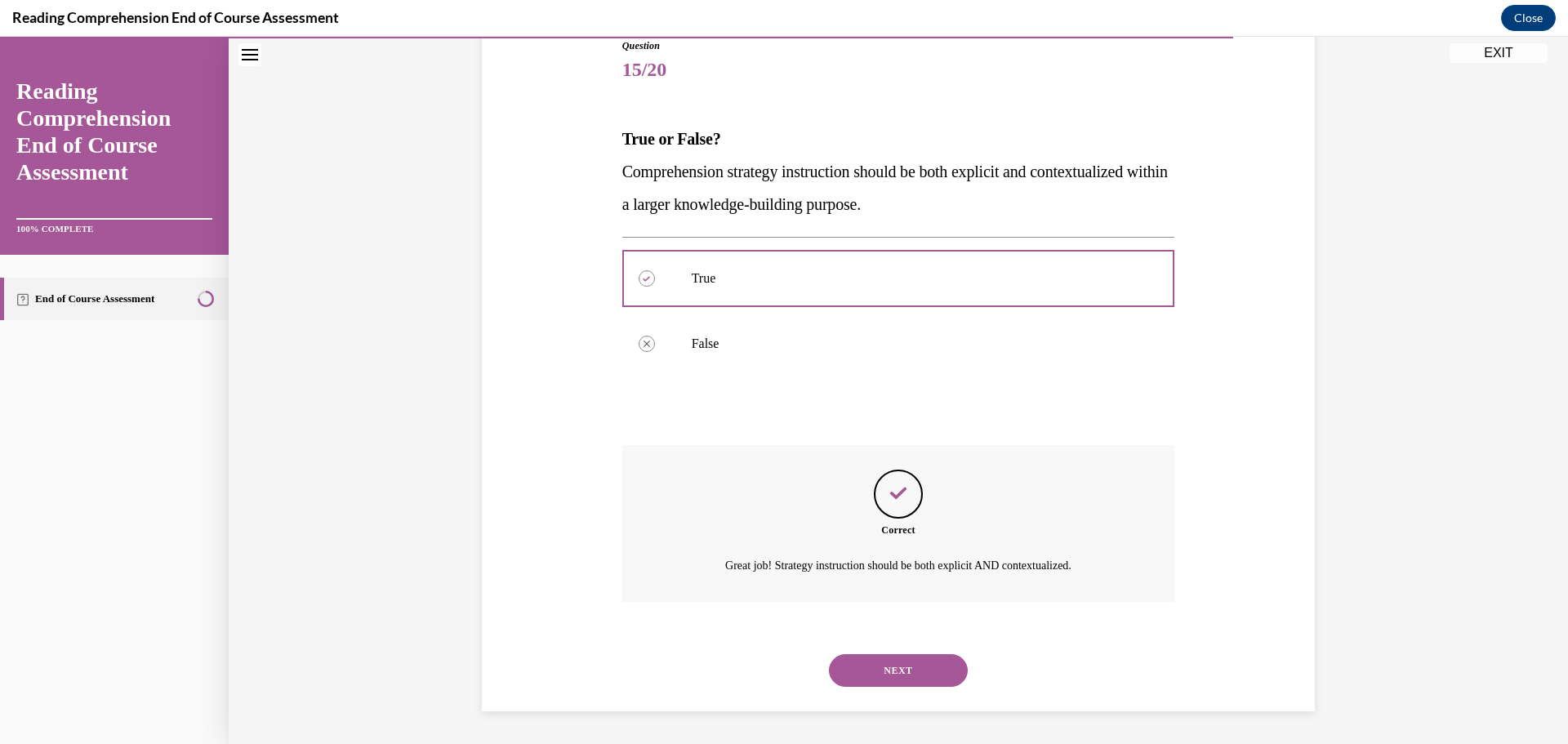
click at [862, 667] on button "NEXT" at bounding box center [898, 670] width 139 height 33
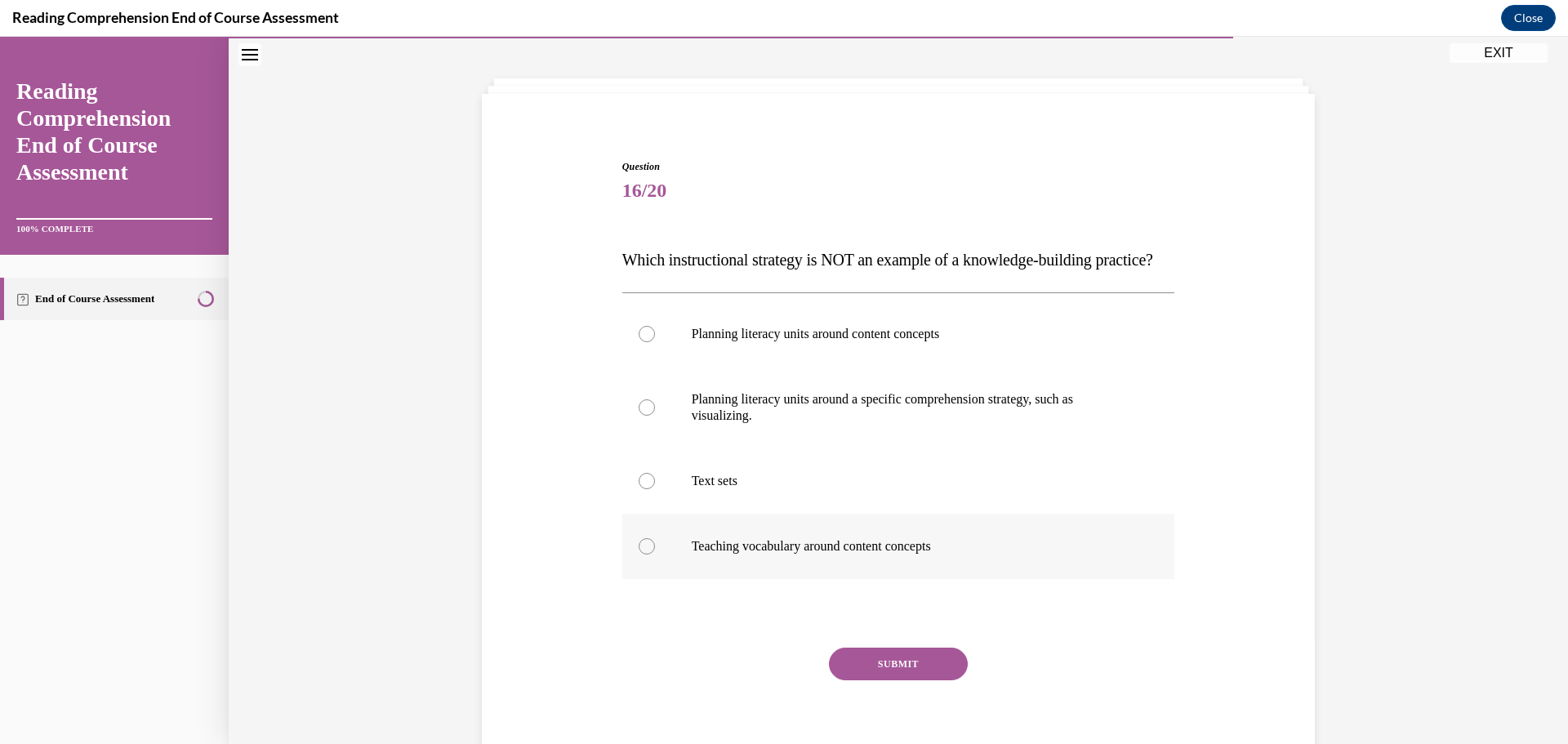
scroll to position [72, 0]
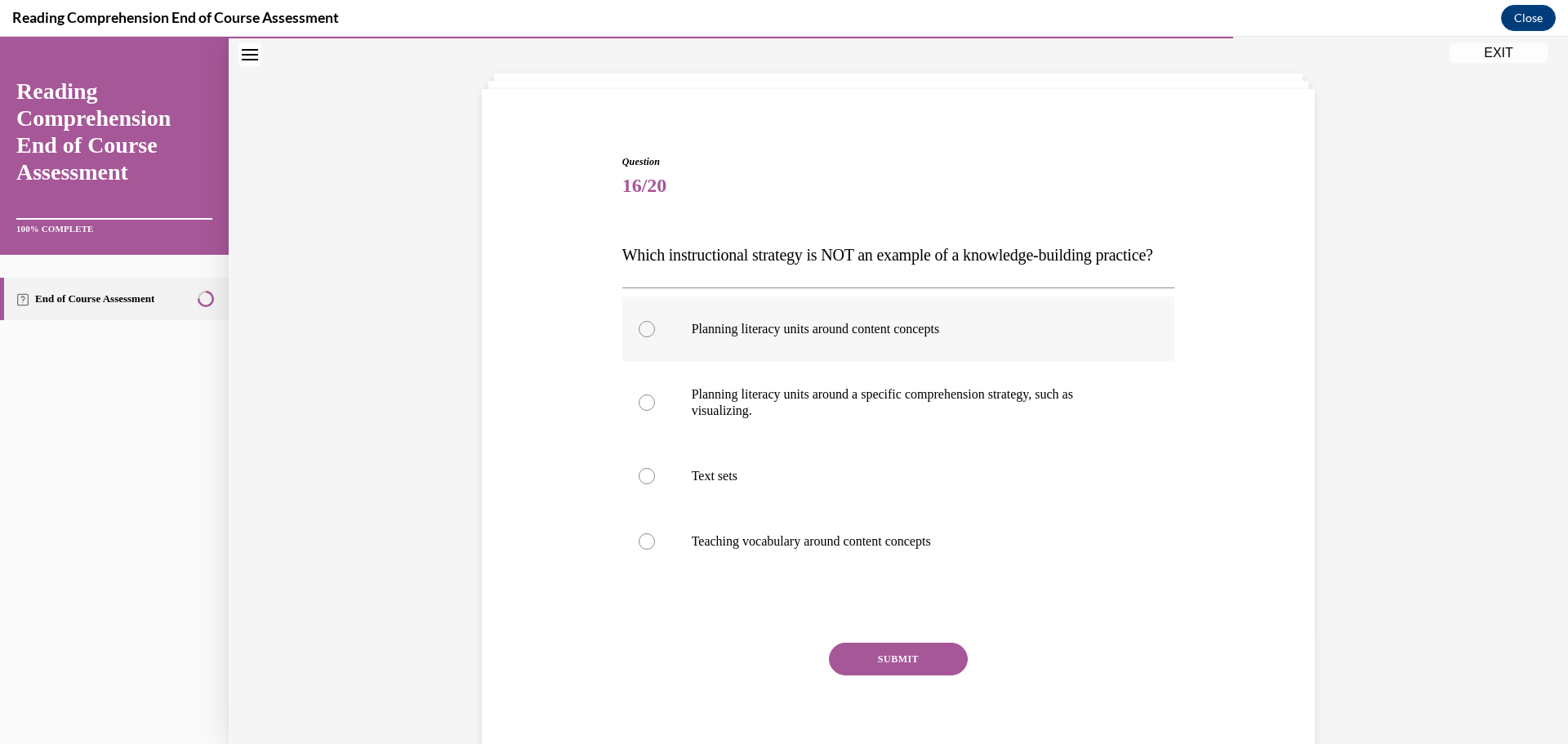
click at [829, 361] on label "Planning literacy units around content concepts" at bounding box center [899, 328] width 553 height 65
click at [655, 337] on input "Planning literacy units around content concepts" at bounding box center [647, 329] width 16 height 16
radio input "true"
click at [893, 675] on button "SUBMIT" at bounding box center [898, 658] width 139 height 33
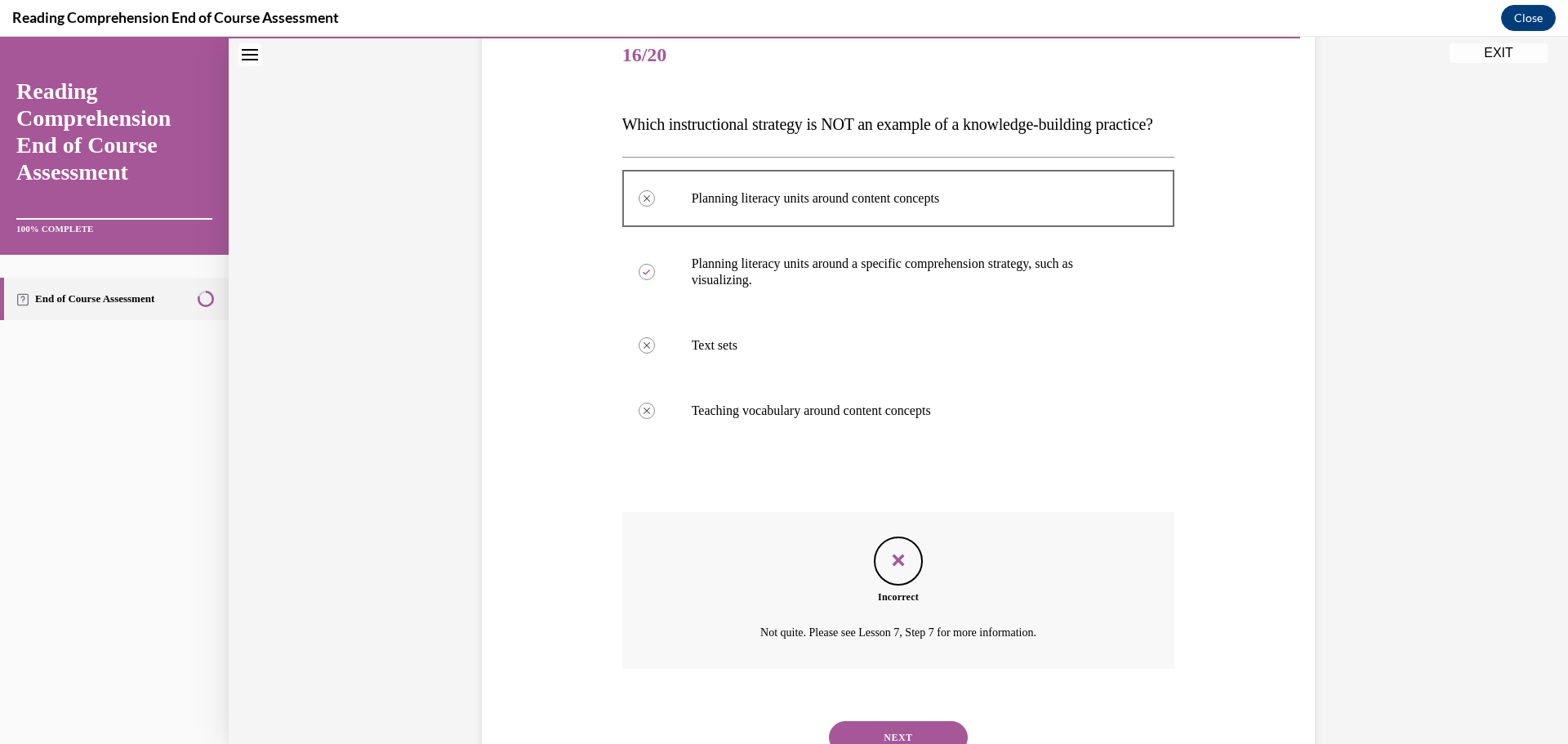
scroll to position [303, 0]
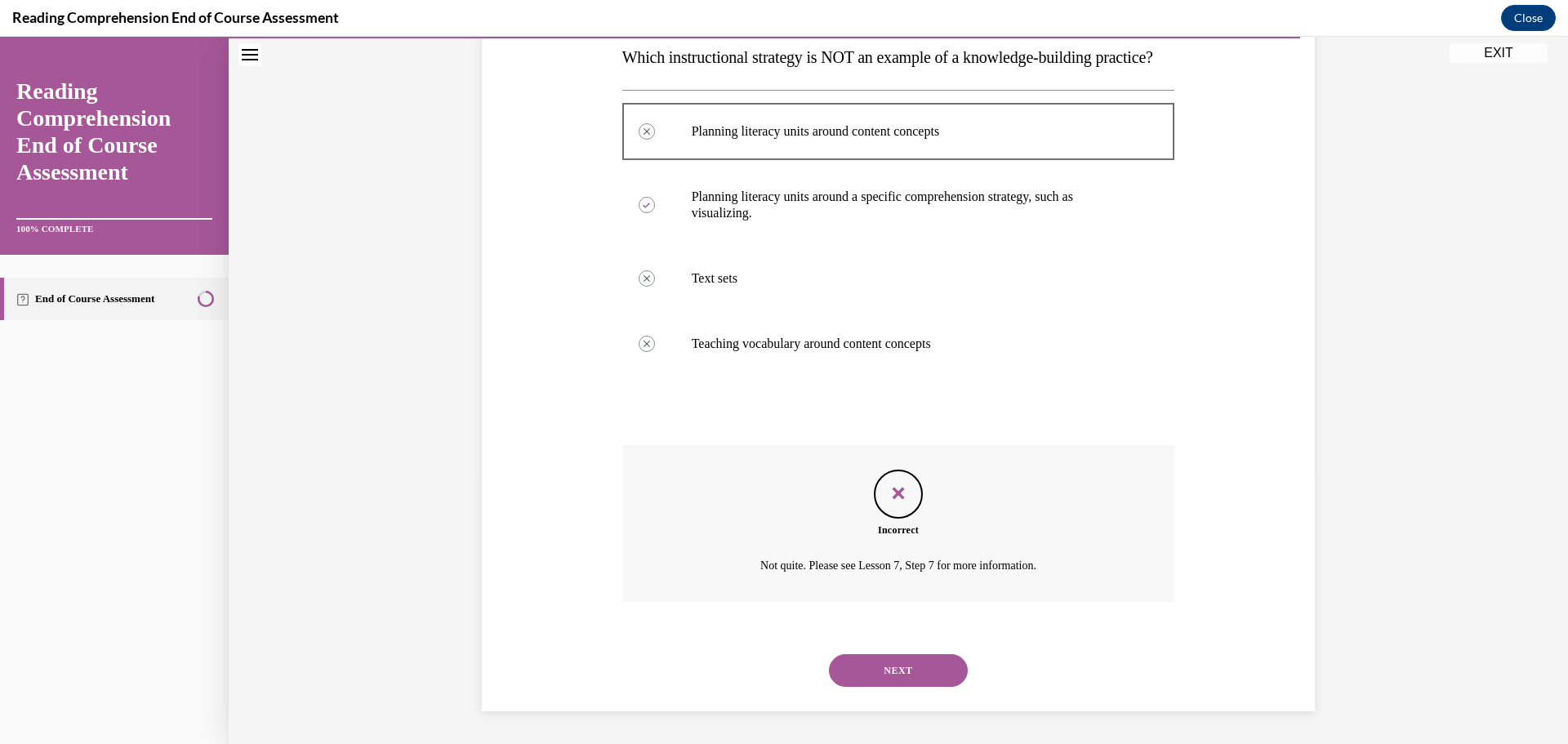
click at [889, 676] on button "NEXT" at bounding box center [898, 670] width 139 height 33
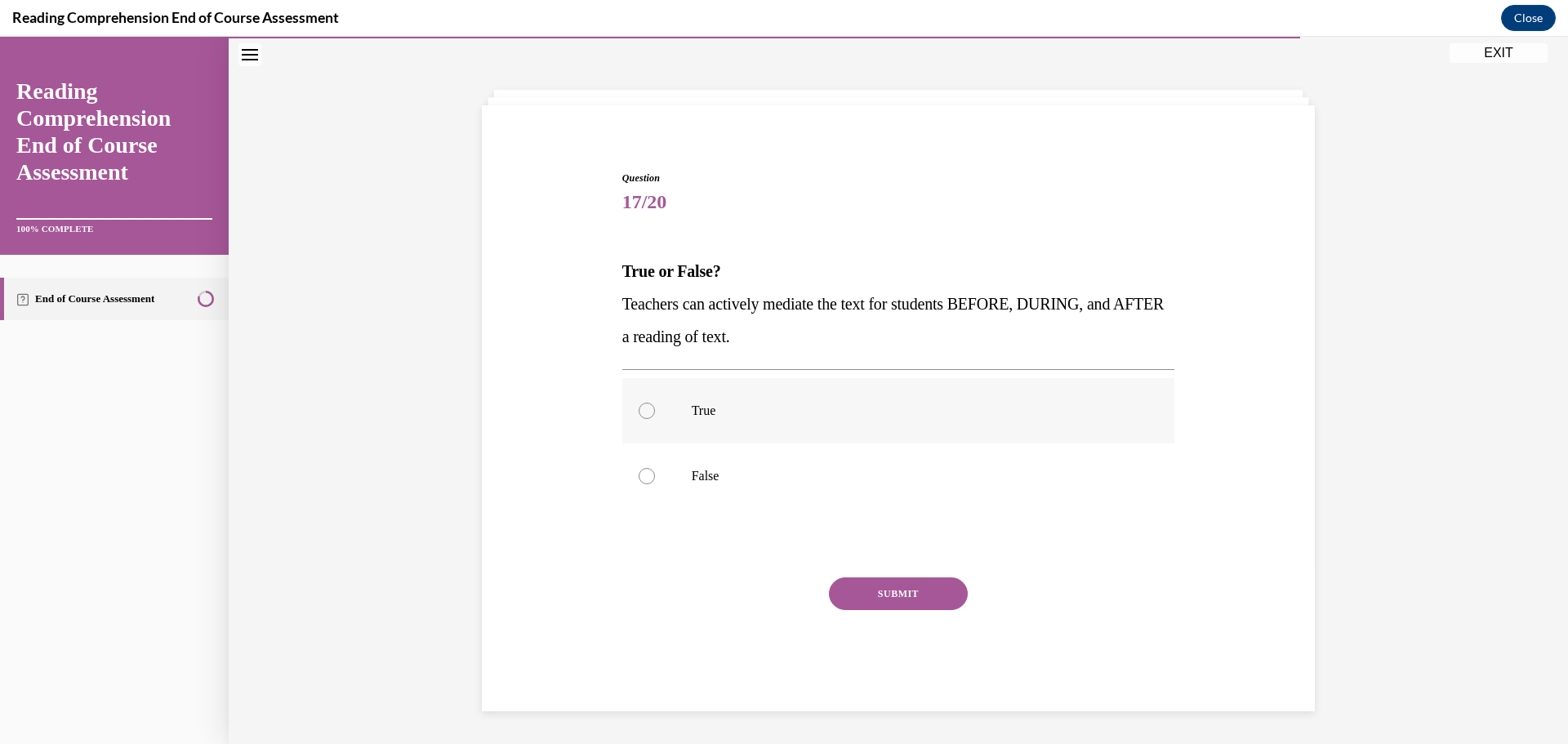
click at [772, 425] on label "True" at bounding box center [899, 410] width 553 height 65
click at [655, 418] on input "True" at bounding box center [647, 410] width 16 height 16
radio input "true"
click at [878, 592] on button "SUBMIT" at bounding box center [898, 593] width 139 height 33
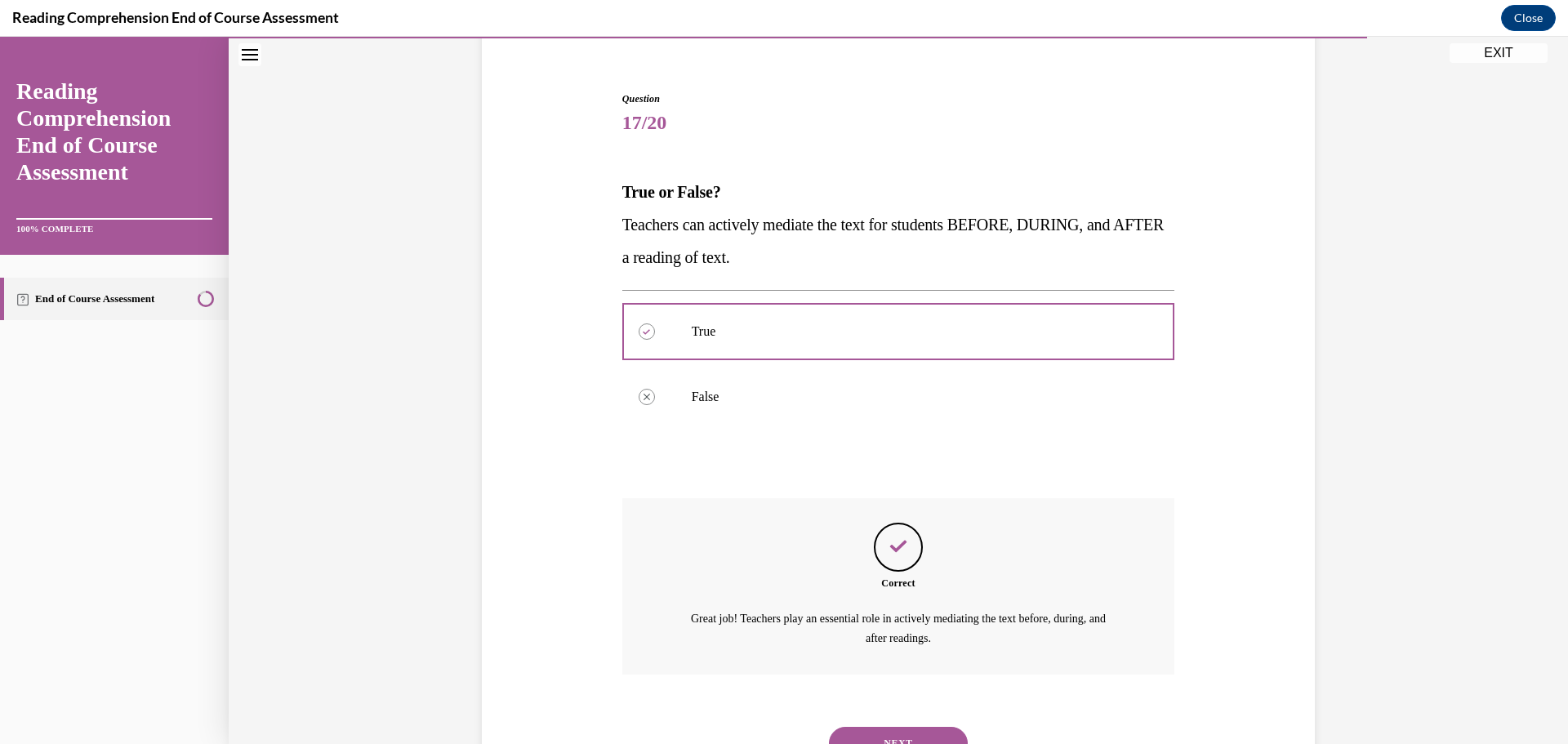
scroll to position [208, 0]
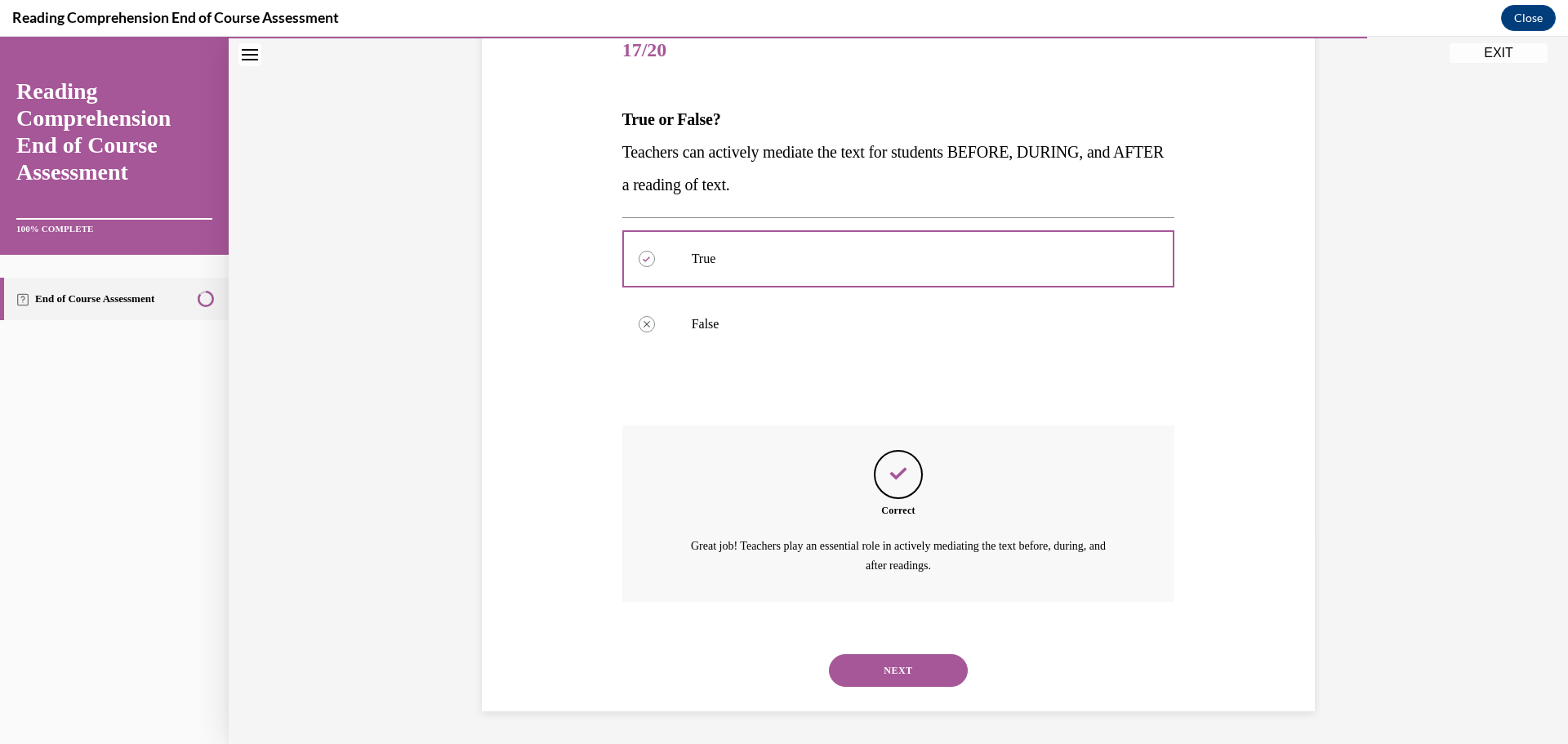
click at [941, 662] on button "NEXT" at bounding box center [898, 670] width 139 height 33
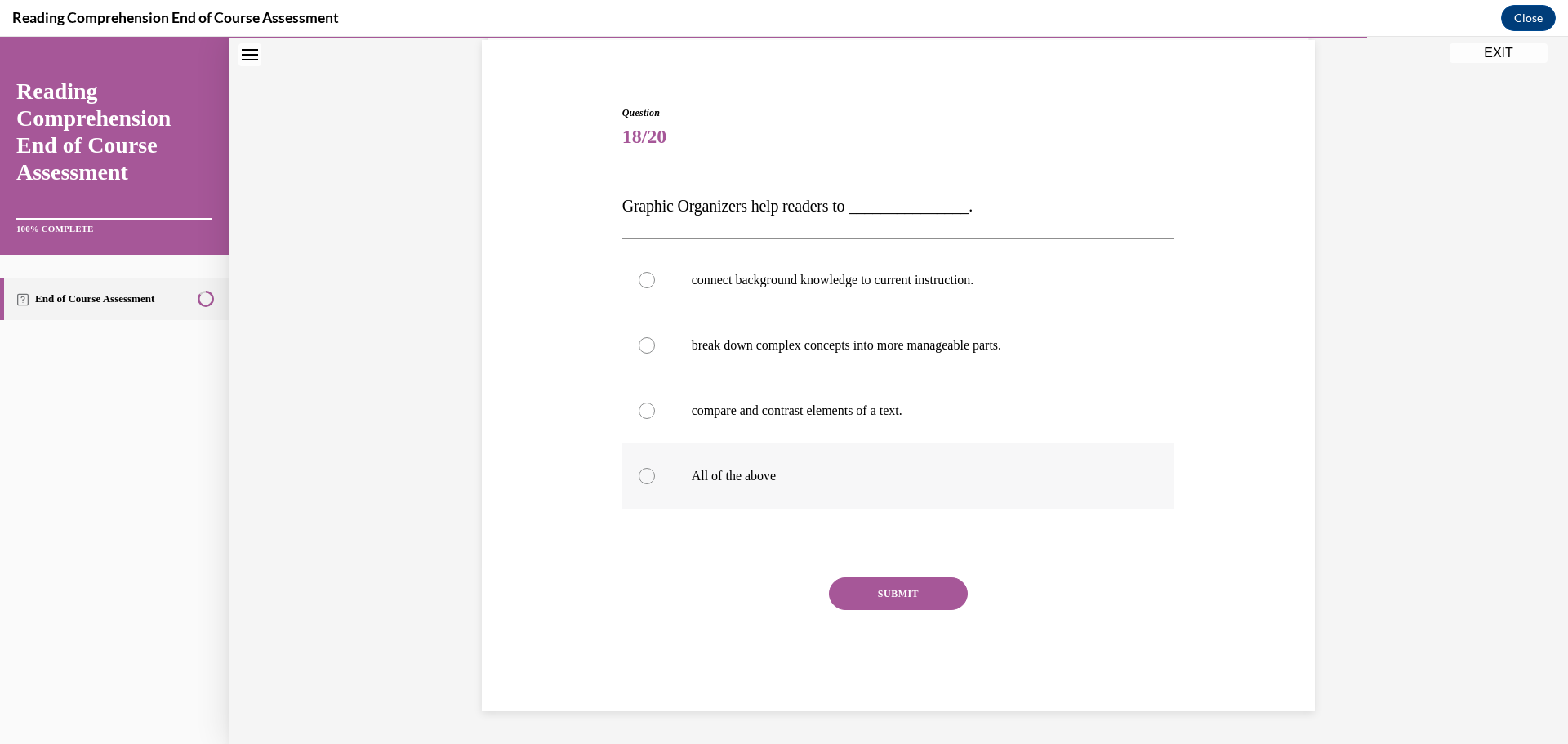
click at [747, 464] on label "All of the above" at bounding box center [899, 476] width 553 height 65
click at [655, 468] on input "All of the above" at bounding box center [647, 476] width 16 height 16
radio input "true"
click at [885, 595] on button "SUBMIT" at bounding box center [898, 593] width 139 height 33
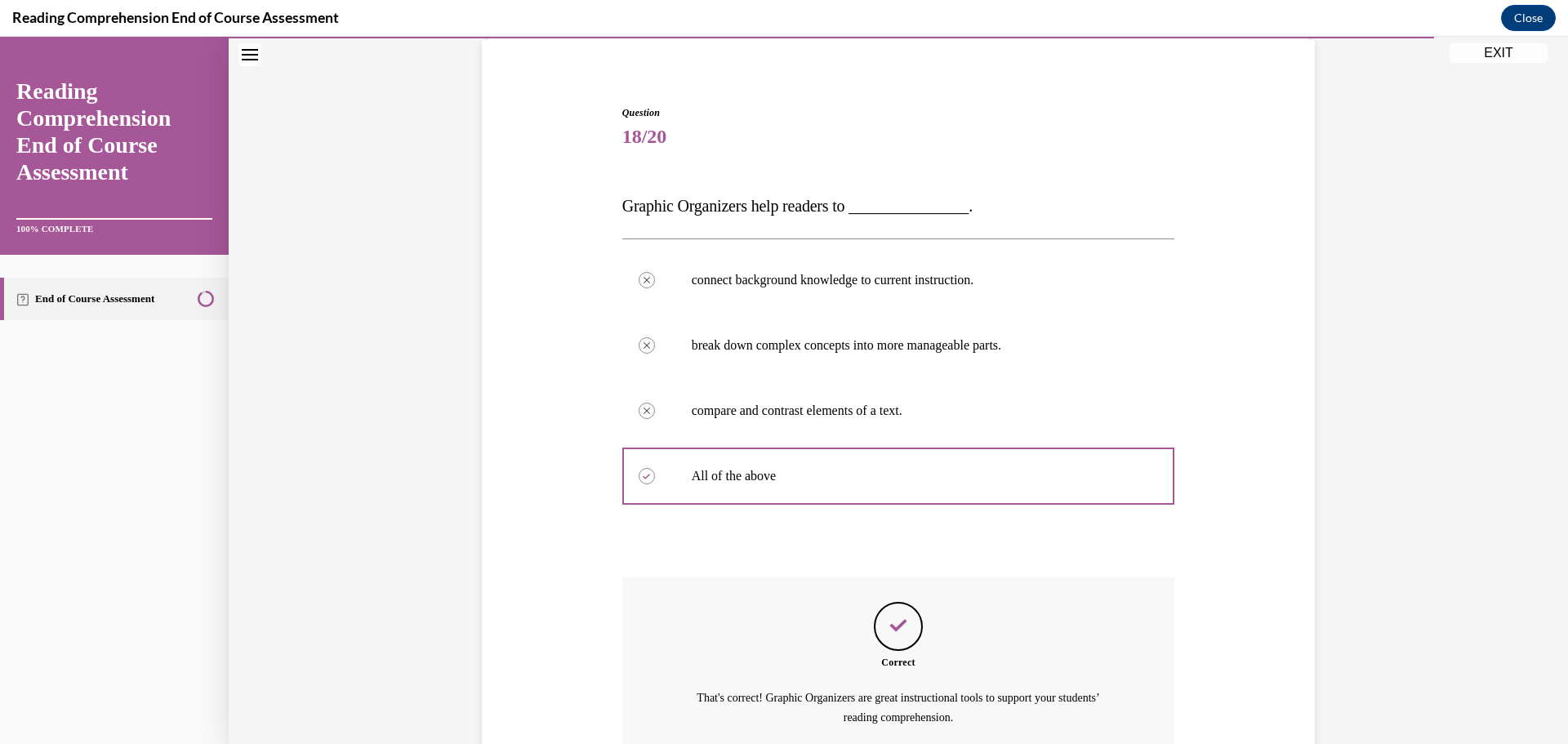
scroll to position [274, 0]
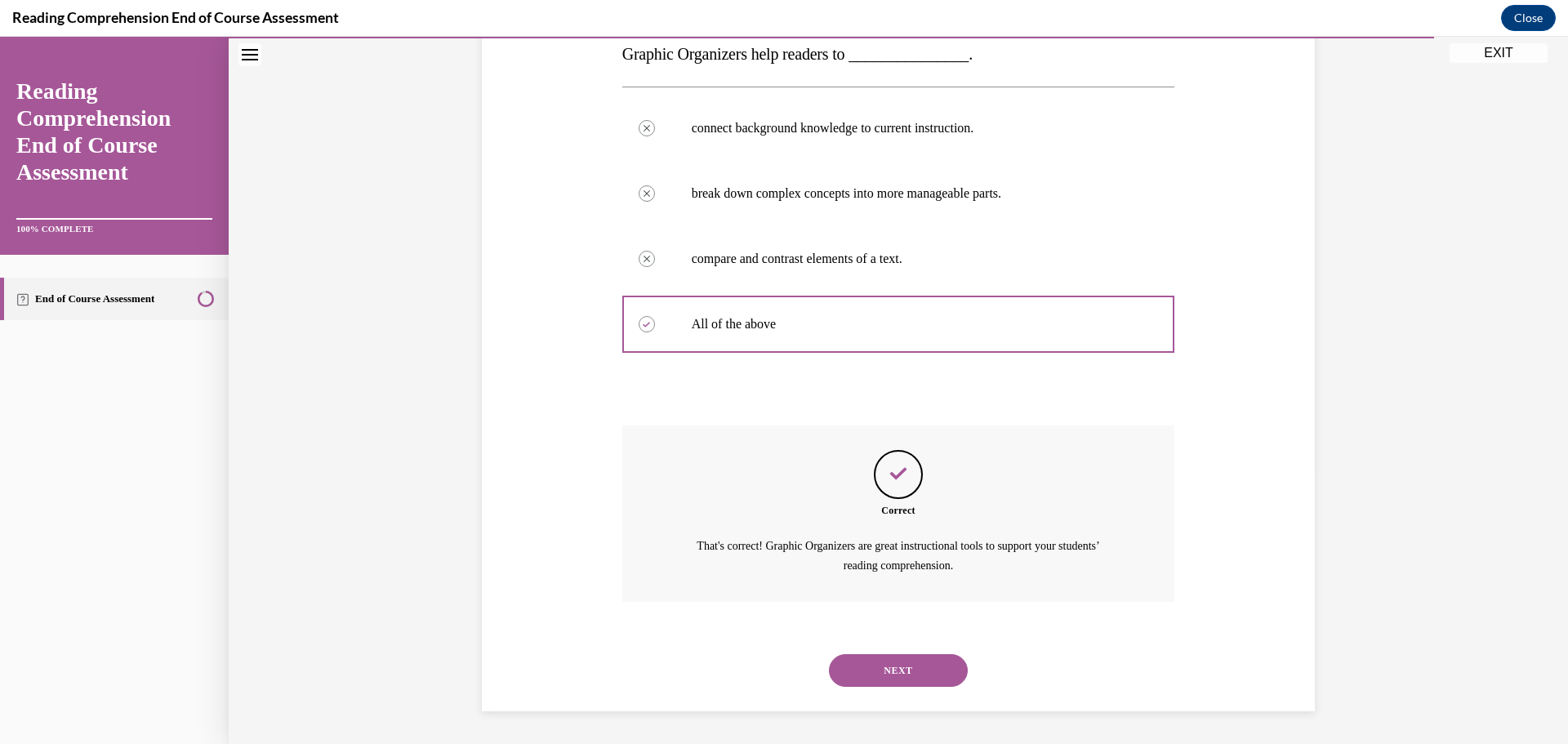
click at [893, 662] on button "NEXT" at bounding box center [898, 670] width 139 height 33
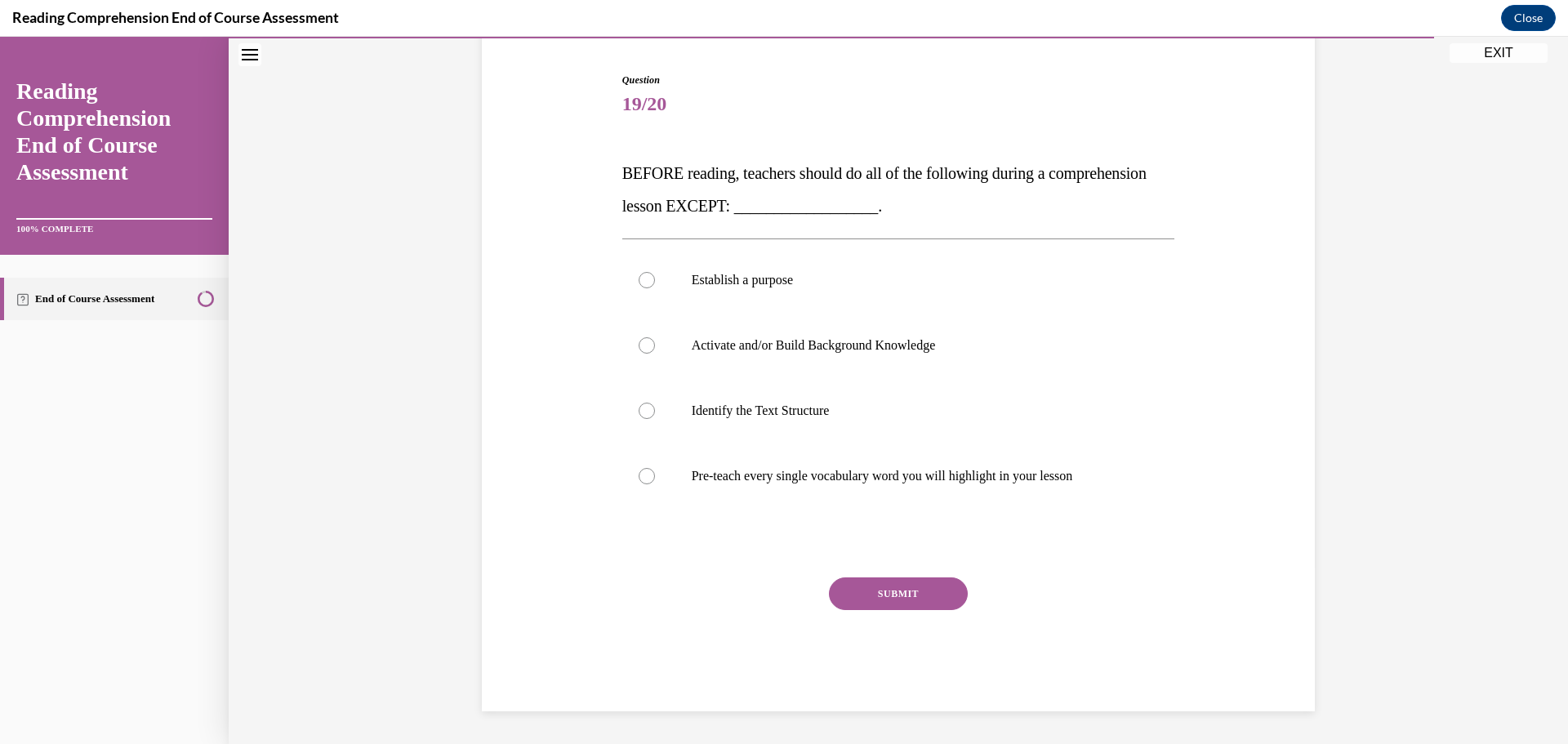
scroll to position [155, 0]
click at [758, 469] on p "Pre-teach every single vocabulary word you will highlight in your lesson" at bounding box center [912, 476] width 443 height 16
click at [655, 469] on input "Pre-teach every single vocabulary word you will highlight in your lesson" at bounding box center [647, 476] width 16 height 16
radio input "true"
click at [879, 585] on button "SUBMIT" at bounding box center [898, 593] width 139 height 33
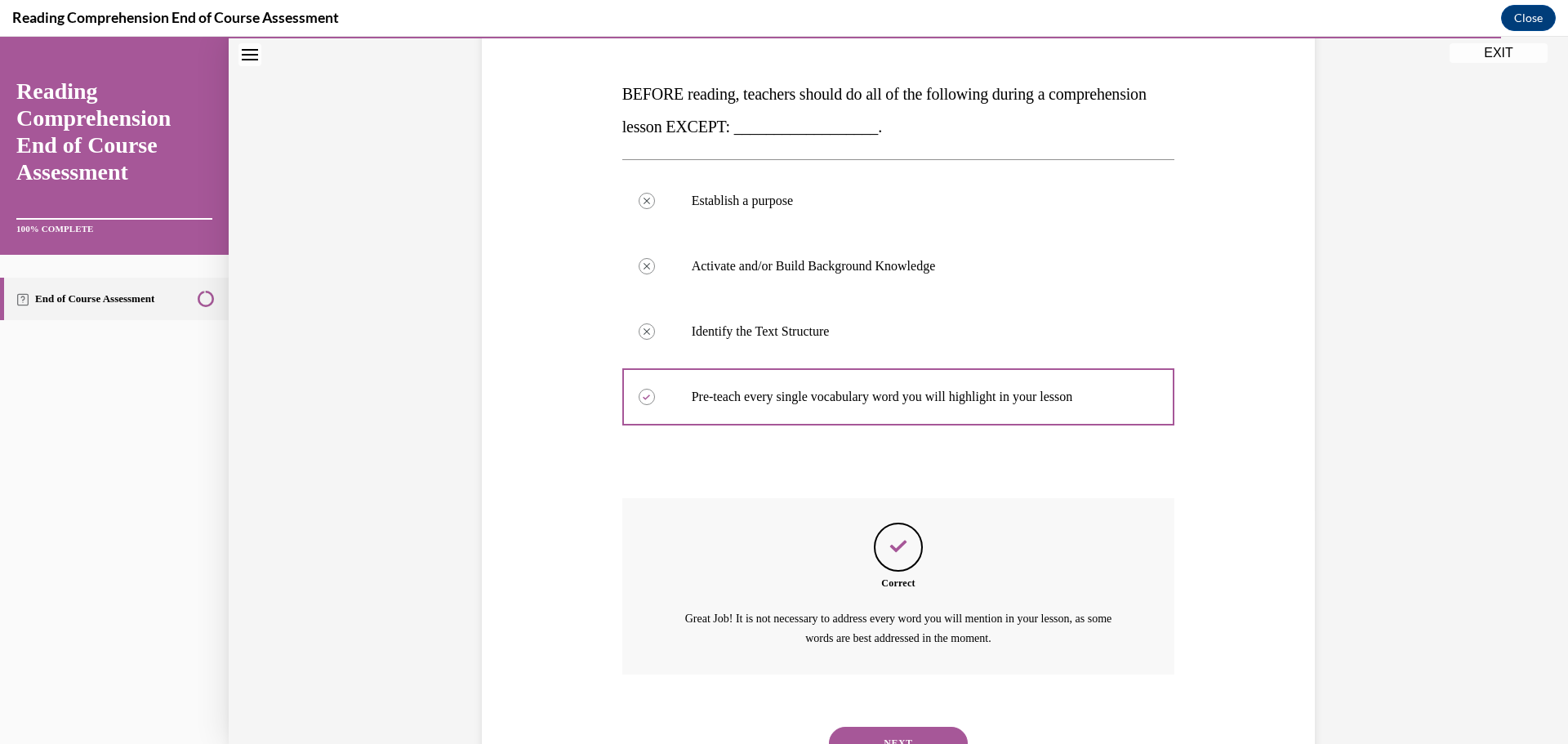
scroll to position [306, 0]
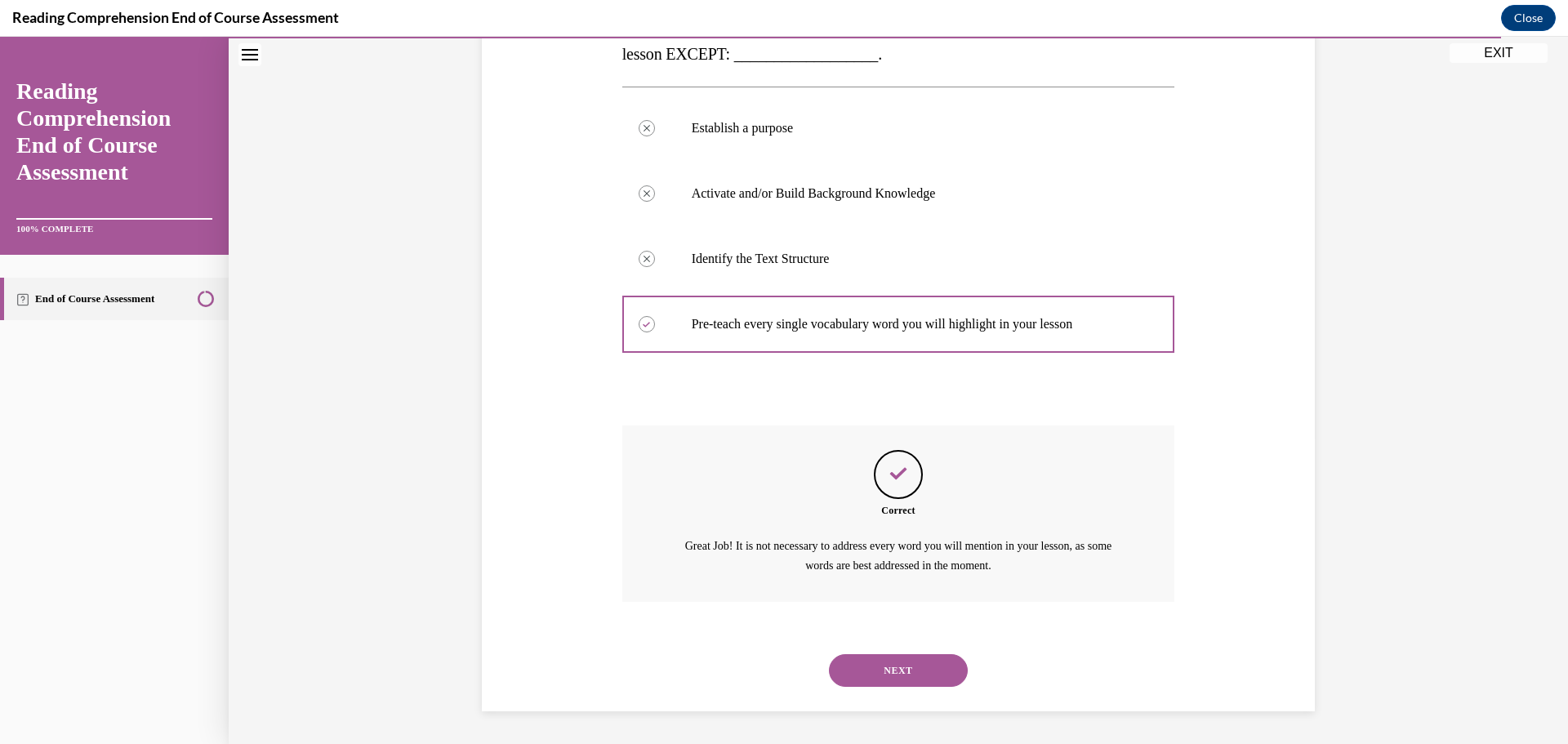
click at [896, 660] on button "NEXT" at bounding box center [898, 670] width 139 height 33
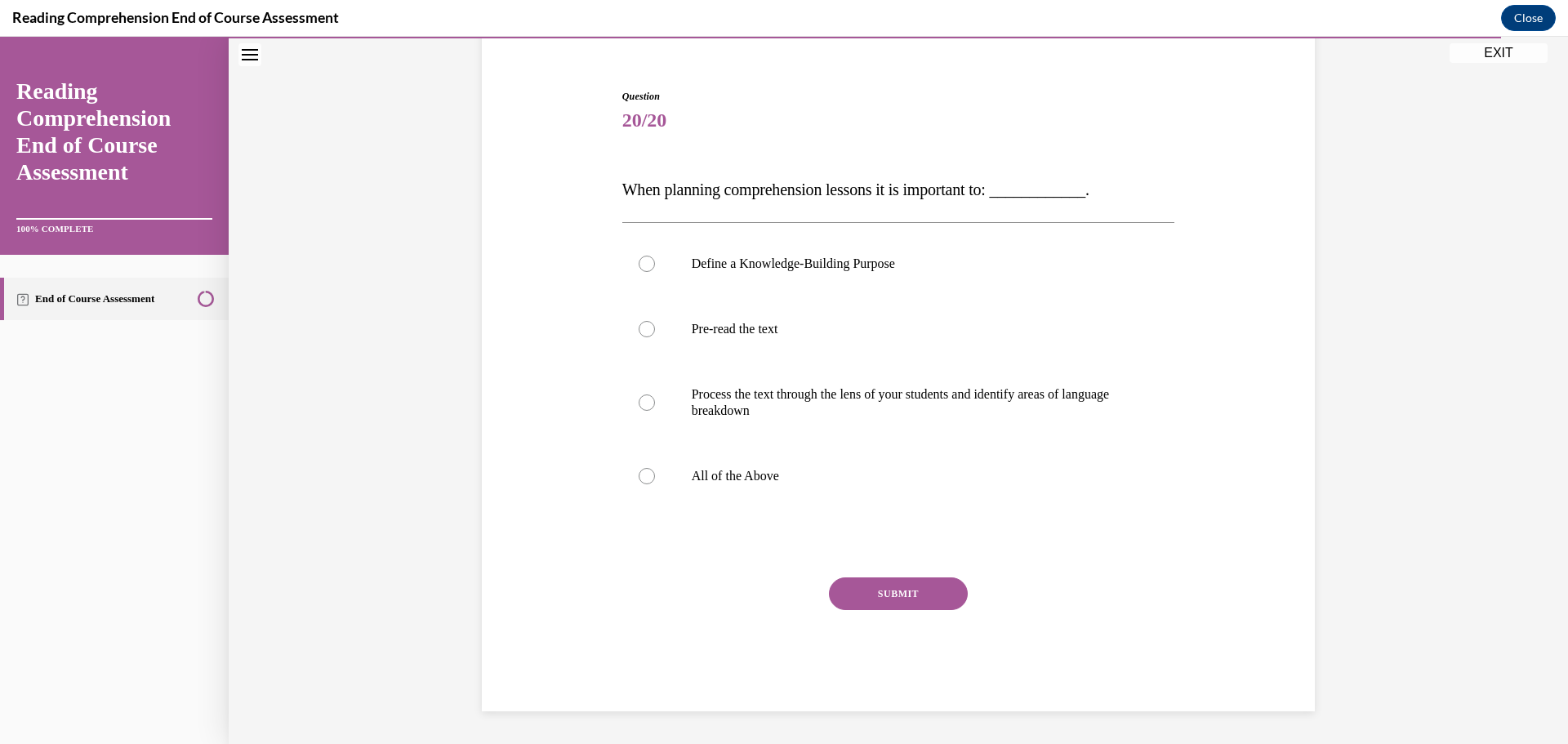
scroll to position [138, 0]
click at [788, 473] on p "All of the Above" at bounding box center [912, 476] width 443 height 16
click at [655, 473] on input "All of the Above" at bounding box center [647, 476] width 16 height 16
radio input "true"
click at [886, 595] on button "SUBMIT" at bounding box center [898, 593] width 139 height 33
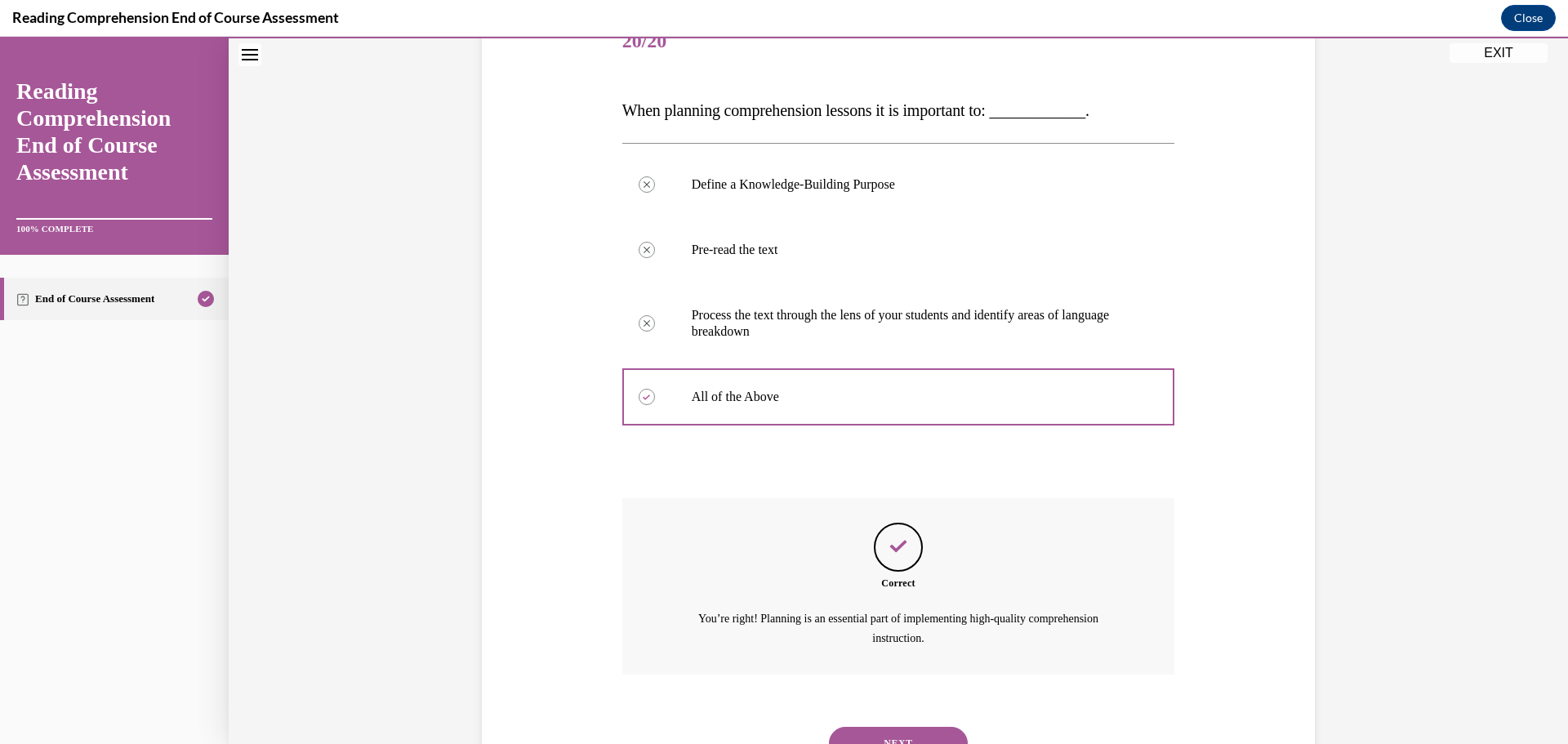
scroll to position [290, 0]
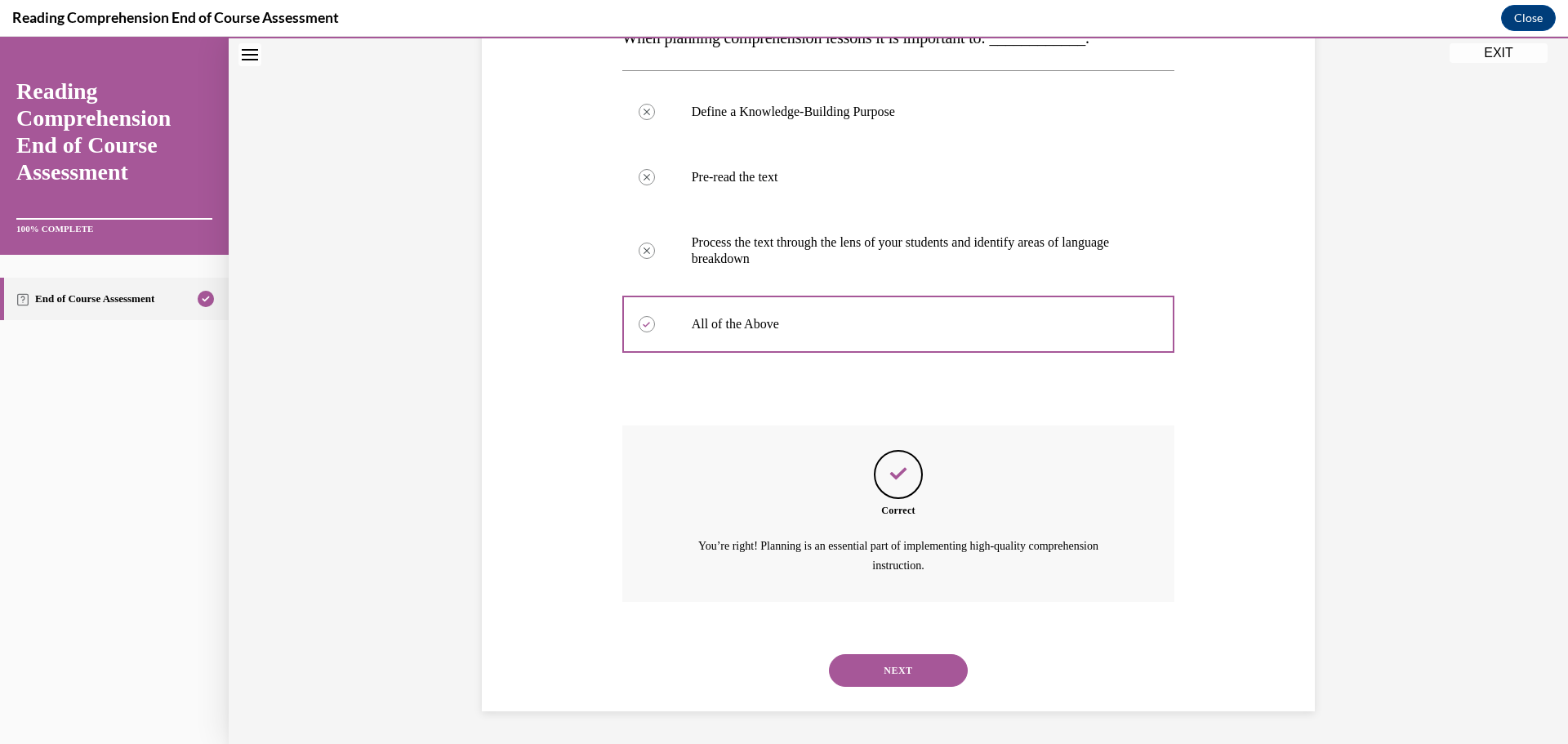
click at [848, 670] on button "NEXT" at bounding box center [898, 670] width 139 height 33
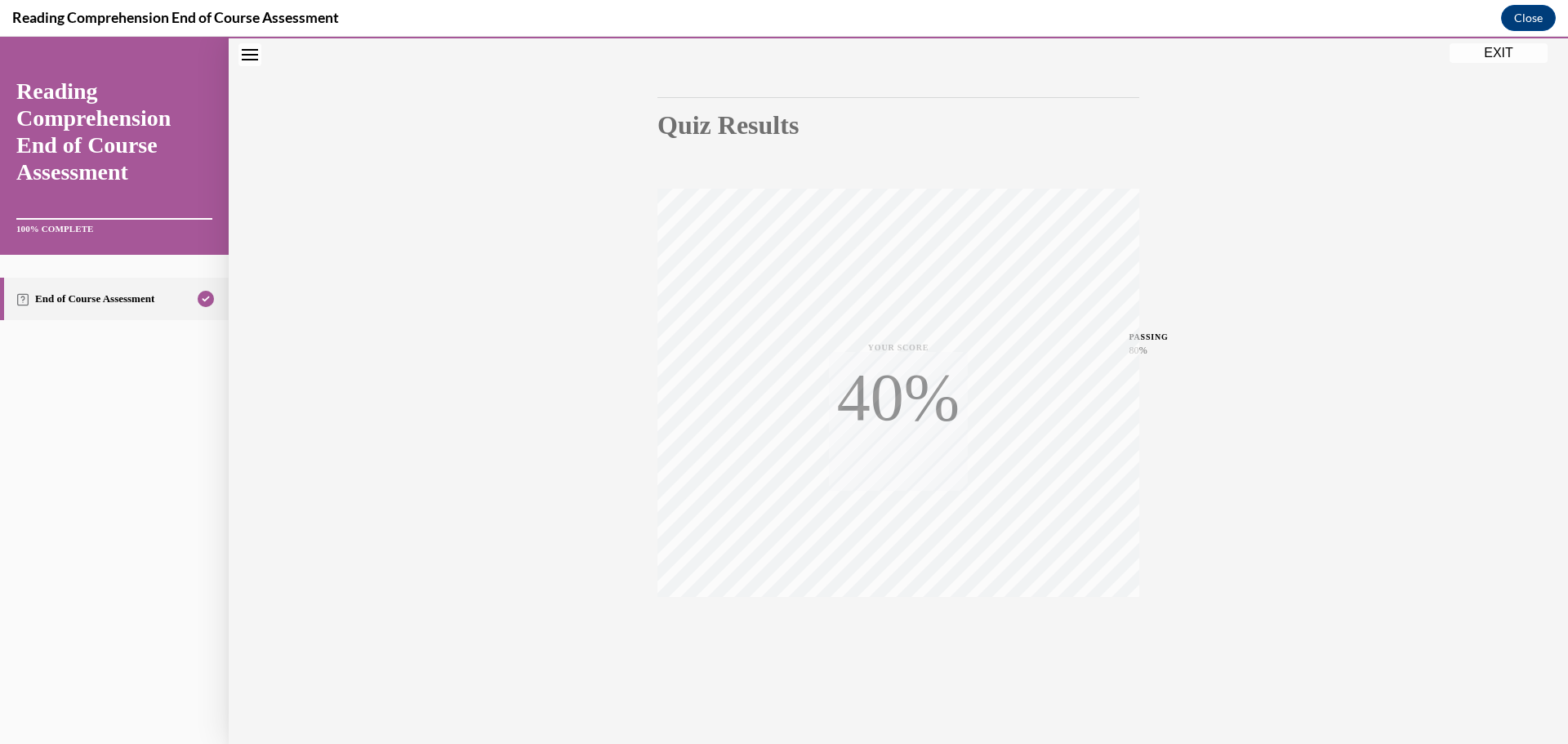
scroll to position [130, 0]
click at [1508, 50] on button "EXIT" at bounding box center [1498, 53] width 98 height 20
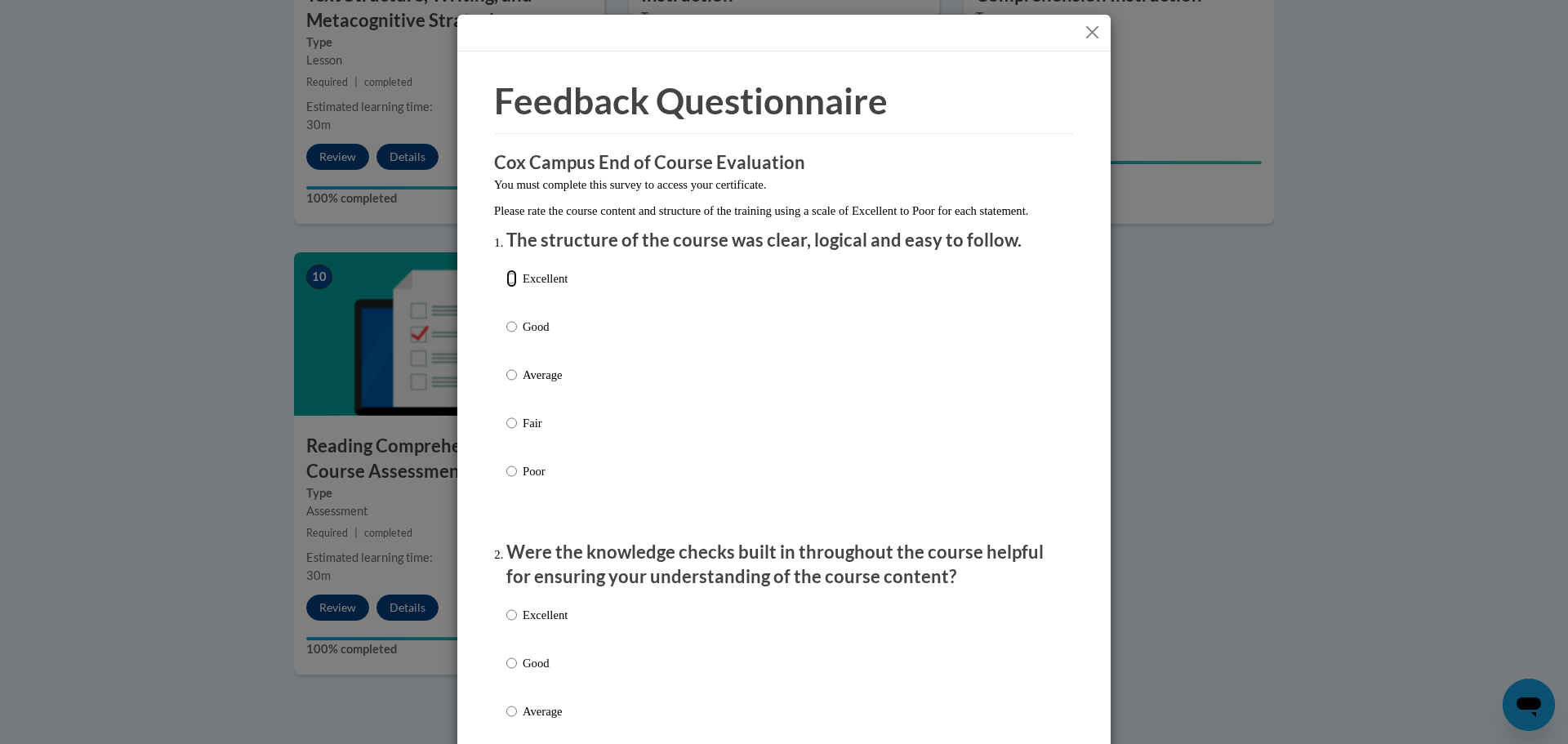
click at [509, 287] on input "Excellent" at bounding box center [512, 278] width 11 height 18
radio input "true"
click at [506, 623] on input "Excellent" at bounding box center [512, 614] width 11 height 18
radio input "true"
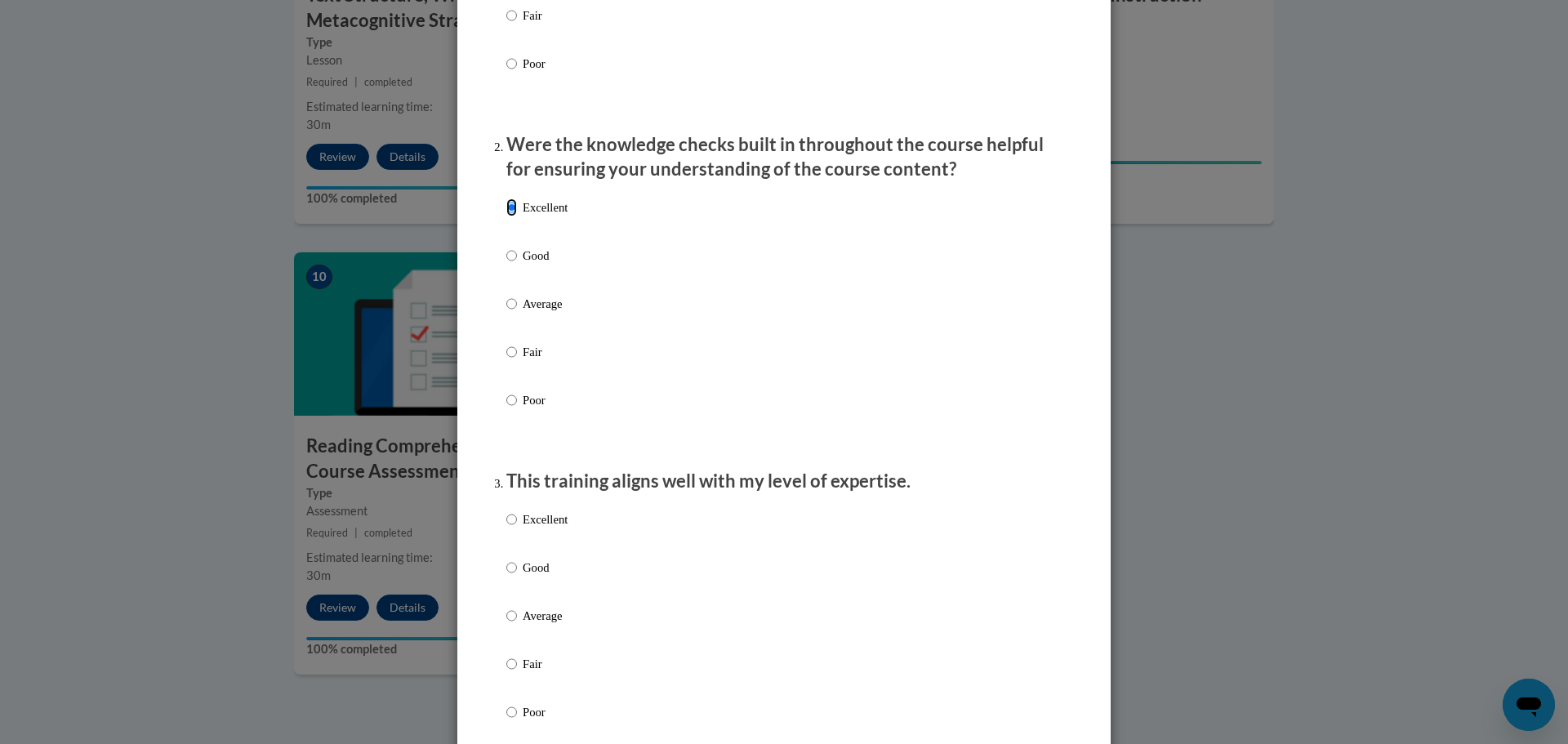
scroll to position [408, 0]
click at [512, 539] on label "Excellent" at bounding box center [537, 531] width 61 height 44
click at [512, 528] on input "Excellent" at bounding box center [512, 519] width 11 height 18
radio input "true"
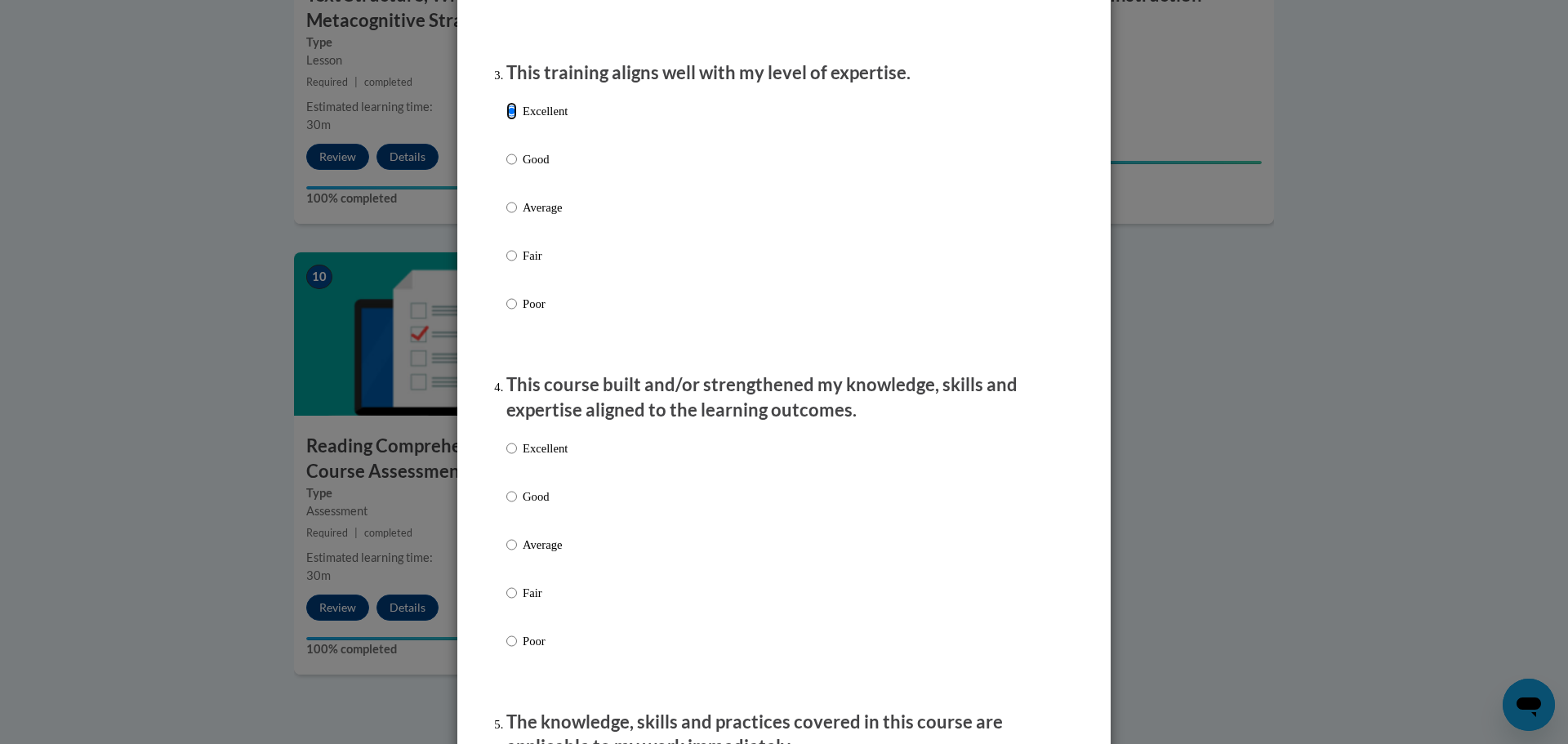
scroll to position [816, 0]
click at [509, 456] on input "Excellent" at bounding box center [512, 447] width 11 height 18
radio input "true"
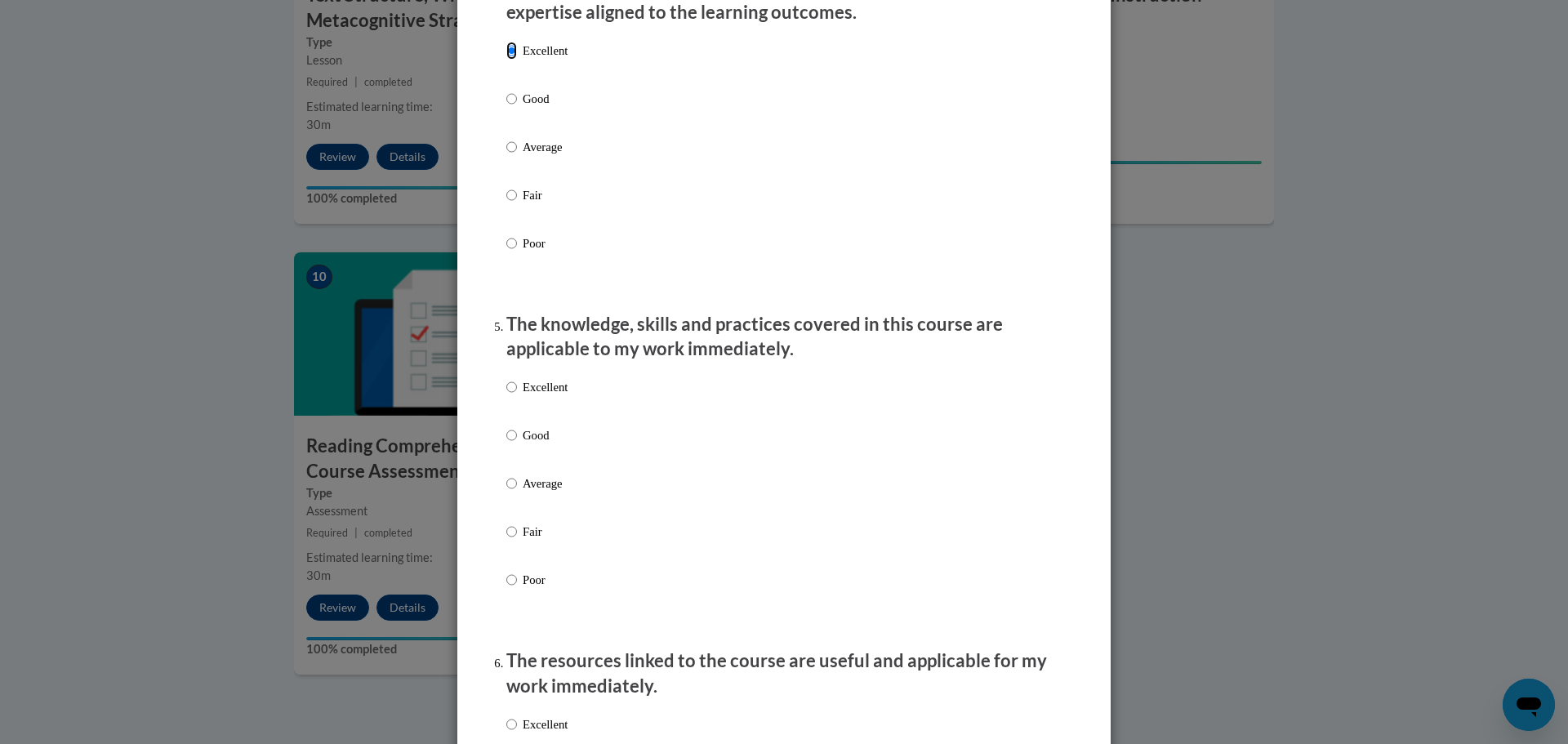
scroll to position [1224, 0]
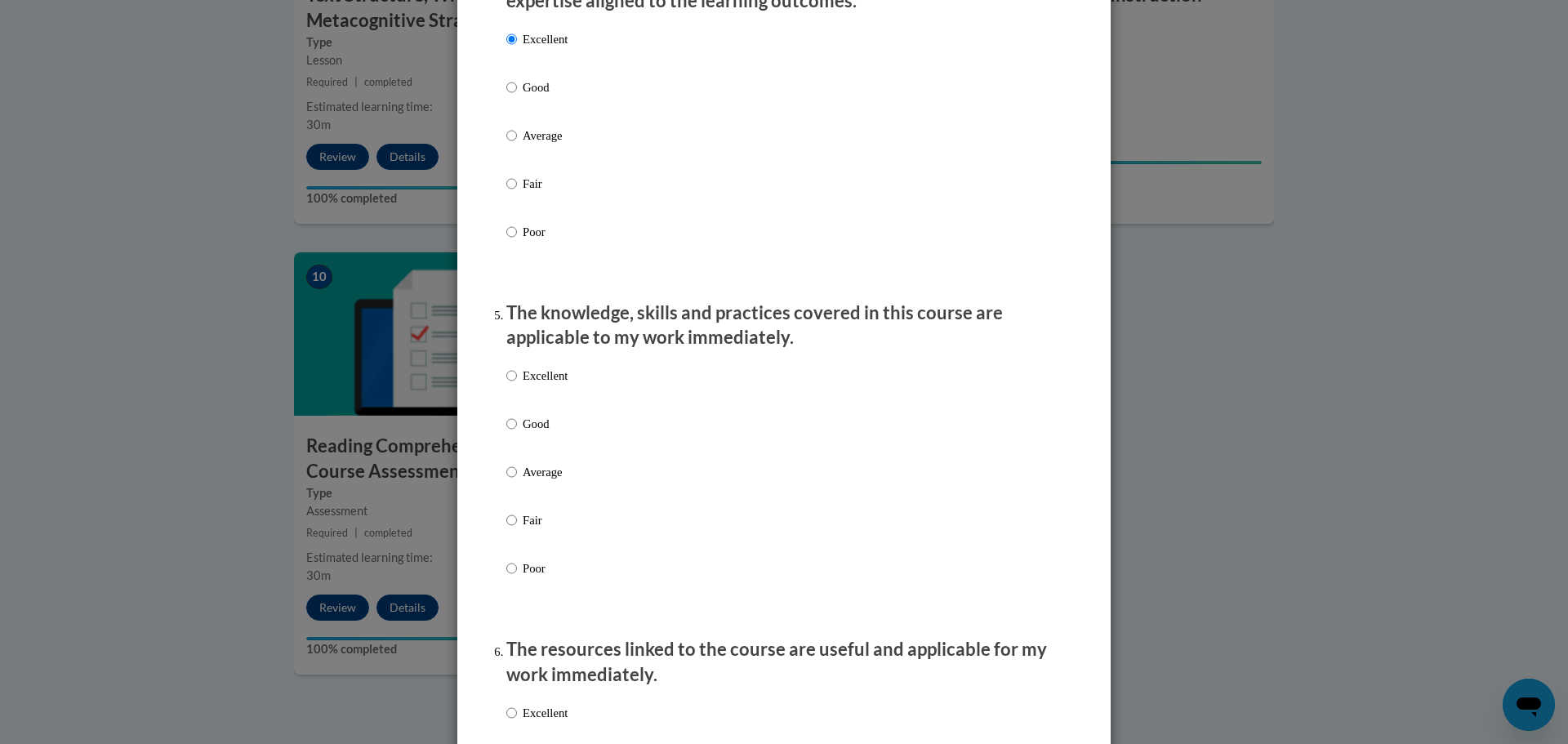
click at [522, 385] on p "Excellent" at bounding box center [545, 376] width 45 height 18
click at [516, 385] on input "Excellent" at bounding box center [512, 376] width 11 height 18
radio input "true"
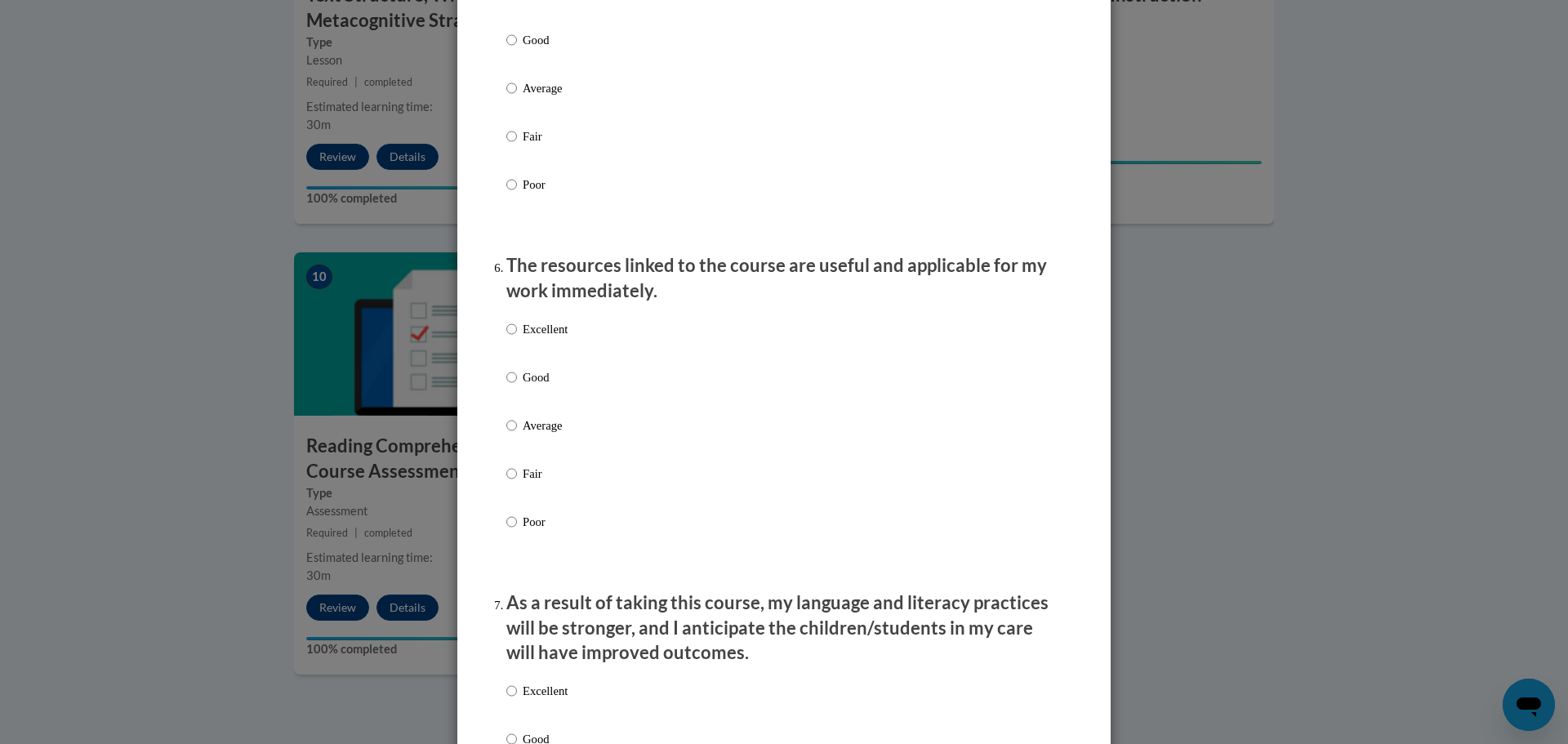
scroll to position [1633, 0]
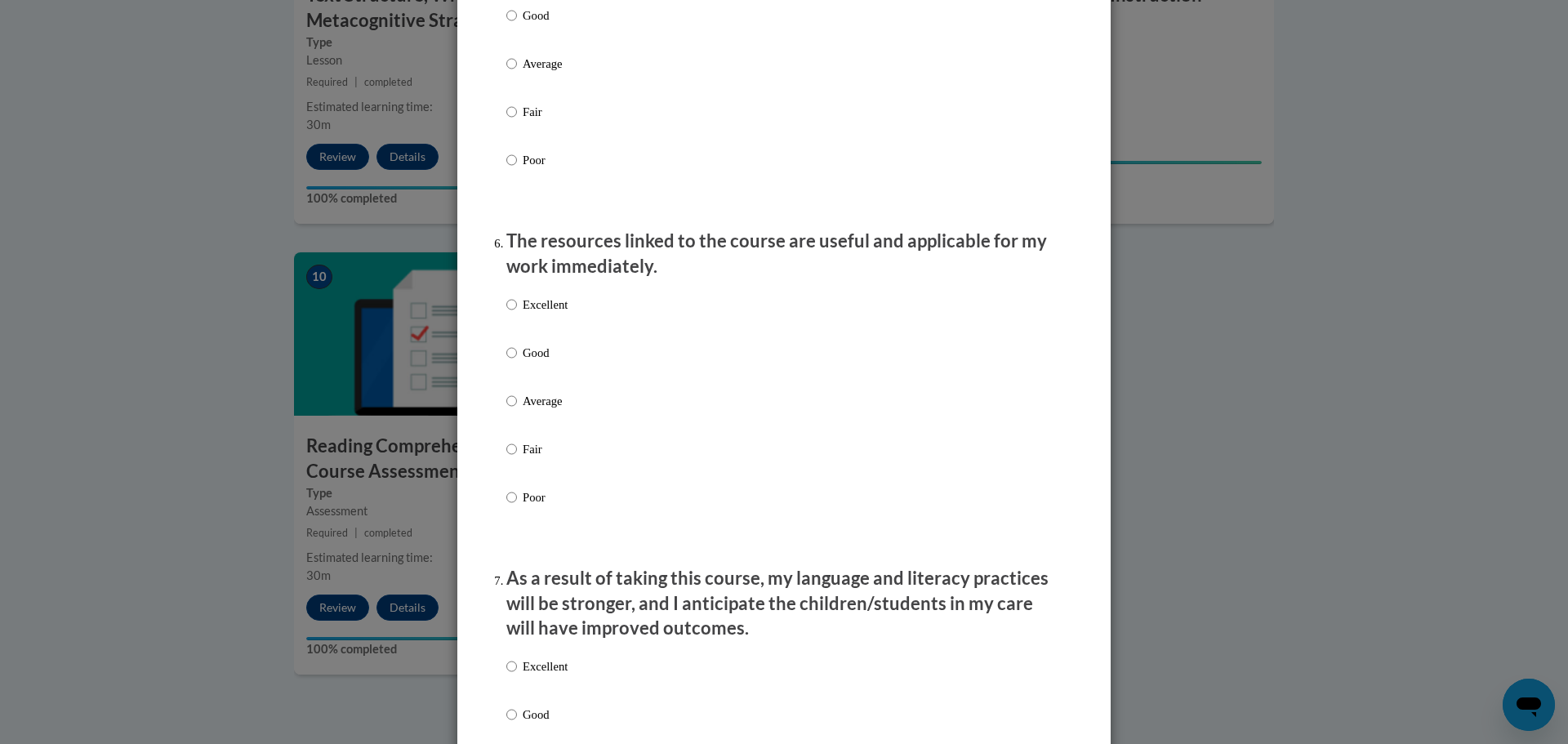
click at [526, 314] on p "Excellent" at bounding box center [545, 304] width 45 height 18
click at [517, 314] on input "Excellent" at bounding box center [512, 304] width 11 height 18
radio input "true"
click at [534, 675] on p "Excellent" at bounding box center [545, 666] width 45 height 18
click at [517, 675] on input "Excellent" at bounding box center [512, 666] width 11 height 18
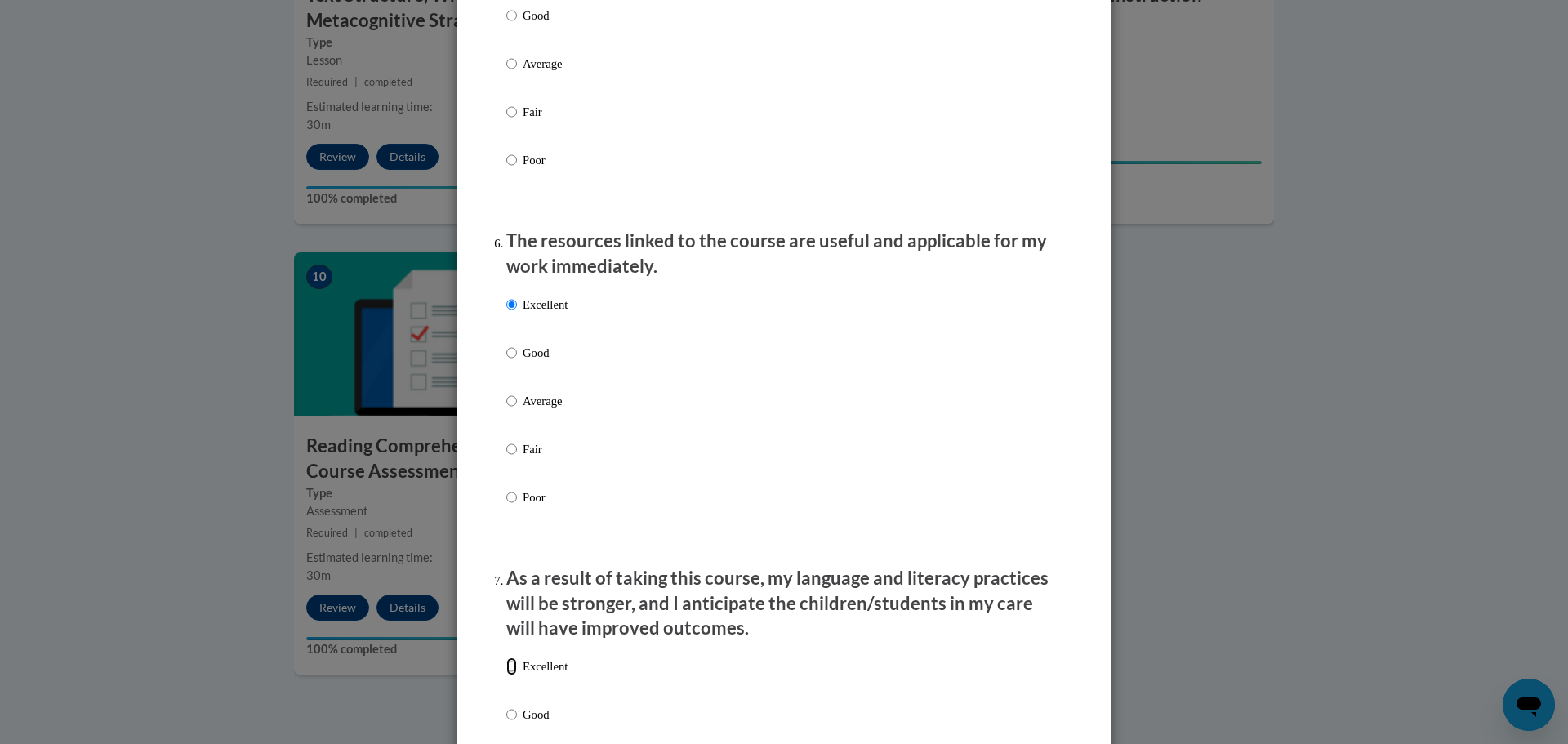
radio input "true"
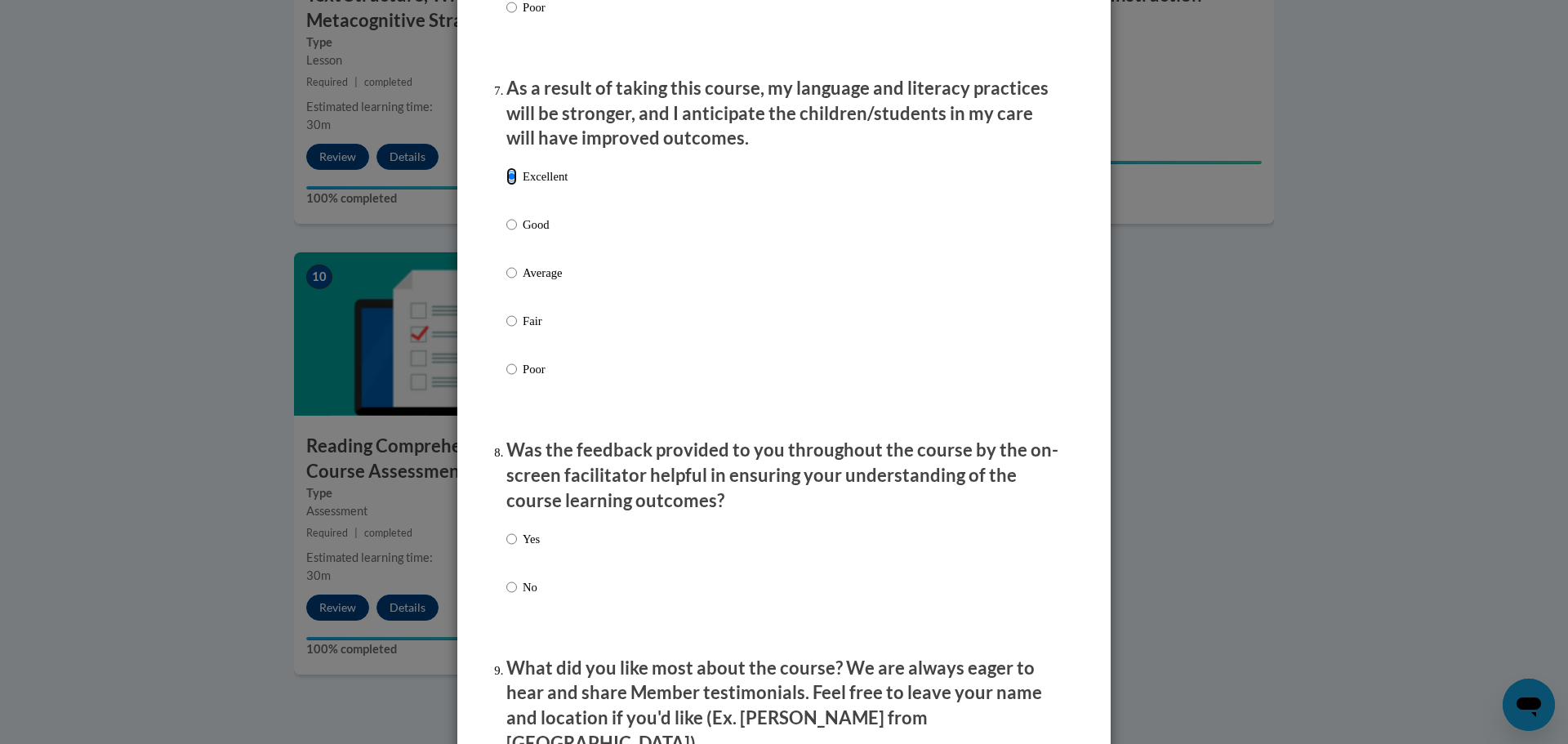
scroll to position [2204, 0]
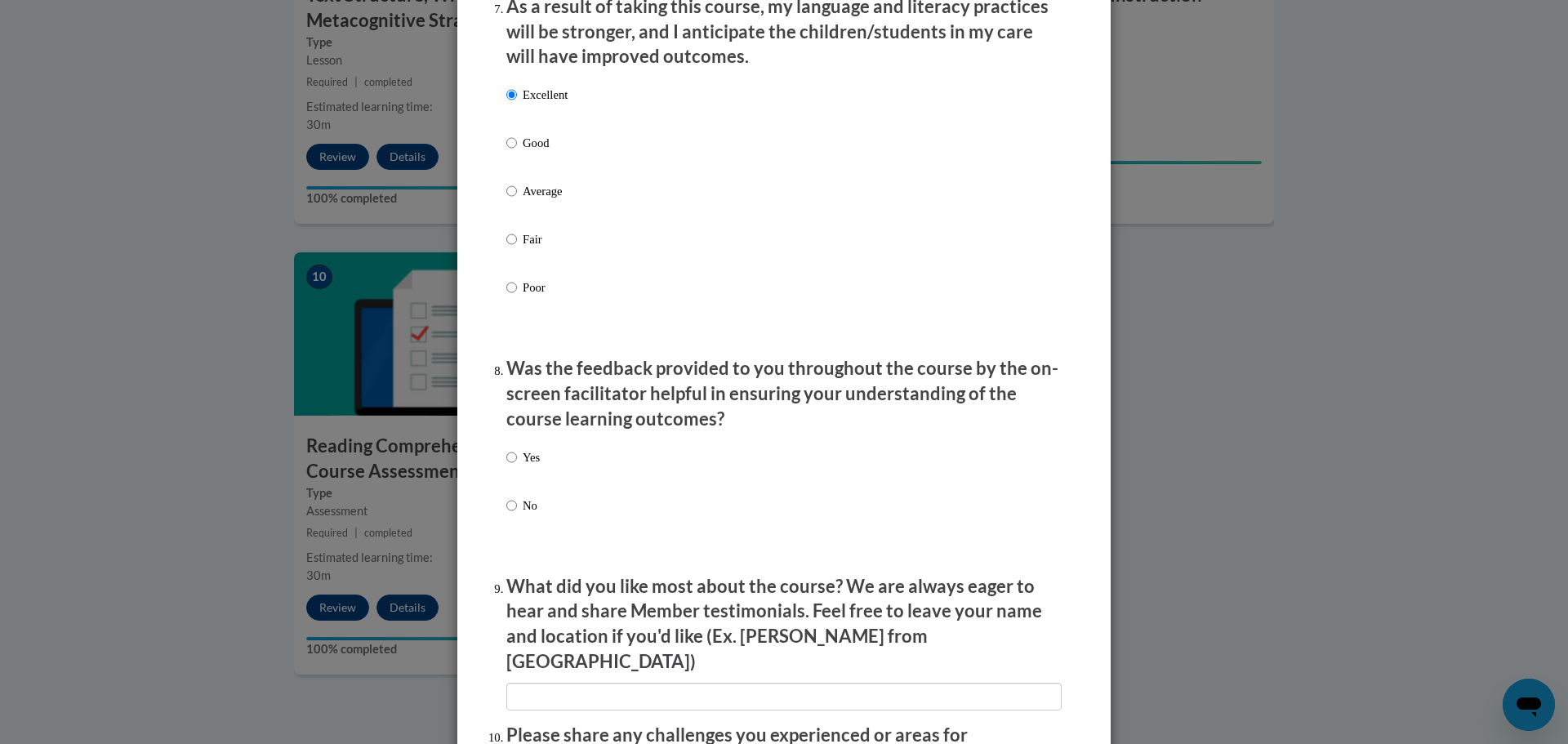
click at [522, 466] on p "Yes" at bounding box center [530, 457] width 17 height 18
click at [517, 466] on input "Yes" at bounding box center [512, 457] width 11 height 18
radio input "true"
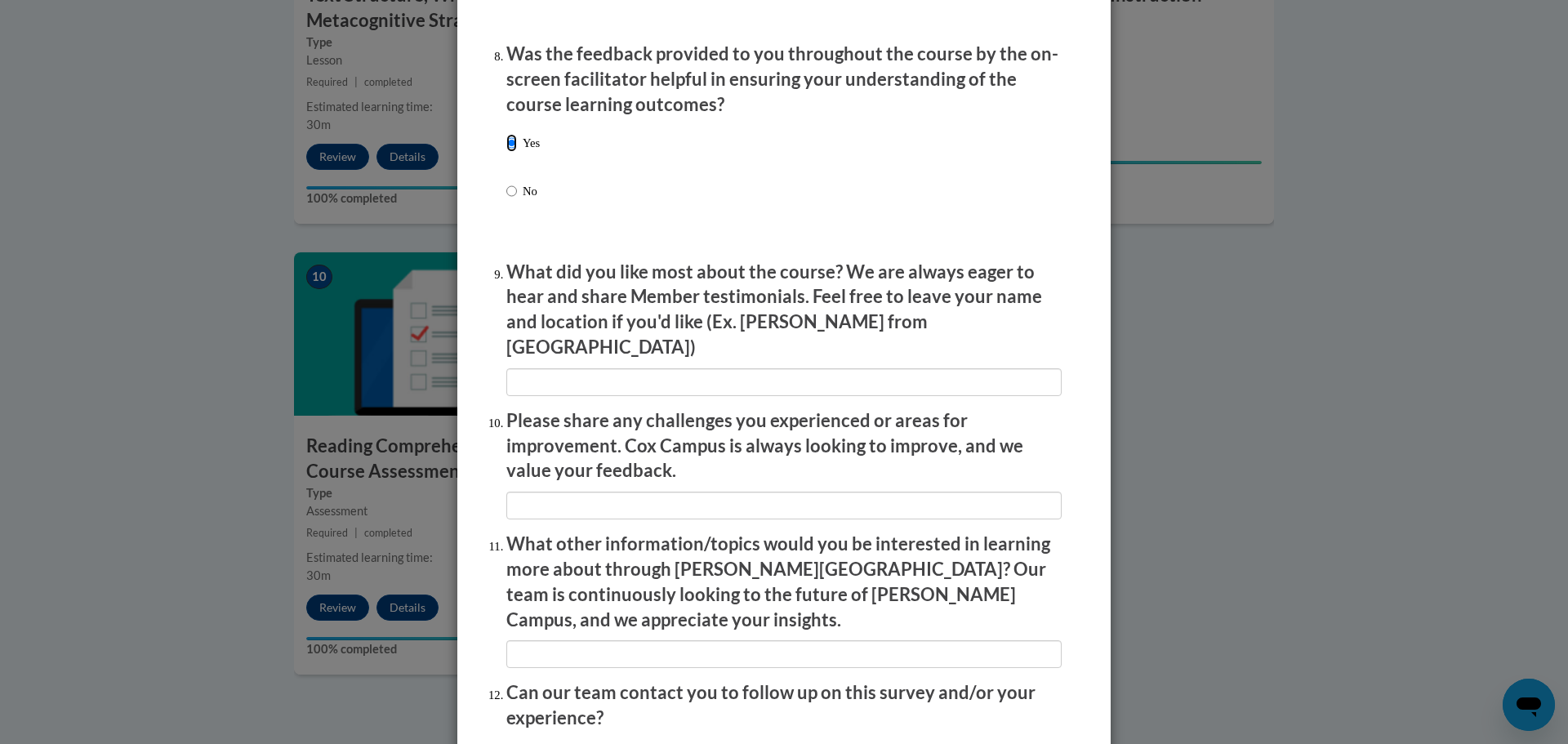
scroll to position [2531, 0]
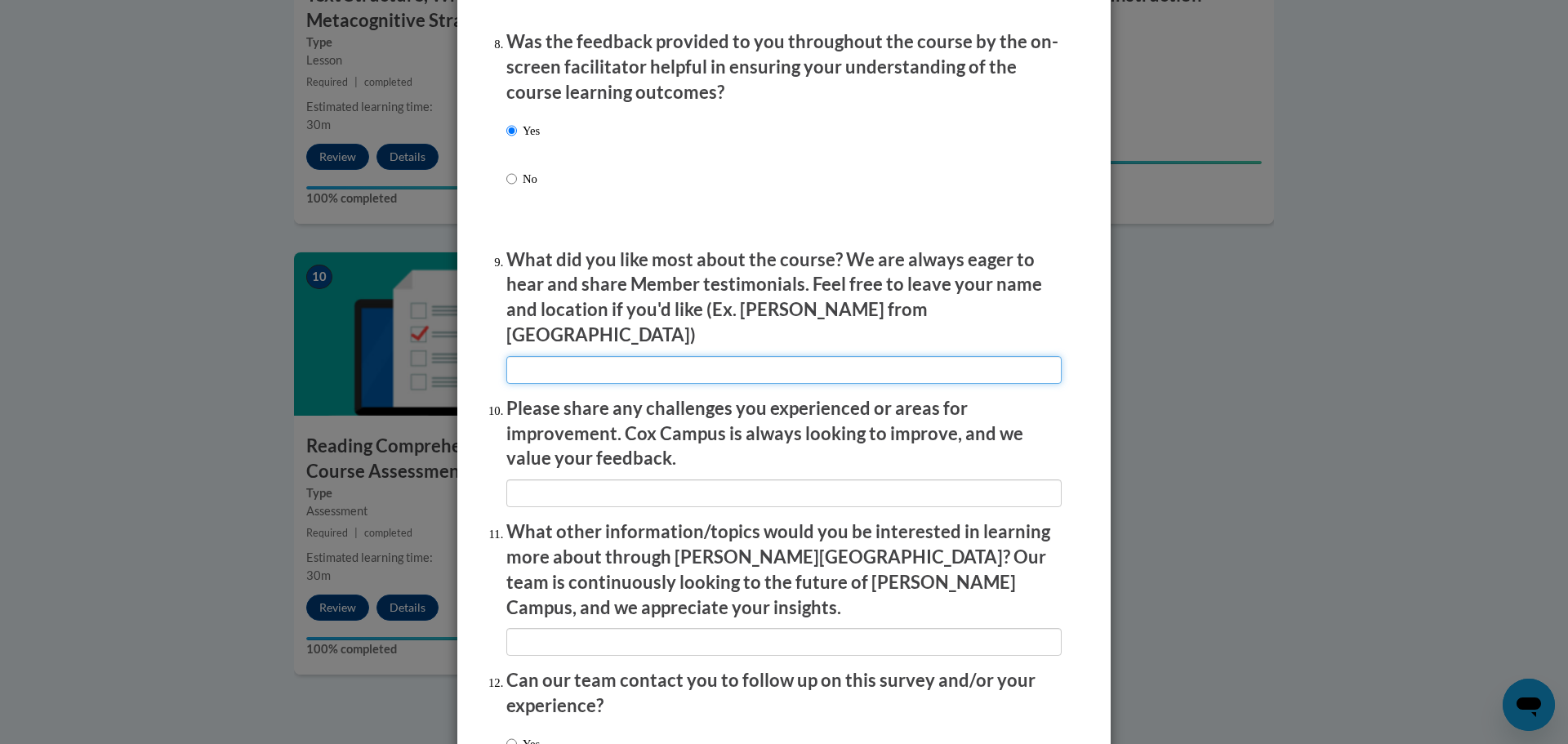
click at [735, 356] on input "textbox" at bounding box center [784, 369] width 555 height 28
type input "good understanding"
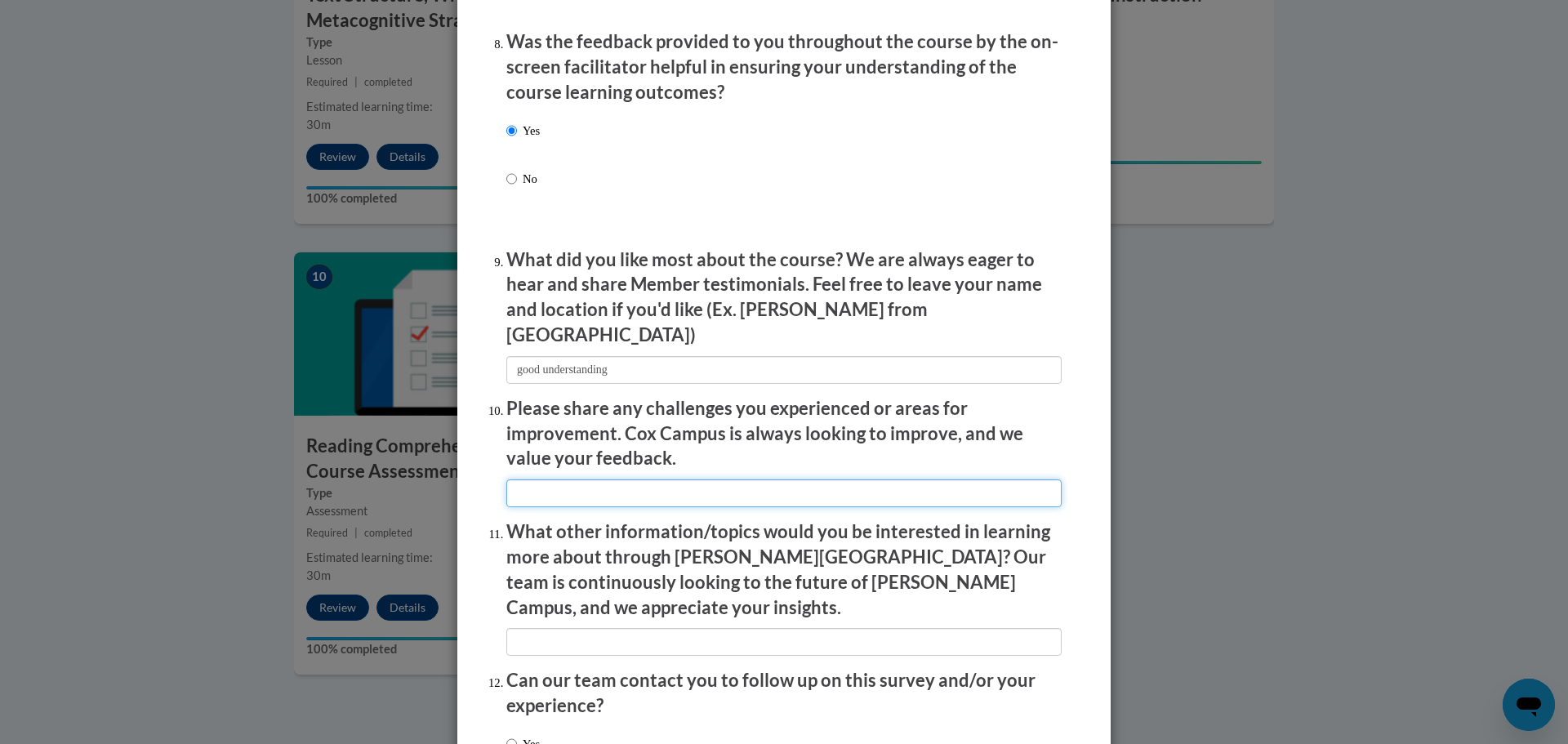
click at [654, 479] on input "textbox" at bounding box center [784, 493] width 555 height 28
type input "makes a good improve"
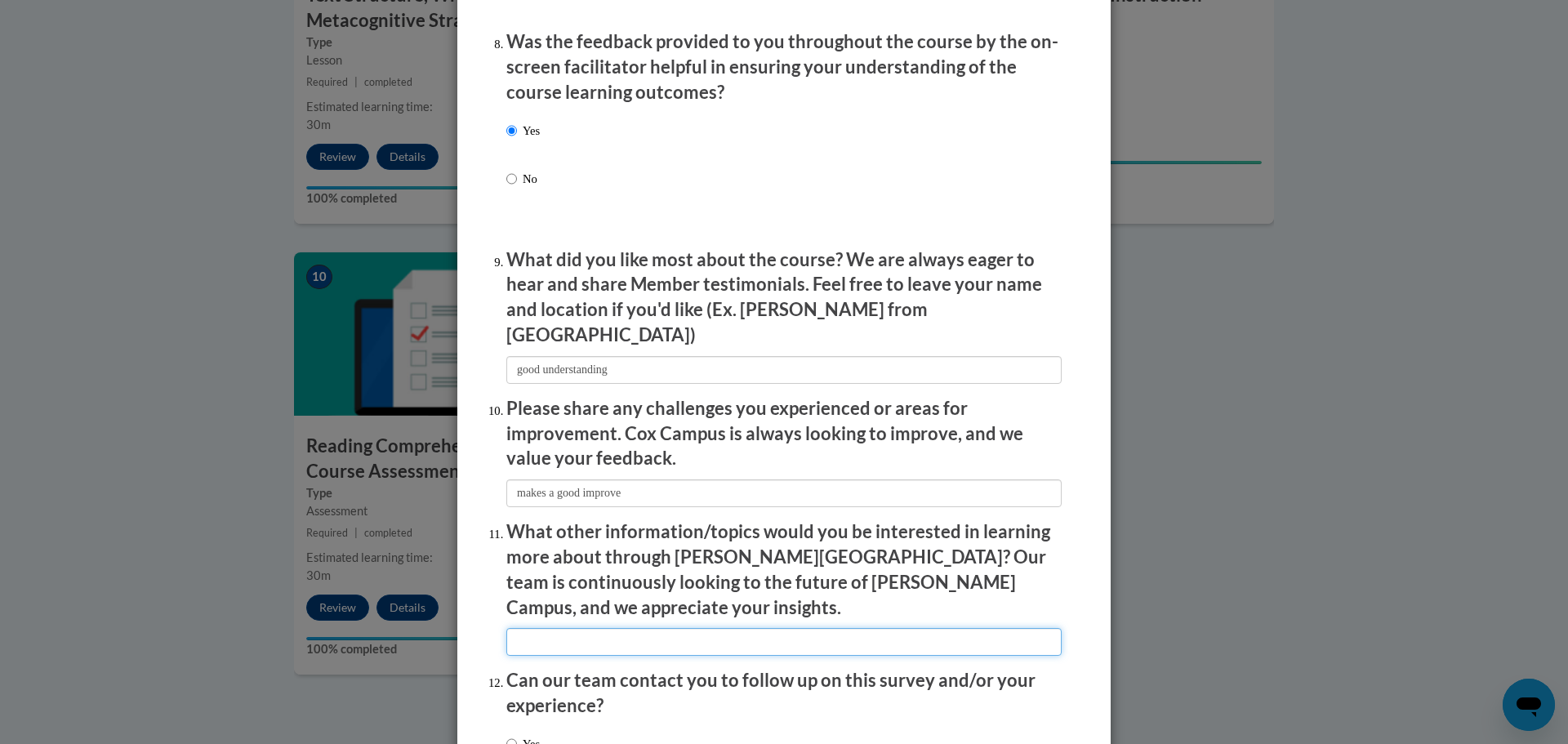
drag, startPoint x: 644, startPoint y: 588, endPoint x: 642, endPoint y: 596, distance: 8.2
click at [642, 628] on input "textbox" at bounding box center [784, 641] width 555 height 28
type input "you learn more from cox campus"
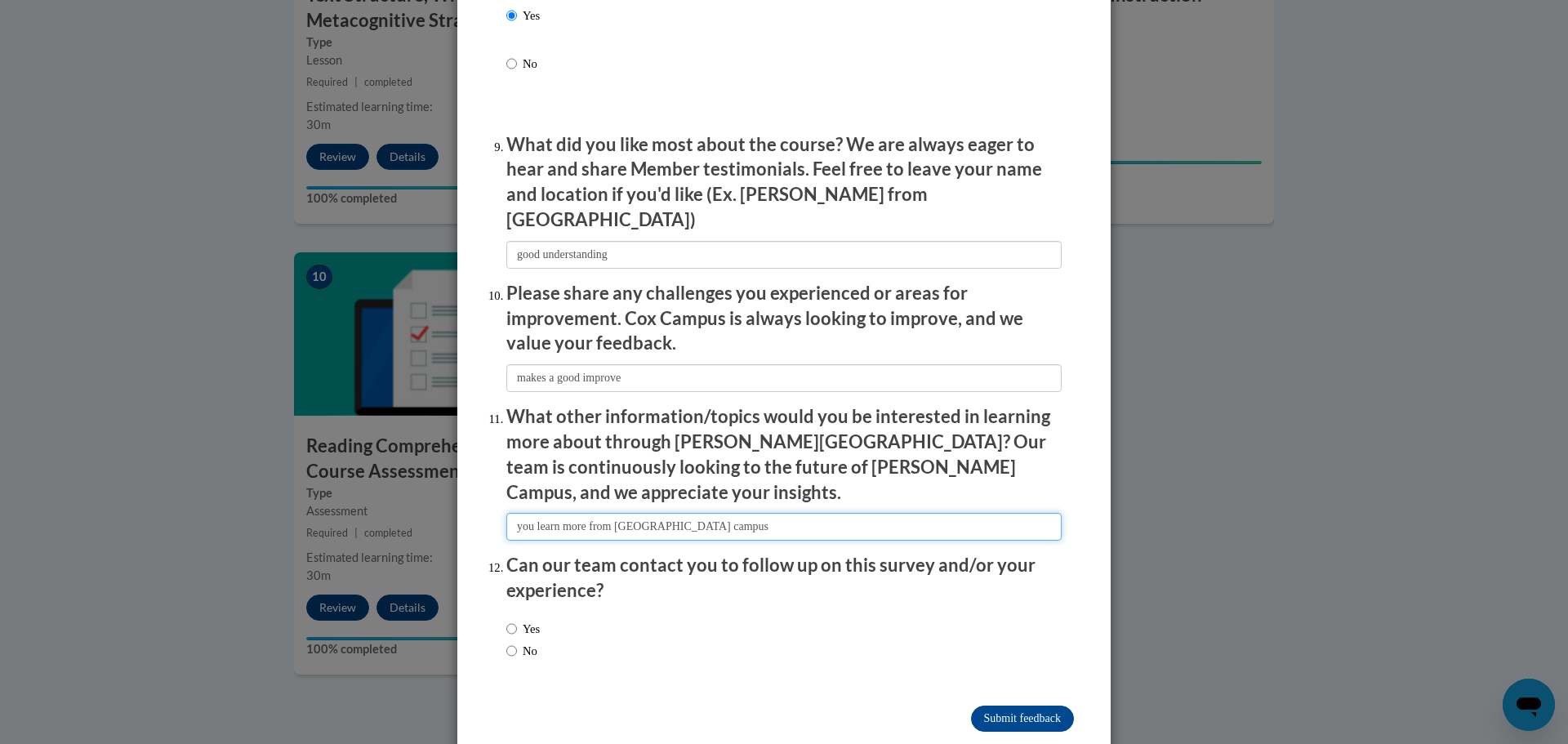
scroll to position [2648, 0]
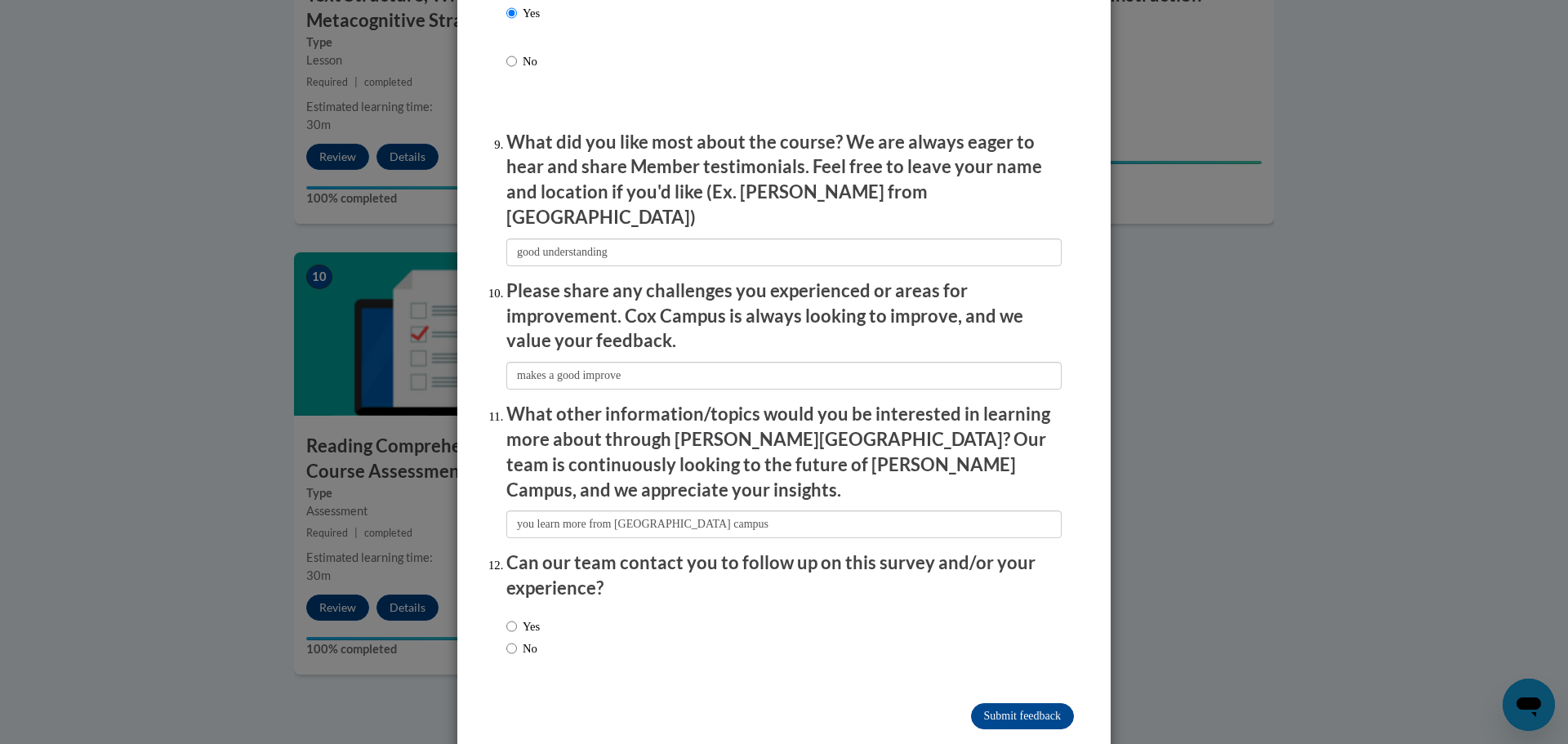
click at [520, 639] on label "No" at bounding box center [521, 648] width 31 height 18
click at [517, 639] on input "No" at bounding box center [512, 648] width 11 height 18
radio input "true"
click at [997, 703] on input "Submit feedback" at bounding box center [1021, 715] width 103 height 26
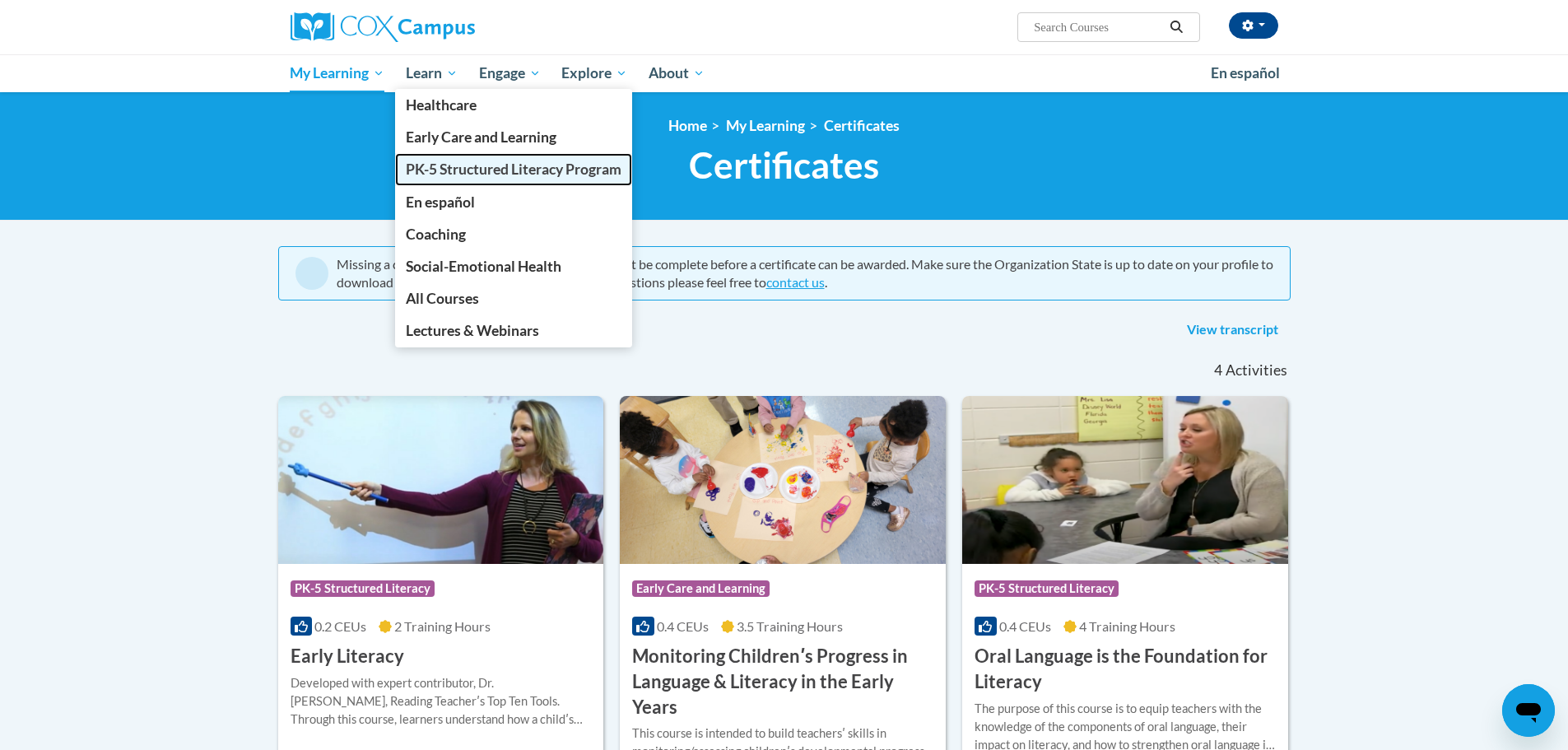
click at [469, 169] on span "PK-5 Structured Literacy Program" at bounding box center [513, 169] width 215 height 17
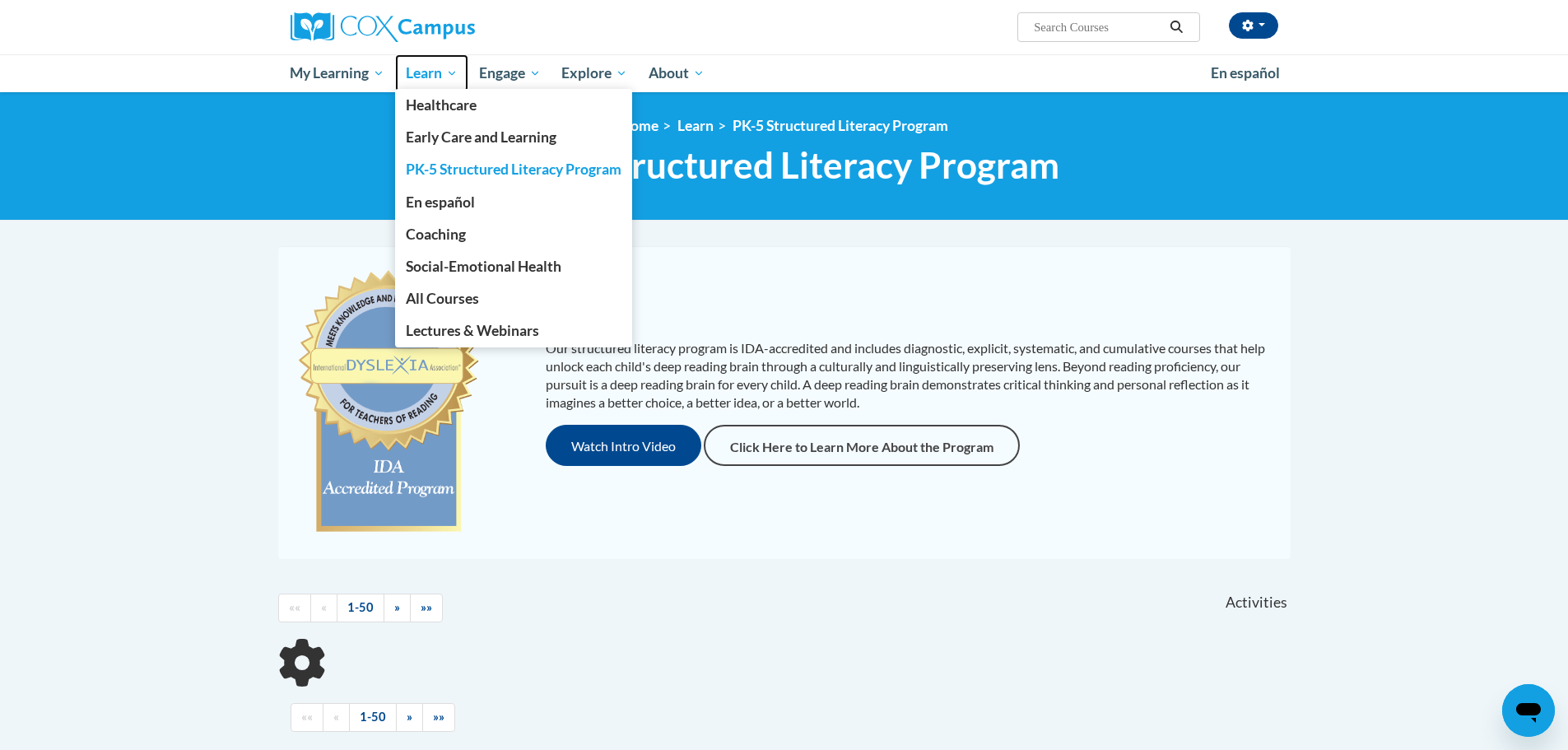
click at [448, 83] on link "Learn" at bounding box center [431, 73] width 73 height 38
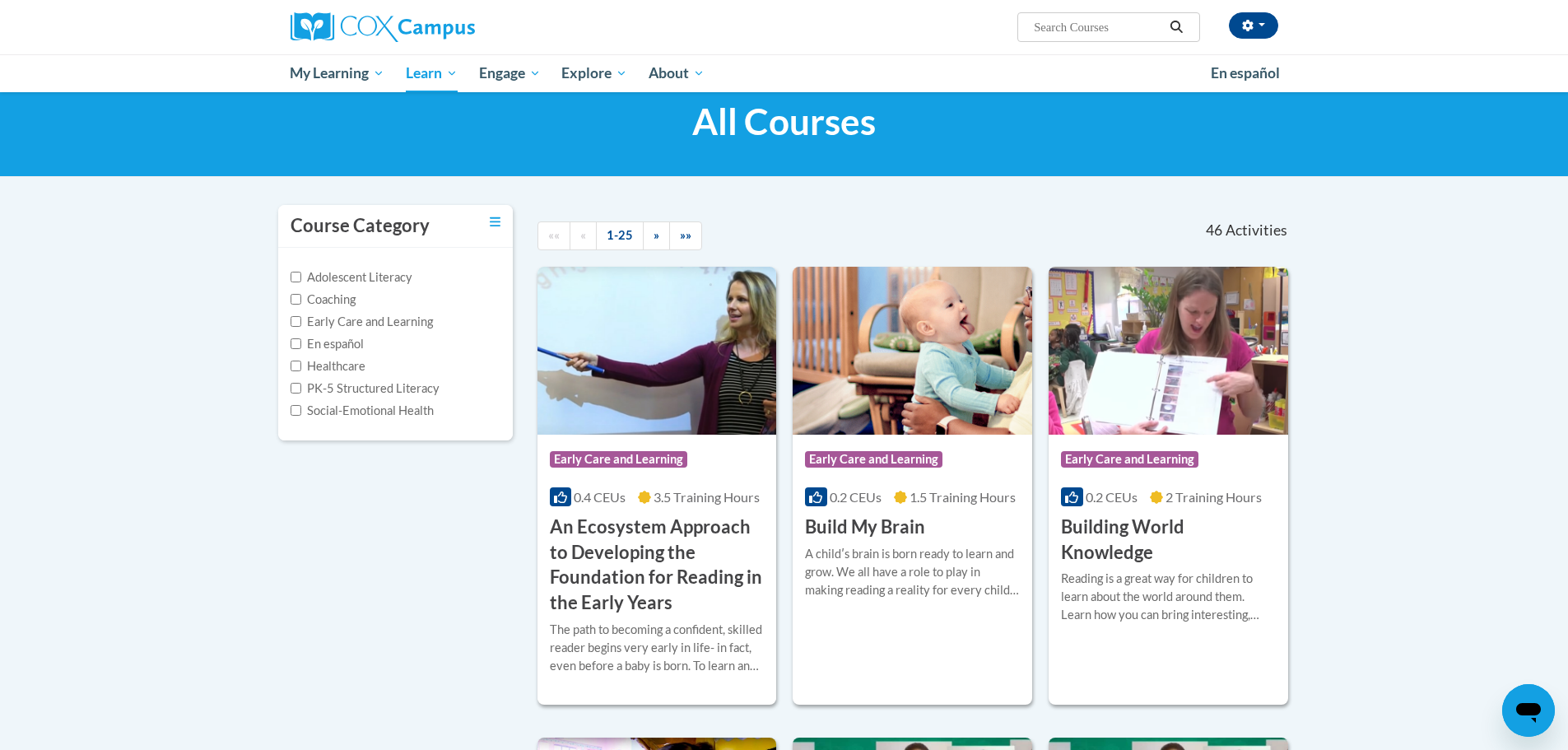
scroll to position [82, 0]
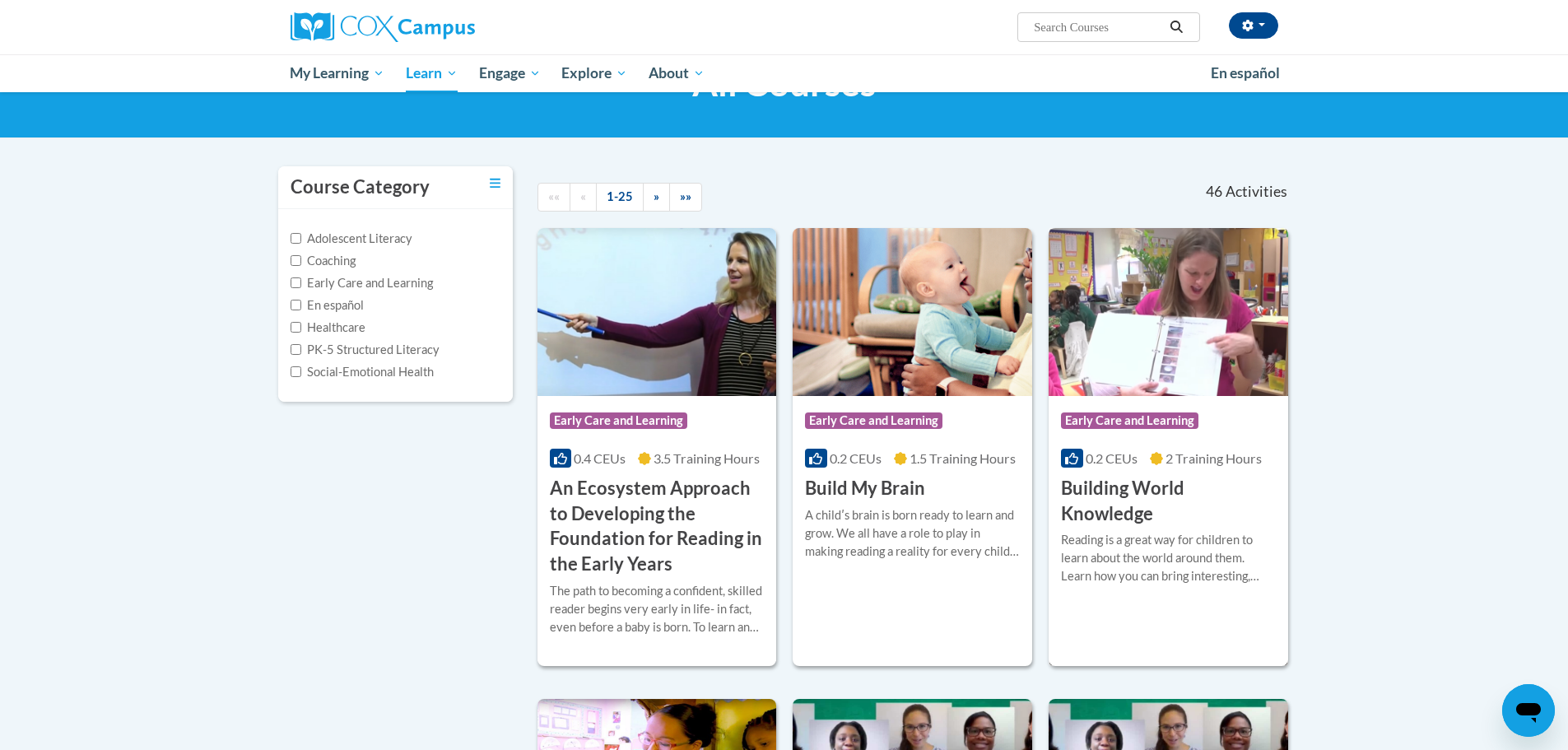
click at [1178, 512] on h3 "Building World Knowledge" at bounding box center [1169, 501] width 215 height 51
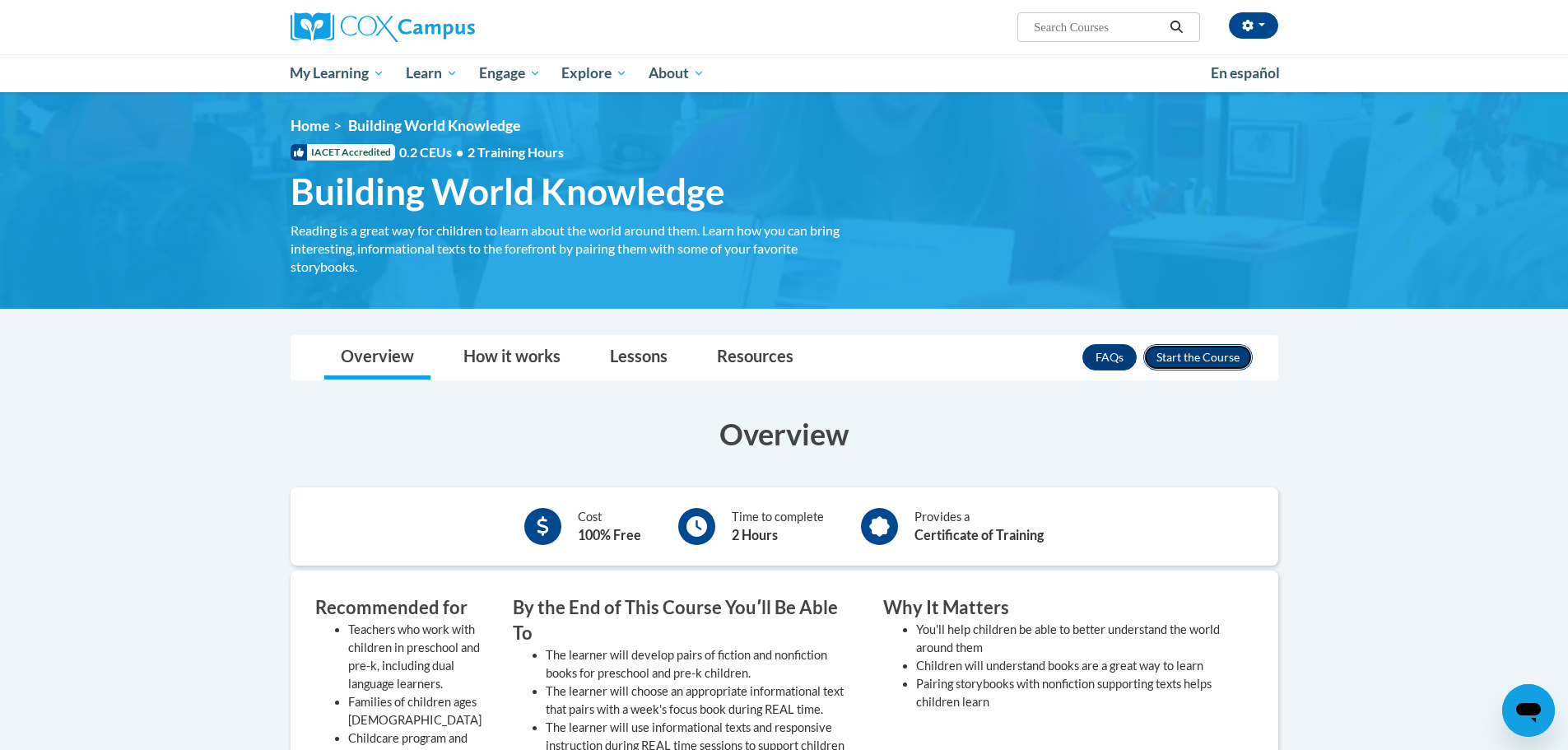
click at [1178, 362] on button "Enroll" at bounding box center [1197, 357] width 109 height 26
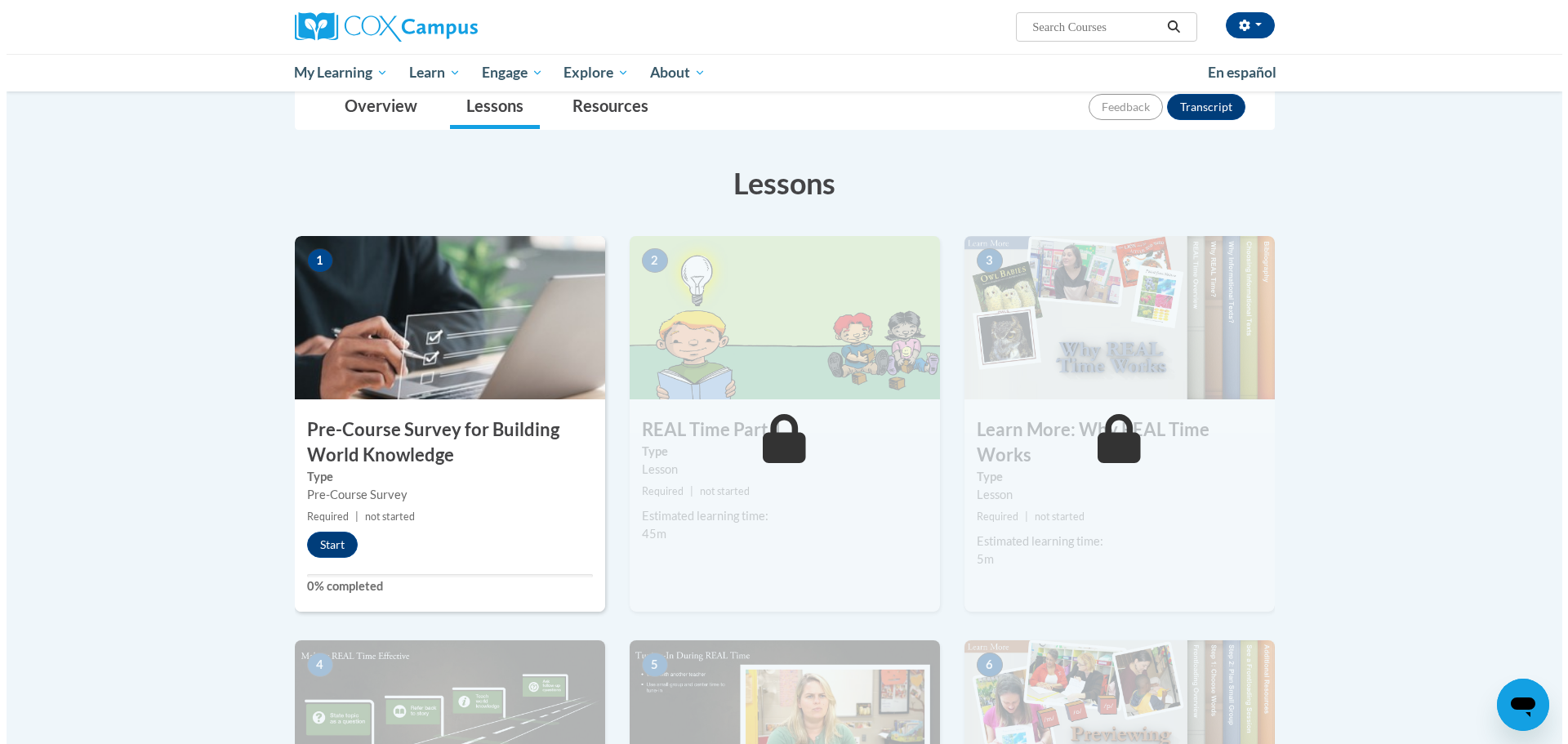
scroll to position [81, 0]
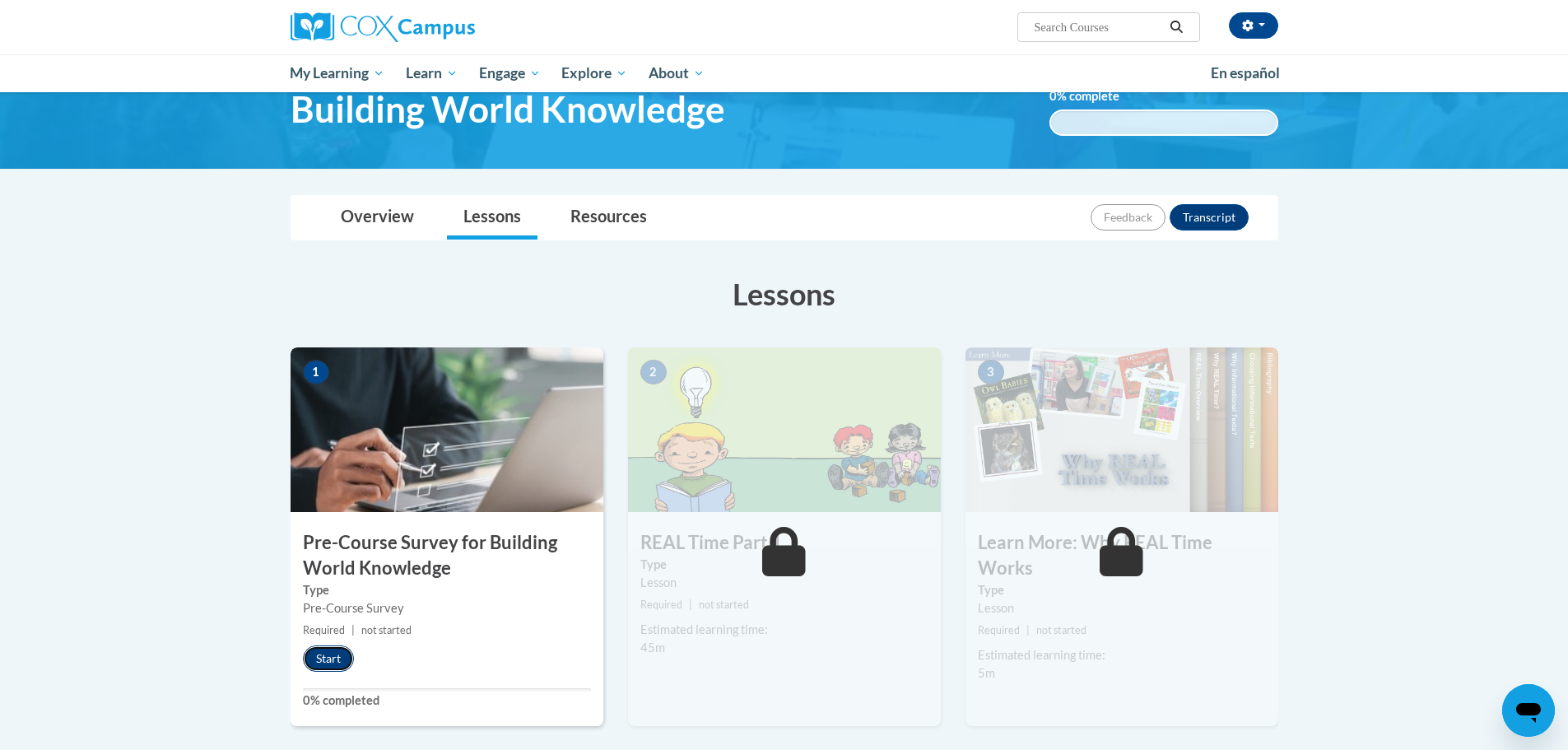
click at [329, 666] on button "Start" at bounding box center [328, 658] width 51 height 26
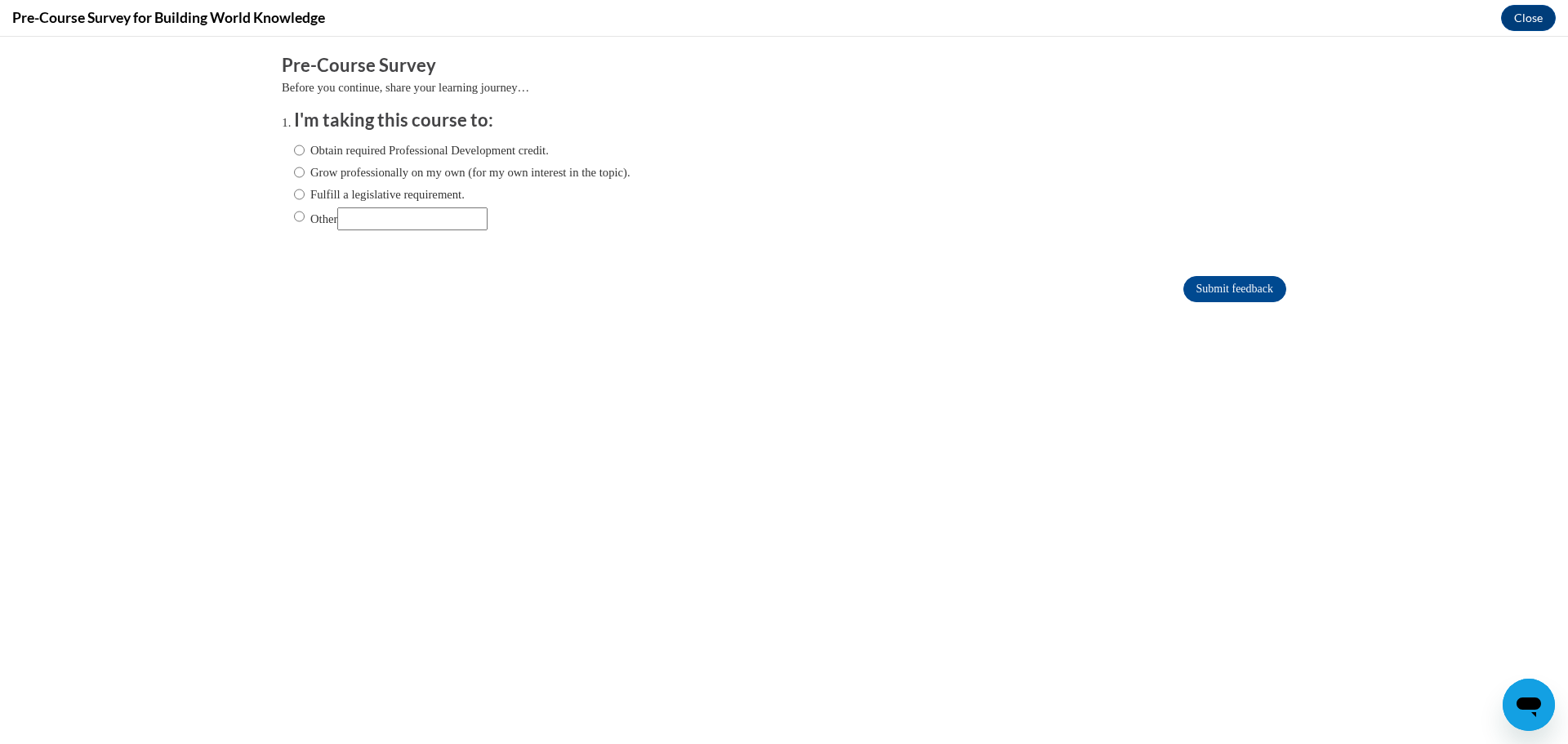
scroll to position [0, 0]
click at [294, 148] on input "Obtain required Professional Development credit." at bounding box center [300, 150] width 11 height 18
radio input "true"
click at [1218, 289] on input "Submit feedback" at bounding box center [1234, 289] width 103 height 26
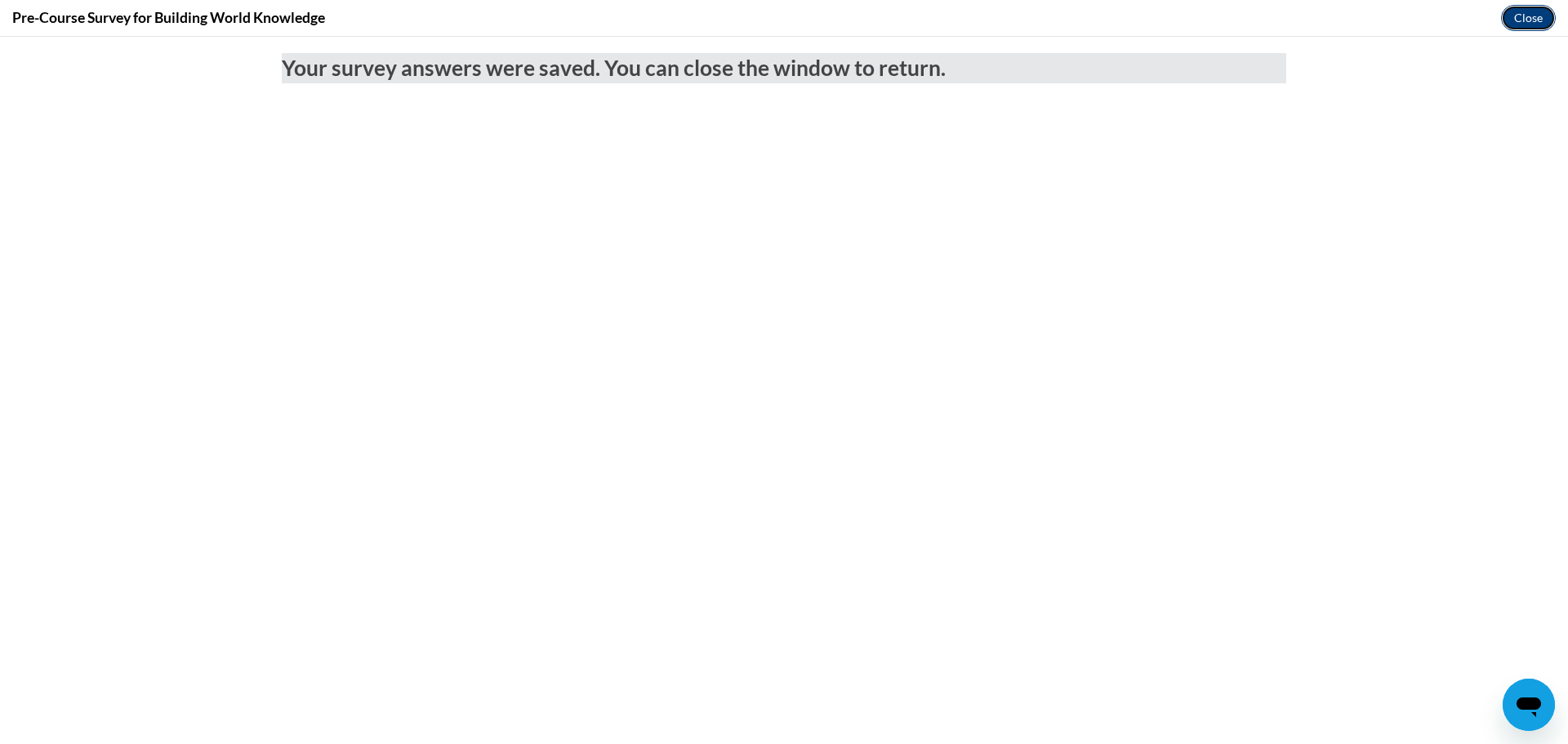
click at [1509, 15] on button "Close" at bounding box center [1528, 17] width 55 height 26
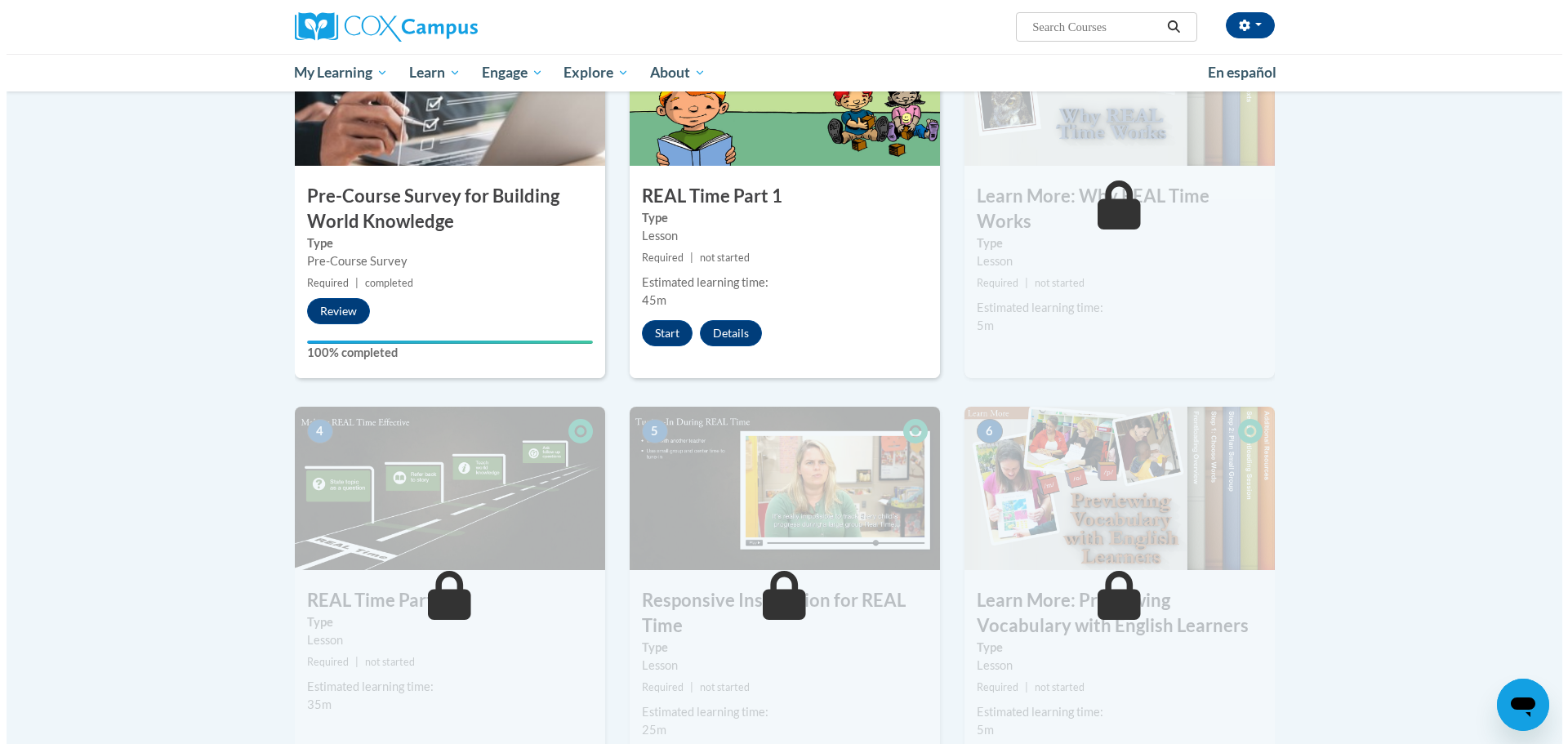
scroll to position [326, 0]
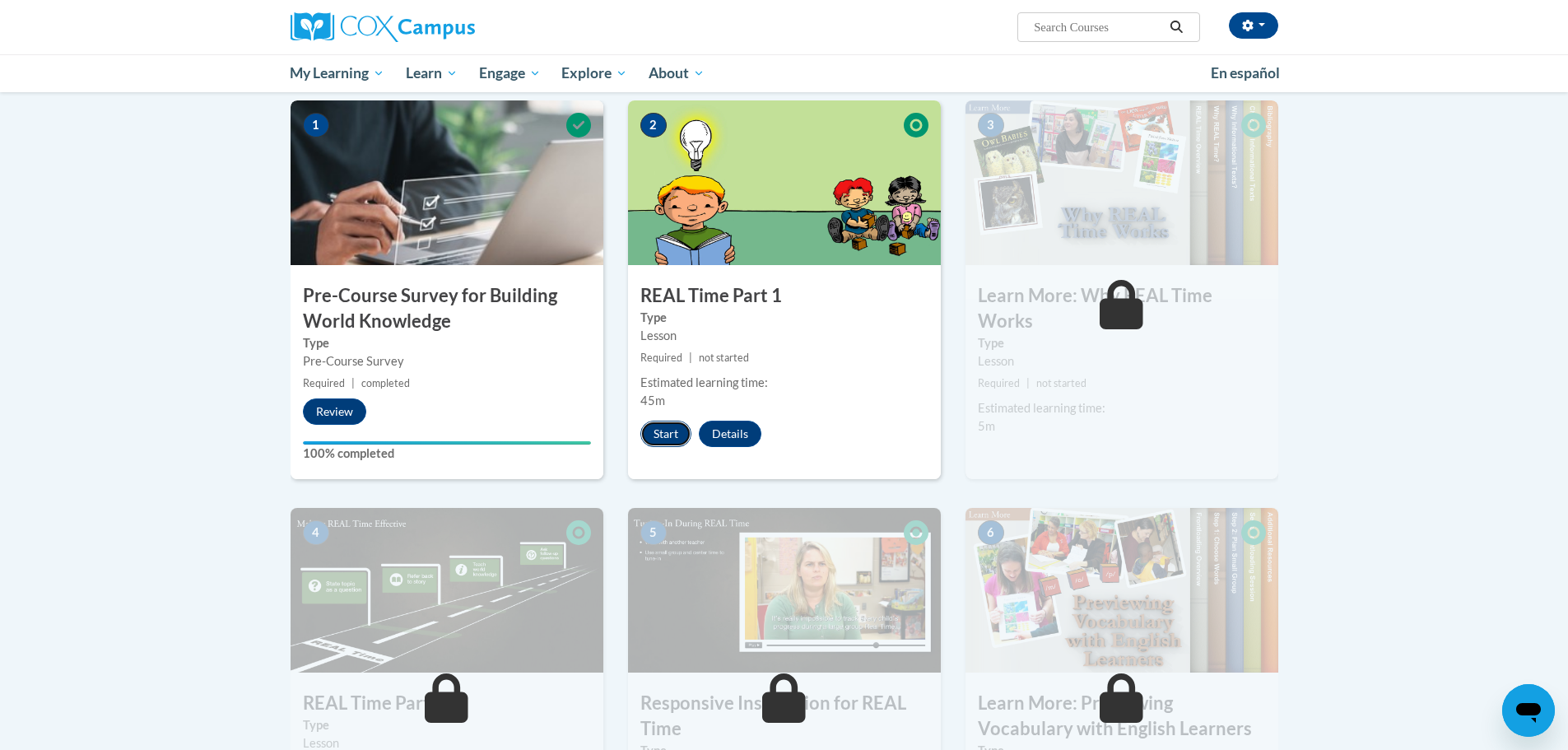
click at [665, 431] on button "Start" at bounding box center [665, 433] width 51 height 26
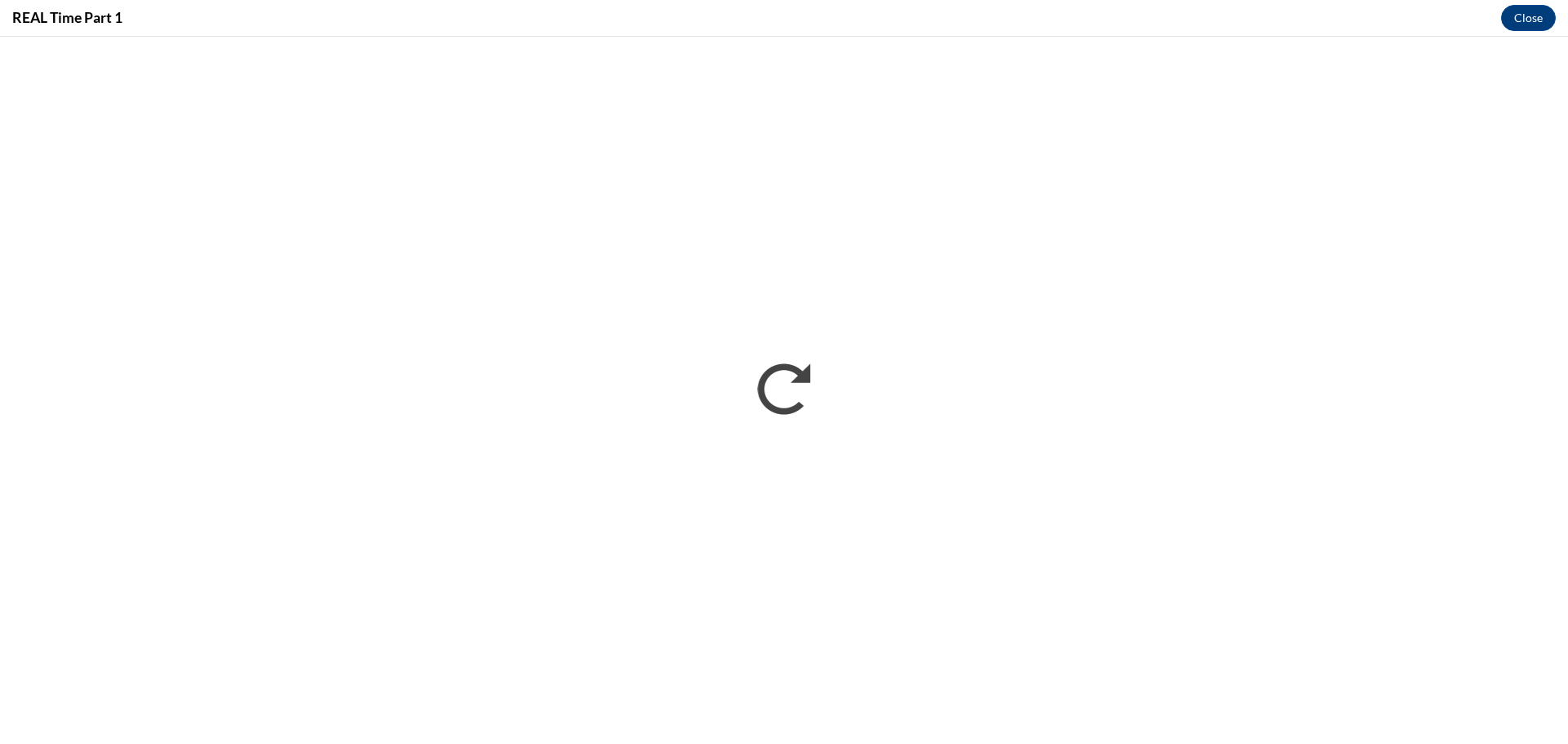
scroll to position [0, 0]
